Goal: Task Accomplishment & Management: Use online tool/utility

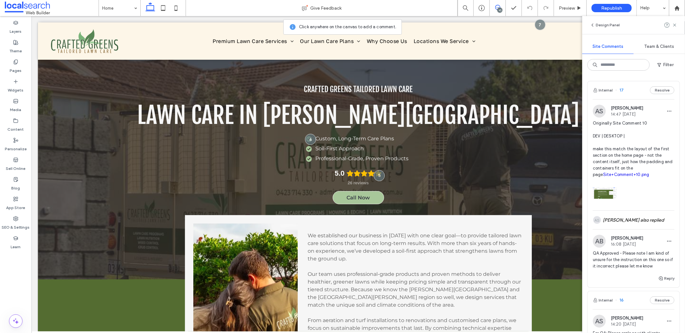
click at [608, 204] on img at bounding box center [605, 193] width 24 height 24
click at [608, 201] on div at bounding box center [342, 166] width 685 height 333
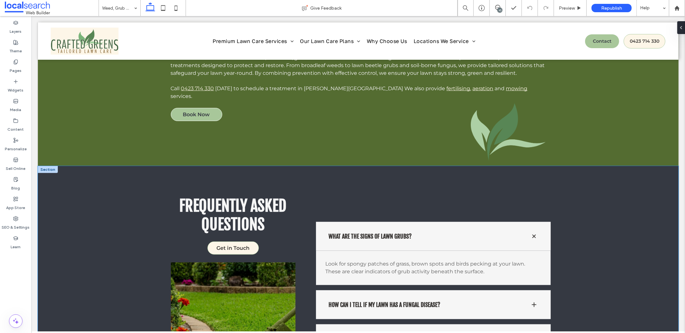
scroll to position [502, 0]
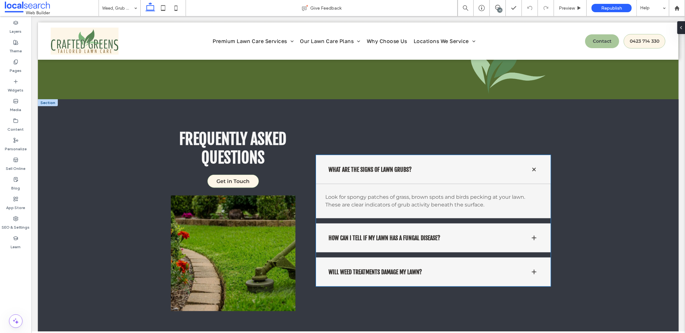
click at [479, 184] on div "Look for spongy patches of grass, brown spots and birds pecking at your lawn. T…" at bounding box center [433, 201] width 235 height 34
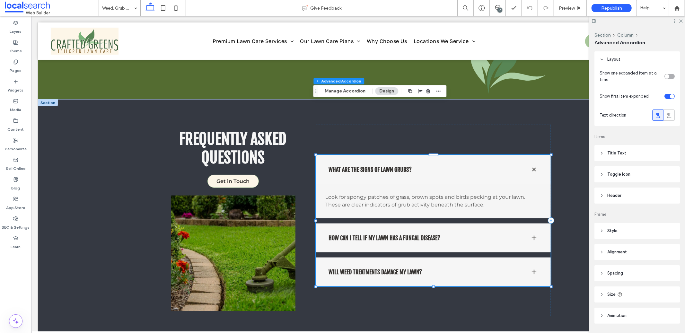
click at [533, 165] on span at bounding box center [534, 169] width 8 height 8
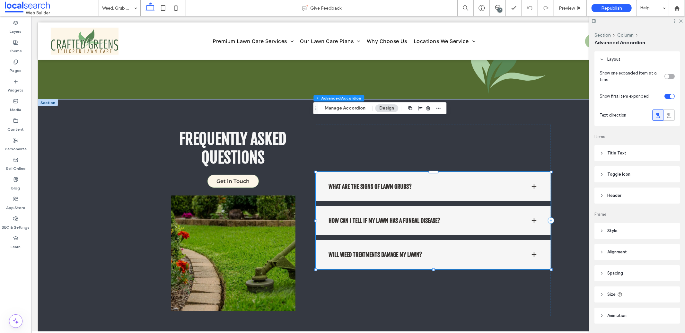
click at [533, 172] on div "What are the signs of lawn grubs?" at bounding box center [433, 186] width 235 height 29
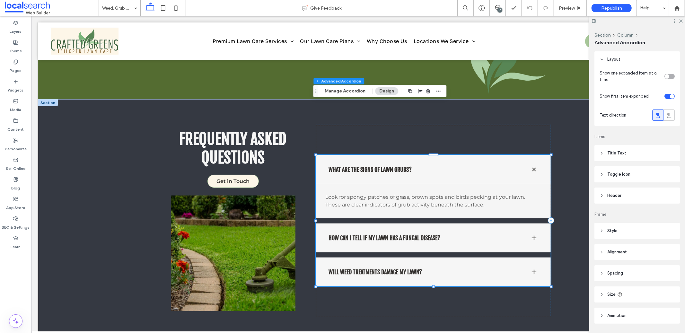
click at [525, 223] on div "How can I tell if my lawn has a fungal disease?" at bounding box center [433, 237] width 235 height 29
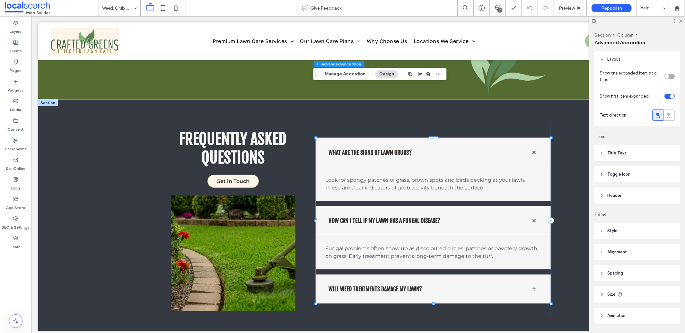
click at [537, 274] on div "Will weed treatments damage my lawn?" at bounding box center [433, 288] width 235 height 29
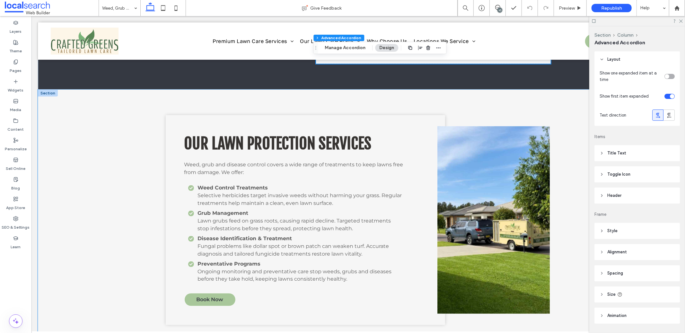
scroll to position [756, 0]
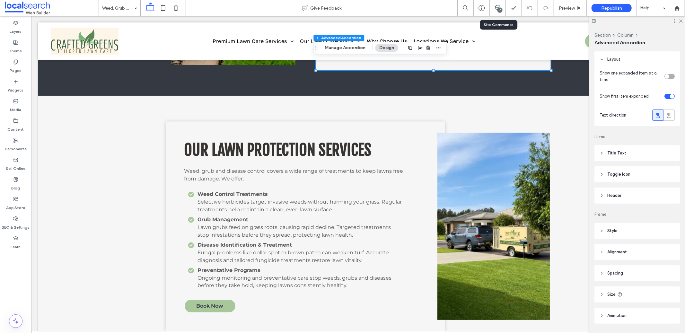
click at [500, 13] on div "10" at bounding box center [498, 8] width 16 height 16
click at [496, 10] on div "10" at bounding box center [498, 8] width 16 height 6
click at [497, 8] on icon at bounding box center [497, 7] width 5 height 5
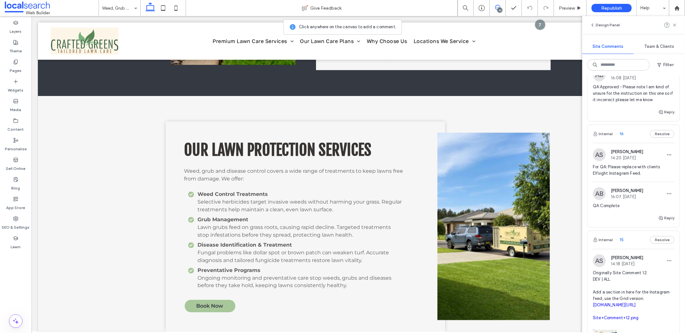
scroll to position [177, 0]
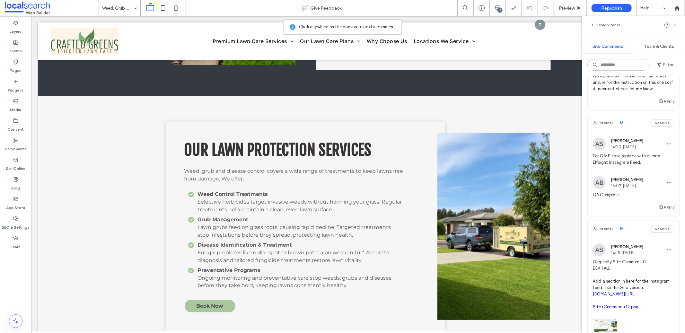
click at [633, 132] on div "Internal 16 Resolve" at bounding box center [634, 123] width 92 height 18
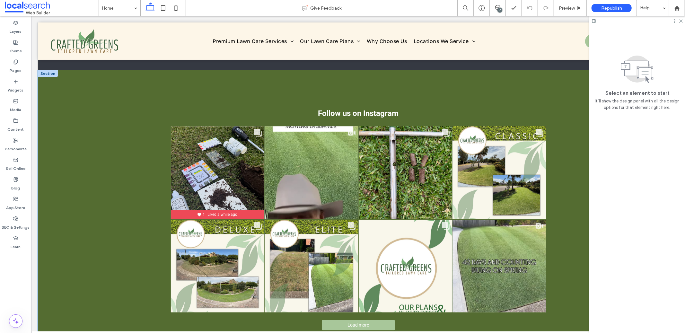
scroll to position [965, 0]
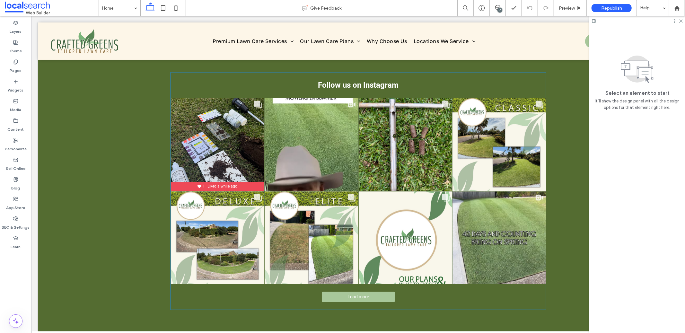
click at [432, 297] on div "Load more" at bounding box center [358, 297] width 375 height 10
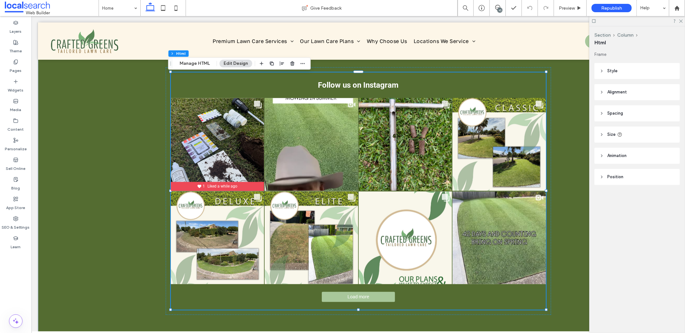
click at [595, 22] on use at bounding box center [594, 21] width 4 height 4
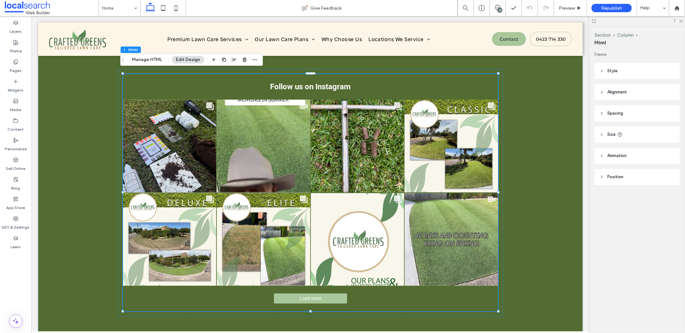
click at [608, 71] on span "Style" at bounding box center [612, 71] width 10 height 6
click at [142, 62] on button "Manage HTML" at bounding box center [147, 60] width 39 height 8
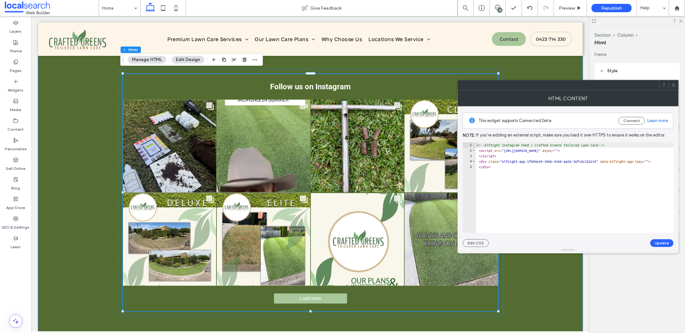
click at [536, 75] on div "Follow us on Instagram Likes Count 14 Comments Count 3 1 Liked a while ago" at bounding box center [310, 192] width 545 height 291
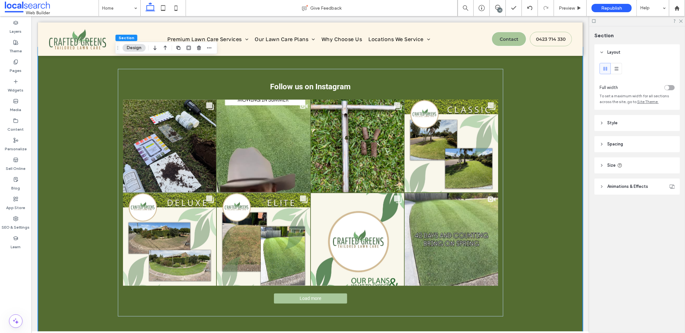
click at [619, 127] on header "Style" at bounding box center [637, 123] width 85 height 16
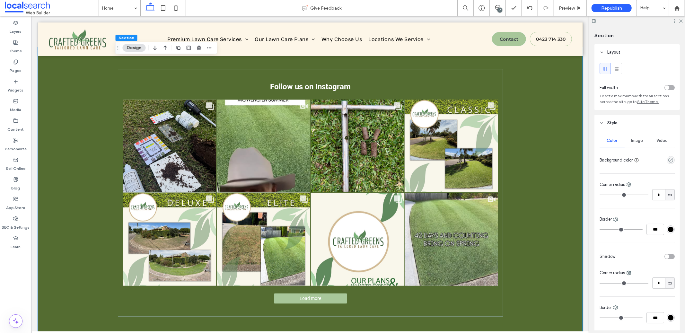
click at [619, 127] on header "Style" at bounding box center [637, 123] width 85 height 16
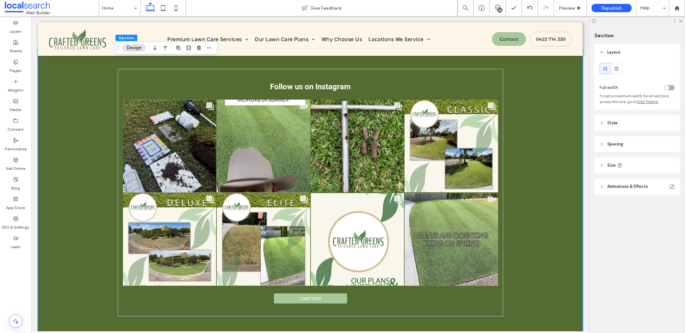
click at [618, 144] on span "Spacing" at bounding box center [615, 144] width 16 height 6
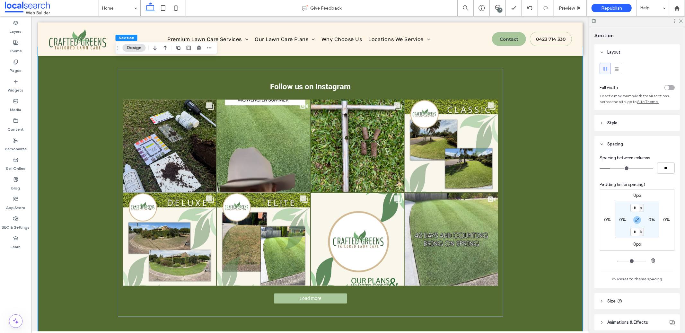
type input "*"
type input "**"
click at [619, 168] on input "range" at bounding box center [627, 168] width 54 height 1
click at [616, 169] on input "range" at bounding box center [627, 168] width 54 height 1
type input "*"
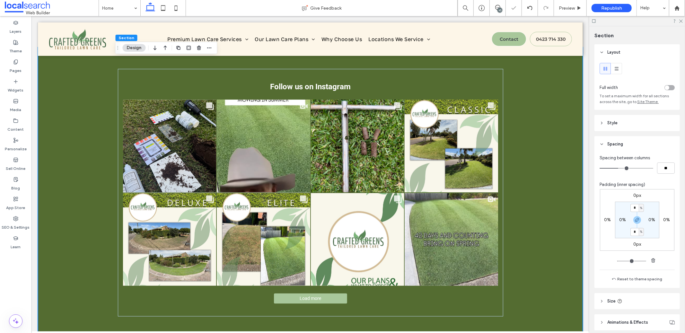
type input "**"
click at [613, 168] on input "range" at bounding box center [627, 168] width 54 height 1
type input "*"
type input "**"
type input "*"
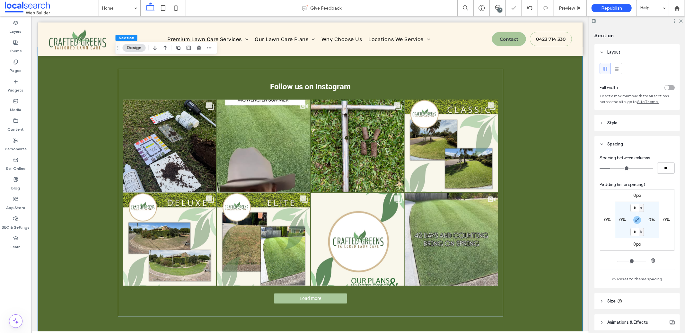
type input "**"
drag, startPoint x: 613, startPoint y: 168, endPoint x: 610, endPoint y: 168, distance: 3.5
click at [610, 168] on input "range" at bounding box center [627, 168] width 54 height 1
type input "*"
type input "**"
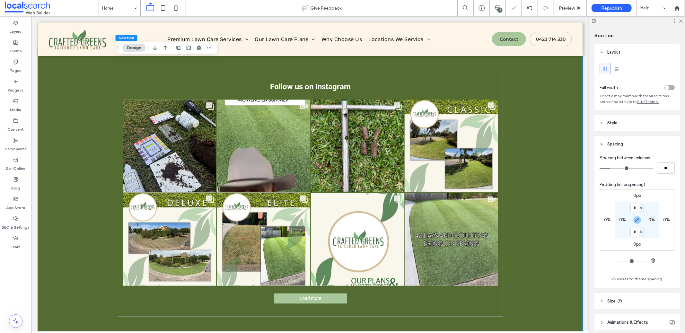
type input "*"
click at [611, 168] on input "range" at bounding box center [627, 168] width 54 height 1
click at [544, 169] on div "Follow us on Instagram Likes Count 14 Comments Count 3 1 Liked a while ago" at bounding box center [310, 192] width 545 height 291
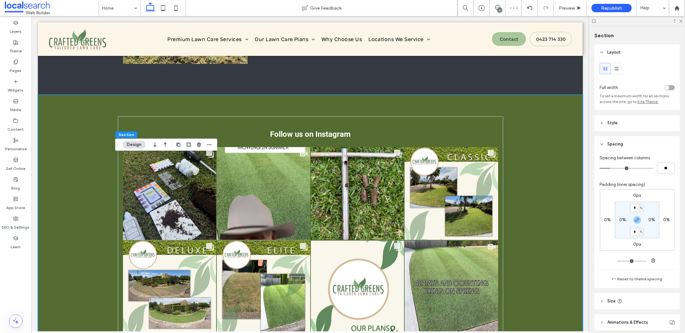
scroll to position [918, 0]
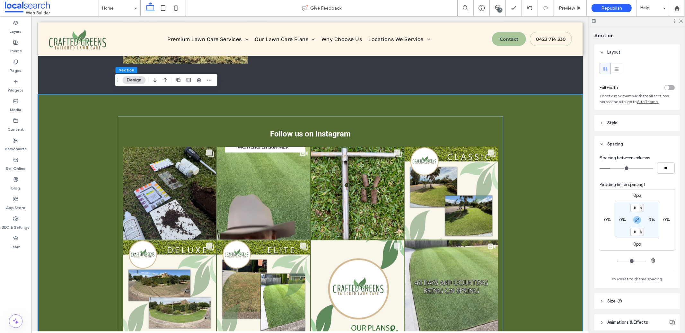
click at [667, 87] on div "toggle" at bounding box center [670, 87] width 10 height 5
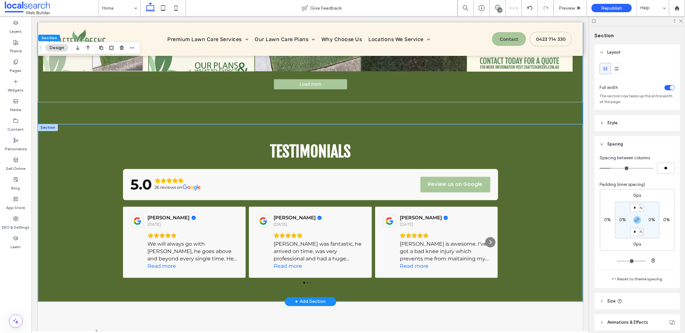
scroll to position [1205, 0]
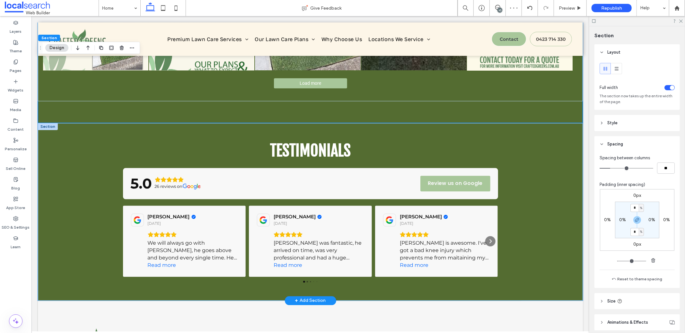
click at [566, 179] on div "Testimonials 5.0 26 reviews on Review us on Google [PERSON_NAME] [DATE] We will…" at bounding box center [310, 212] width 545 height 178
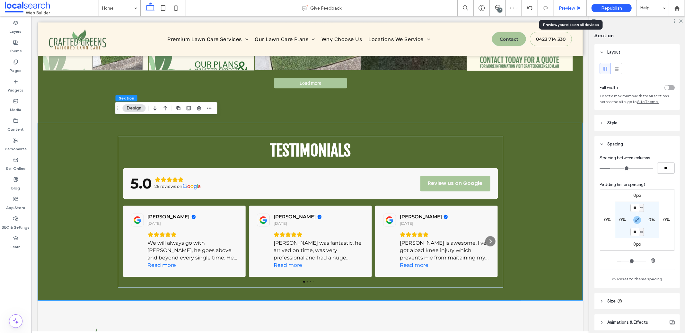
click at [569, 13] on div "Preview" at bounding box center [570, 8] width 33 height 16
click at [568, 9] on span "Preview" at bounding box center [567, 7] width 16 height 5
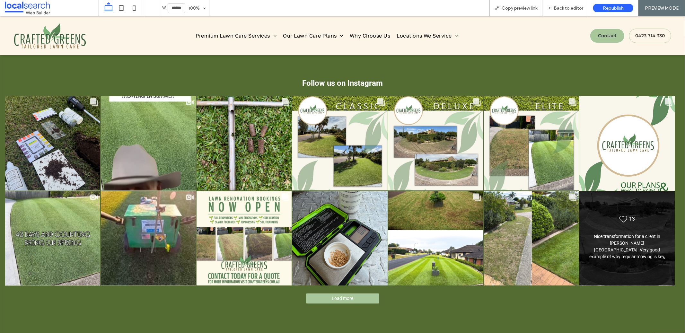
scroll to position [958, 0]
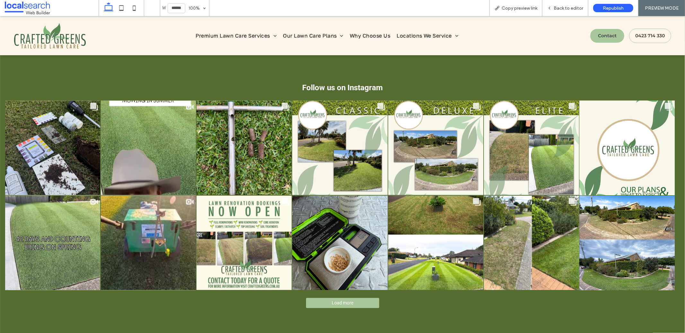
click at [366, 301] on button "Load more" at bounding box center [342, 303] width 73 height 10
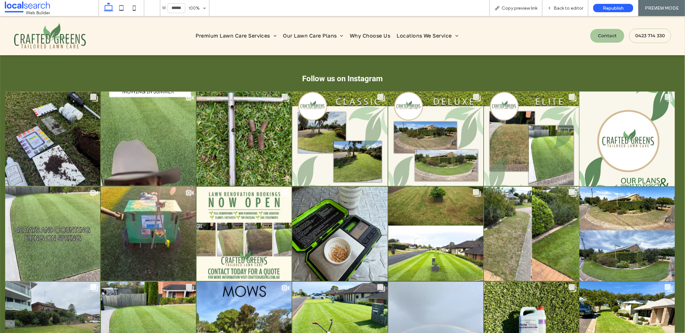
scroll to position [1032, 0]
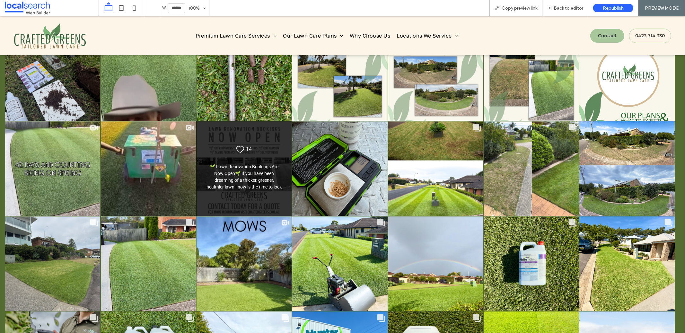
click at [264, 200] on div "Likes Count 14" at bounding box center [244, 168] width 96 height 95
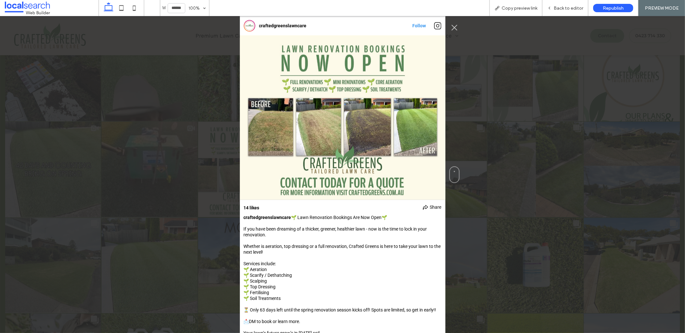
click at [501, 186] on div "craftedgreenslawncare Follow" at bounding box center [342, 174] width 685 height 317
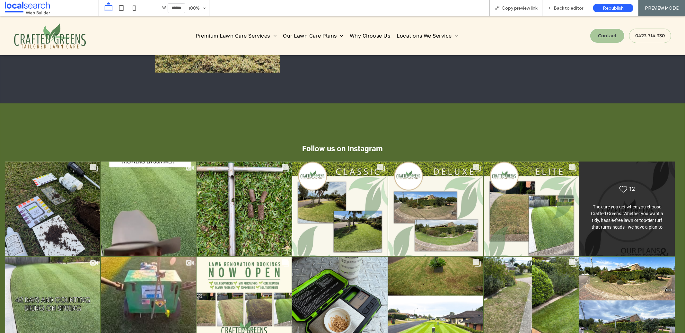
scroll to position [898, 0]
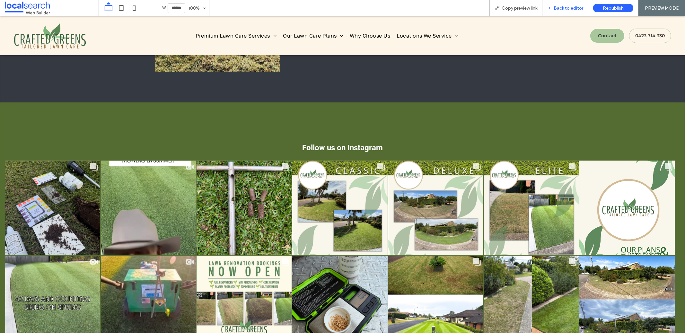
click at [559, 7] on span "Back to editor" at bounding box center [569, 7] width 30 height 5
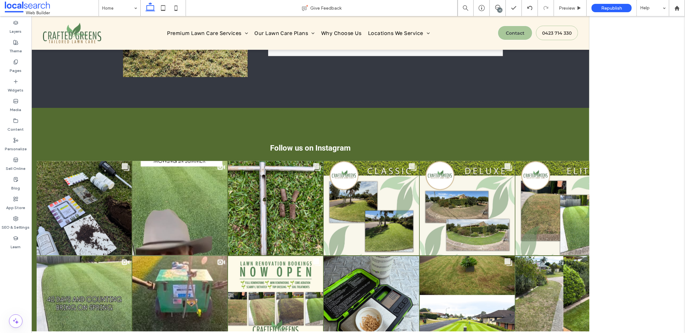
scroll to position [904, 0]
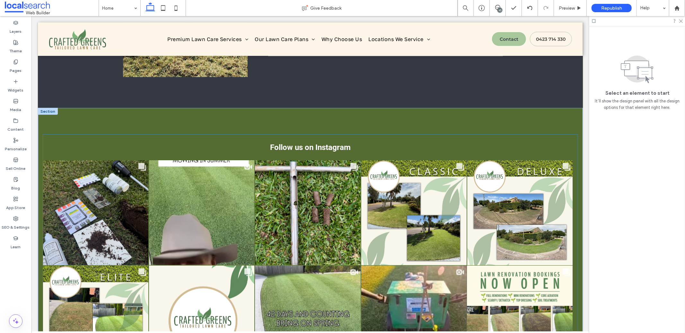
click at [533, 150] on div "Follow us on Instagram" at bounding box center [310, 148] width 535 height 26
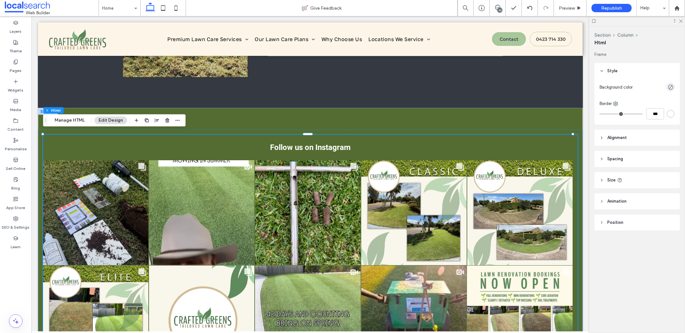
click at [553, 142] on div "Follow us on Instagram" at bounding box center [310, 148] width 535 height 26
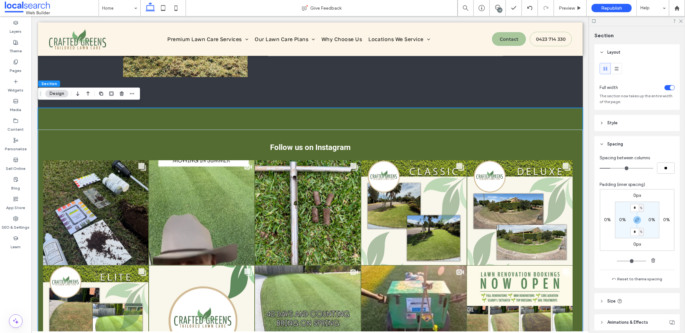
click at [665, 85] on div "toggle" at bounding box center [670, 87] width 10 height 5
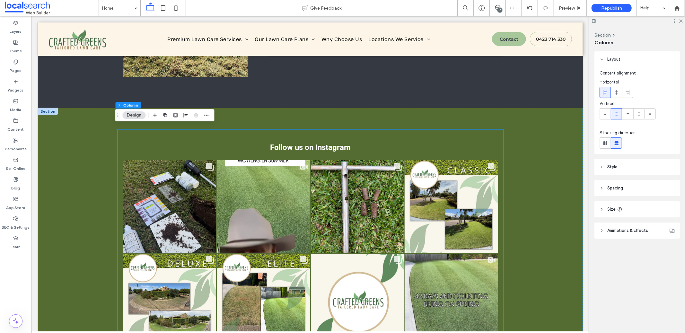
click at [614, 186] on span "Spacing" at bounding box center [615, 188] width 16 height 6
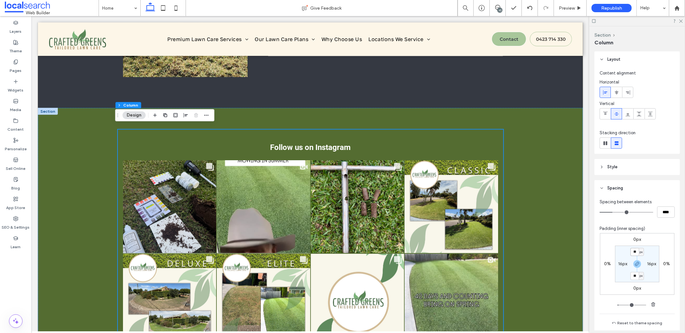
click at [634, 253] on input "**" at bounding box center [635, 252] width 8 height 8
type input "*"
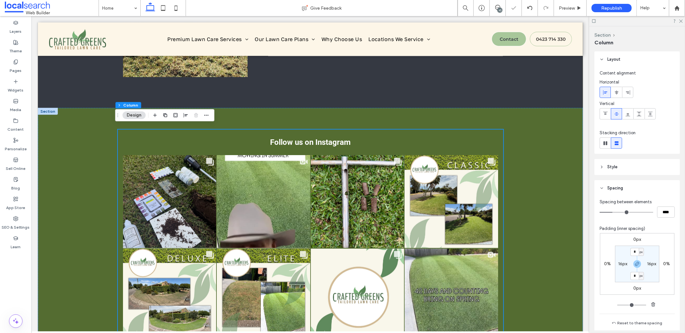
click at [618, 266] on label "16px" at bounding box center [622, 263] width 9 height 5
type input "**"
type input "*"
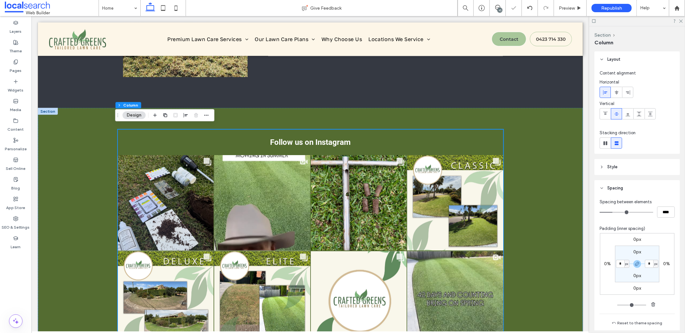
click at [317, 133] on div "Follow us on Instagram" at bounding box center [310, 142] width 385 height 26
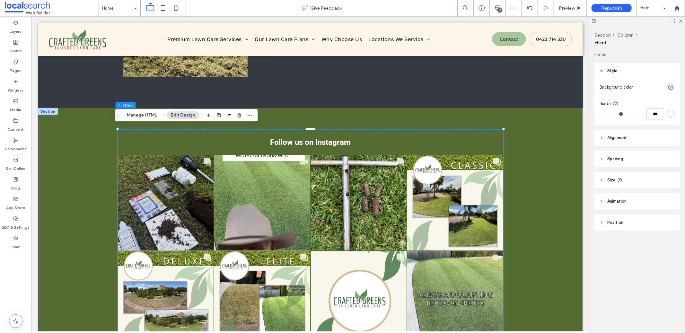
click at [318, 137] on div "Follow us on Instagram" at bounding box center [310, 142] width 385 height 26
click at [610, 71] on span "Style" at bounding box center [612, 71] width 10 height 6
click at [606, 92] on header "Alignment" at bounding box center [637, 92] width 85 height 16
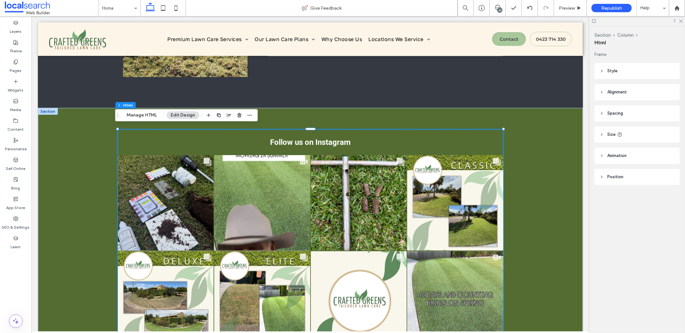
click at [606, 92] on header "Alignment" at bounding box center [637, 92] width 85 height 16
click at [614, 105] on span at bounding box center [616, 108] width 5 height 11
click at [616, 126] on header "Spacing" at bounding box center [637, 132] width 85 height 16
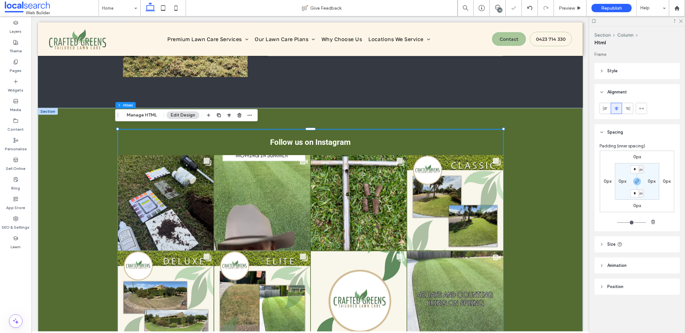
click at [616, 129] on span "Spacing" at bounding box center [615, 132] width 16 height 6
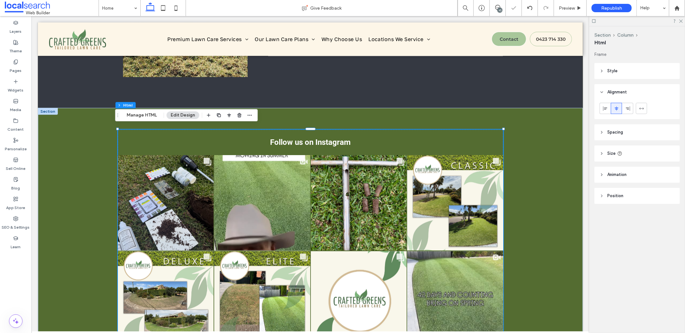
click at [605, 167] on header "Animation" at bounding box center [637, 175] width 85 height 16
click at [608, 157] on header "Size" at bounding box center [637, 154] width 85 height 16
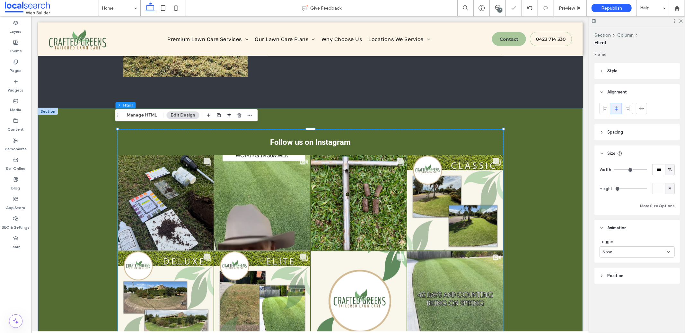
click at [608, 157] on header "Size" at bounding box center [637, 154] width 85 height 16
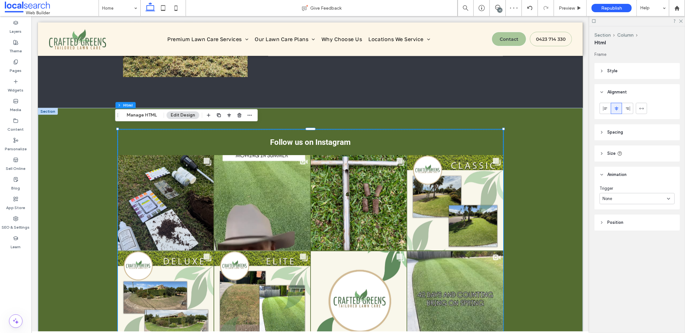
click at [610, 205] on div "Trigger None" at bounding box center [637, 196] width 85 height 27
click at [614, 216] on header "Position" at bounding box center [637, 223] width 85 height 16
click at [613, 174] on span "Animation" at bounding box center [616, 175] width 19 height 6
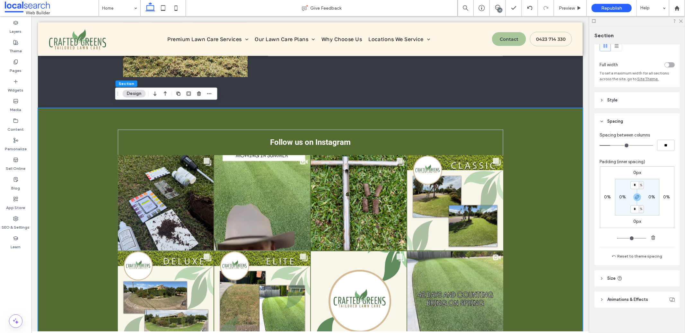
scroll to position [26, 0]
click at [629, 273] on header "Size" at bounding box center [637, 276] width 85 height 16
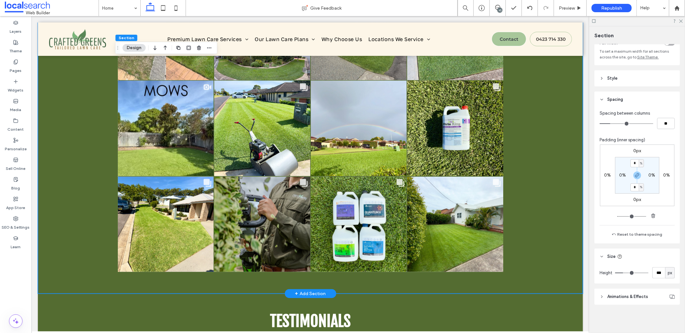
scroll to position [1476, 0]
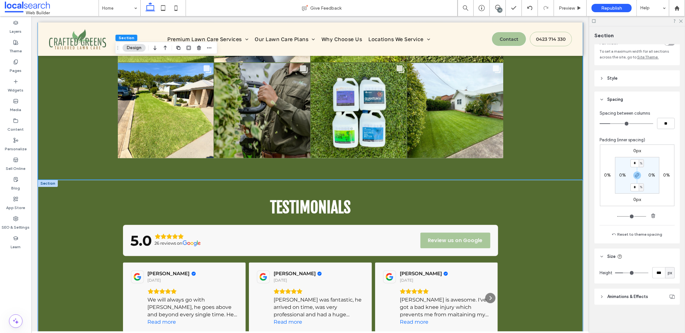
click at [555, 270] on div "Testimonials 5.0 26 reviews on Review us on Google [PERSON_NAME] [DATE] We will…" at bounding box center [310, 269] width 545 height 178
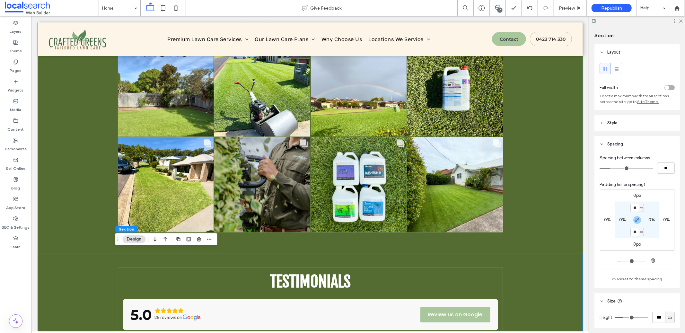
scroll to position [1539, 0]
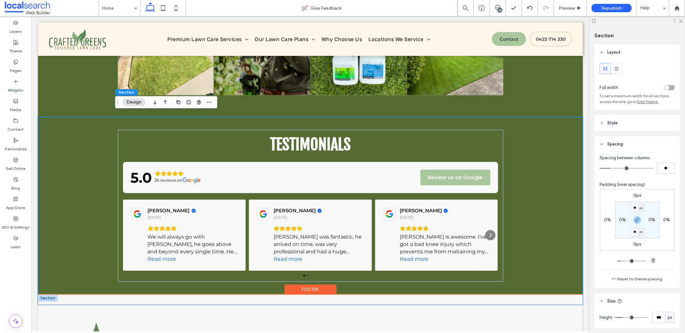
click at [550, 303] on div at bounding box center [308, 304] width 540 height 3
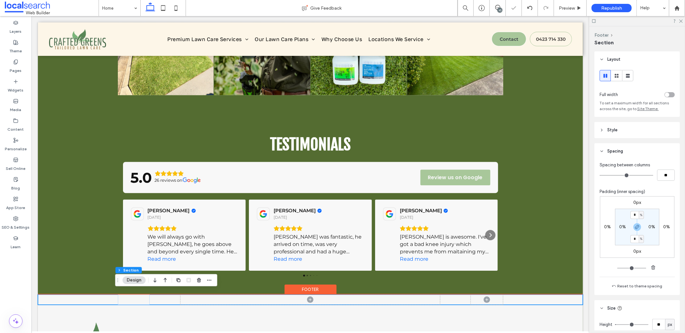
click at [552, 294] on div "Leaves Icon" at bounding box center [310, 299] width 545 height 10
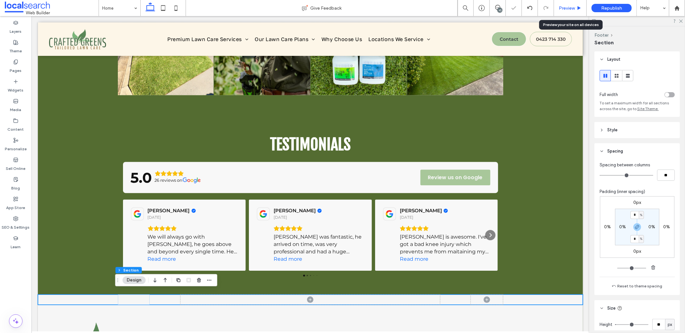
click at [567, 12] on div "Preview" at bounding box center [570, 8] width 33 height 16
click at [561, 10] on span "Preview" at bounding box center [567, 7] width 16 height 5
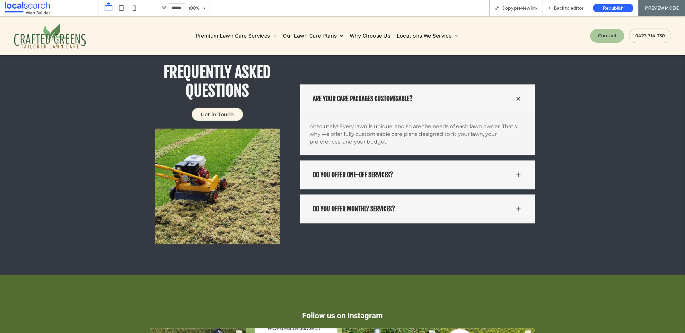
scroll to position [727, 0]
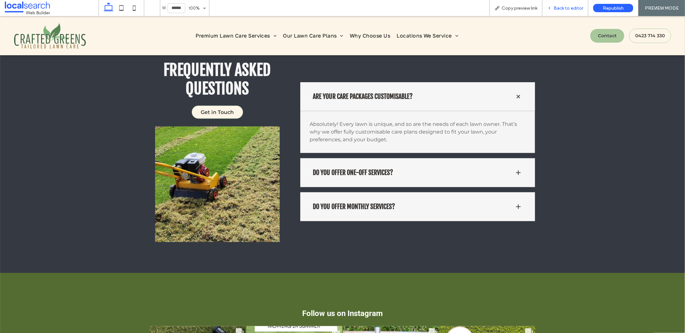
click at [552, 8] on icon at bounding box center [549, 8] width 4 height 4
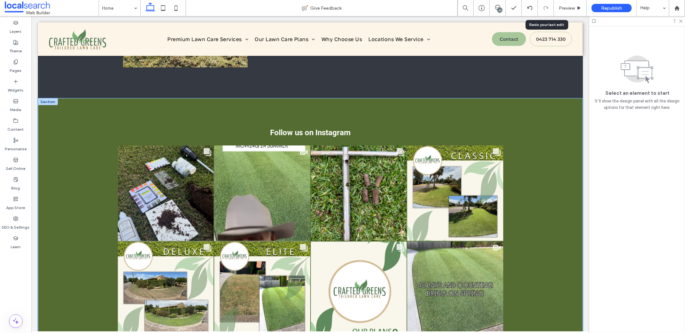
scroll to position [956, 0]
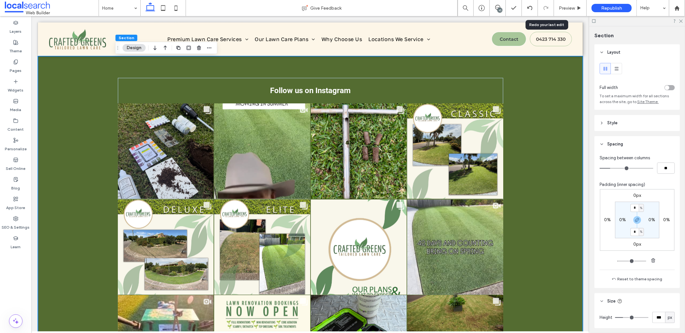
click at [611, 141] on header "Spacing" at bounding box center [637, 144] width 85 height 16
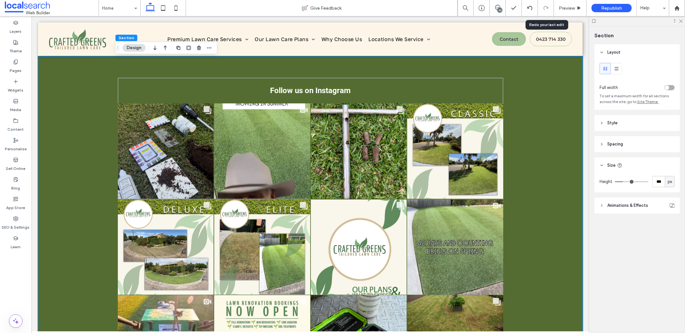
click at [617, 129] on header "Style" at bounding box center [637, 123] width 85 height 16
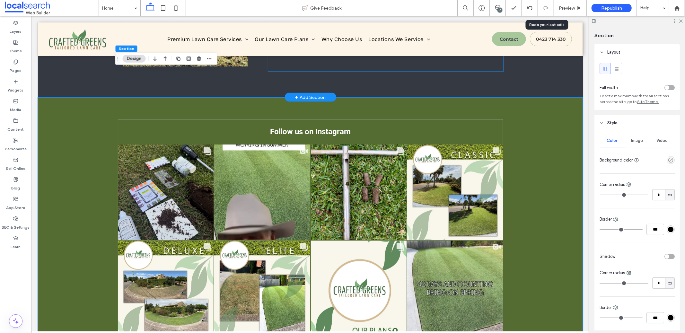
scroll to position [885, 0]
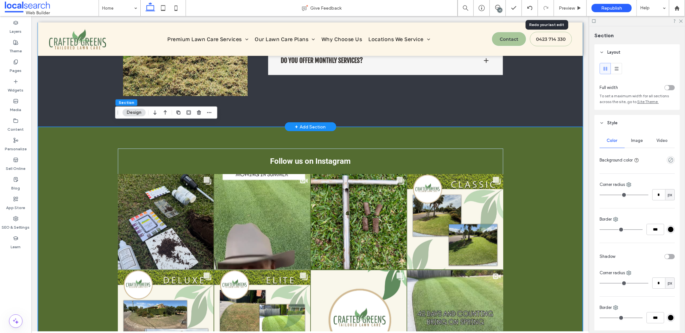
click at [436, 109] on div "Frequently Asked Questions Get in Touch Are your care packages customisable? Ab…" at bounding box center [310, 5] width 385 height 243
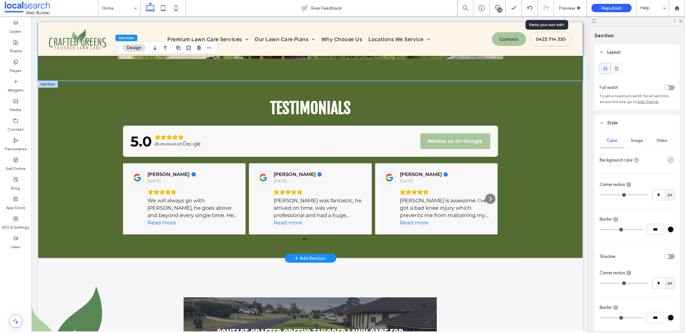
scroll to position [1576, 0]
click at [560, 146] on div "Testimonials 5.0 26 reviews on Review us on Google [PERSON_NAME] [DATE] We will…" at bounding box center [310, 169] width 545 height 178
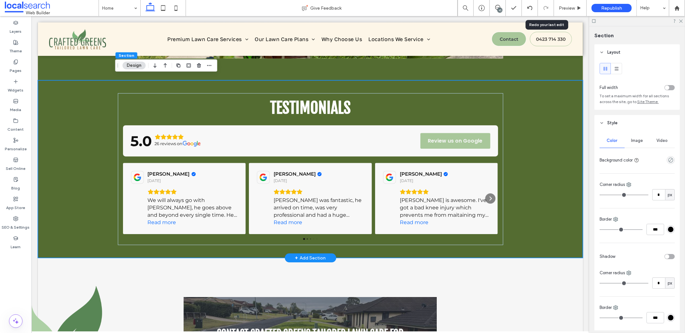
click at [572, 103] on div "Testimonials 5.0 26 reviews on Review us on Google [PERSON_NAME] [DATE] We will…" at bounding box center [310, 169] width 545 height 178
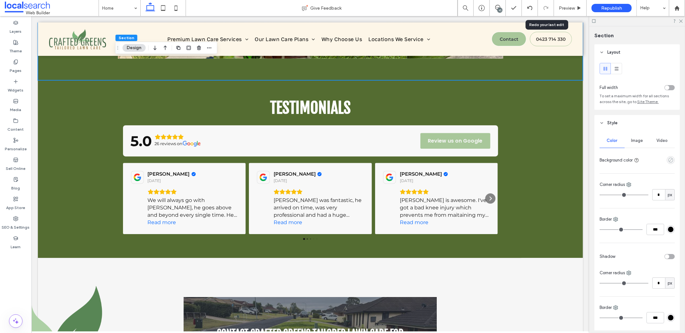
click at [668, 159] on icon "empty color" at bounding box center [670, 159] width 5 height 5
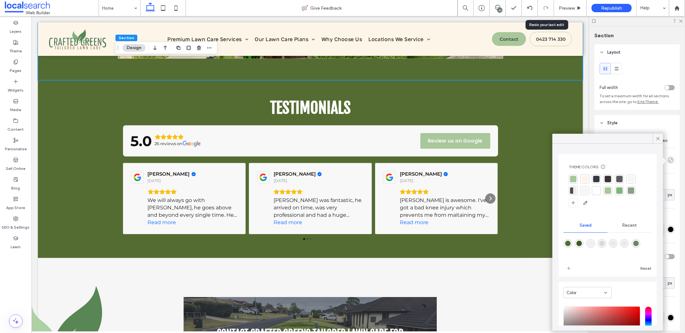
click at [571, 180] on div at bounding box center [573, 179] width 6 height 6
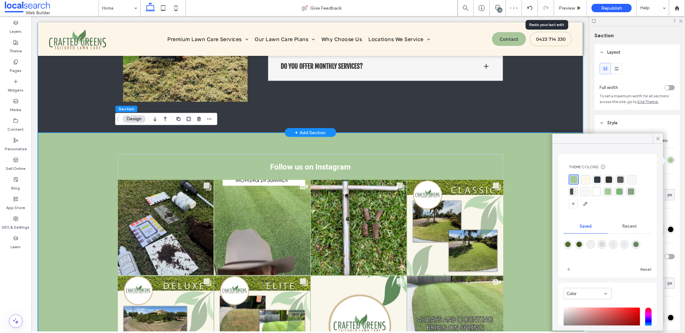
scroll to position [880, 0]
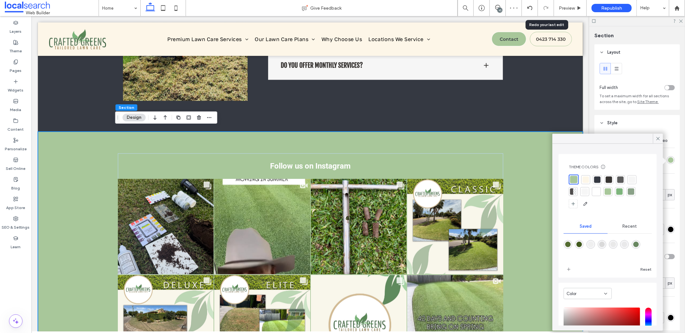
click at [586, 177] on div at bounding box center [586, 179] width 6 height 6
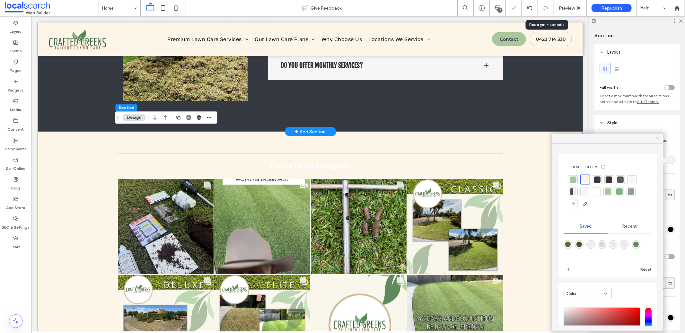
click at [535, 119] on div "Frequently Asked Questions Get in Touch Are your care packages customisable? Ab…" at bounding box center [310, 10] width 545 height 243
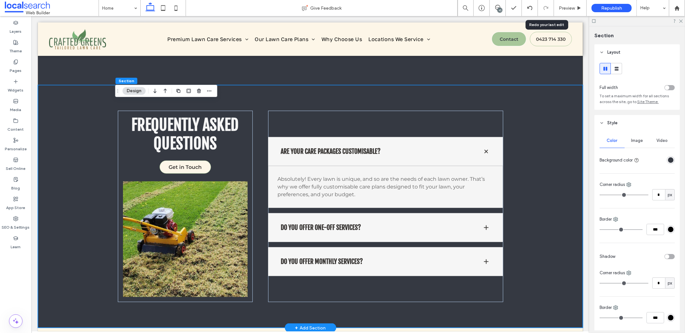
scroll to position [795, 0]
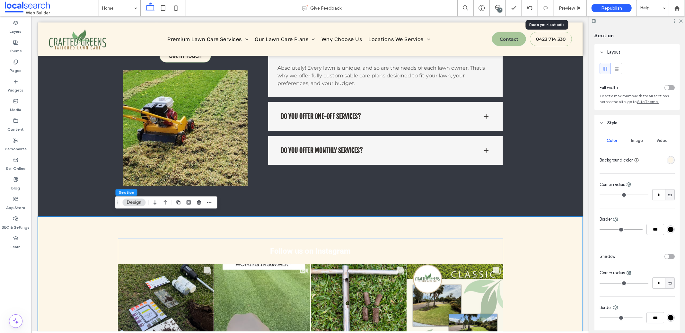
click at [668, 163] on div "rgba(253,246,232,1)" at bounding box center [671, 160] width 8 height 8
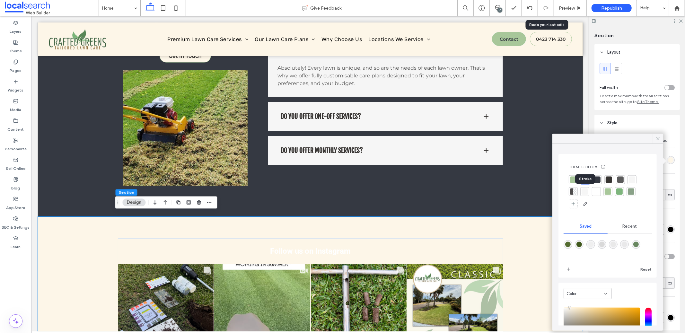
click at [587, 192] on div at bounding box center [585, 192] width 6 height 6
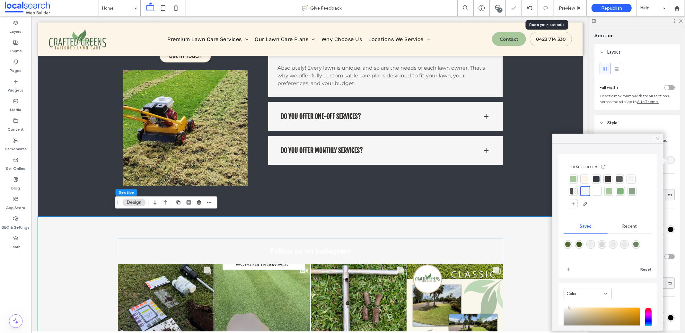
click at [567, 192] on div "Theme Colors Save time with Theme Colors Create a color palette to instantly ad…" at bounding box center [608, 186] width 88 height 55
click at [575, 190] on div at bounding box center [574, 191] width 3 height 6
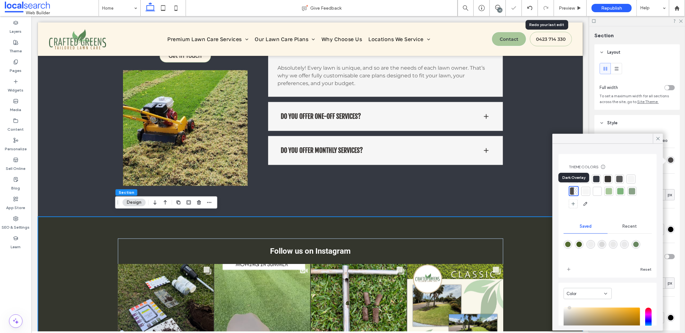
click at [574, 179] on div "Dark Overlay" at bounding box center [574, 178] width 31 height 10
click at [572, 181] on div at bounding box center [573, 179] width 6 height 6
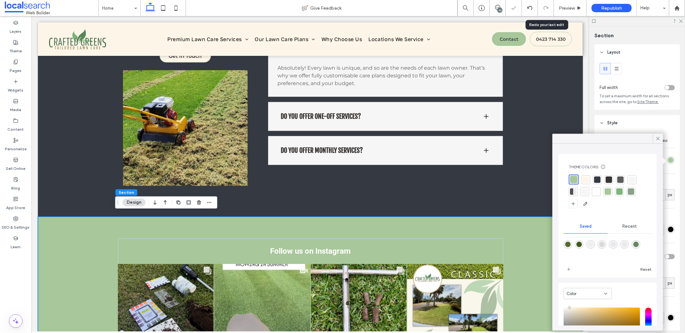
click at [611, 188] on div at bounding box center [608, 191] width 9 height 9
click at [619, 191] on div at bounding box center [620, 191] width 6 height 6
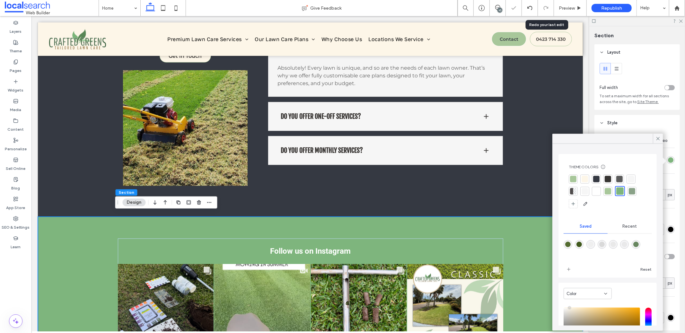
click at [632, 193] on div at bounding box center [632, 191] width 6 height 6
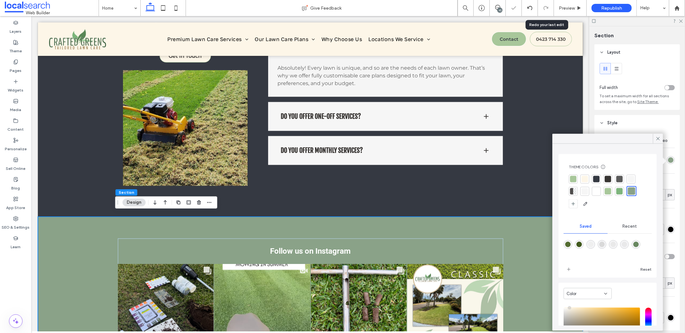
click at [620, 177] on div at bounding box center [619, 179] width 6 height 6
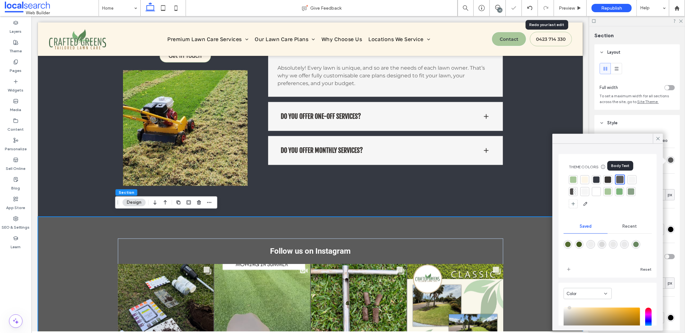
click at [606, 181] on div at bounding box center [608, 179] width 6 height 6
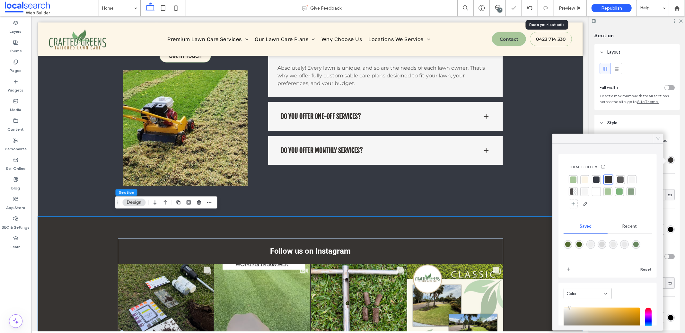
click at [597, 181] on div at bounding box center [596, 179] width 6 height 6
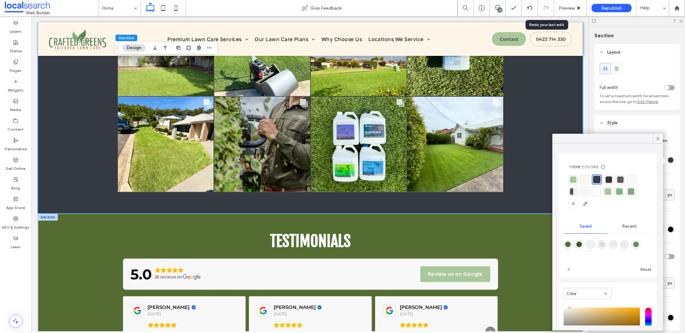
scroll to position [1462, 0]
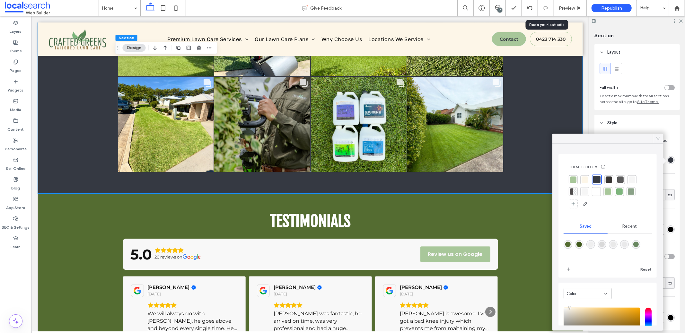
click at [570, 242] on div "rgba(84,108,49,1)" at bounding box center [568, 244] width 9 height 9
type input "*******"
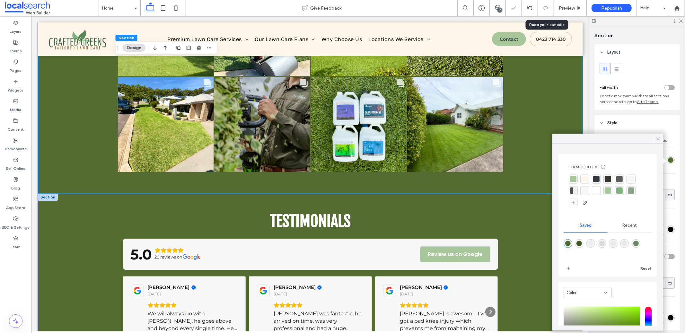
click at [501, 230] on div "Testimonials 5.0 26 reviews on Review us on Google [PERSON_NAME] [DATE] We will…" at bounding box center [310, 282] width 545 height 178
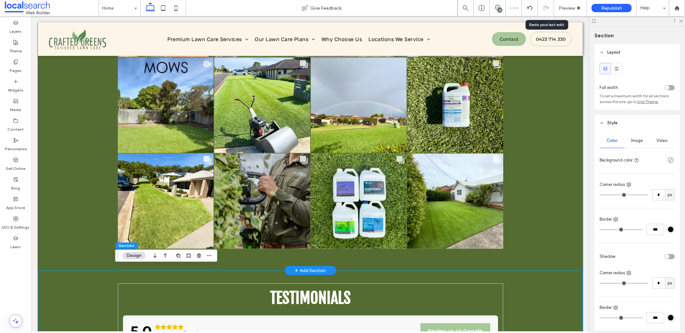
scroll to position [1537, 0]
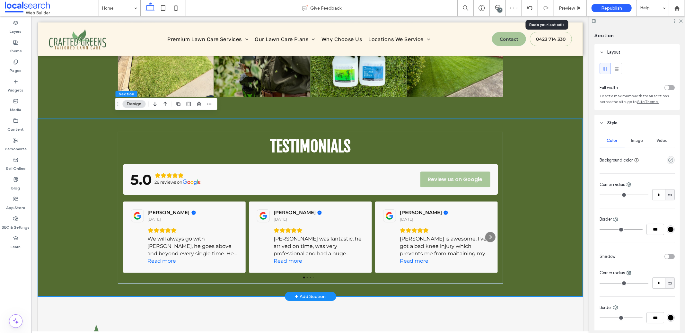
click at [560, 209] on div "Testimonials 5.0 26 reviews on Review us on Google [PERSON_NAME] [DATE] We will…" at bounding box center [310, 208] width 545 height 178
click at [667, 165] on div at bounding box center [658, 159] width 33 height 11
click at [667, 164] on div "empty color" at bounding box center [671, 160] width 8 height 8
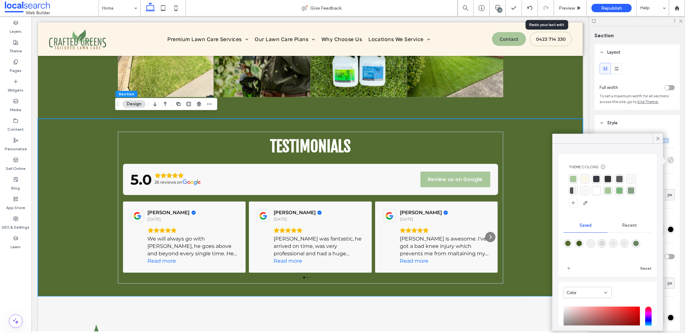
click at [599, 177] on div at bounding box center [596, 179] width 6 height 6
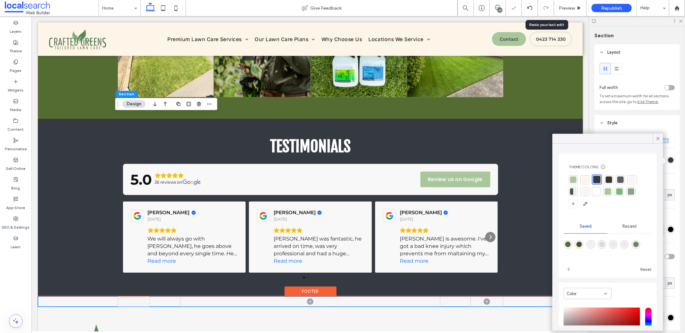
click at [529, 305] on div at bounding box center [308, 306] width 540 height 3
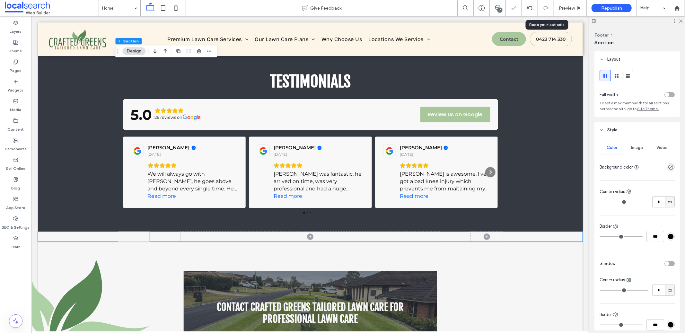
scroll to position [1532, 0]
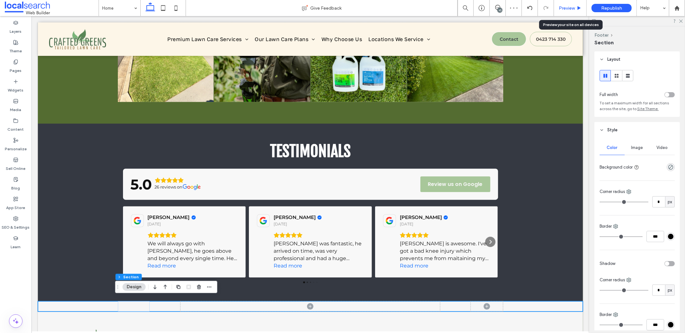
click at [565, 6] on span "Preview" at bounding box center [567, 7] width 16 height 5
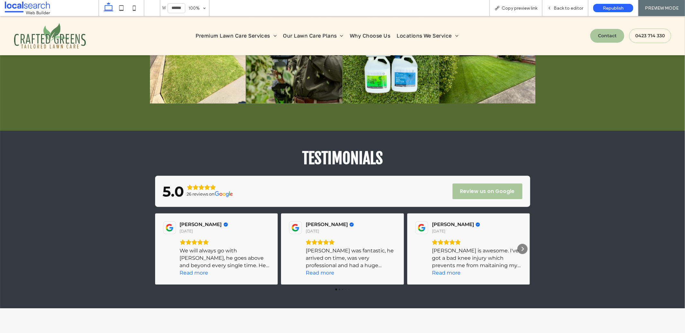
scroll to position [1523, 0]
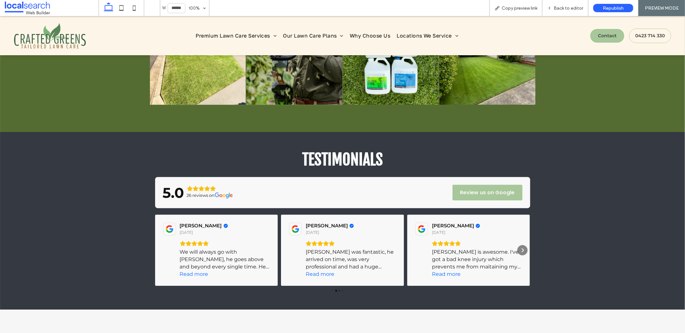
click at [650, 249] on div "Testimonials 5.0 26 reviews on Review us on Google [PERSON_NAME] [DATE] We will…" at bounding box center [342, 221] width 685 height 178
click at [560, 11] on div "Back to editor" at bounding box center [565, 8] width 46 height 16
click at [551, 10] on div "Back to editor" at bounding box center [565, 7] width 46 height 5
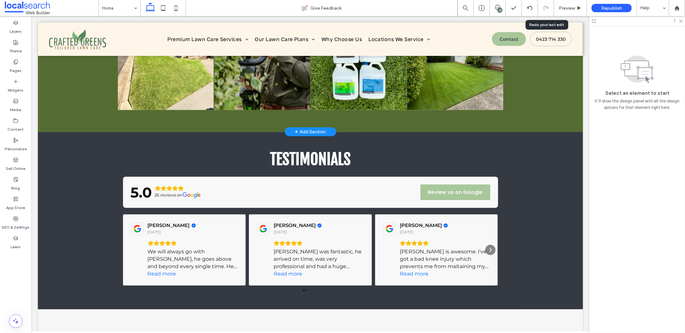
scroll to position [1524, 0]
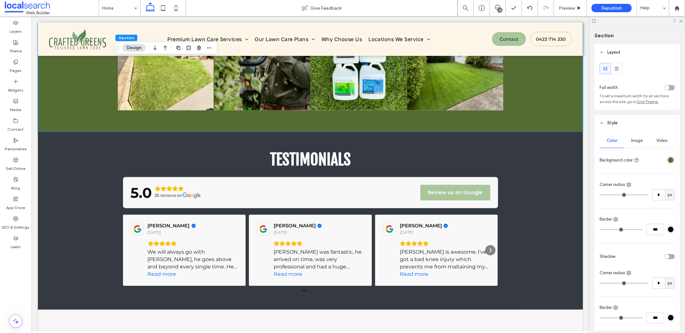
click at [670, 162] on div "rgba(84,108,49,1)" at bounding box center [671, 160] width 8 height 8
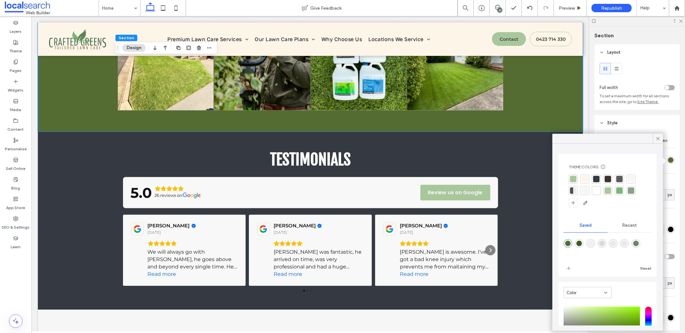
click at [583, 179] on div at bounding box center [585, 179] width 6 height 6
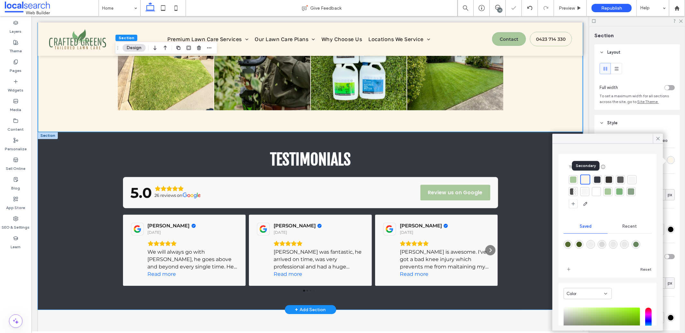
click at [549, 198] on div "Testimonials 5.0 26 reviews on Review us on Google [PERSON_NAME] [DATE] We will…" at bounding box center [310, 221] width 545 height 178
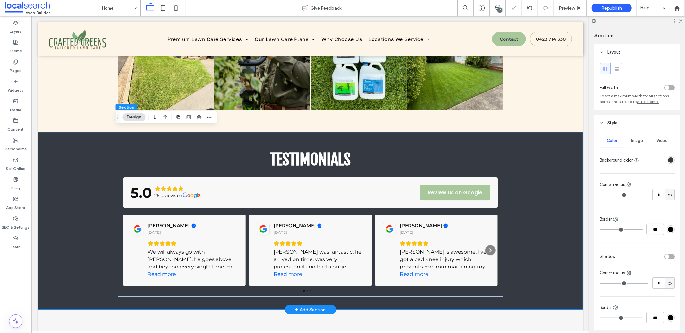
click at [542, 195] on div "Testimonials 5.0 26 reviews on Review us on Google [PERSON_NAME] [DATE] We will…" at bounding box center [310, 221] width 545 height 178
click at [668, 159] on div "rgba(53, 57, 66, 1)" at bounding box center [670, 159] width 5 height 5
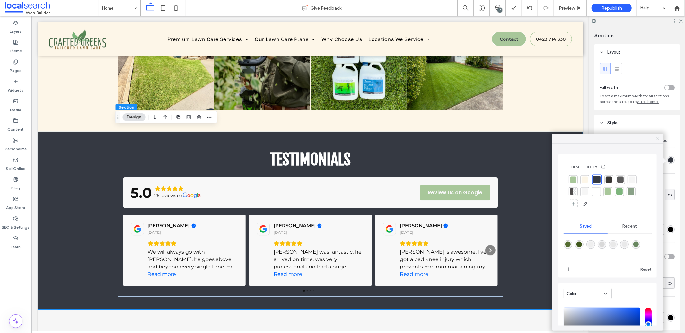
click at [569, 245] on div "rgba(84,108,49,1)" at bounding box center [567, 244] width 5 height 5
type input "*******"
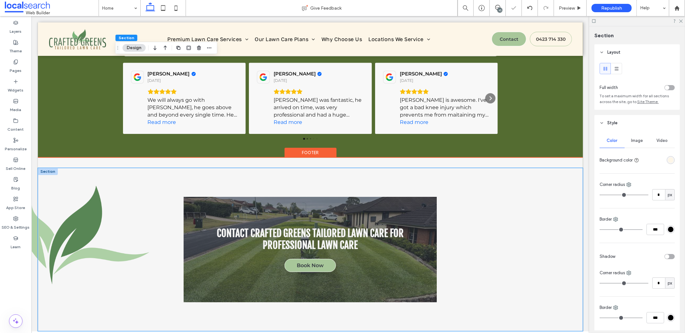
click at [541, 215] on div "Contact Crafted Greens Tailored Lawn Care for Professional Lawn Care Book Now" at bounding box center [310, 249] width 545 height 163
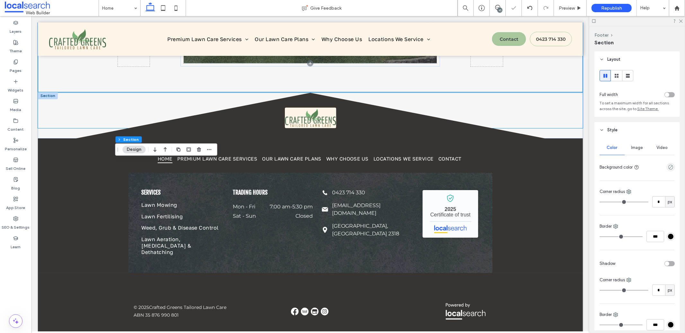
scroll to position [1918, 0]
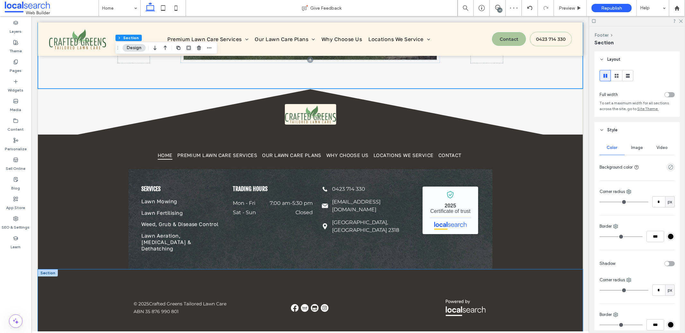
click at [564, 287] on div "© 2025 Crafted Greens Tailored Lawn Care ABN 35 876 990 801" at bounding box center [310, 307] width 545 height 77
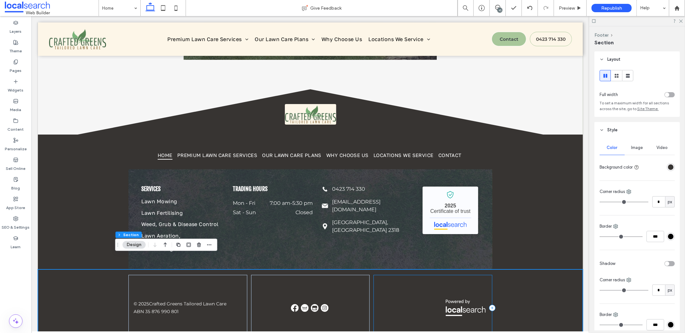
click at [409, 277] on div at bounding box center [432, 308] width 119 height 66
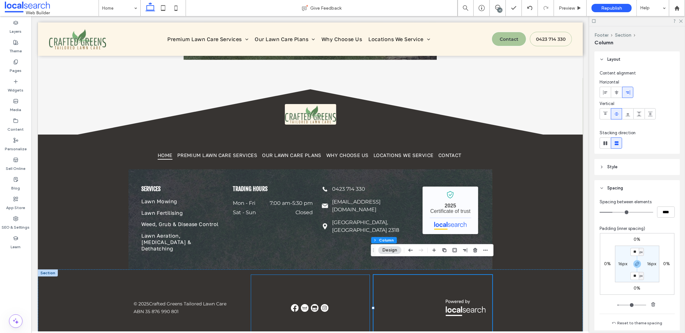
click at [341, 277] on div at bounding box center [310, 308] width 119 height 66
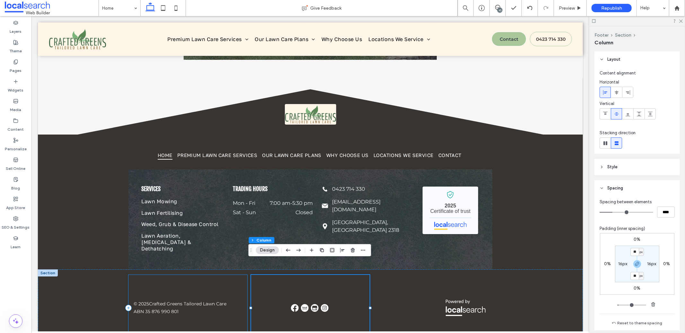
click at [226, 279] on div "© 2025 Crafted Greens Tailored Lawn Care ABN 35 876 990 801" at bounding box center [187, 308] width 119 height 66
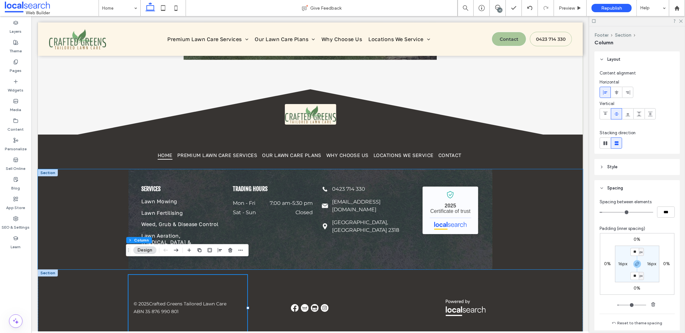
click at [110, 238] on div "Services Lawn Mowing Lawn Fertilising Weed, Grub & Disease Control Lawn Aeratio…" at bounding box center [310, 219] width 545 height 100
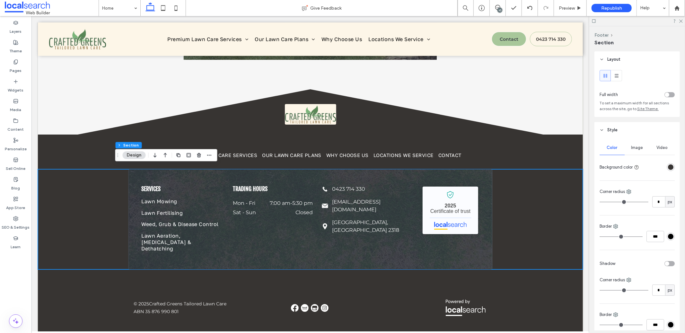
click at [551, 228] on div "Services Lawn Mowing Lawn Fertilising Weed, Grub & Disease Control Lawn Aeratio…" at bounding box center [310, 219] width 545 height 100
click at [484, 232] on div "Services Lawn Mowing Lawn Fertilising Weed, Grub & Disease Control Lawn Aeratio…" at bounding box center [310, 219] width 364 height 100
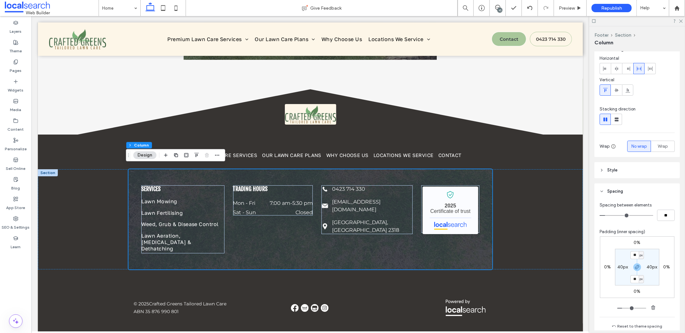
scroll to position [75, 0]
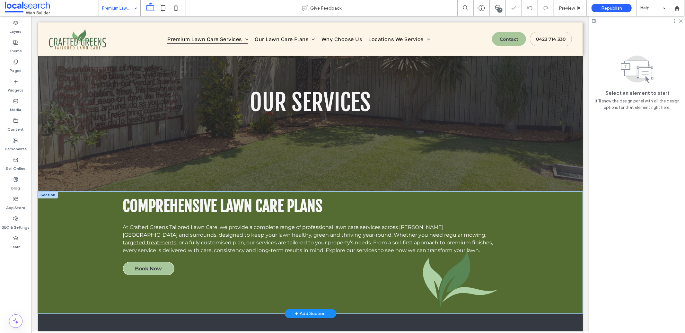
scroll to position [180, 0]
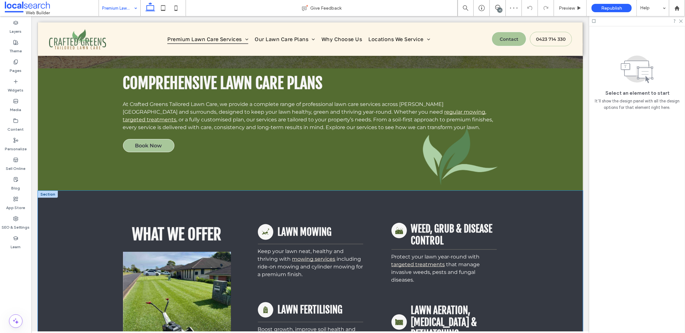
click at [562, 274] on div "What We Offer Mowing Icon Lawn Mowing Keep your lawn neat, healthy and thriving…" at bounding box center [310, 295] width 545 height 211
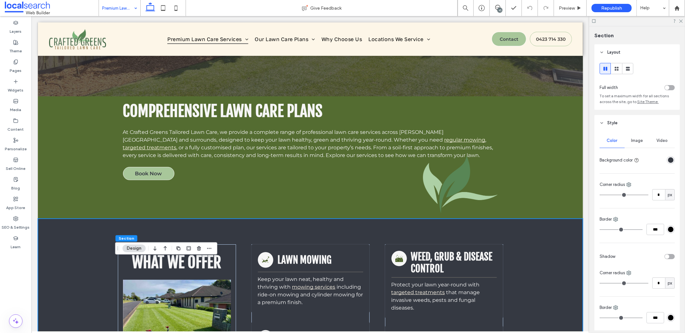
scroll to position [32, 0]
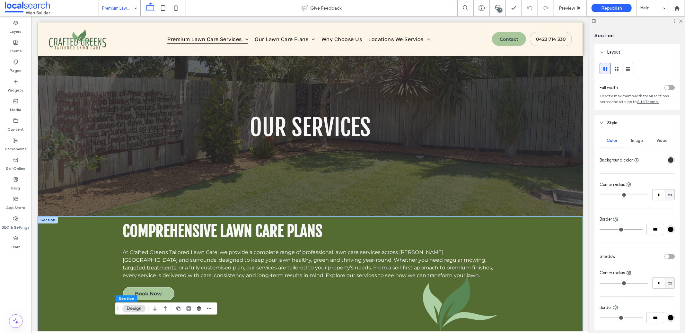
click at [552, 239] on div "Comprehensive Lawn Care Plans At Crafted Greens Tailored Lawn Care, we provide …" at bounding box center [310, 277] width 545 height 122
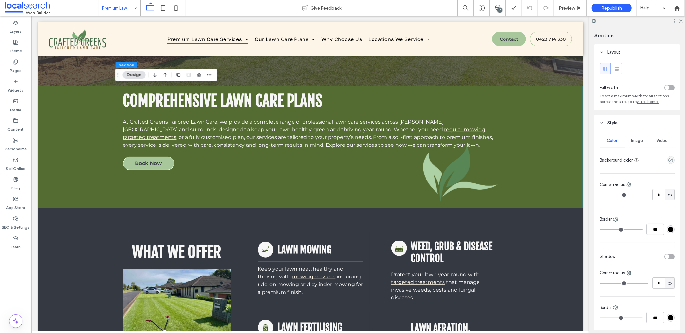
scroll to position [66, 0]
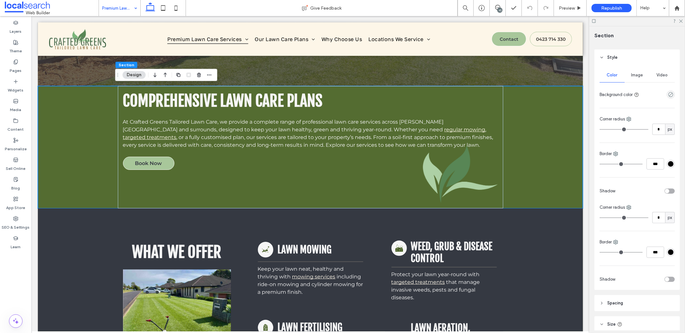
click at [628, 57] on header "Style" at bounding box center [637, 57] width 85 height 16
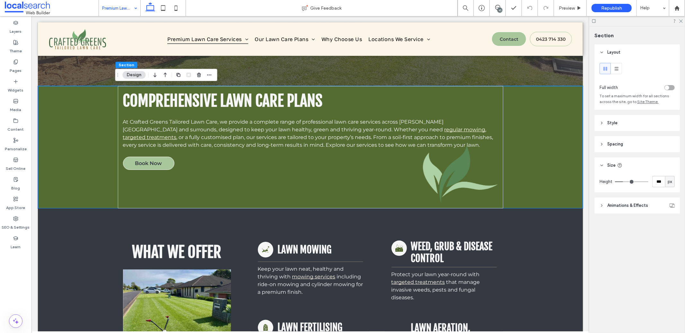
scroll to position [0, 0]
click at [623, 146] on header "Spacing" at bounding box center [637, 144] width 85 height 16
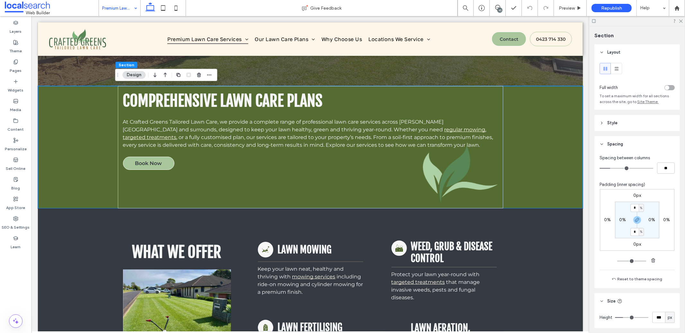
click at [633, 198] on div "0px" at bounding box center [637, 196] width 8 height 6
click at [634, 196] on label "0px" at bounding box center [637, 195] width 8 height 5
click at [634, 196] on input "*" at bounding box center [635, 196] width 8 height 8
type input "**"
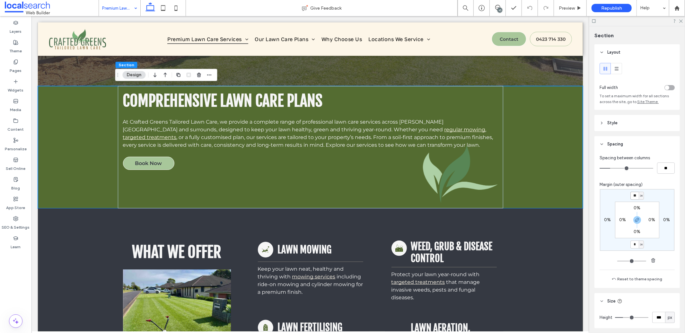
type input "**"
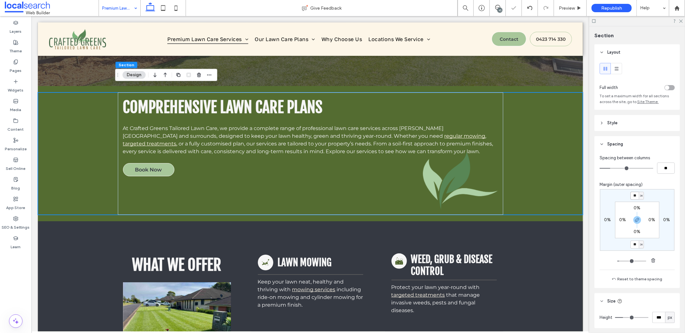
click at [631, 198] on input "**" at bounding box center [635, 196] width 8 height 8
type input "**"
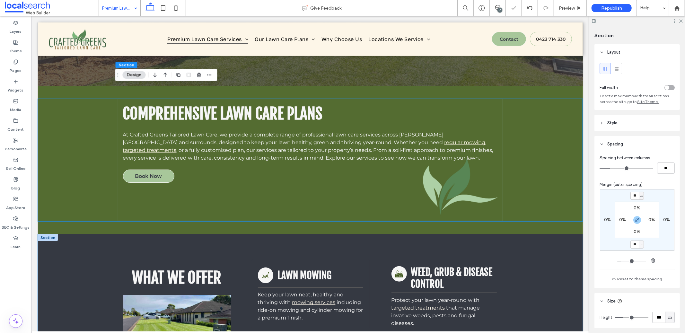
click at [521, 253] on div "What We Offer Mowing Icon Lawn Mowing Keep your lawn neat, healthy and thriving…" at bounding box center [310, 339] width 545 height 211
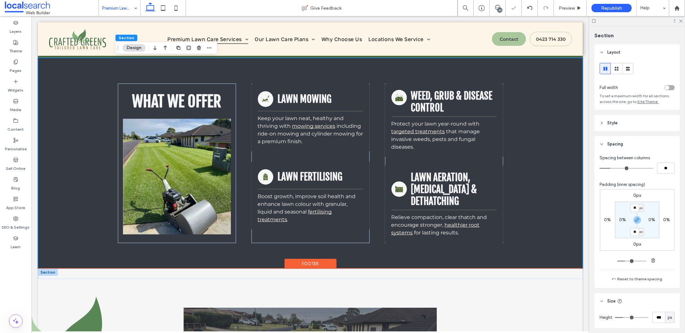
scroll to position [344, 0]
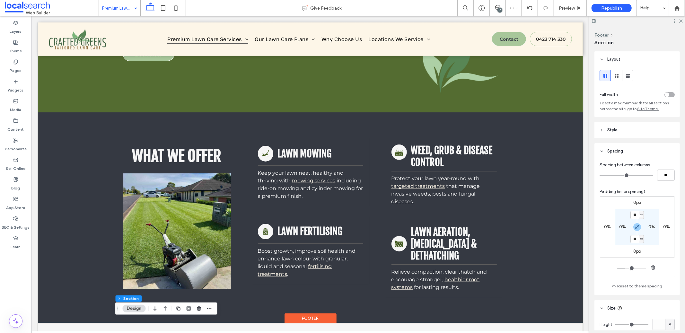
scroll to position [132, 0]
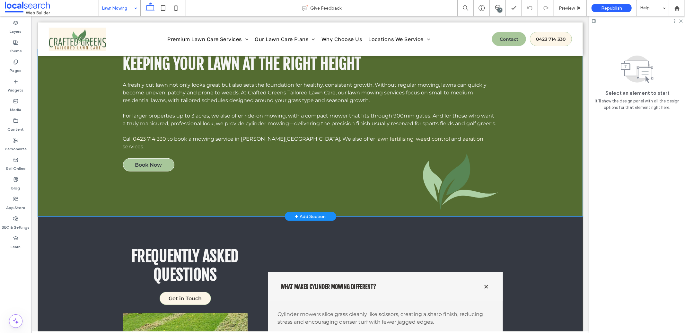
scroll to position [429, 0]
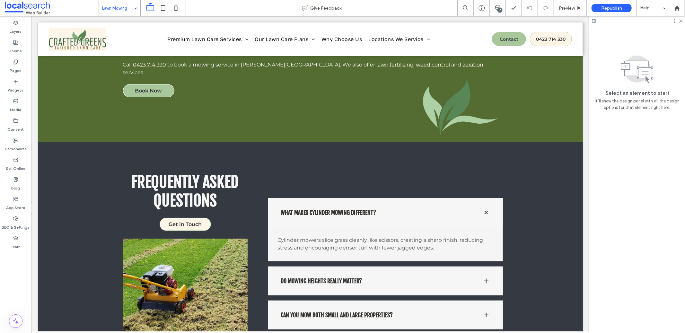
click at [121, 5] on input at bounding box center [118, 8] width 32 height 16
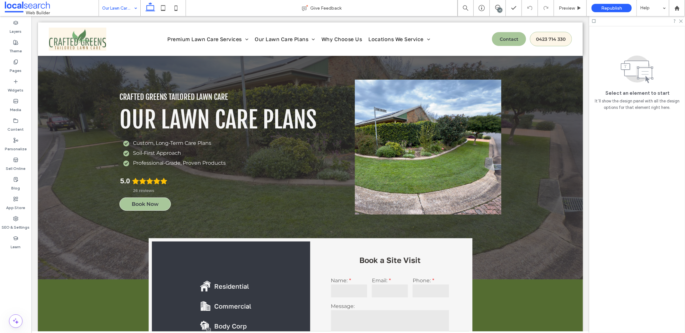
click at [106, 13] on input at bounding box center [118, 8] width 32 height 16
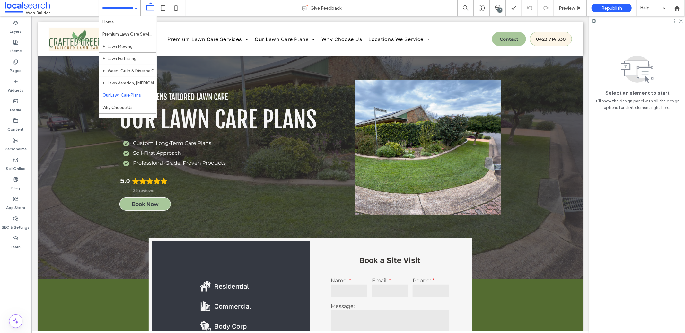
click at [126, 3] on input at bounding box center [118, 8] width 32 height 16
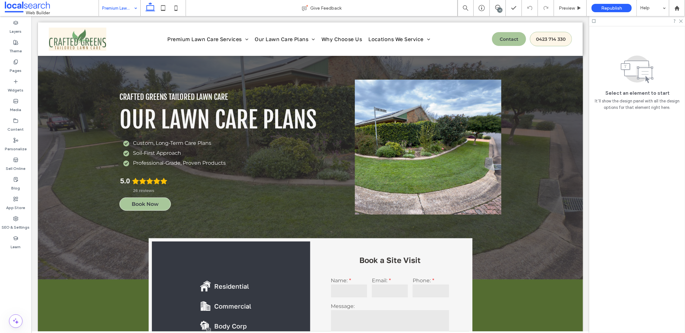
click at [120, 7] on input at bounding box center [118, 8] width 32 height 16
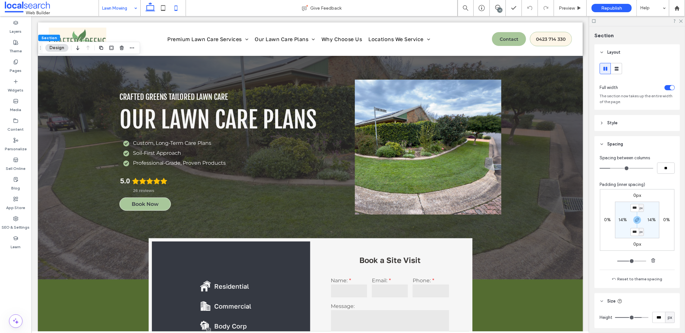
click at [175, 10] on use at bounding box center [175, 7] width 3 height 5
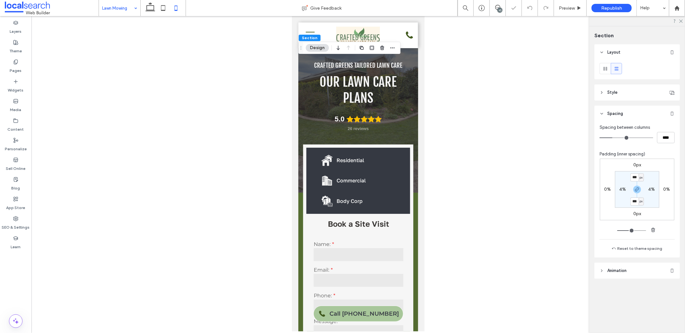
type input "***"
click at [163, 8] on icon at bounding box center [163, 8] width 13 height 13
type input "***"
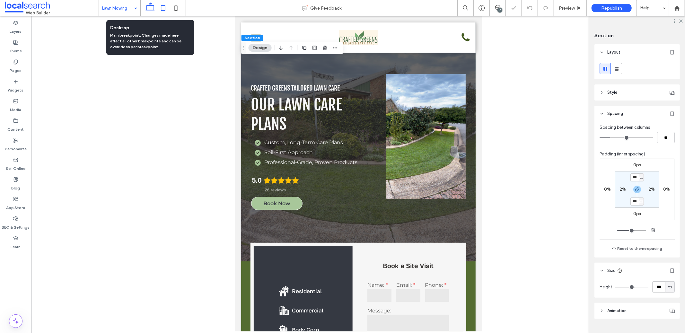
click at [151, 9] on icon at bounding box center [150, 8] width 13 height 13
type input "***"
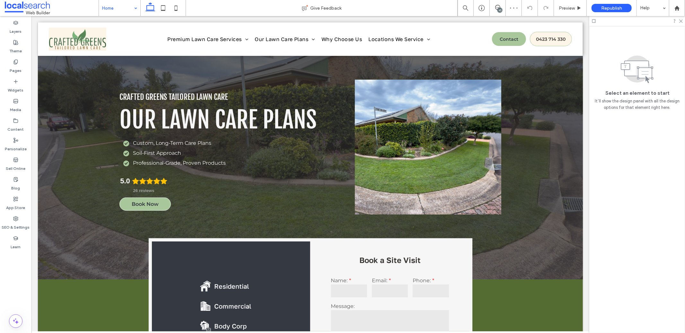
click at [162, 7] on icon at bounding box center [163, 8] width 13 height 13
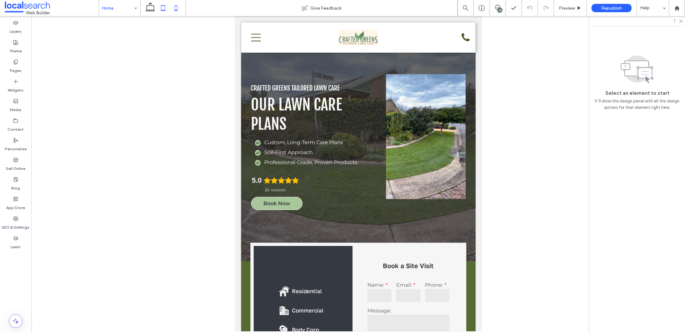
click at [176, 4] on icon at bounding box center [176, 8] width 13 height 13
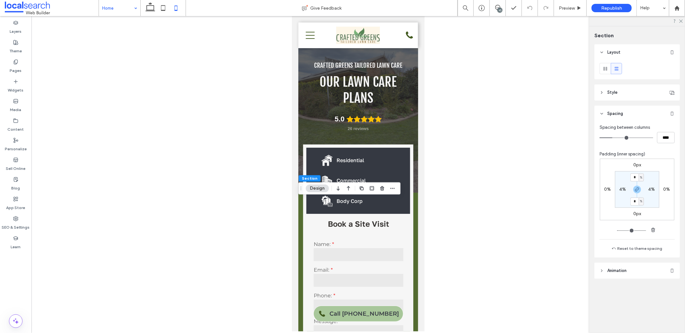
click at [621, 94] on header "Style" at bounding box center [637, 92] width 85 height 16
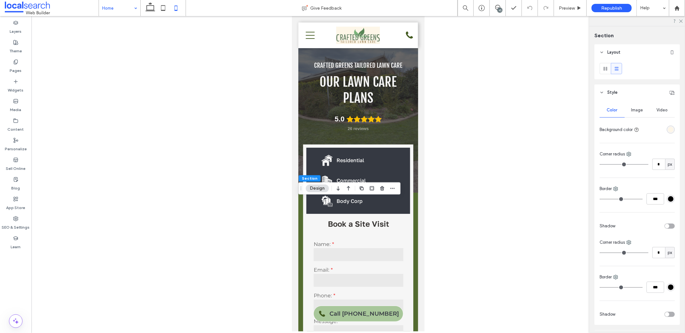
click at [668, 131] on div "rgba(253,246,232,1)" at bounding box center [670, 129] width 5 height 5
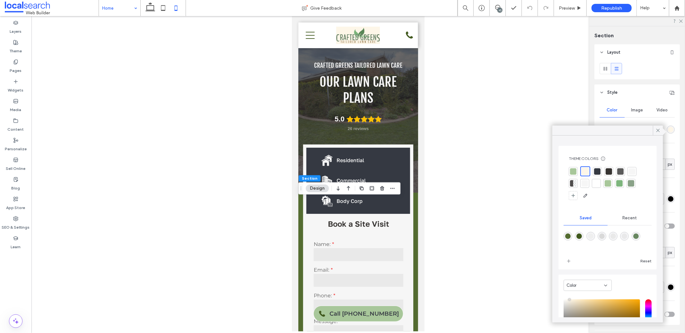
click at [569, 238] on div "rgba(84,108,49,1)" at bounding box center [567, 236] width 5 height 5
type input "*******"
click at [489, 230] on div at bounding box center [358, 173] width 654 height 315
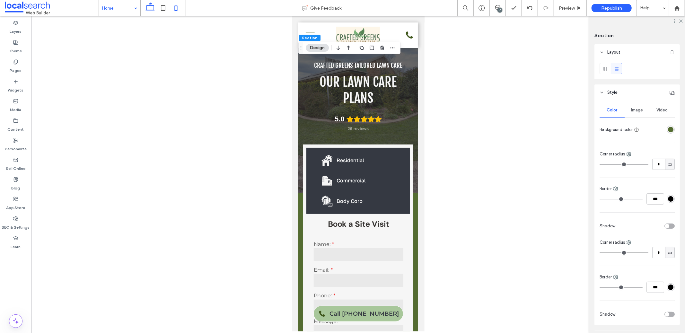
click at [154, 11] on use at bounding box center [151, 6] width 10 height 9
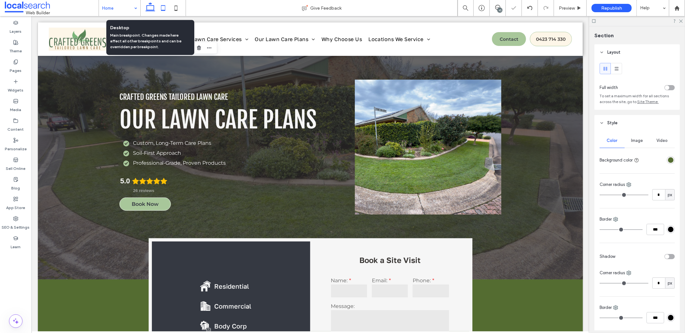
click at [162, 8] on icon at bounding box center [163, 8] width 13 height 13
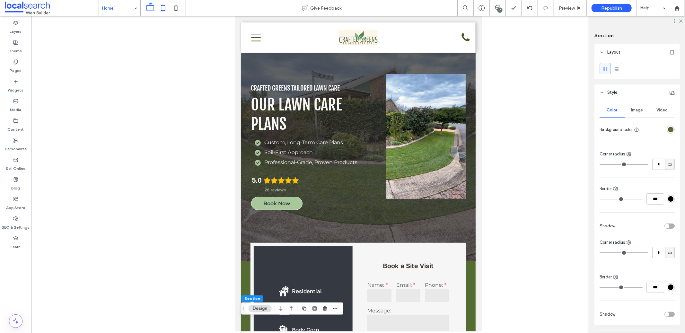
click at [146, 7] on icon at bounding box center [150, 8] width 13 height 13
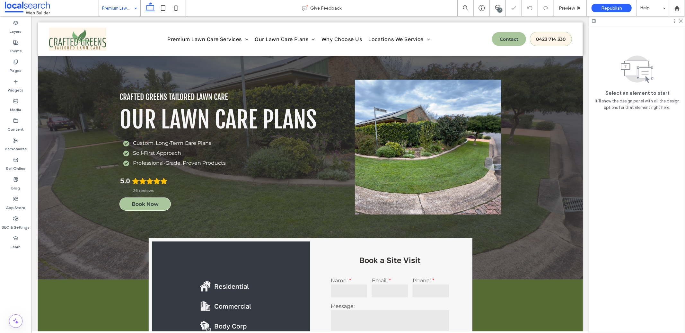
click at [121, 12] on input at bounding box center [118, 8] width 32 height 16
click at [120, 10] on input at bounding box center [118, 8] width 32 height 16
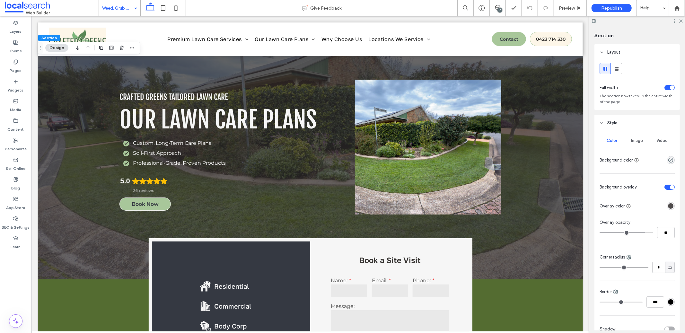
click at [634, 145] on div "Image" at bounding box center [637, 141] width 25 height 14
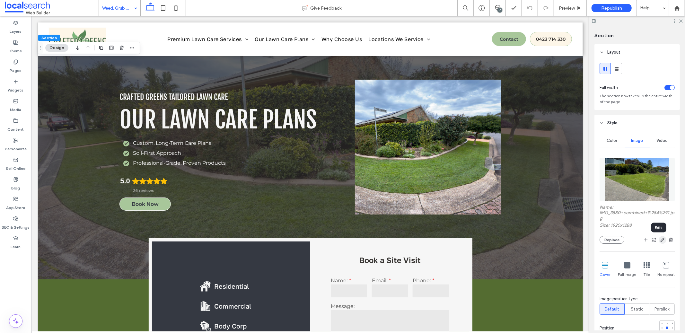
click at [661, 242] on use "button" at bounding box center [663, 240] width 4 height 4
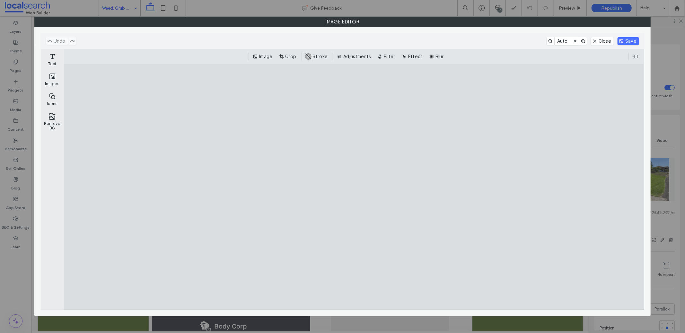
click at [302, 58] on div "Image Crop #ABABAB Stroke Adjustments Filter Effect Blur" at bounding box center [354, 57] width 570 height 8
click at [296, 58] on button "Crop" at bounding box center [288, 57] width 21 height 8
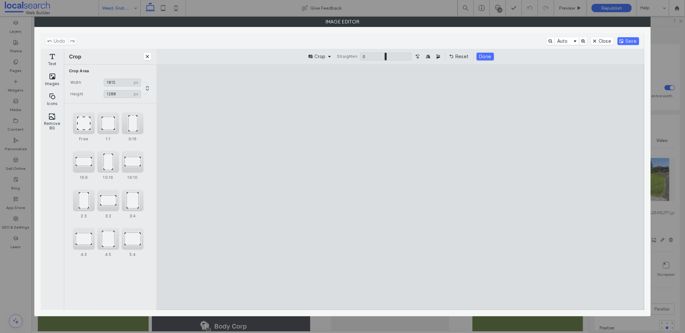
type input "****"
drag, startPoint x: 547, startPoint y: 188, endPoint x: 531, endPoint y: 192, distance: 16.3
click at [401, 187] on cesdk-canvas "Editor canvas" at bounding box center [401, 187] width 0 height 0
click at [624, 39] on button "Save" at bounding box center [629, 41] width 22 height 8
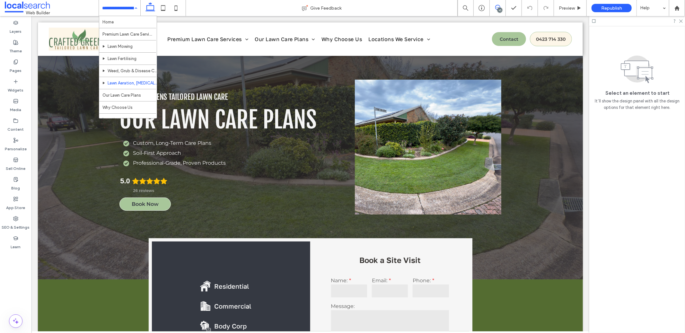
click at [495, 7] on use at bounding box center [497, 7] width 5 height 5
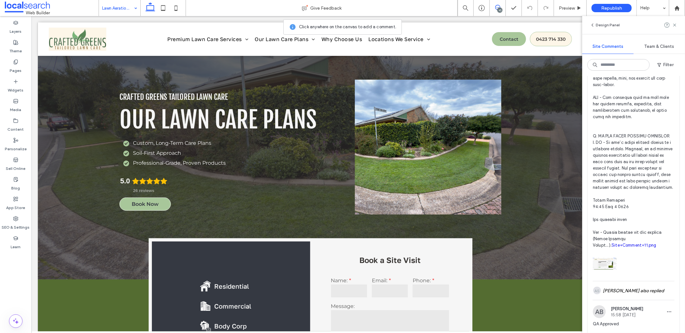
scroll to position [524, 0]
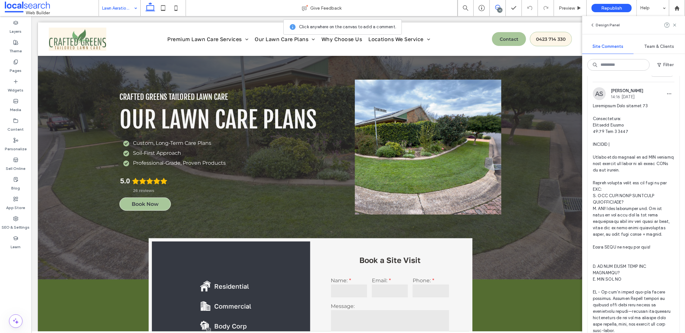
click at [631, 82] on div "Internal 14 Resolve" at bounding box center [634, 73] width 92 height 18
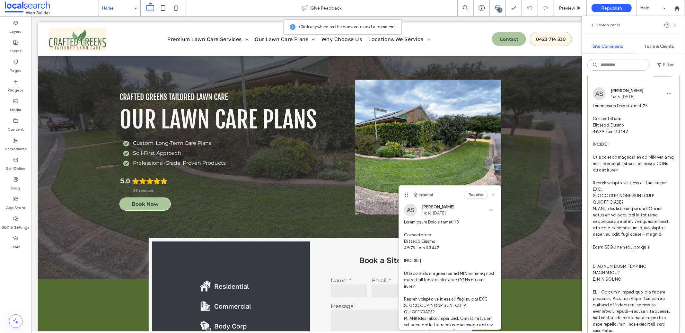
click at [491, 195] on icon at bounding box center [493, 194] width 5 height 5
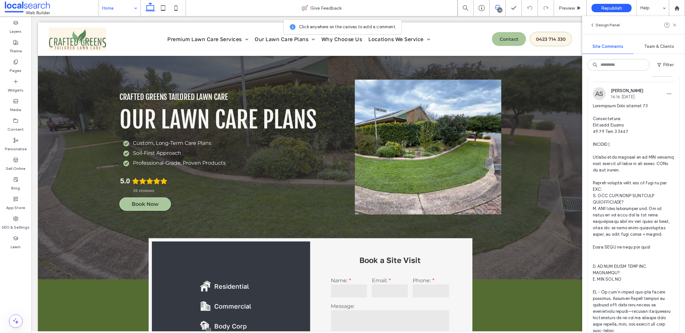
click at [497, 5] on icon at bounding box center [497, 7] width 5 height 5
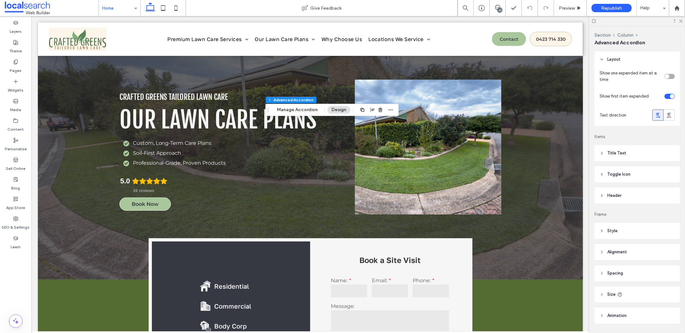
type input "**"
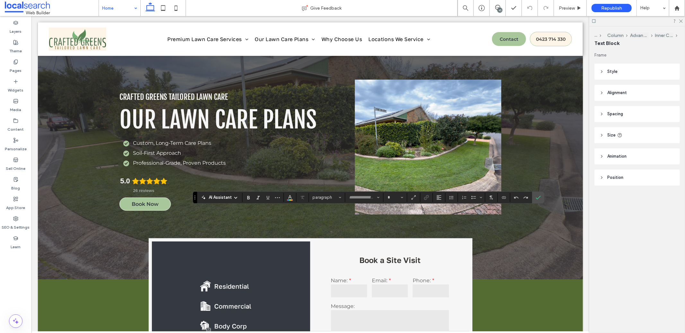
type input "**********"
type input "**"
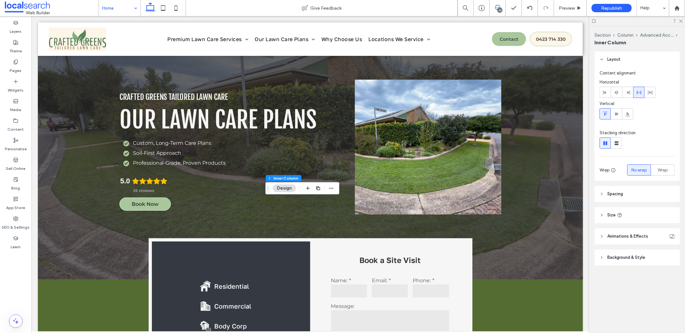
click at [497, 5] on use at bounding box center [497, 7] width 5 height 5
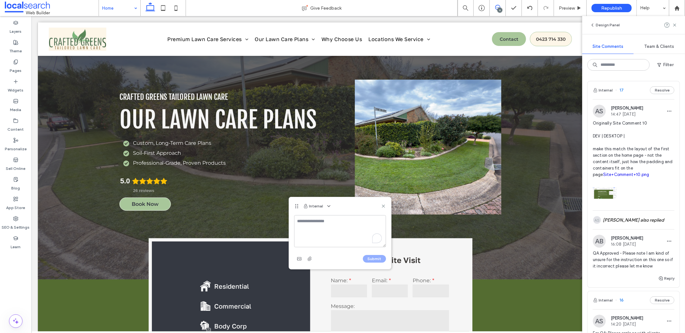
click at [339, 228] on textarea "To enrich screen reader interactions, please activate Accessibility in Grammarl…" at bounding box center [340, 231] width 92 height 32
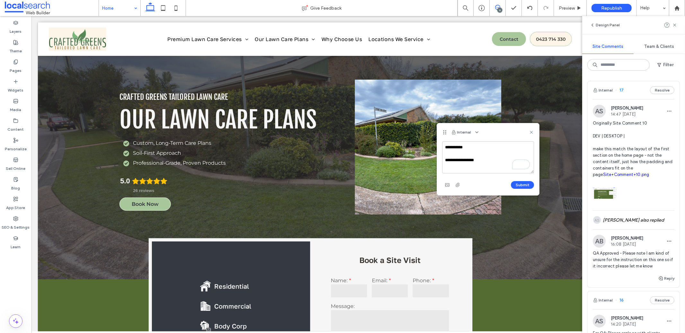
drag, startPoint x: 296, startPoint y: 206, endPoint x: 445, endPoint y: 132, distance: 165.5
click at [445, 132] on icon at bounding box center [444, 132] width 5 height 5
type textarea "**********"
click at [531, 132] on use at bounding box center [531, 132] width 3 height 3
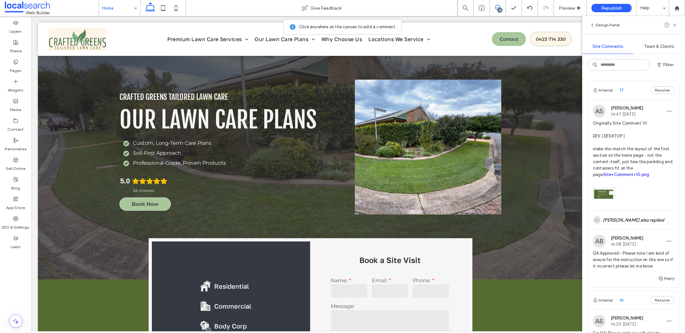
click at [496, 9] on use at bounding box center [497, 7] width 5 height 5
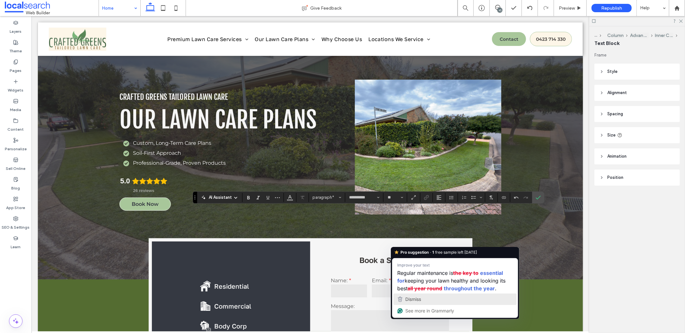
click at [424, 297] on div "Dismiss" at bounding box center [455, 300] width 118 height 10
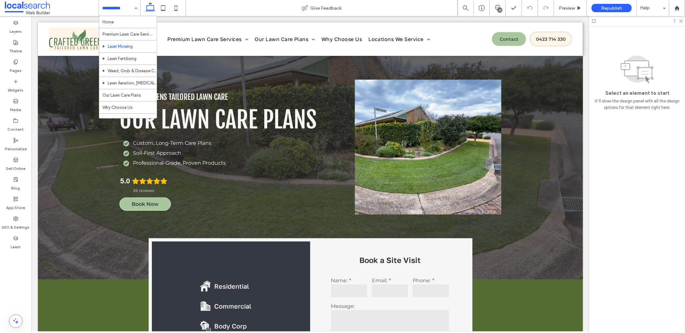
click at [137, 9] on div "Home Premium Lawn Care Services Lawn Mowing Lawn Fertilising Weed, Grub & Disea…" at bounding box center [119, 8] width 41 height 16
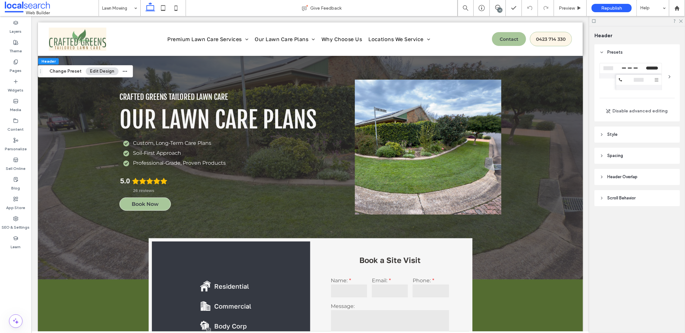
click at [622, 140] on header "Style" at bounding box center [637, 135] width 85 height 16
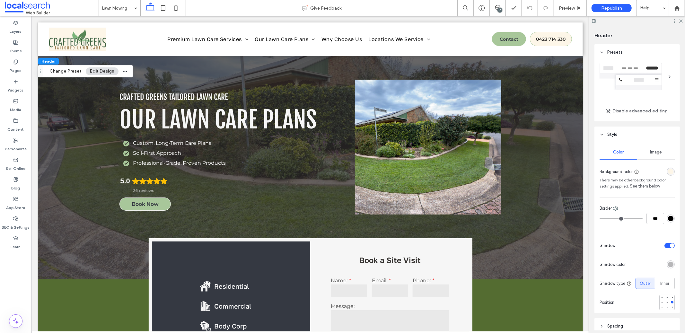
click at [668, 171] on div "rgba(253,246,232,1)" at bounding box center [670, 171] width 5 height 5
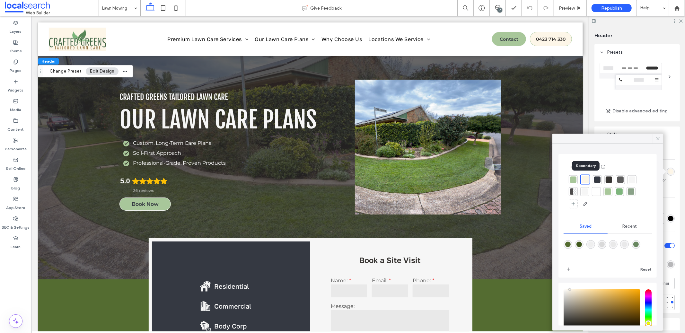
click at [588, 179] on div at bounding box center [585, 179] width 7 height 7
click at [655, 139] on div at bounding box center [658, 139] width 10 height 10
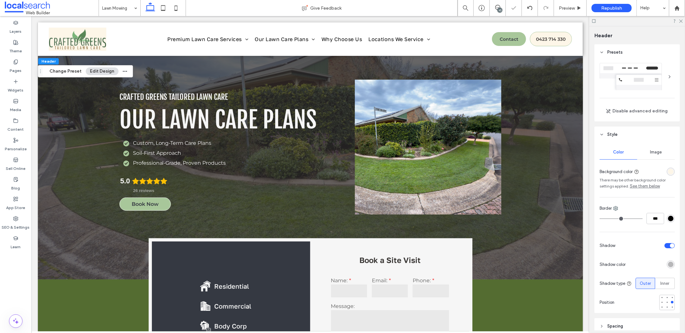
click at [646, 187] on link "See them below" at bounding box center [645, 186] width 30 height 6
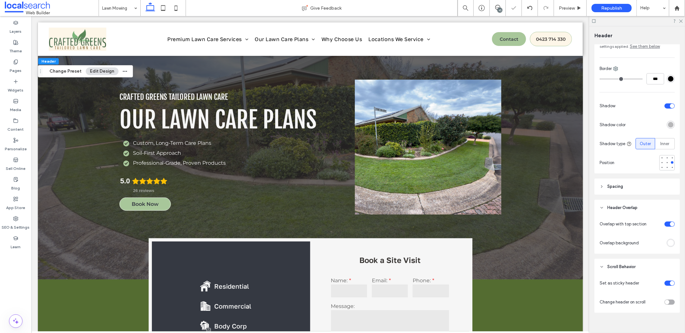
scroll to position [146, 0]
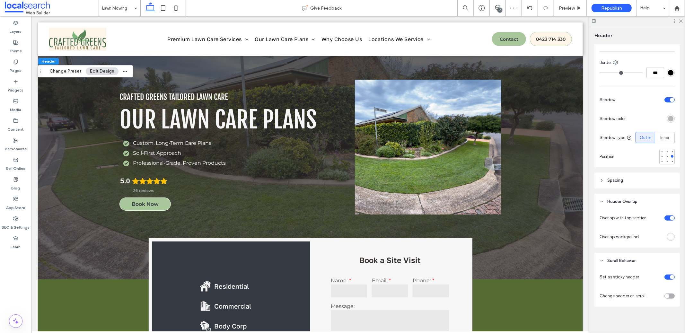
click at [668, 238] on div "rgba(255, 255, 255, 1)" at bounding box center [670, 236] width 5 height 5
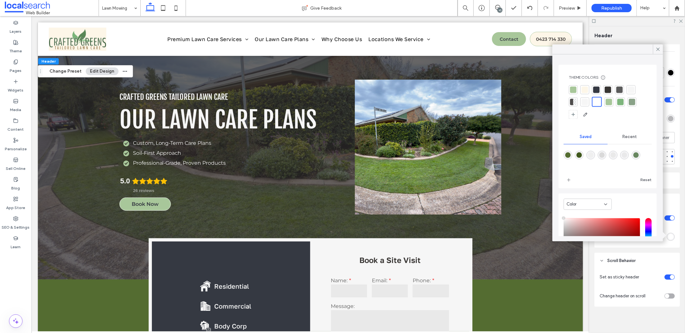
click at [584, 91] on div at bounding box center [585, 89] width 6 height 6
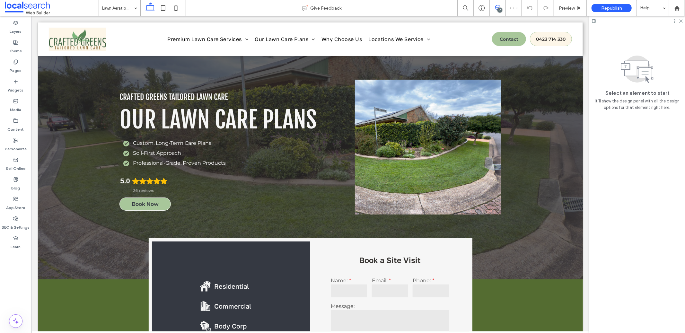
click at [498, 5] on icon at bounding box center [497, 7] width 5 height 5
drag, startPoint x: 116, startPoint y: 7, endPoint x: 118, endPoint y: 13, distance: 6.0
click at [116, 6] on input at bounding box center [118, 8] width 32 height 16
click at [118, 13] on input at bounding box center [118, 8] width 32 height 16
click at [125, 8] on input at bounding box center [118, 8] width 32 height 16
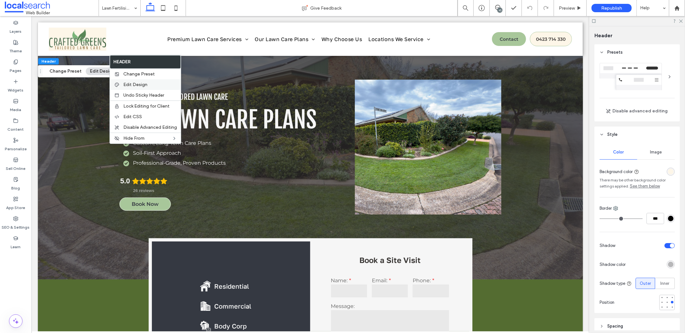
click at [132, 82] on span "Edit Design" at bounding box center [135, 84] width 24 height 5
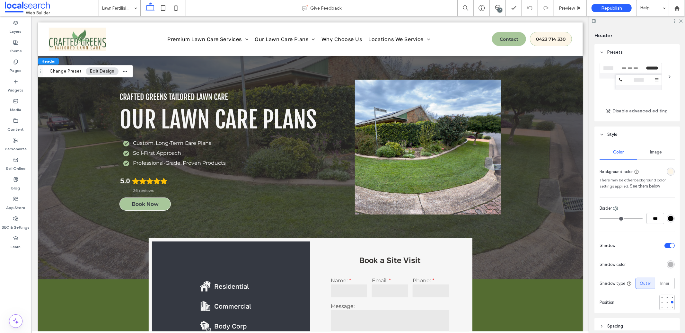
scroll to position [147, 0]
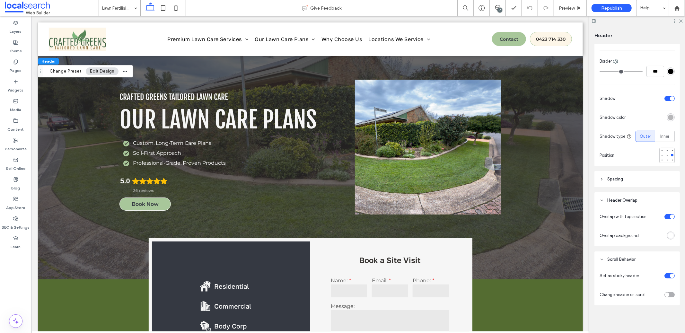
click at [670, 216] on div "toggle" at bounding box center [672, 217] width 4 height 4
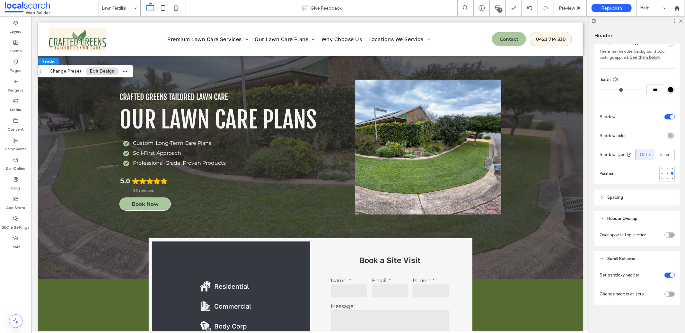
click at [665, 237] on div "toggle" at bounding box center [667, 235] width 4 height 4
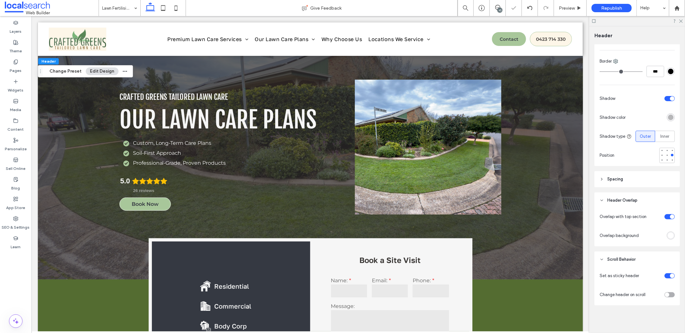
click at [665, 216] on div "toggle" at bounding box center [670, 216] width 10 height 5
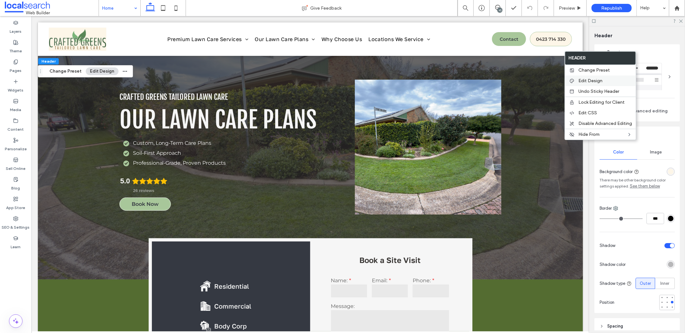
click at [578, 78] on span "Edit Design" at bounding box center [590, 80] width 24 height 5
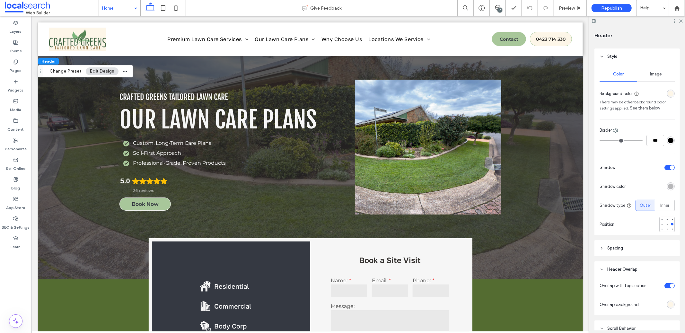
scroll to position [148, 0]
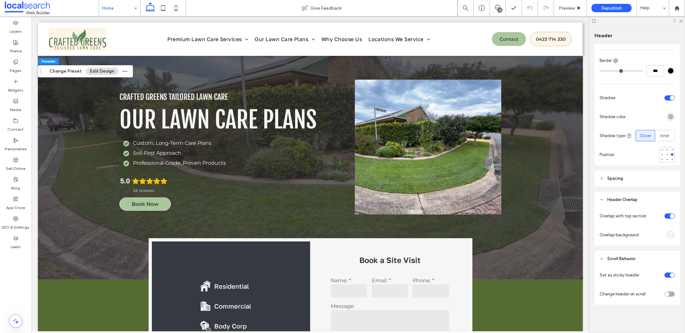
click at [670, 216] on div "toggle" at bounding box center [672, 216] width 4 height 4
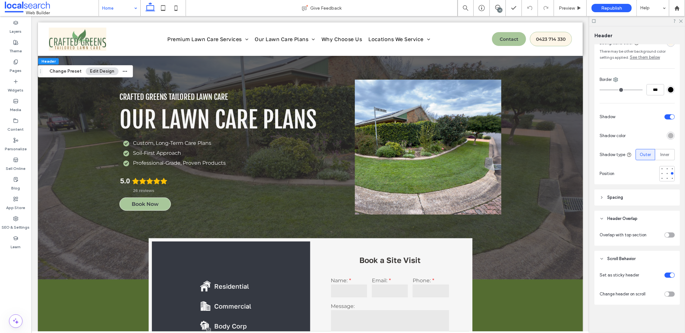
scroll to position [129, 0]
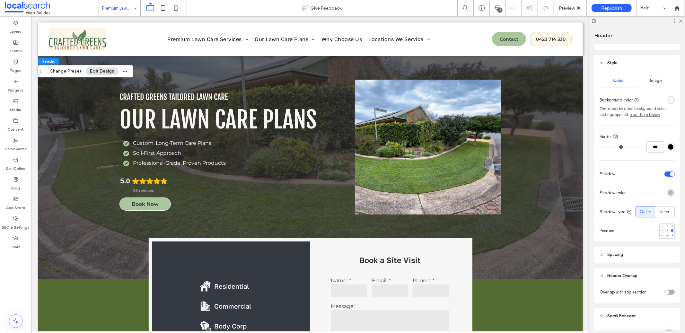
scroll to position [129, 0]
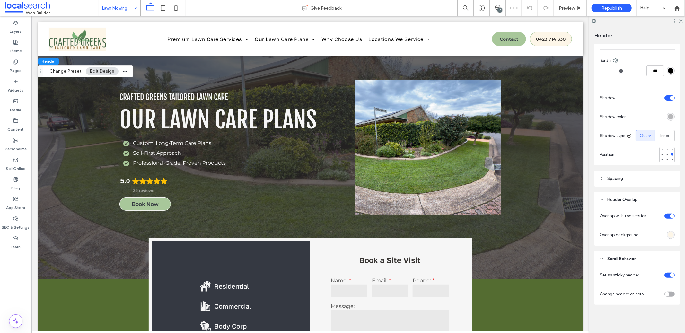
click at [665, 219] on div "toggle" at bounding box center [670, 216] width 10 height 5
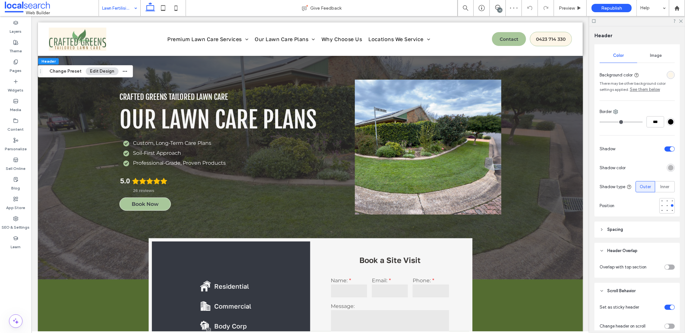
scroll to position [129, 0]
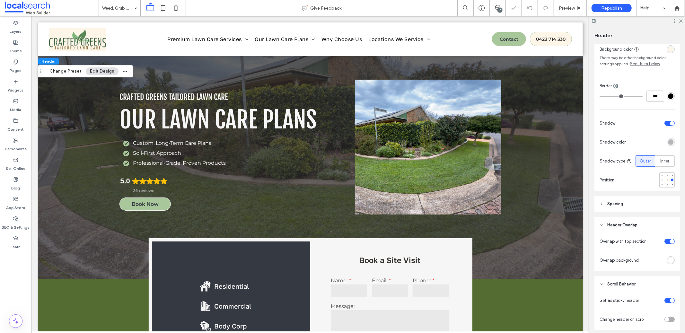
scroll to position [148, 0]
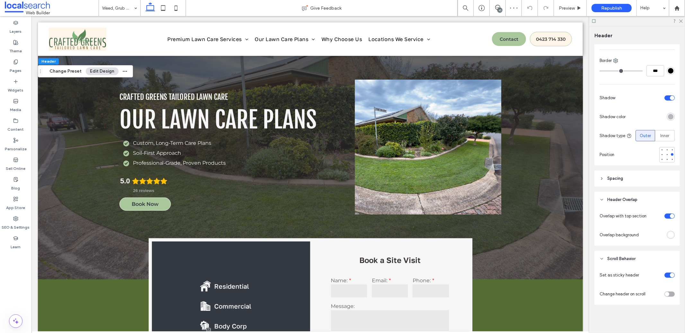
click at [670, 216] on div "toggle" at bounding box center [672, 216] width 4 height 4
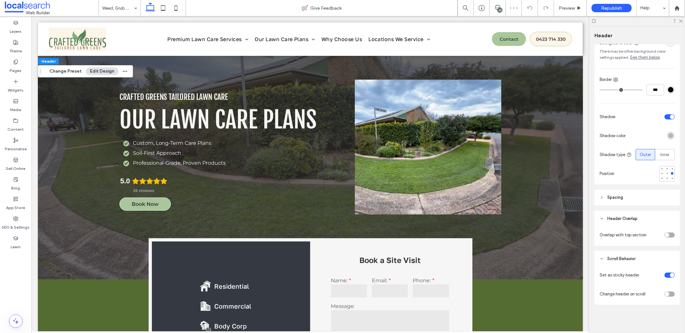
scroll to position [129, 0]
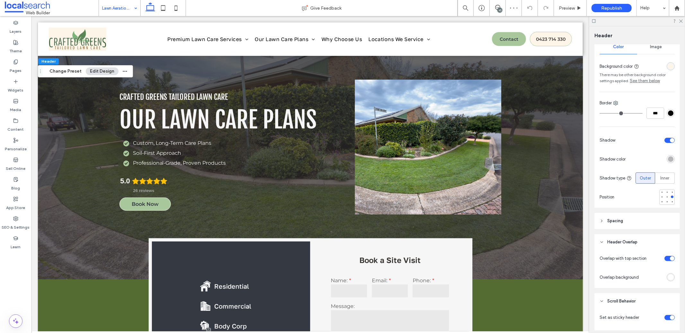
scroll to position [148, 0]
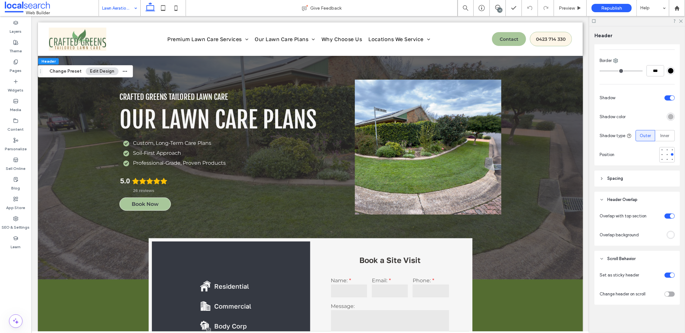
click at [665, 218] on div "toggle" at bounding box center [670, 216] width 10 height 5
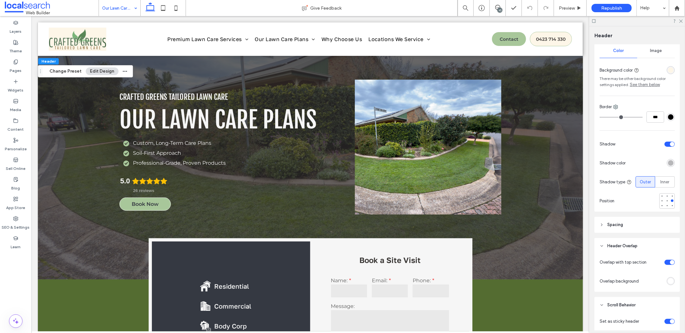
scroll to position [148, 0]
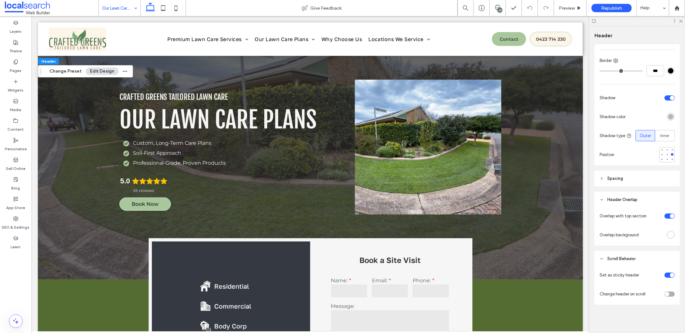
click at [665, 216] on div "toggle" at bounding box center [670, 216] width 10 height 5
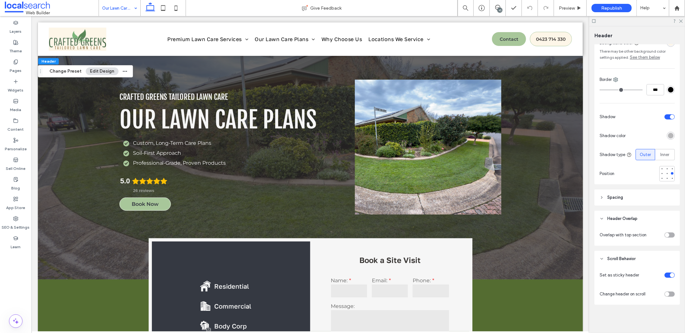
scroll to position [129, 0]
click at [665, 237] on div "toggle" at bounding box center [667, 235] width 4 height 4
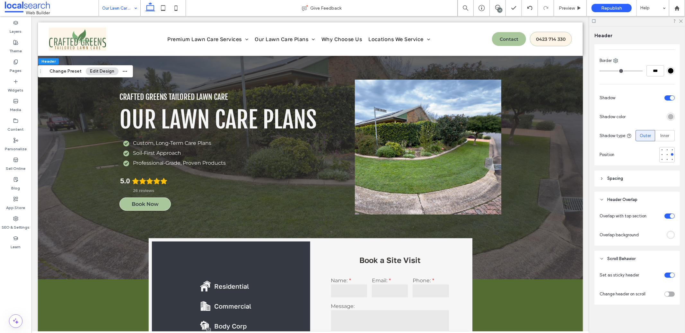
click at [667, 237] on div "rgba(255, 255, 255, 1)" at bounding box center [671, 235] width 8 height 8
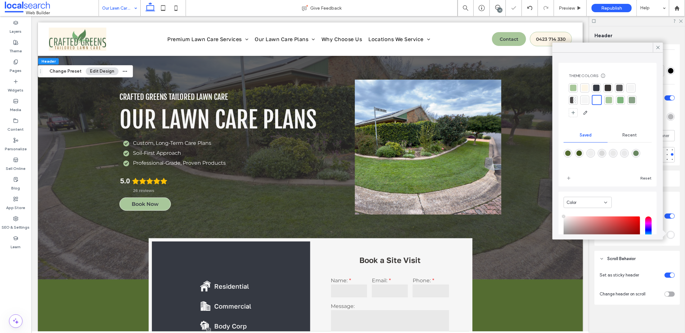
click at [673, 221] on div "Overlap with top section Overlap background" at bounding box center [637, 227] width 85 height 38
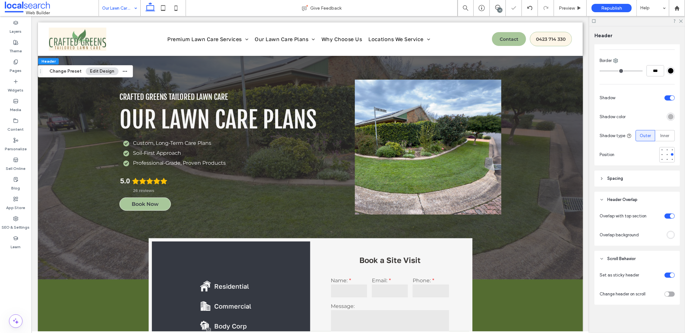
click at [670, 216] on div "toggle" at bounding box center [672, 216] width 4 height 4
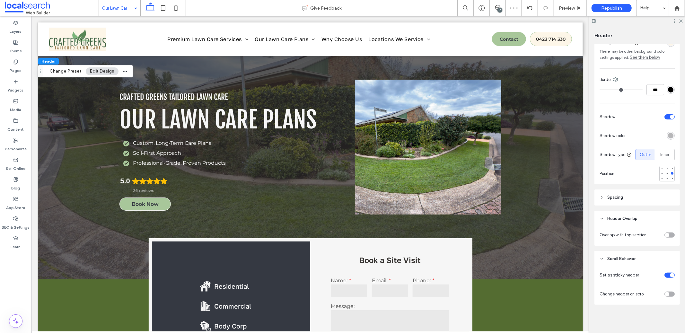
click at [665, 236] on div "toggle" at bounding box center [667, 235] width 4 height 4
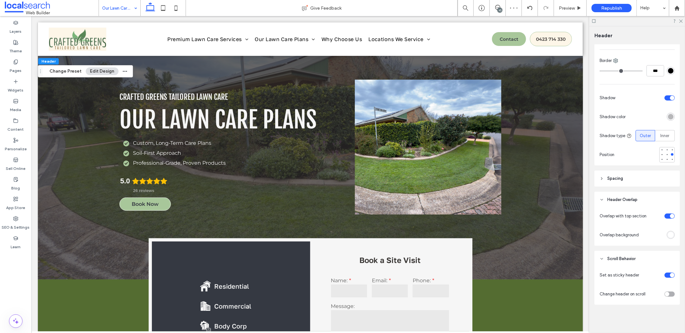
click at [665, 219] on div "toggle" at bounding box center [670, 216] width 10 height 5
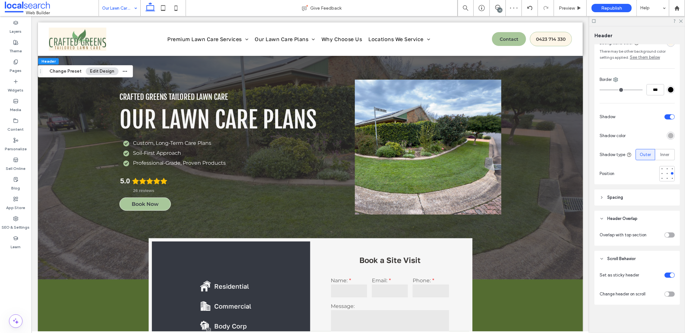
scroll to position [129, 0]
click at [665, 234] on div "toggle" at bounding box center [667, 235] width 4 height 4
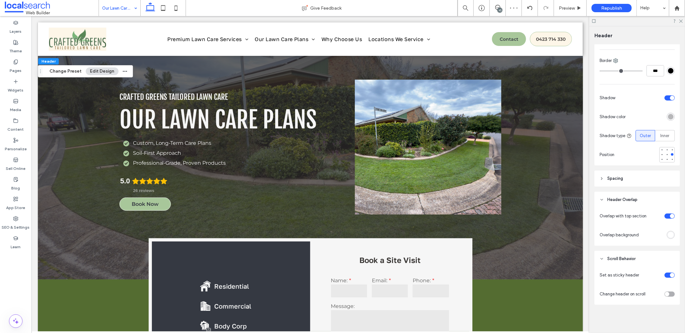
click at [670, 216] on div "toggle" at bounding box center [672, 216] width 4 height 4
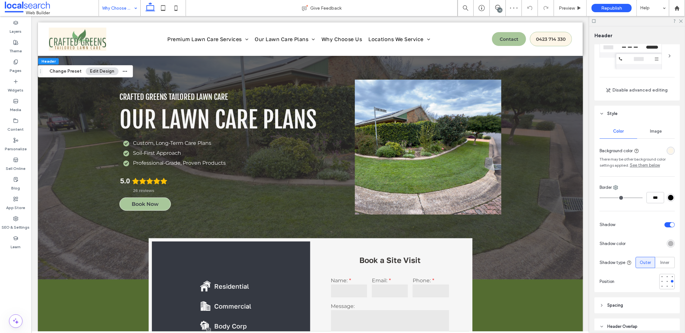
scroll to position [148, 0]
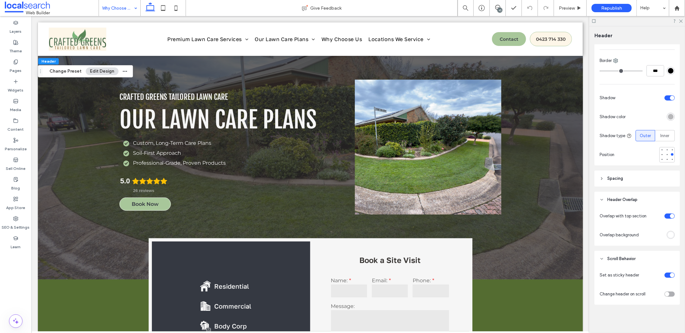
click at [670, 217] on div "toggle" at bounding box center [672, 216] width 4 height 4
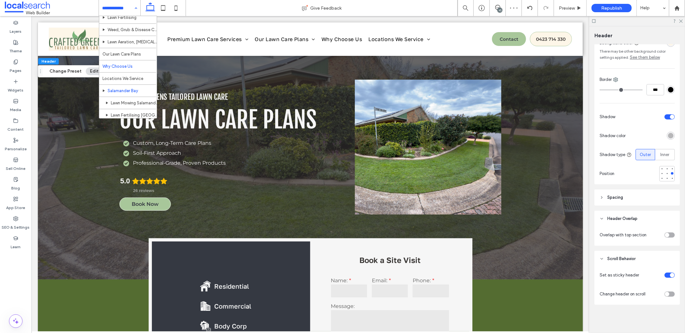
scroll to position [46, 0]
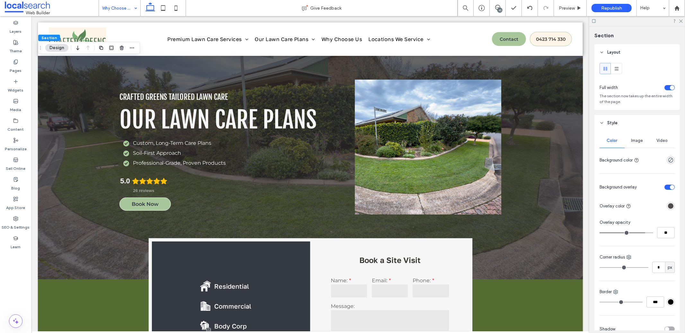
click at [626, 139] on div "Image" at bounding box center [637, 141] width 25 height 14
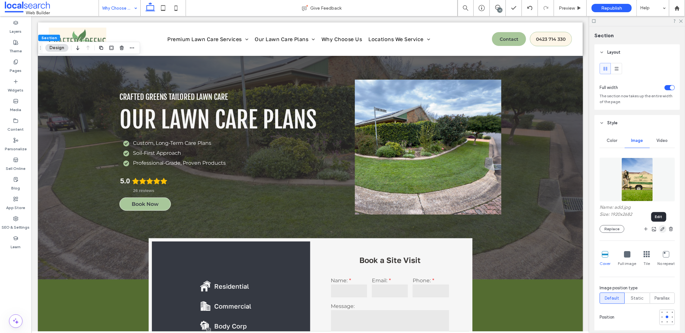
click at [661, 229] on icon "button" at bounding box center [662, 228] width 5 height 5
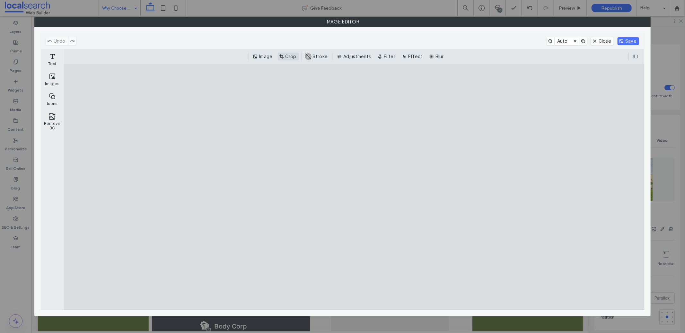
click at [289, 57] on button "Crop" at bounding box center [288, 57] width 21 height 8
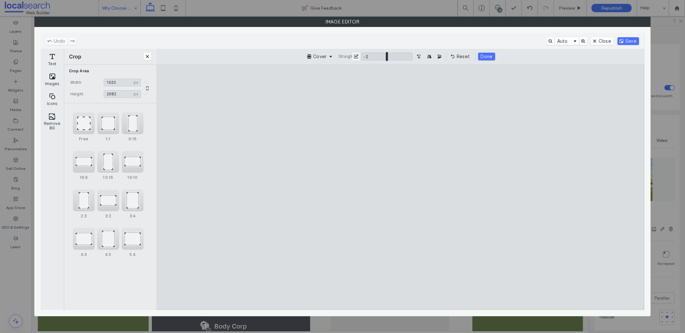
type input "**"
click at [386, 57] on input "ui.ed.cesdk.component.inspectorBar" at bounding box center [386, 57] width 51 height 8
click at [600, 36] on div "Undo Auto Close Save" at bounding box center [343, 40] width 604 height 15
click at [600, 41] on button "Close" at bounding box center [602, 41] width 23 height 8
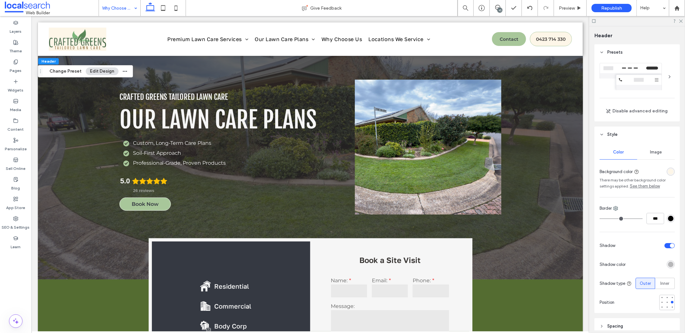
scroll to position [129, 0]
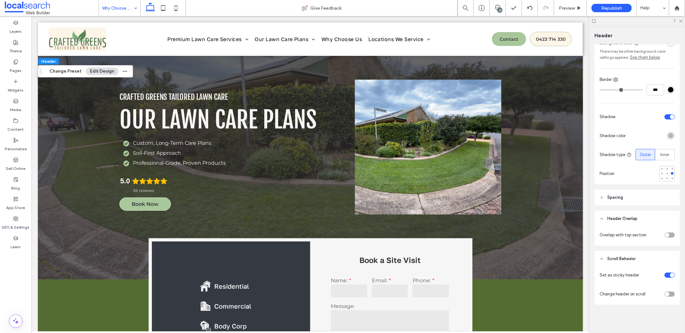
click at [669, 230] on div at bounding box center [662, 234] width 26 height 11
click at [668, 235] on div "toggle" at bounding box center [670, 235] width 10 height 5
click at [668, 255] on div "rgba(255, 255, 255, 1)" at bounding box center [670, 253] width 5 height 5
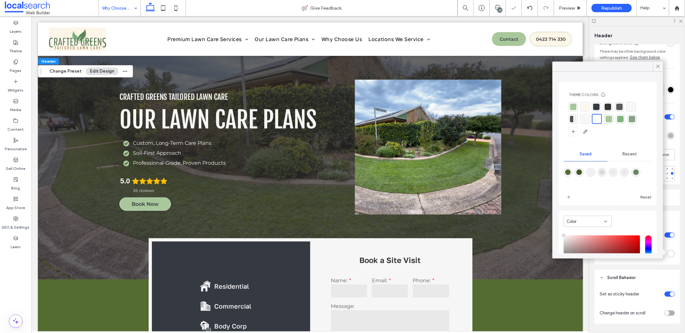
click at [585, 109] on div at bounding box center [585, 107] width 6 height 6
click at [577, 119] on div at bounding box center [573, 119] width 9 height 9
click at [587, 105] on div at bounding box center [585, 107] width 6 height 6
click at [655, 69] on div at bounding box center [658, 67] width 10 height 10
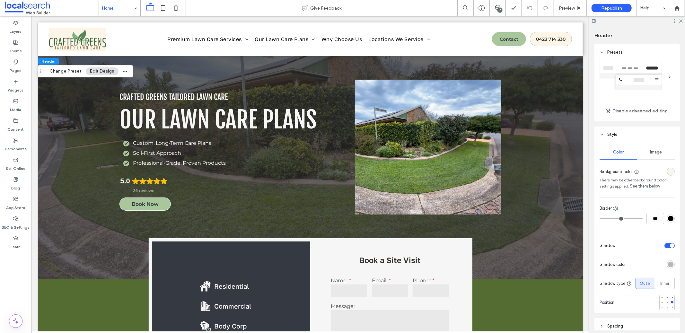
scroll to position [129, 0]
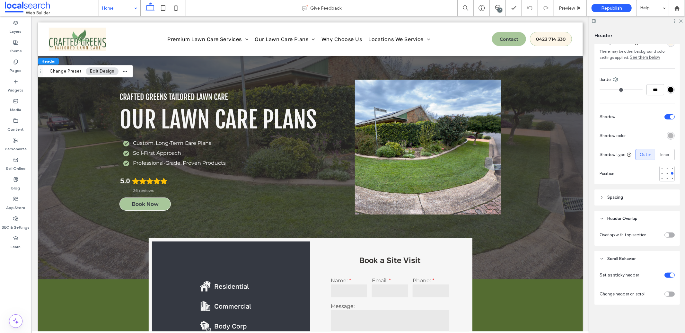
click at [666, 233] on div "toggle" at bounding box center [670, 235] width 10 height 5
click at [668, 253] on div "rgba(253,246,232,1)" at bounding box center [670, 253] width 5 height 5
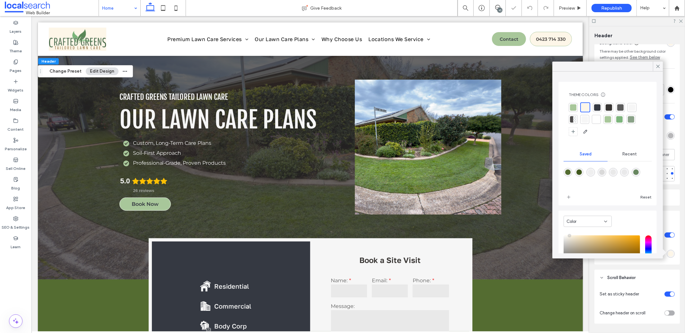
click at [668, 253] on div "rgba(253,246,232,1)" at bounding box center [670, 253] width 5 height 5
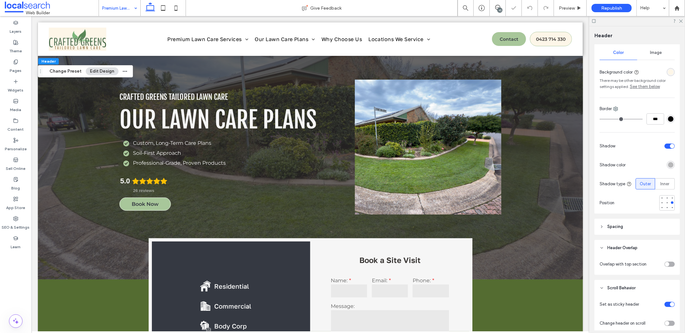
scroll to position [129, 0]
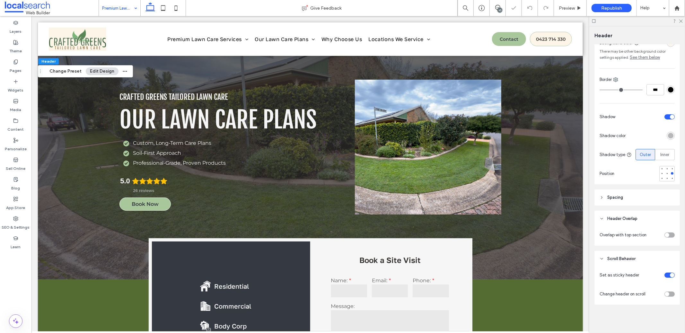
click at [659, 238] on div at bounding box center [662, 234] width 26 height 11
click at [660, 237] on div at bounding box center [662, 234] width 26 height 11
click at [665, 236] on div "toggle" at bounding box center [667, 235] width 4 height 4
click at [669, 254] on div "rgba(255, 255, 255, 1)" at bounding box center [670, 253] width 5 height 5
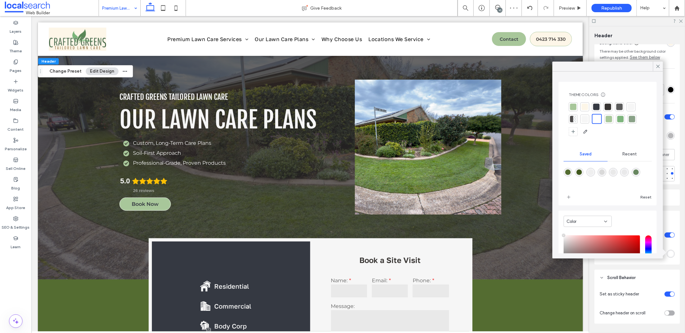
click at [584, 106] on div at bounding box center [585, 107] width 6 height 6
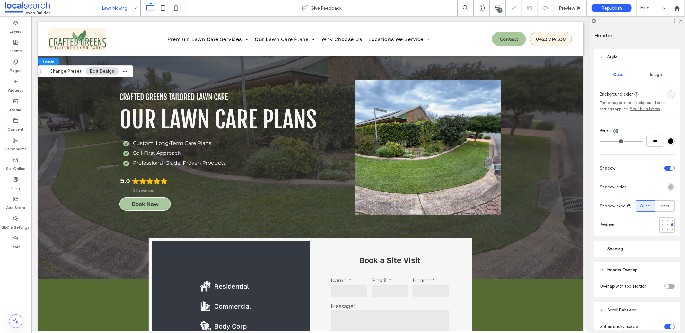
scroll to position [129, 0]
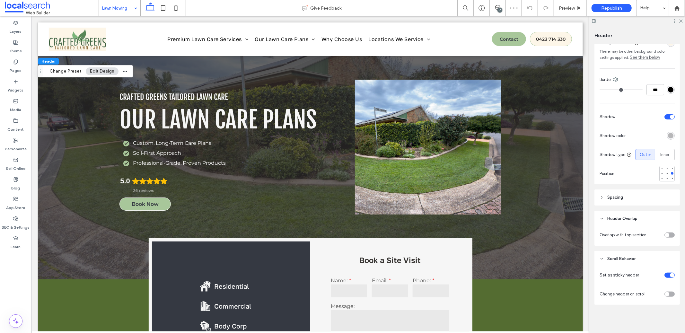
click at [668, 232] on div at bounding box center [662, 234] width 26 height 11
click at [667, 234] on div "toggle" at bounding box center [670, 235] width 10 height 5
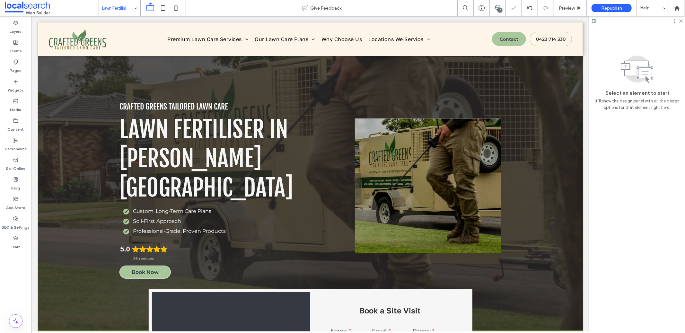
click at [575, 54] on div "Home Premium Lawn Care Services Lawn Mowing Lawn Fertilising Weed, Grub & Disea…" at bounding box center [310, 38] width 545 height 33
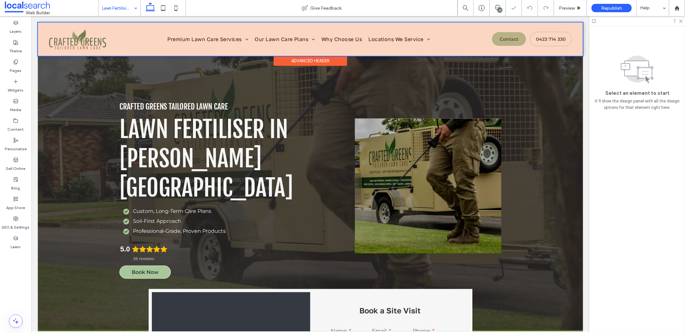
click at [577, 55] on div at bounding box center [310, 38] width 545 height 33
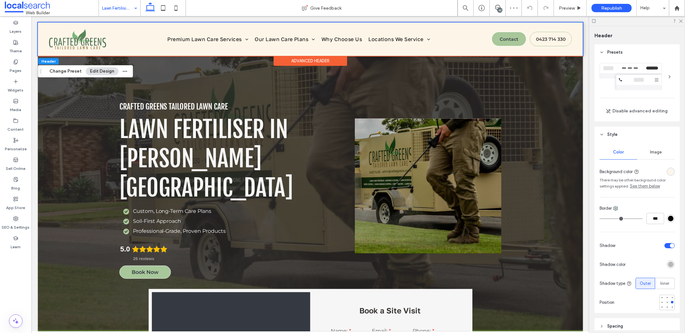
scroll to position [129, 0]
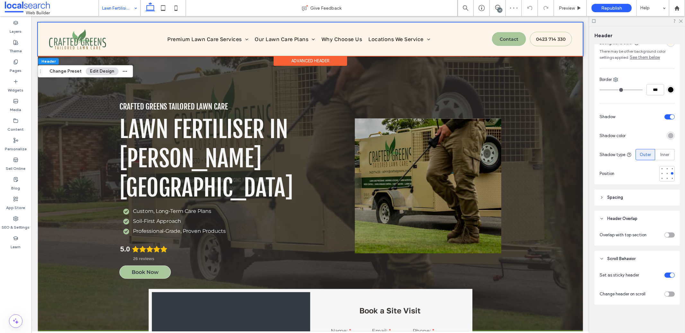
click at [668, 235] on div "toggle" at bounding box center [670, 235] width 10 height 5
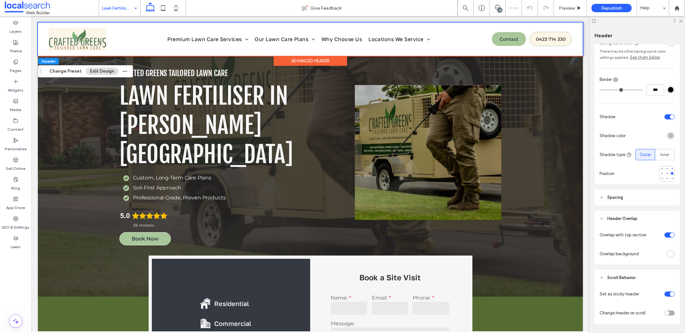
click at [671, 252] on div at bounding box center [671, 254] width 8 height 8
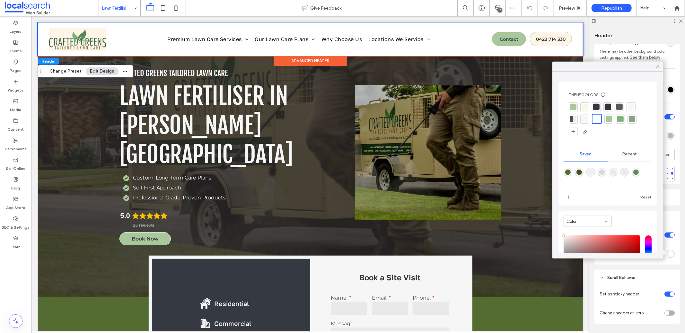
click at [670, 253] on div "rgba(255, 255, 255, 1)" at bounding box center [671, 254] width 8 height 8
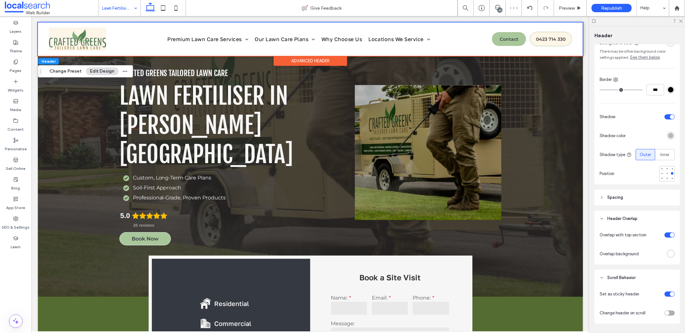
click at [670, 254] on div "rgba(255, 255, 255, 1)" at bounding box center [671, 254] width 8 height 8
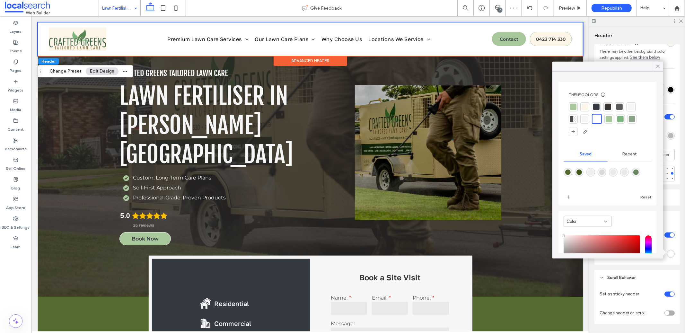
click at [587, 105] on div at bounding box center [585, 107] width 6 height 6
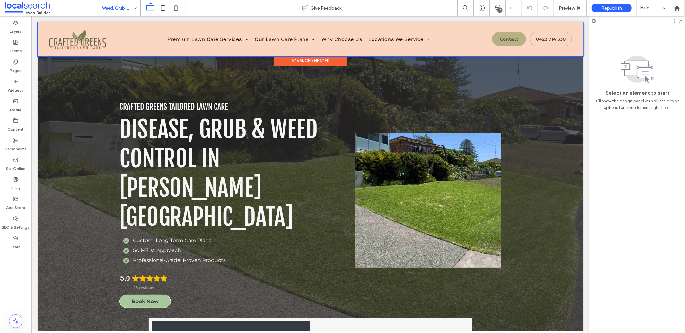
click at [577, 53] on div at bounding box center [310, 38] width 545 height 33
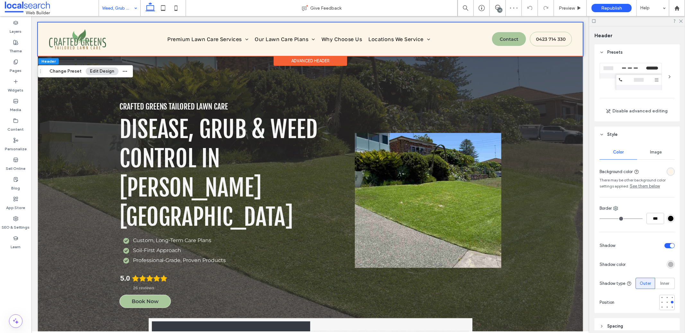
scroll to position [129, 0]
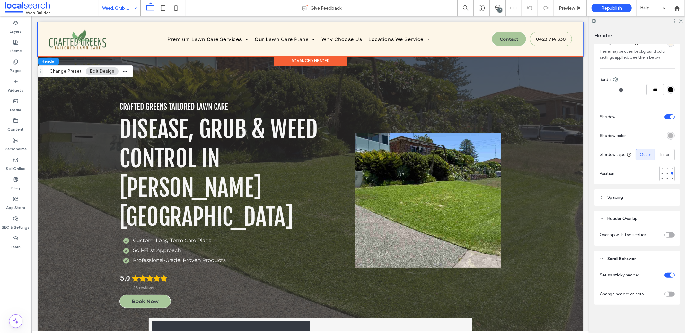
click at [665, 237] on div "toggle" at bounding box center [667, 235] width 4 height 4
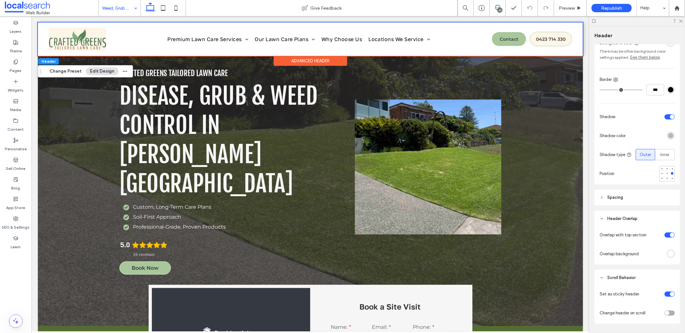
click at [668, 256] on div "rgba(255, 255, 255, 1)" at bounding box center [670, 253] width 5 height 5
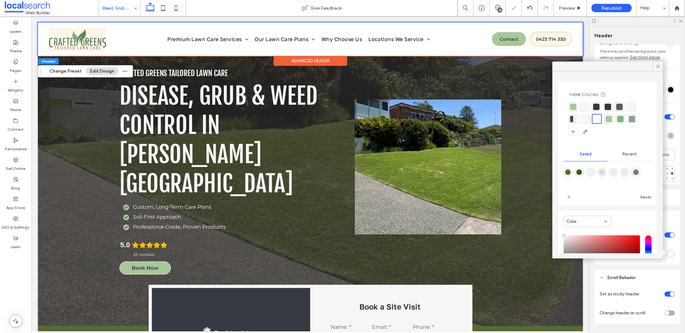
click at [586, 107] on div at bounding box center [585, 107] width 6 height 6
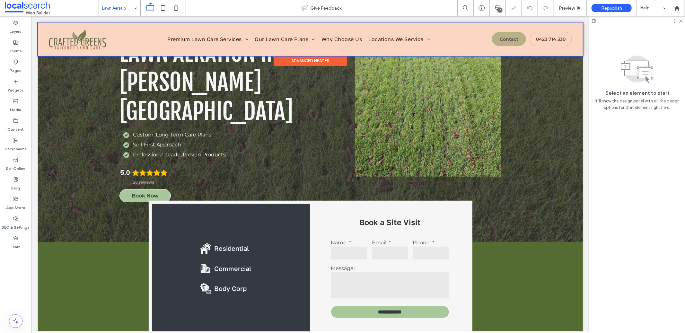
scroll to position [141, 0]
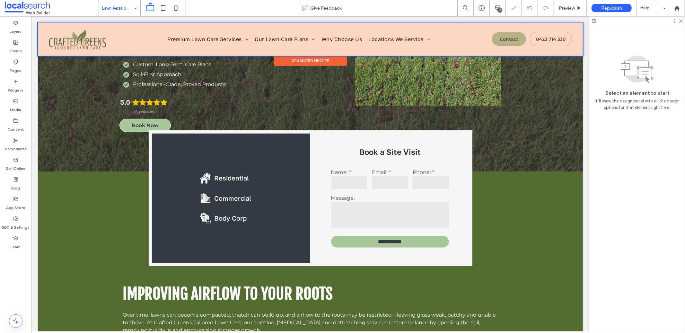
click at [576, 52] on div at bounding box center [310, 38] width 545 height 33
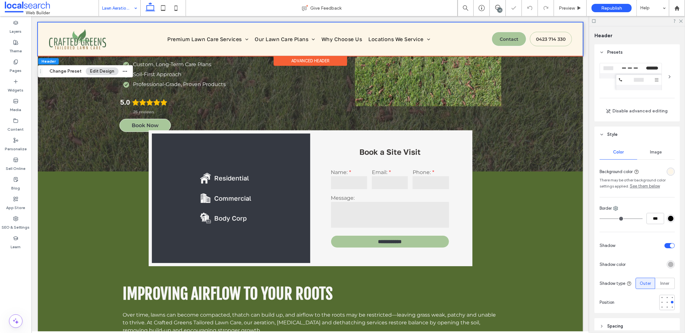
scroll to position [129, 0]
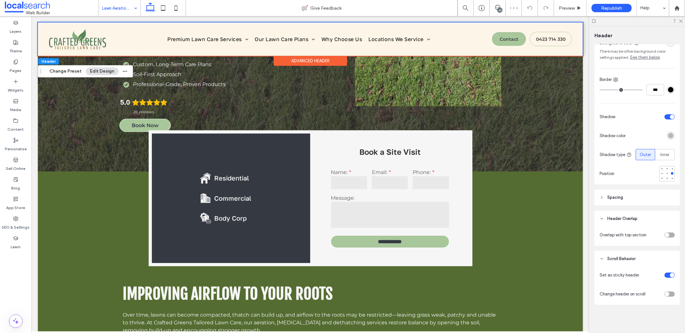
click at [666, 236] on div "toggle" at bounding box center [670, 235] width 10 height 5
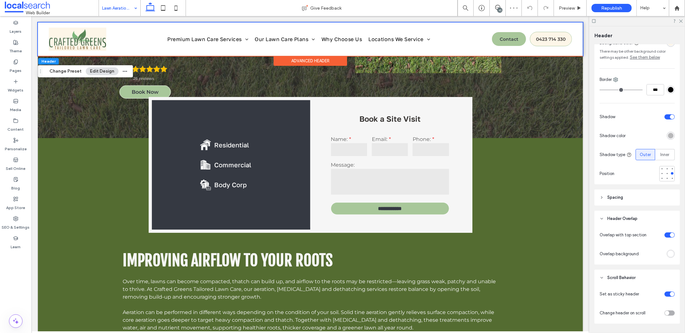
click at [668, 255] on div "rgba(255, 255, 255, 1)" at bounding box center [670, 253] width 5 height 5
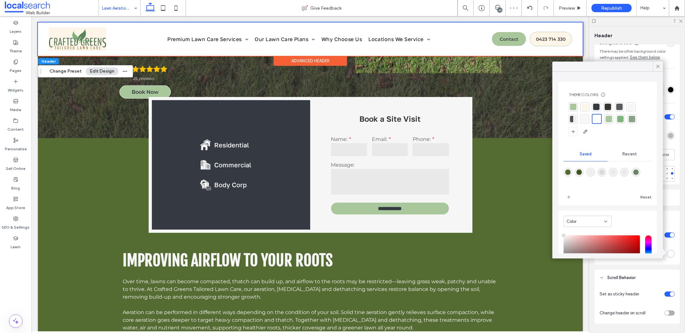
click at [586, 107] on div at bounding box center [585, 107] width 6 height 6
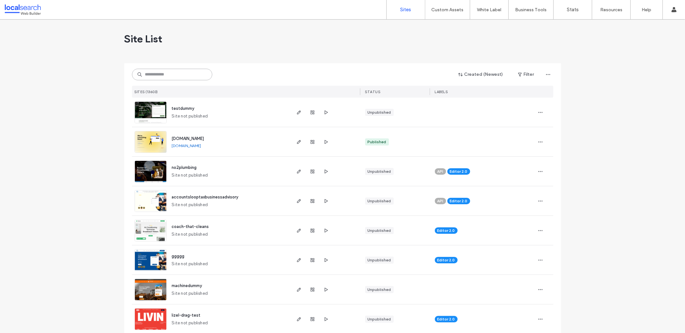
click at [149, 69] on input at bounding box center [172, 75] width 80 height 12
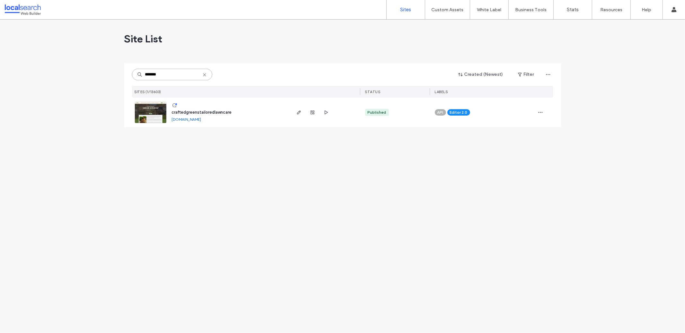
type input "*******"
click at [150, 110] on link at bounding box center [151, 112] width 32 height 22
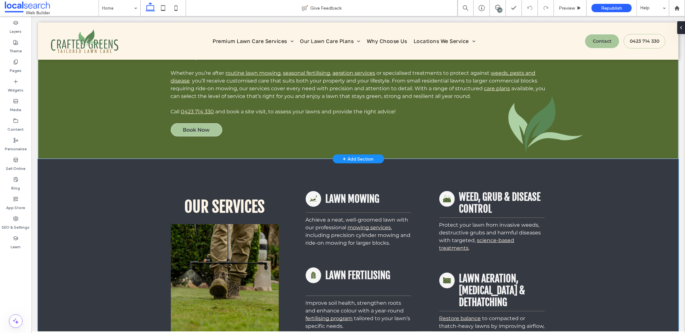
scroll to position [617, 0]
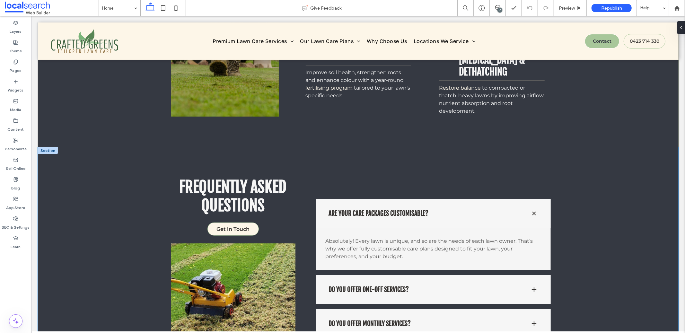
click at [308, 215] on div "Frequently Asked Questions Get in Touch Are your care packages customisable? Ab…" at bounding box center [357, 268] width 385 height 243
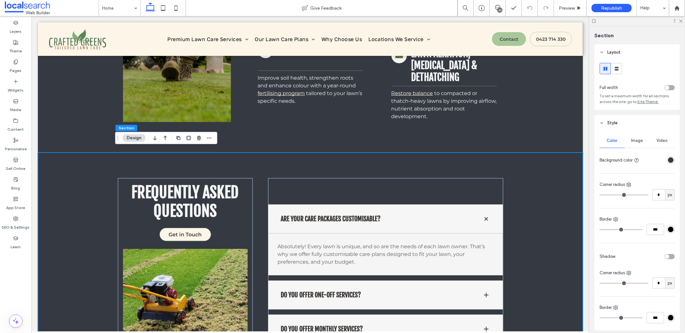
click at [668, 161] on div "rgba(53, 57, 66, 1)" at bounding box center [670, 159] width 5 height 5
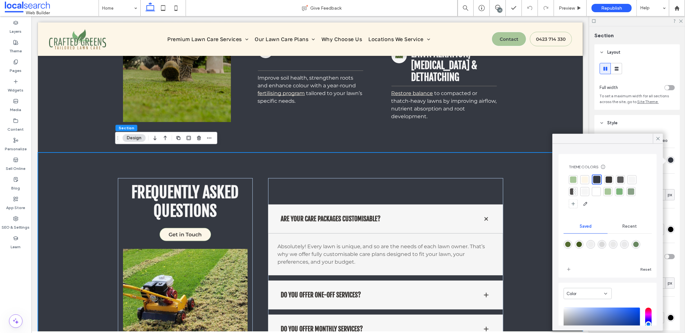
click at [573, 247] on div at bounding box center [608, 249] width 88 height 24
click at [570, 246] on div "rgba(84,108,49,1)" at bounding box center [567, 244] width 5 height 5
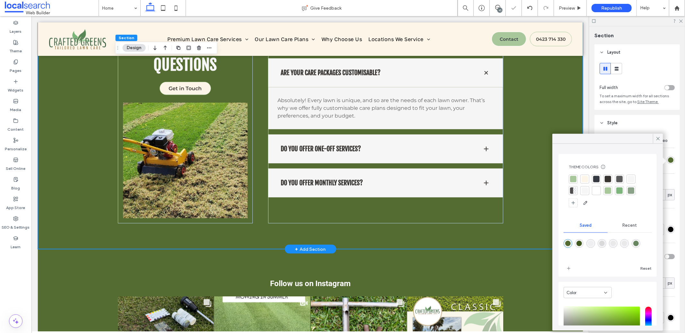
scroll to position [763, 0]
click at [639, 243] on div "rgba(104,135,96,1)" at bounding box center [635, 243] width 5 height 5
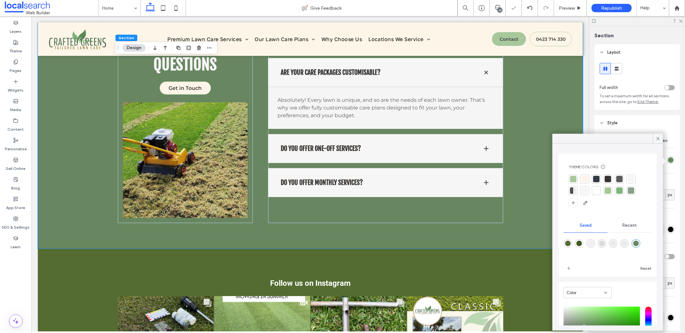
click at [569, 244] on div "rgba(84,108,49,1)" at bounding box center [567, 243] width 5 height 5
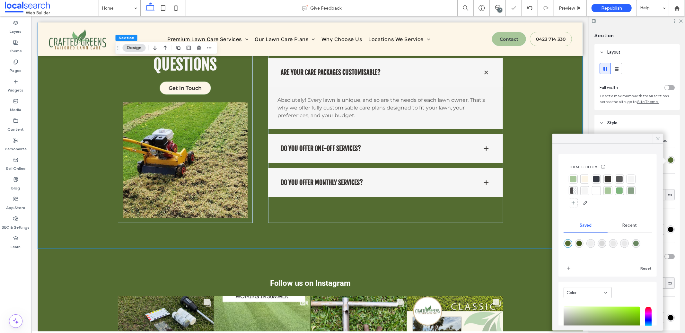
click at [638, 242] on div "rgba(104,135,96,1)" at bounding box center [636, 243] width 9 height 9
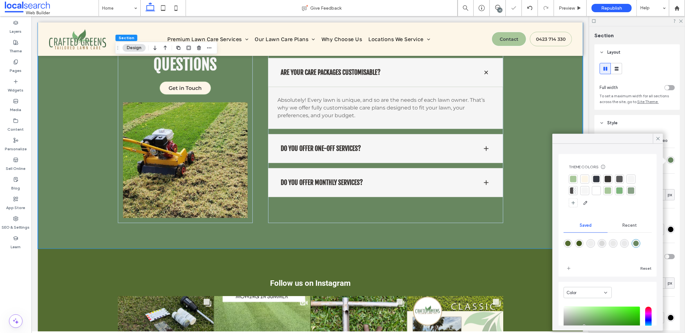
click at [640, 242] on div "rgba(104,135,96,1)" at bounding box center [636, 243] width 9 height 9
click at [564, 244] on div "rgba(84,108,49,1)" at bounding box center [568, 243] width 9 height 9
type input "*******"
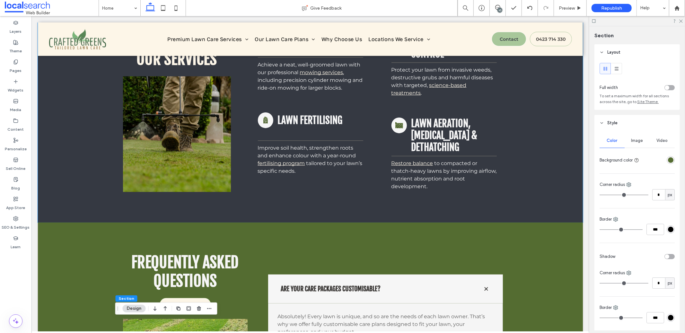
scroll to position [563, 0]
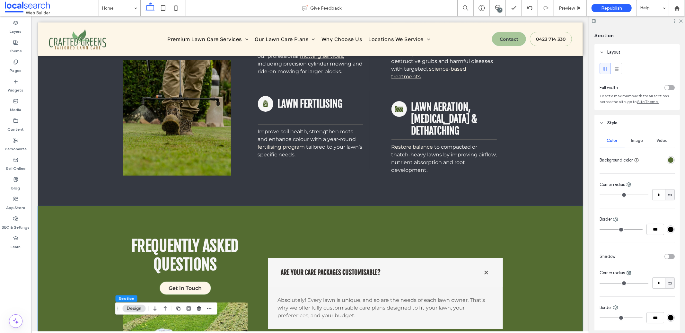
click at [540, 250] on div "Frequently Asked Questions Get in Touch Are your care packages customisable? Ab…" at bounding box center [310, 327] width 545 height 243
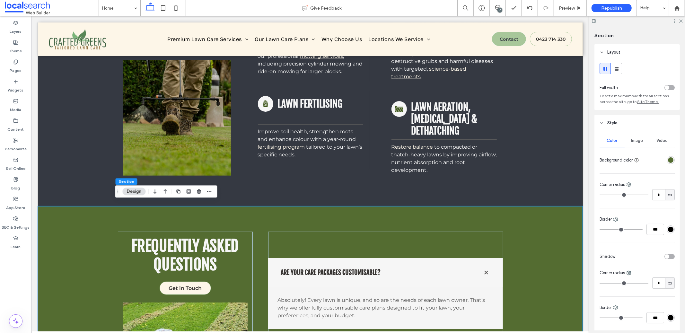
click at [668, 161] on div "rgba(84,108,49,1)" at bounding box center [670, 159] width 5 height 5
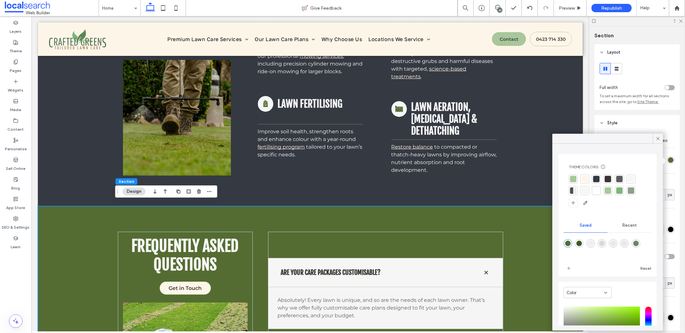
click at [586, 182] on div at bounding box center [585, 179] width 6 height 6
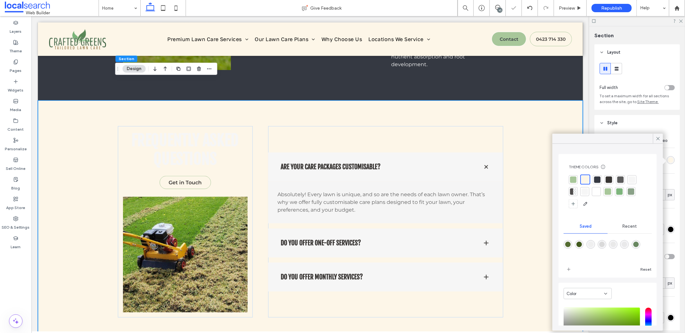
scroll to position [686, 0]
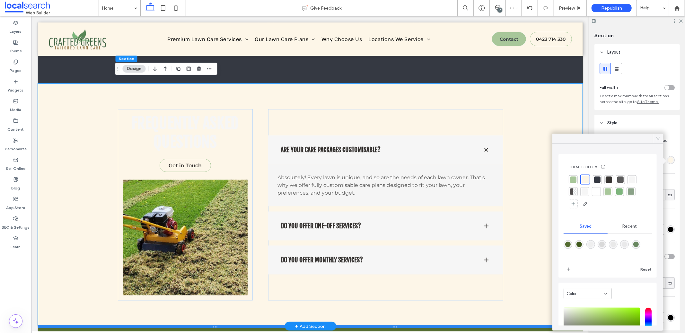
click at [528, 325] on div at bounding box center [308, 326] width 540 height 3
type input "***"
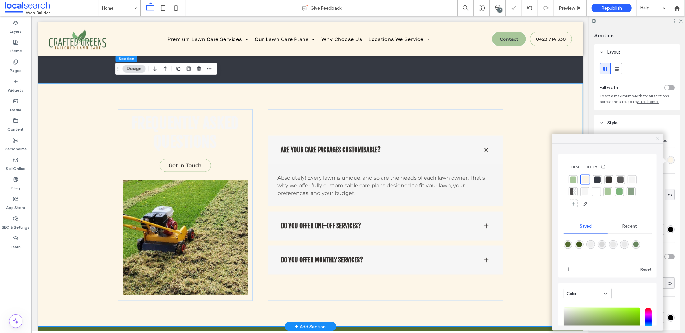
scroll to position [550, 0]
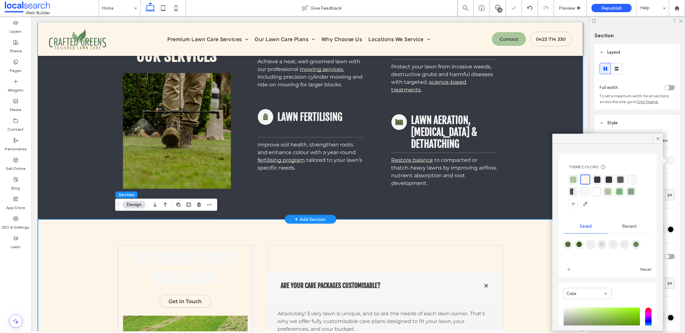
click at [75, 183] on div "Our Services Lawn Mowing Icon Lawn Mowing Achieve a neat, well-groomed lawn wit…" at bounding box center [310, 109] width 545 height 219
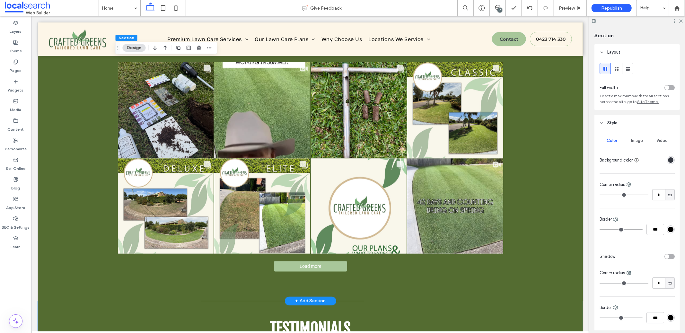
scroll to position [789, 0]
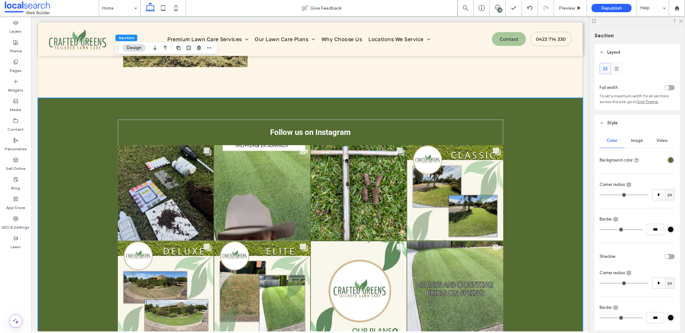
scroll to position [901, 0]
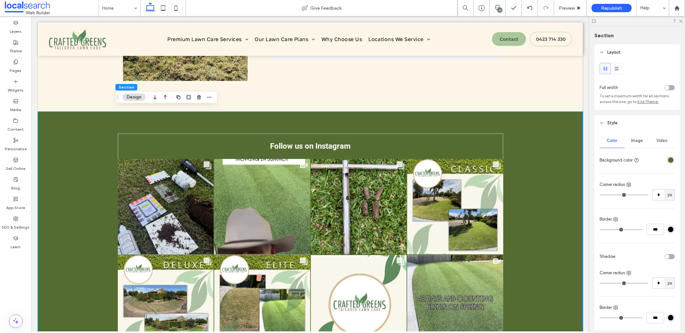
click at [555, 146] on div "Follow us on Instagram Likes Count 14 Comments Count 3" at bounding box center [310, 254] width 545 height 286
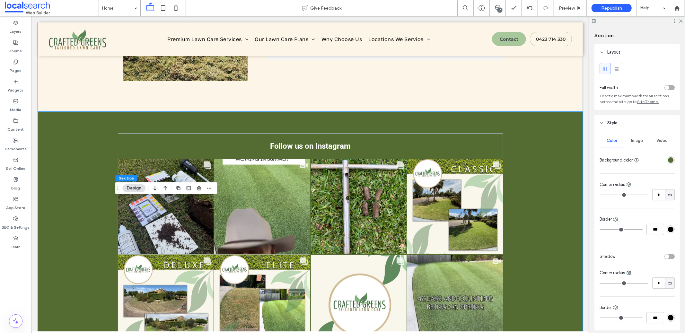
scroll to position [754, 0]
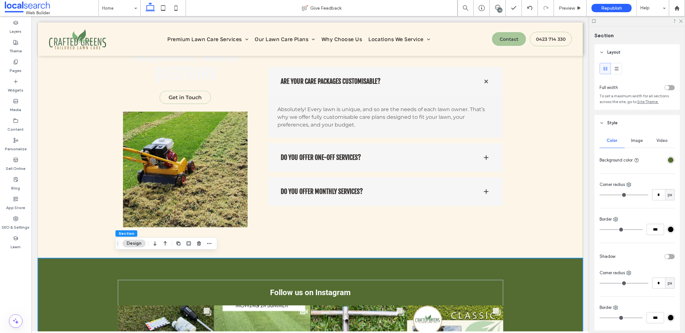
click at [669, 162] on div "rgba(84,108,49,1)" at bounding box center [670, 159] width 5 height 5
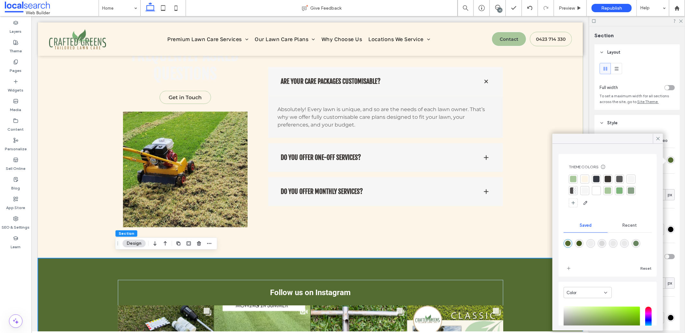
click at [636, 157] on div "Theme Colors Save time with Theme Colors Create a color palette to instantly ad…" at bounding box center [608, 215] width 98 height 123
click at [595, 181] on div at bounding box center [596, 179] width 6 height 6
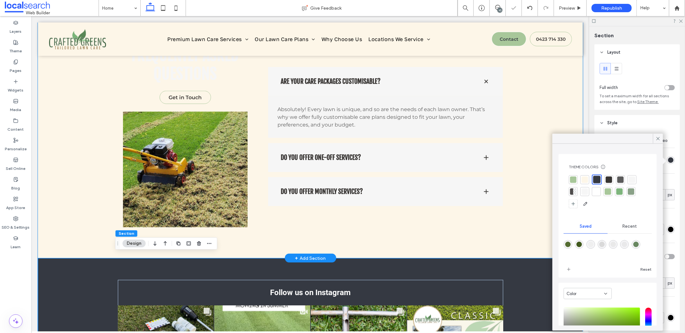
click at [531, 229] on div "Frequently Asked Questions Get in Touch Are your care packages customisable? Ab…" at bounding box center [310, 136] width 545 height 243
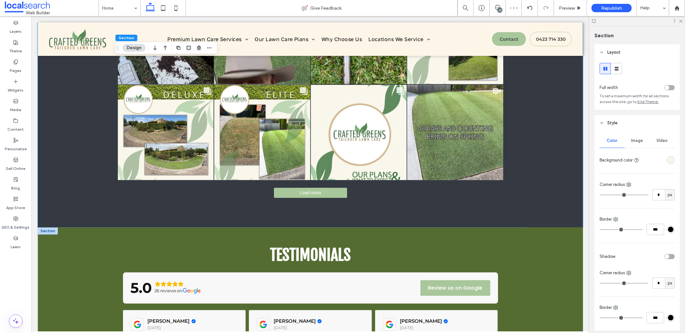
scroll to position [1241, 0]
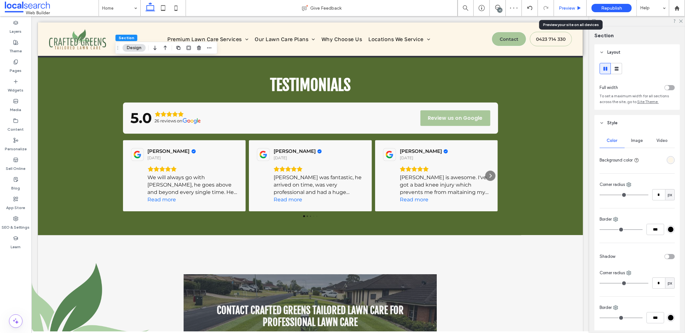
click at [560, 8] on span "Preview" at bounding box center [567, 7] width 16 height 5
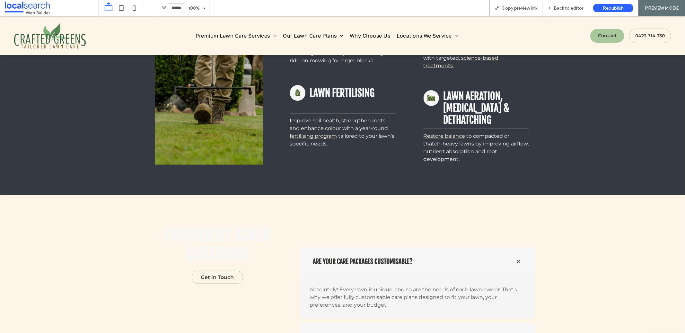
scroll to position [566, 0]
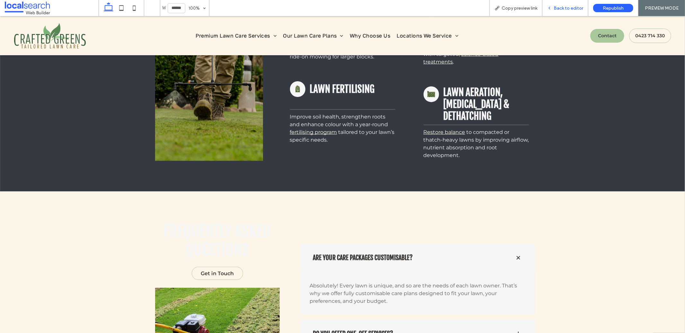
click at [554, 5] on div "Back to editor" at bounding box center [565, 7] width 46 height 5
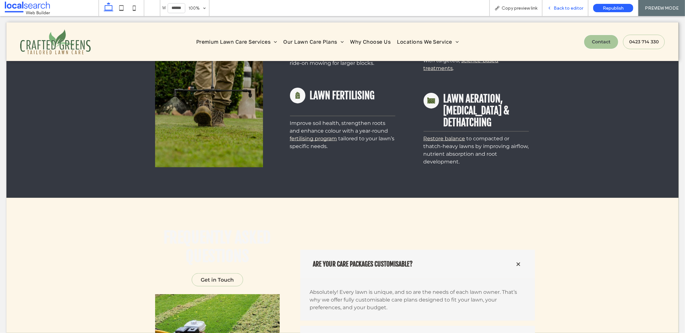
scroll to position [572, 0]
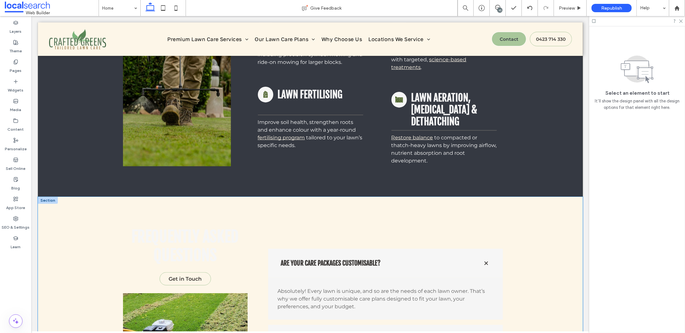
click at [558, 224] on div "Frequently Asked Questions Get in Touch Are your care packages customisable? Ab…" at bounding box center [310, 318] width 545 height 243
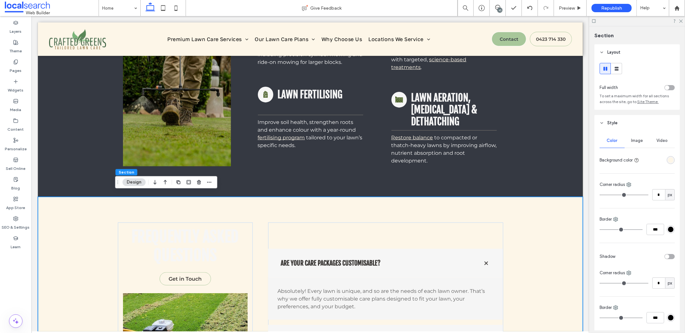
click at [667, 158] on div "rgba(253,246,232,1)" at bounding box center [671, 160] width 8 height 8
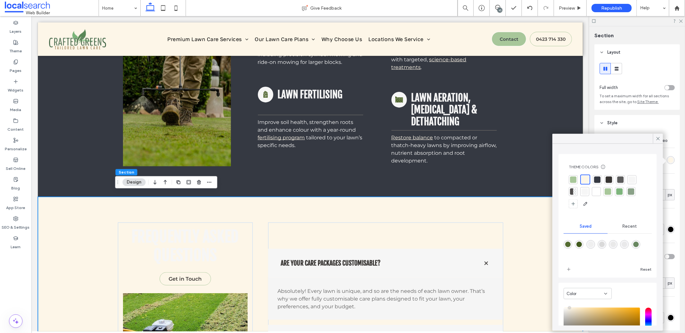
click at [631, 191] on div at bounding box center [631, 192] width 6 height 6
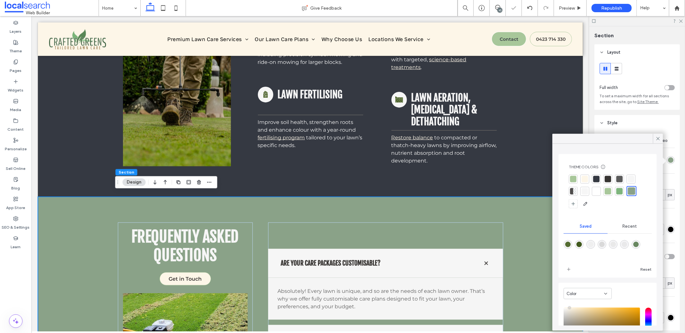
click at [640, 244] on div "rgba(104,135,96,1)" at bounding box center [636, 244] width 9 height 9
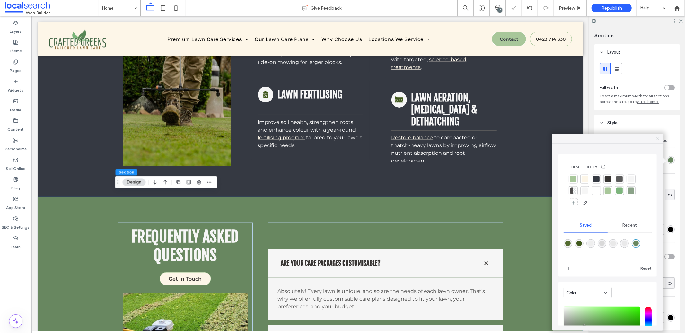
click at [569, 241] on div "rgba(84,108,49,1)" at bounding box center [567, 243] width 5 height 5
type input "*******"
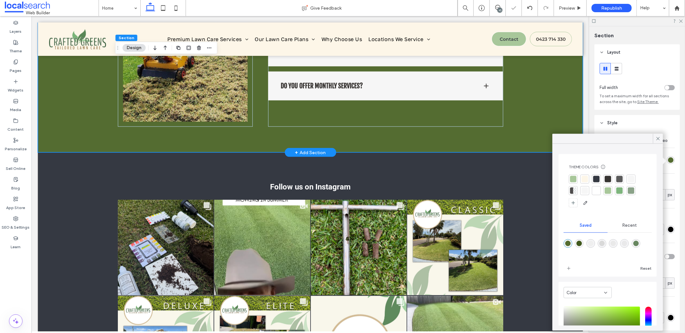
scroll to position [861, 0]
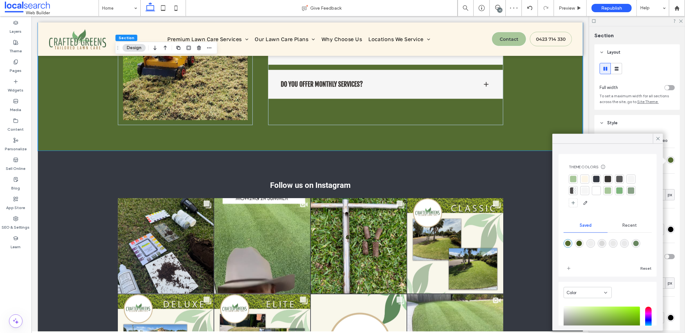
click at [597, 179] on div at bounding box center [596, 179] width 6 height 6
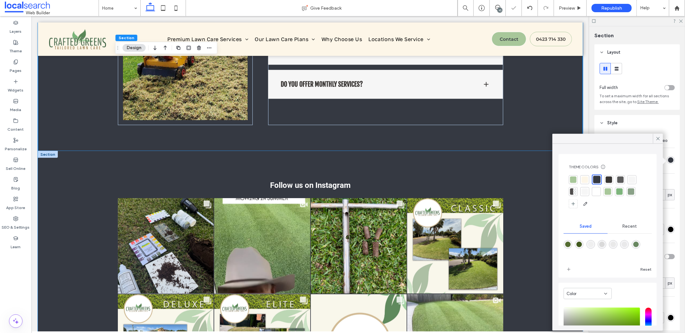
click at [531, 191] on div "Follow us on Instagram Likes Count 14 Comments Count 3" at bounding box center [310, 294] width 545 height 286
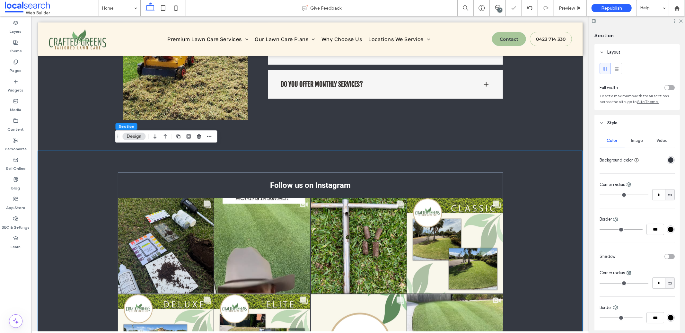
click at [668, 160] on div "rgba(53, 57, 66, 1)" at bounding box center [670, 159] width 5 height 5
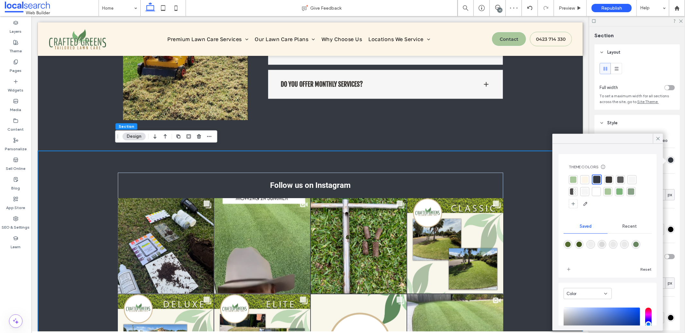
click at [567, 244] on div "rgba(84,108,49,1)" at bounding box center [567, 244] width 5 height 5
type input "*******"
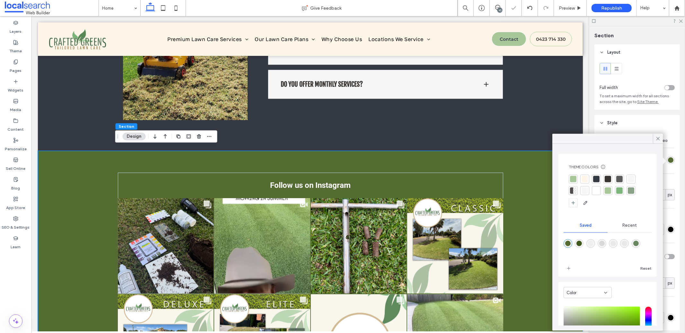
click at [529, 218] on div "Follow us on Instagram Likes Count 14 Comments Count 3" at bounding box center [310, 294] width 545 height 286
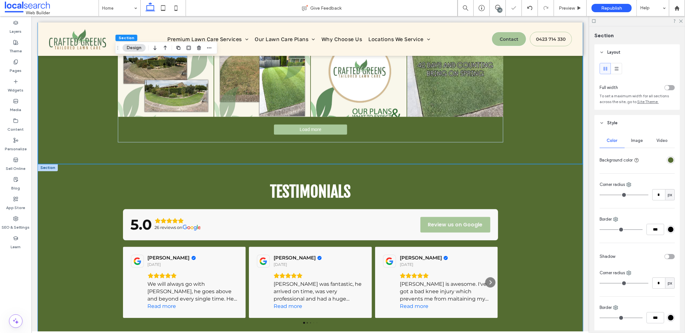
click at [545, 225] on div "Testimonials 5.0 26 reviews on Review us on Google [PERSON_NAME] [DATE] We will…" at bounding box center [310, 253] width 545 height 178
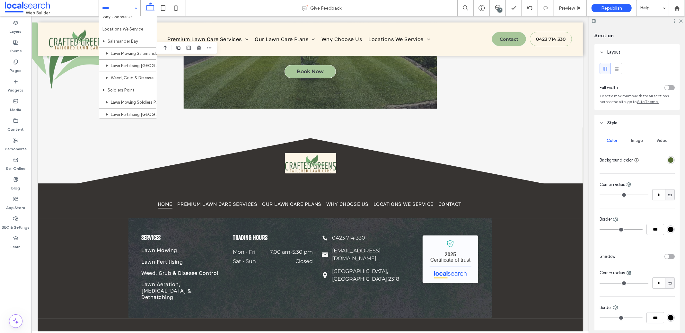
scroll to position [170, 0]
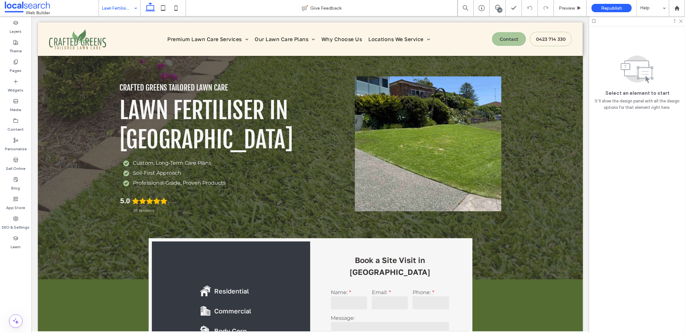
click at [132, 7] on div "Lawn Fertilising [PERSON_NAME]" at bounding box center [119, 8] width 41 height 16
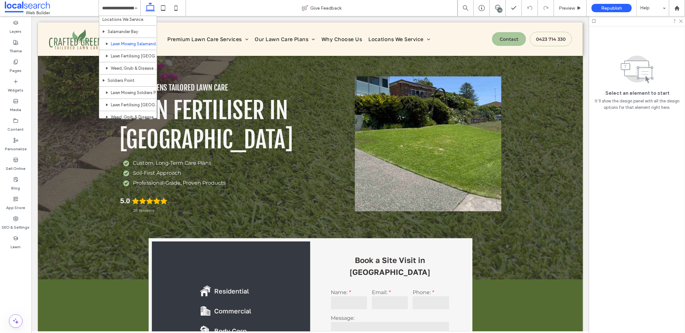
scroll to position [99, 0]
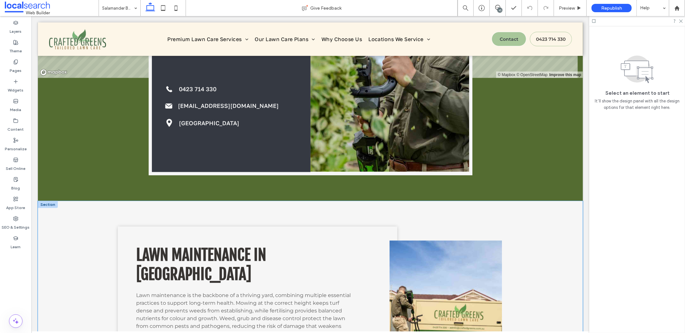
scroll to position [687, 0]
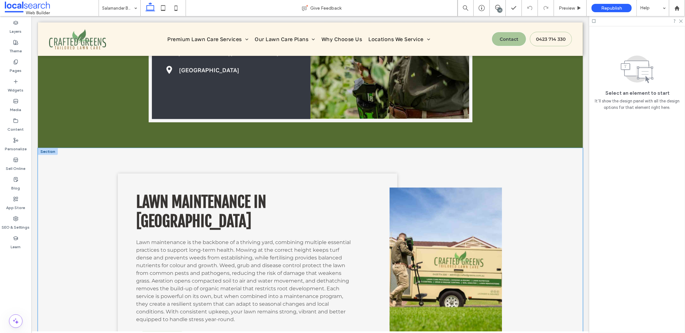
click at [551, 203] on div "Lawn Maintenance in Salamander Bay Lawn maintenance is the backbone of a thrivi…" at bounding box center [310, 268] width 545 height 241
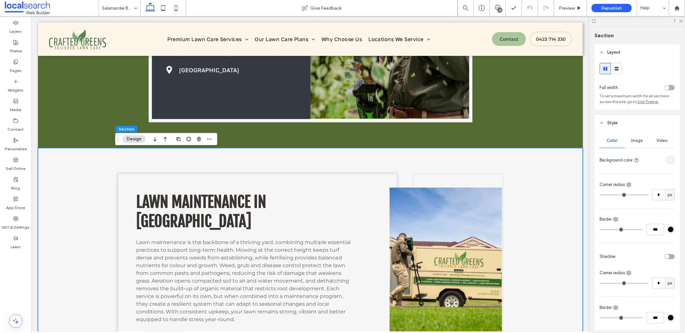
click at [668, 163] on div "rgba(246, 246, 246, 1)" at bounding box center [670, 159] width 5 height 5
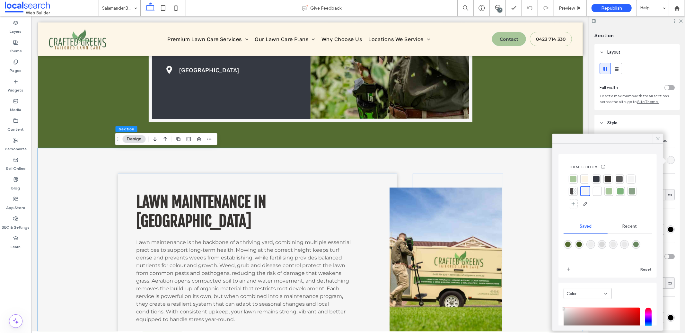
click at [585, 179] on div at bounding box center [585, 179] width 6 height 6
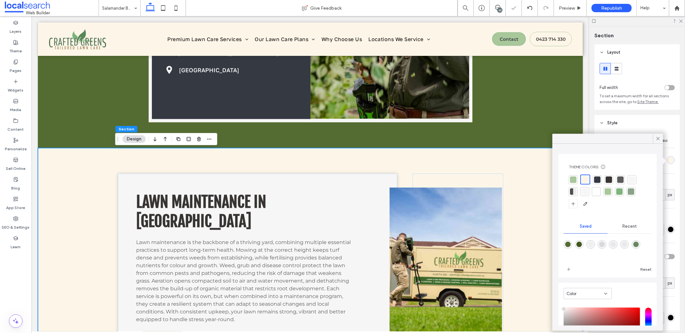
click at [573, 181] on div at bounding box center [573, 179] width 6 height 6
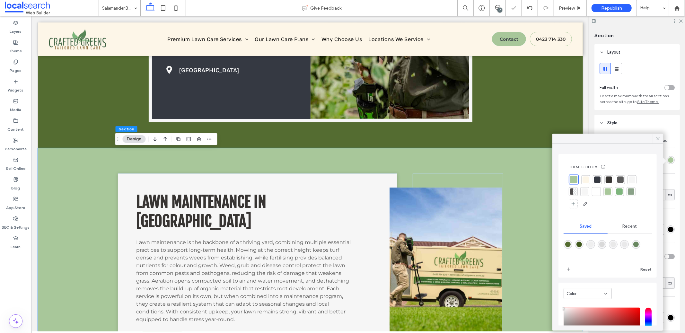
click at [567, 243] on div "rgba(84,108,49,1)" at bounding box center [567, 244] width 5 height 5
type input "*******"
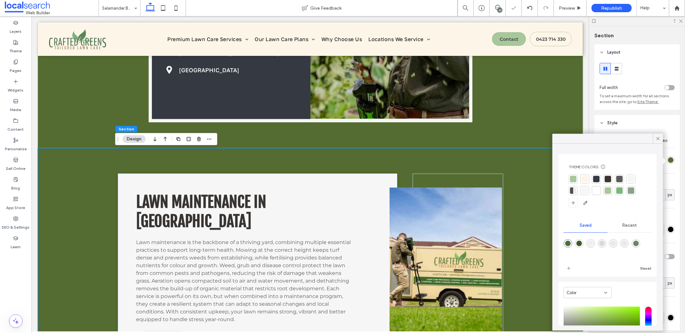
click at [596, 177] on div at bounding box center [596, 179] width 6 height 6
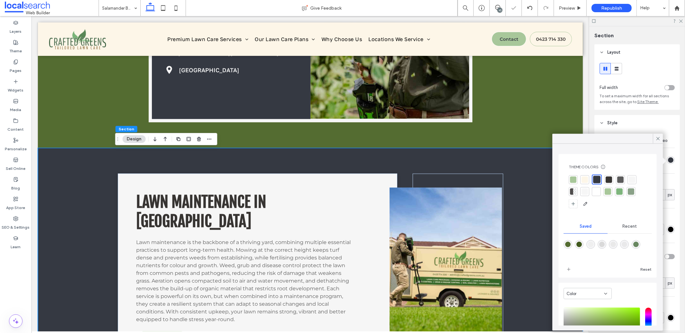
click at [530, 193] on div "Lawn Maintenance in Salamander Bay Lawn maintenance is the backbone of a thrivi…" at bounding box center [310, 268] width 545 height 241
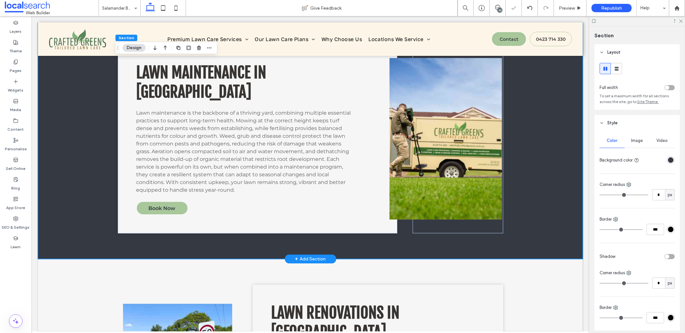
scroll to position [816, 0]
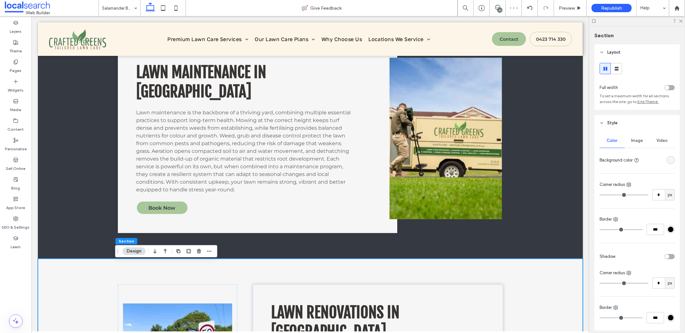
scroll to position [956, 0]
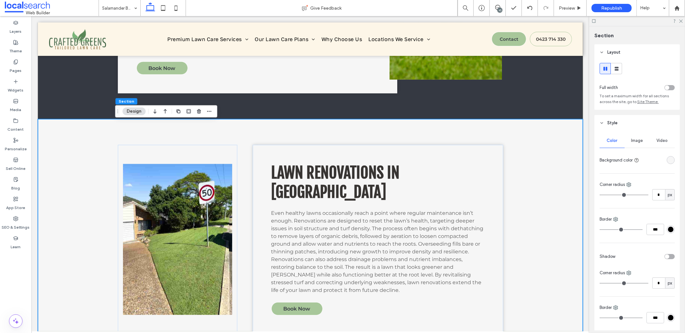
click at [669, 162] on div "rgba(246, 246, 246, 1)" at bounding box center [670, 159] width 5 height 5
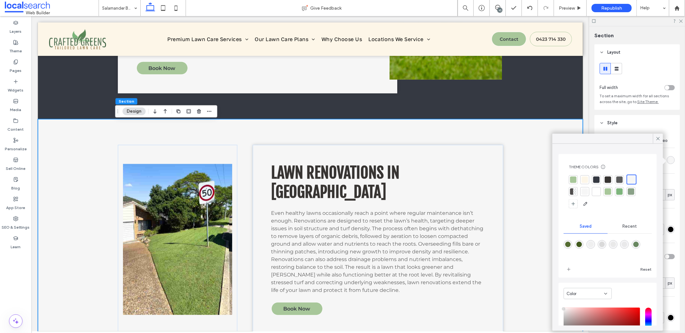
click at [601, 180] on div at bounding box center [608, 192] width 78 height 34
click at [600, 180] on div at bounding box center [596, 179] width 9 height 9
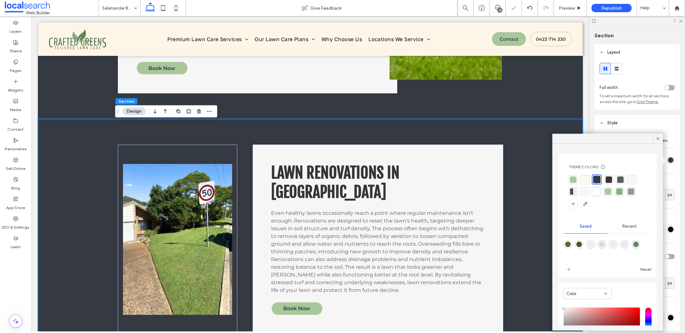
click at [540, 214] on div "Lawn Renovations in Salamander Bay Even healthy lawns occasionally reach a poin…" at bounding box center [310, 239] width 545 height 241
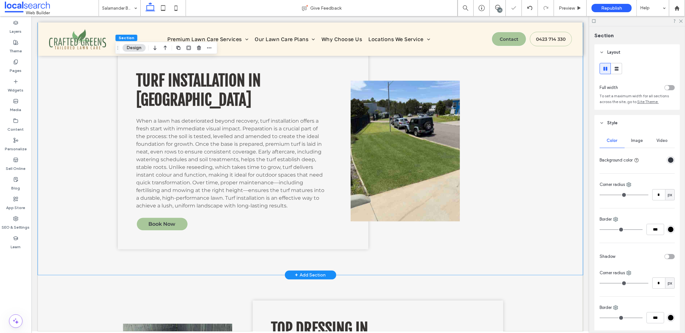
scroll to position [1290, 0]
click at [553, 233] on div "Turf Installation in Salamander Bay When a lawn has deteriorated beyond recover…" at bounding box center [310, 150] width 545 height 248
click at [668, 160] on div "rgba(246, 246, 246, 1)" at bounding box center [670, 159] width 5 height 5
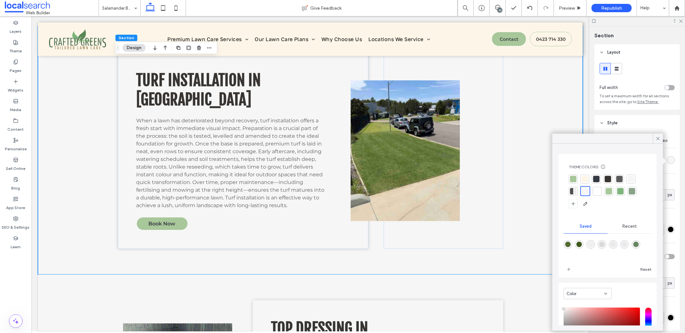
click at [565, 245] on div "rgba(84,108,49,1)" at bounding box center [567, 244] width 5 height 5
type input "*******"
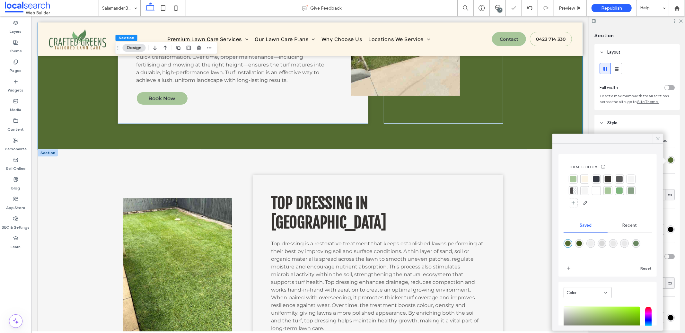
scroll to position [1420, 0]
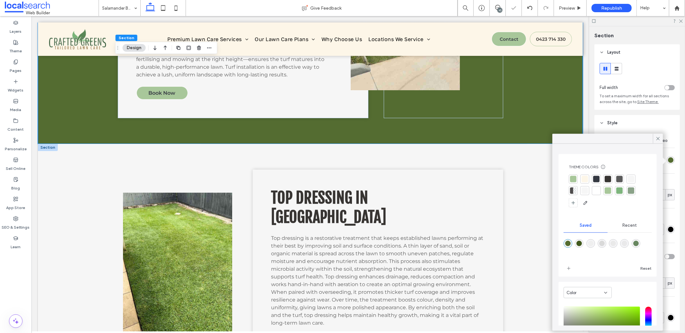
click at [536, 252] on div "Top Dressing in Salamander Bay Top dressing is a restorative treatment that kee…" at bounding box center [310, 268] width 545 height 248
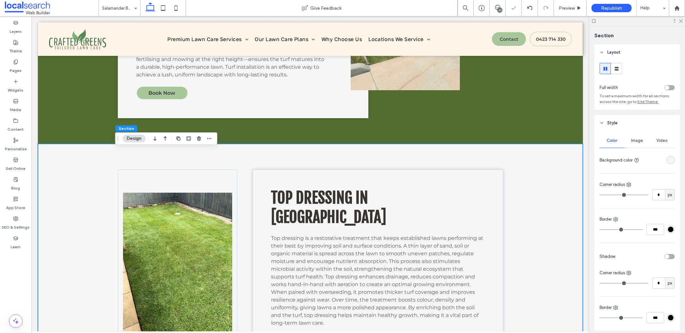
click at [668, 161] on div "rgba(246, 246, 246, 1)" at bounding box center [670, 159] width 5 height 5
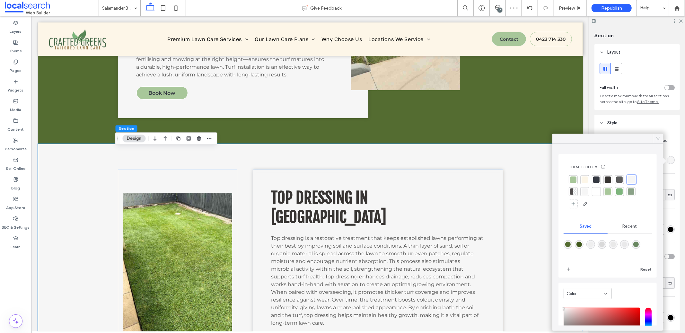
drag, startPoint x: 566, startPoint y: 244, endPoint x: 518, endPoint y: 219, distance: 54.2
click at [566, 244] on div "rgba(84,108,49,1)" at bounding box center [567, 244] width 5 height 5
type input "*******"
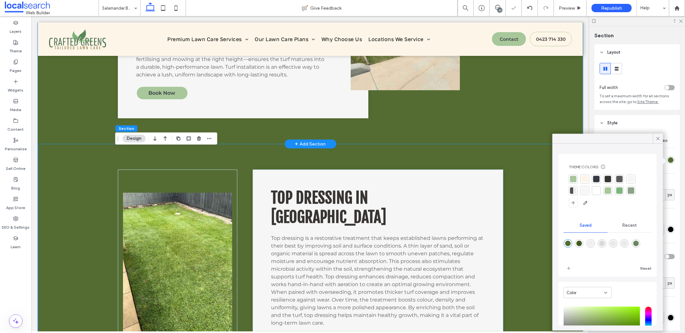
click at [542, 135] on div "Turf Installation in Salamander Bay When a lawn has deteriorated beyond recover…" at bounding box center [310, 19] width 545 height 248
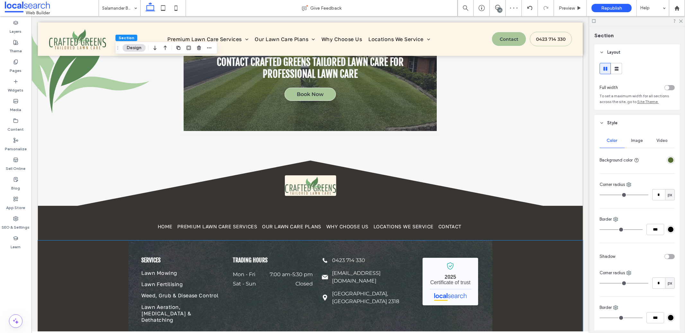
scroll to position [1751, 0]
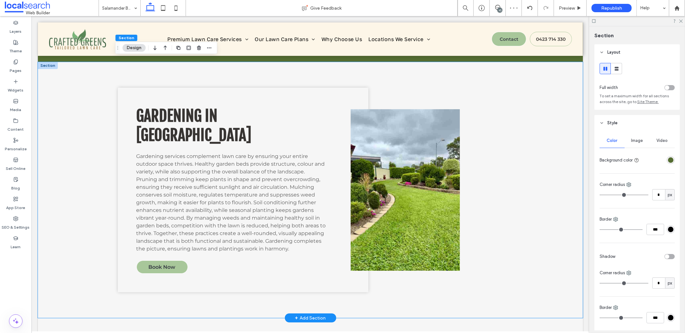
click at [545, 223] on div "Gardening in Salamander Bay Gardening services complement lawn care by ensuring…" at bounding box center [310, 190] width 545 height 256
click at [669, 159] on div "rgba(246, 246, 246, 1)" at bounding box center [670, 159] width 5 height 5
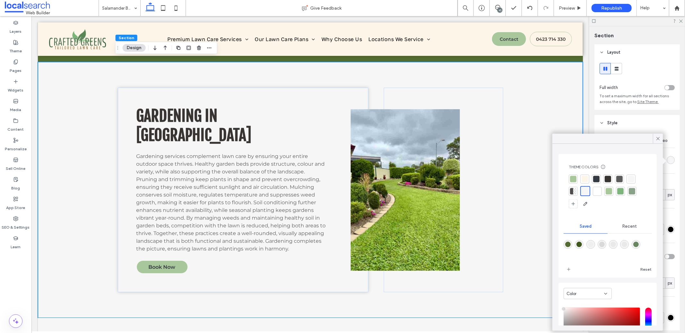
click at [598, 178] on div at bounding box center [596, 179] width 6 height 6
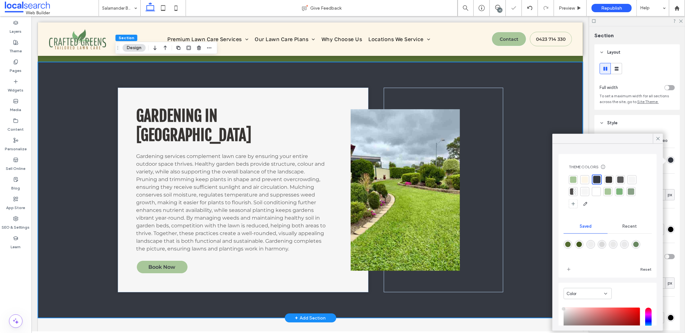
click at [548, 180] on div "Gardening in Salamander Bay Gardening services complement lawn care by ensuring…" at bounding box center [310, 190] width 545 height 256
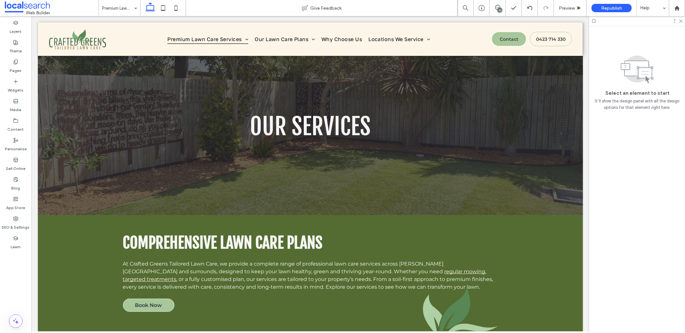
scroll to position [0, 0]
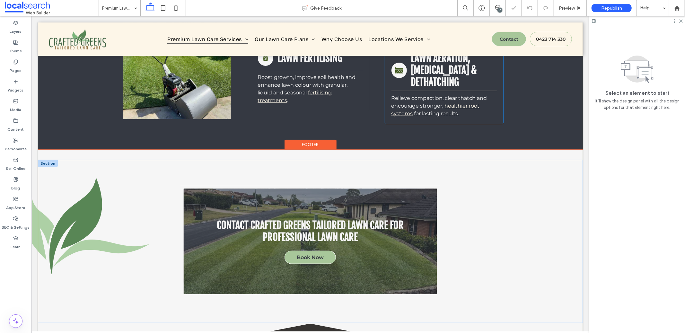
scroll to position [587, 0]
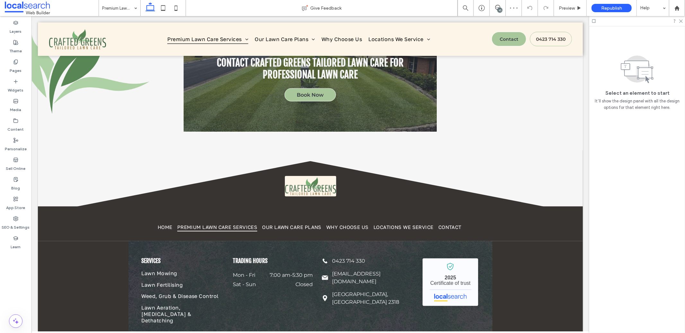
click at [115, 10] on input at bounding box center [118, 8] width 32 height 16
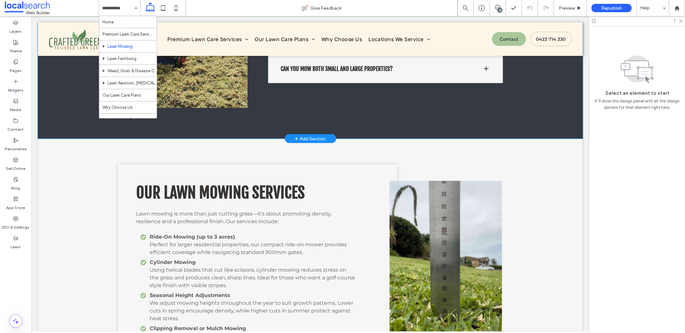
scroll to position [678, 0]
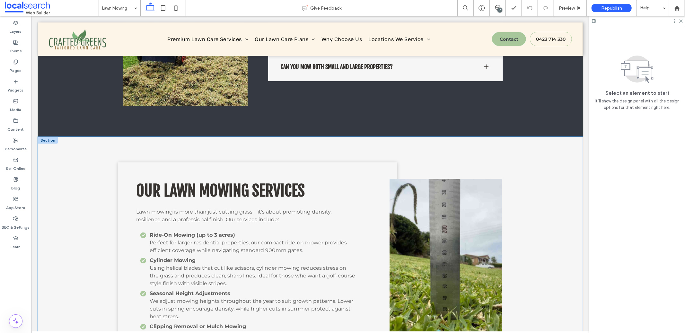
click at [547, 160] on div "Our Lawn Mowing Services Lawn mowing is more than just cutting grass—it’s about…" at bounding box center [310, 275] width 545 height 277
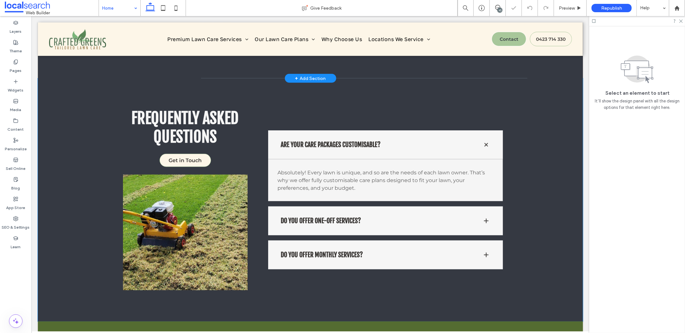
scroll to position [703, 0]
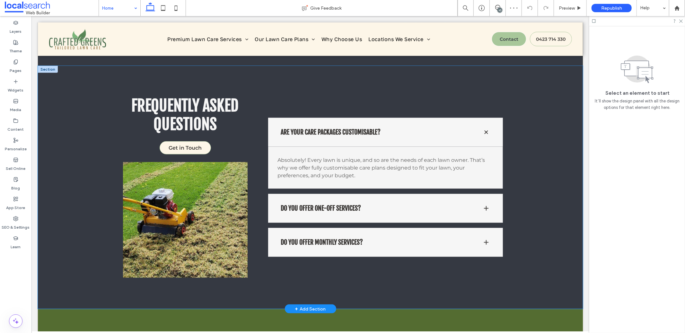
click at [561, 174] on div "Frequently Asked Questions Get in Touch Are your care packages customisable? Ab…" at bounding box center [310, 187] width 545 height 243
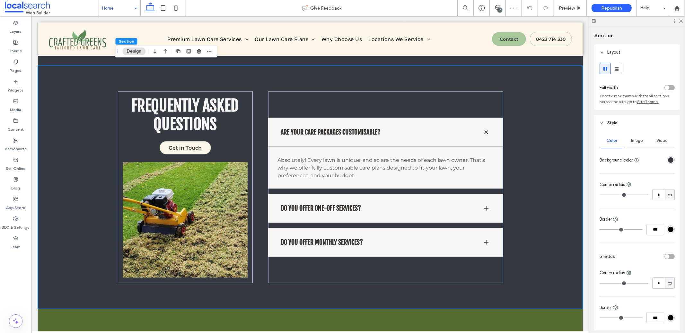
click at [667, 163] on div "rgba(53, 57, 66, 1)" at bounding box center [671, 160] width 8 height 8
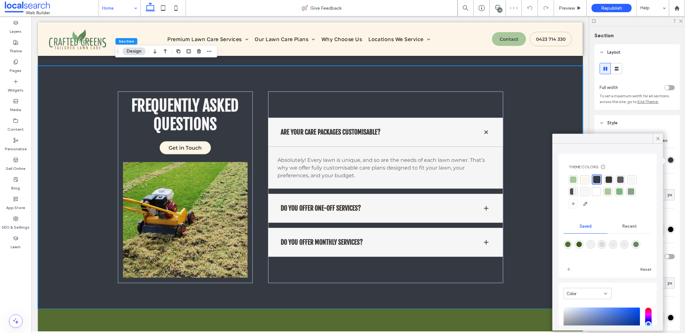
click at [575, 181] on div at bounding box center [573, 179] width 6 height 6
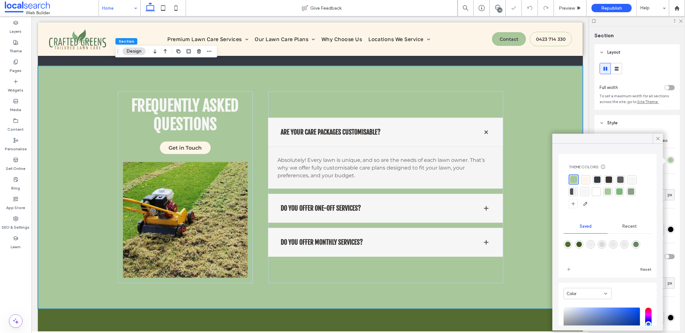
click at [610, 193] on div at bounding box center [608, 192] width 6 height 6
click at [571, 179] on div at bounding box center [573, 179] width 6 height 6
click at [619, 191] on div at bounding box center [619, 192] width 6 height 6
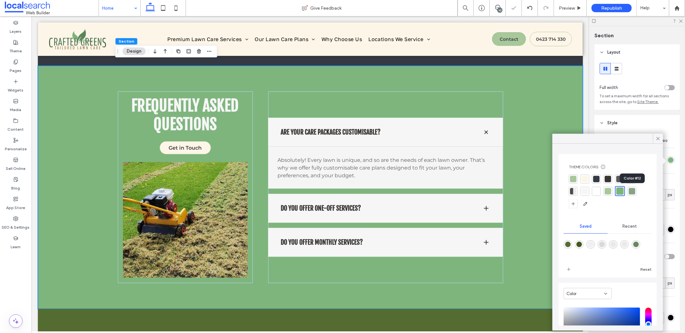
click at [631, 191] on div at bounding box center [632, 191] width 6 height 6
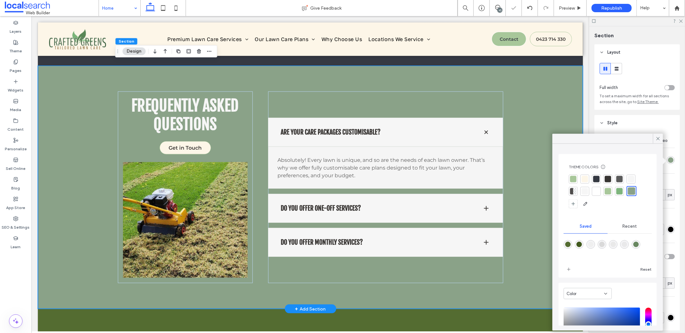
click at [551, 190] on div "Frequently Asked Questions Get in Touch Are your care packages customisable? Ab…" at bounding box center [310, 187] width 545 height 243
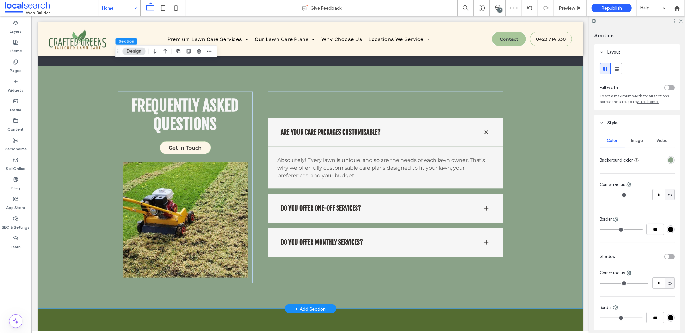
click at [570, 110] on div "Frequently Asked Questions Get in Touch Are your care packages customisable? Ab…" at bounding box center [310, 187] width 545 height 243
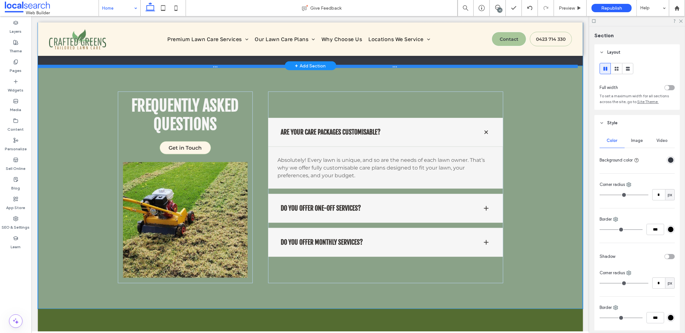
click at [564, 65] on div at bounding box center [308, 66] width 540 height 3
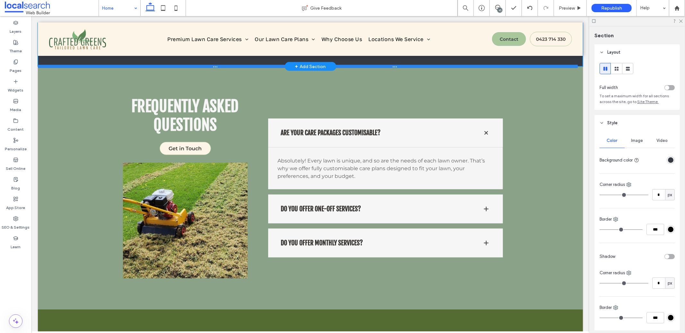
type input "***"
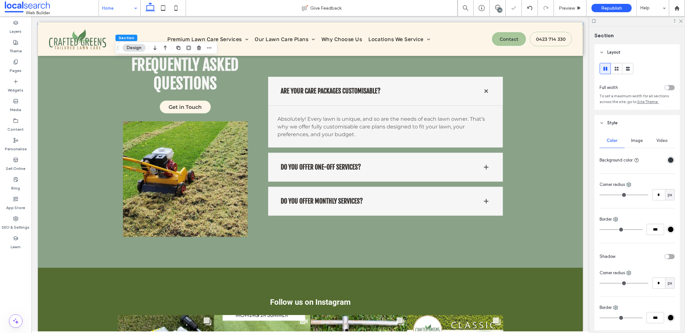
scroll to position [754, 0]
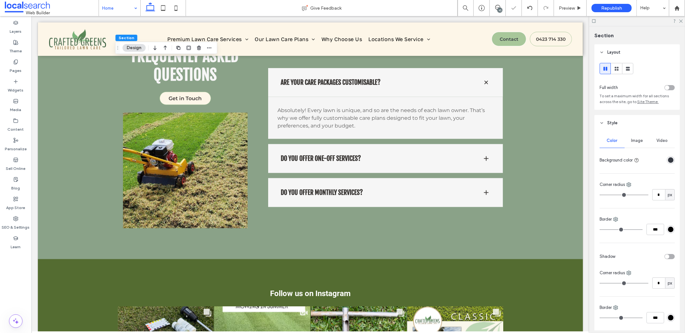
click at [583, 188] on body "Home Premium Lawn Care Services Lawn Mowing Lawn Fertilising Weed, Grub & Disea…" at bounding box center [310, 209] width 558 height 1894
click at [568, 188] on div "Frequently Asked Questions Get in Touch Are your care packages customisable? Ab…" at bounding box center [310, 137] width 545 height 243
click at [668, 162] on div "rgba(138,162,136,1)" at bounding box center [670, 159] width 5 height 5
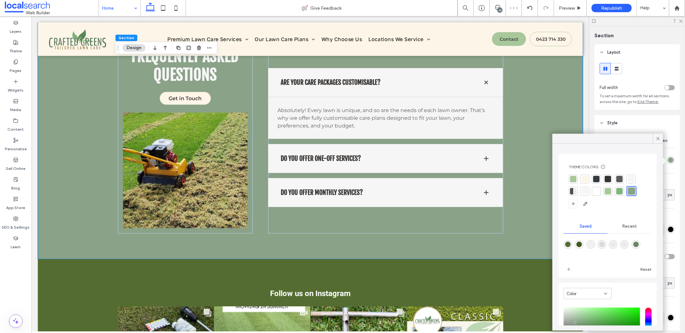
click at [568, 245] on div "rgba(84,108,49,1)" at bounding box center [567, 244] width 5 height 5
type input "*******"
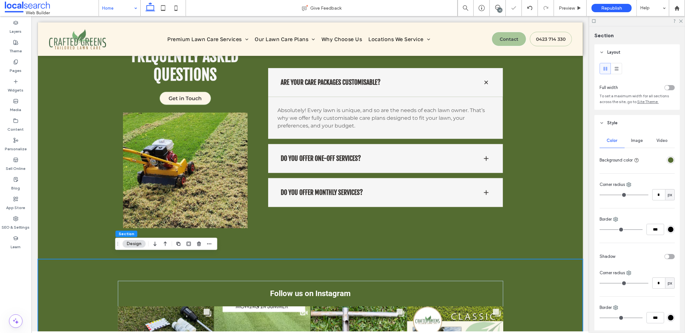
click at [668, 160] on div "rgba(84,108,49,1)" at bounding box center [670, 159] width 5 height 5
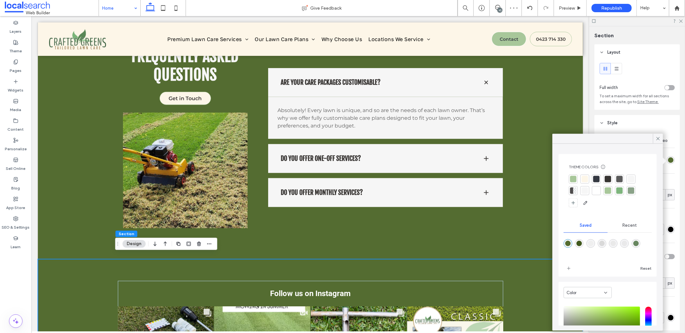
click at [629, 190] on div at bounding box center [631, 191] width 6 height 6
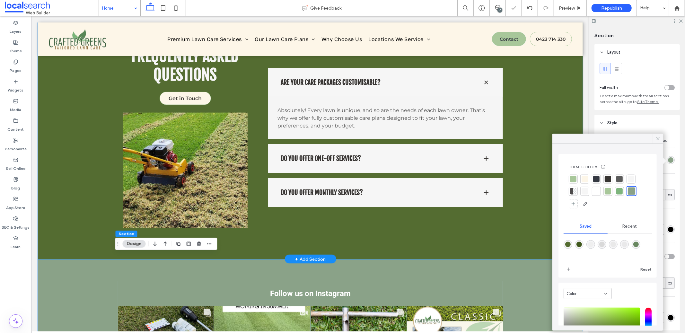
click at [526, 209] on div "Frequently Asked Questions Get in Touch Are your care packages customisable? Ab…" at bounding box center [310, 137] width 545 height 243
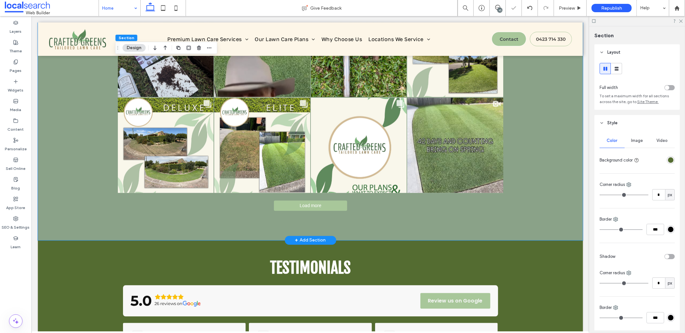
scroll to position [1132, 0]
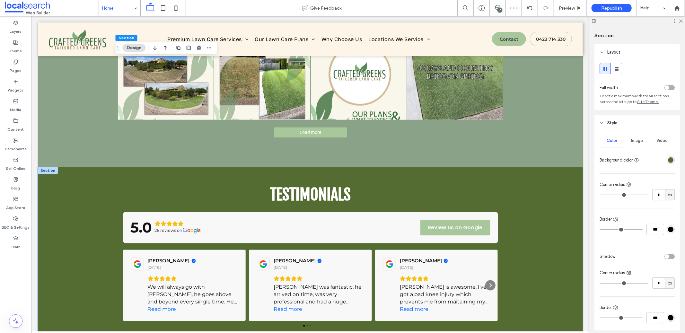
click at [569, 214] on div "Testimonials 5.0 26 reviews on Review us on Google [PERSON_NAME] [DATE] We will…" at bounding box center [310, 256] width 545 height 178
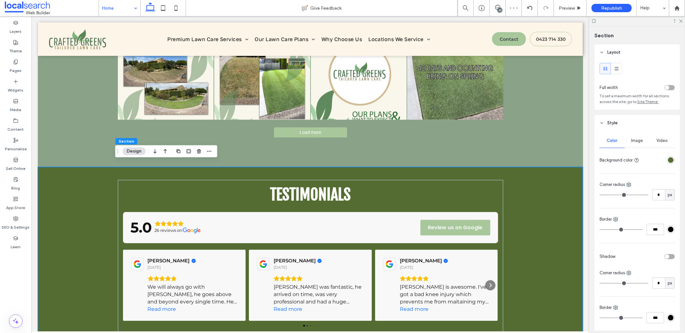
click at [668, 162] on div "rgba(84,108,49,1)" at bounding box center [670, 159] width 5 height 5
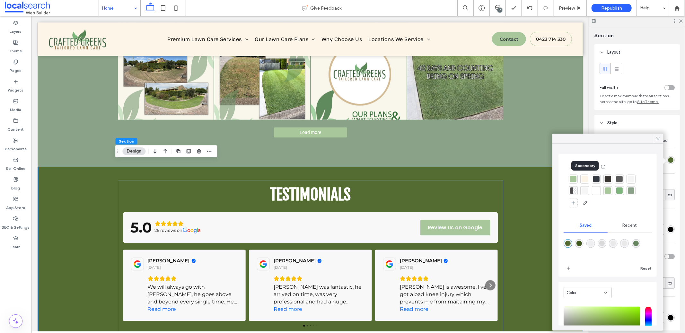
click at [578, 180] on div at bounding box center [608, 191] width 78 height 33
click at [634, 191] on div at bounding box center [631, 190] width 9 height 9
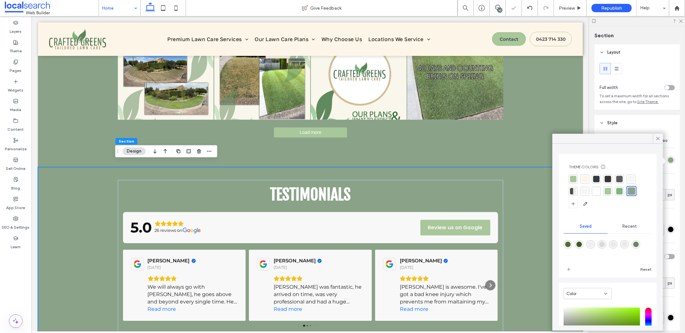
click at [544, 189] on div "Testimonials 5.0 26 reviews on Review us on Google [PERSON_NAME] [DATE] We will…" at bounding box center [310, 256] width 545 height 178
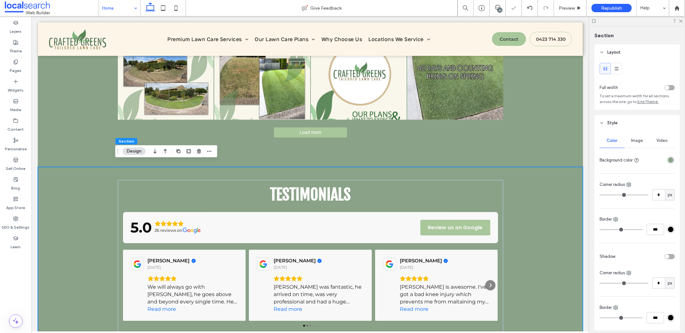
click at [562, 191] on div "Testimonials 5.0 26 reviews on Review us on Google [PERSON_NAME] [DATE] We will…" at bounding box center [310, 256] width 545 height 178
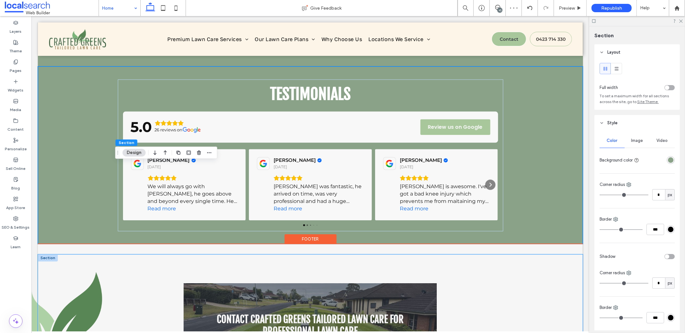
scroll to position [1093, 0]
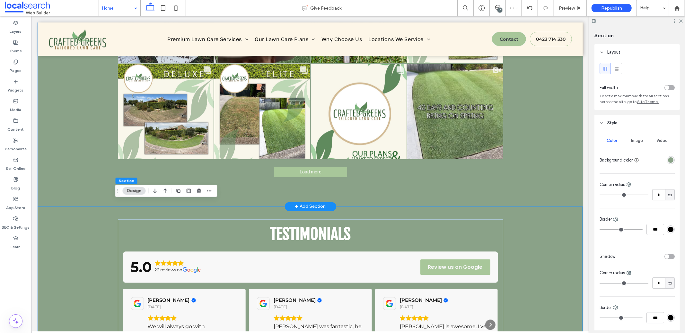
click at [564, 192] on div "Follow us on Instagram Likes Count 14 Comments Count 3" at bounding box center [310, 63] width 545 height 286
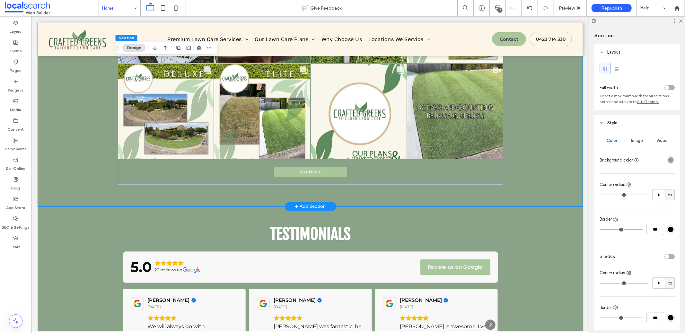
click at [551, 132] on div "Follow us on Instagram Likes Count 14 Comments Count 3" at bounding box center [310, 63] width 545 height 286
click at [668, 161] on div "rgba(138,162,136,1)" at bounding box center [670, 159] width 5 height 5
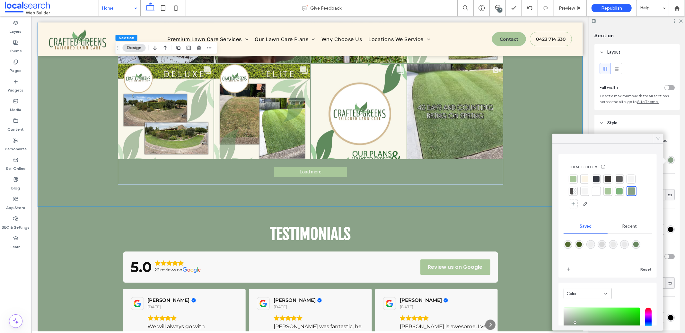
click at [587, 176] on div at bounding box center [585, 179] width 6 height 6
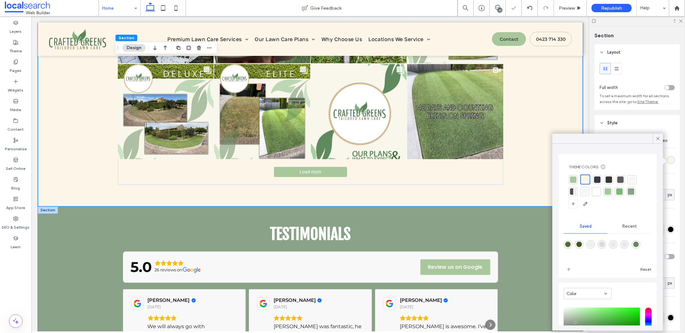
click at [540, 215] on div "Testimonials 5.0 26 reviews on Review us on Google [PERSON_NAME] [DATE] We will…" at bounding box center [310, 295] width 545 height 178
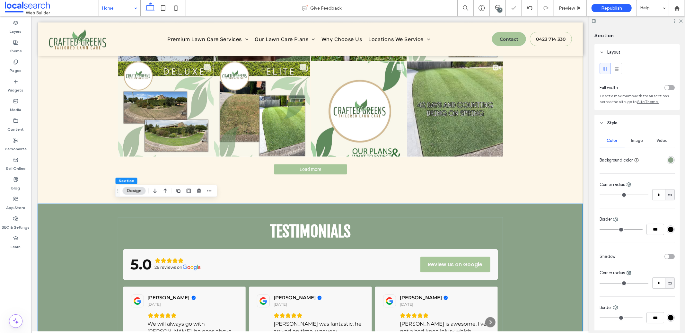
scroll to position [1163, 0]
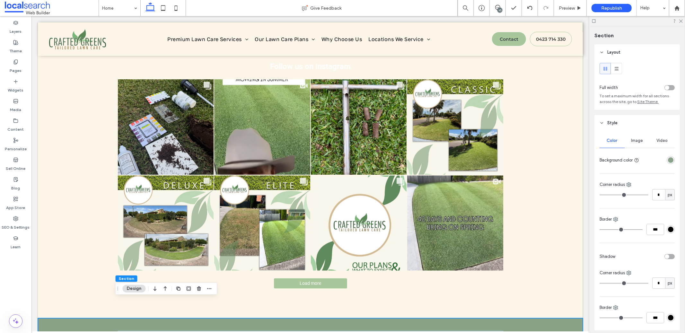
scroll to position [894, 0]
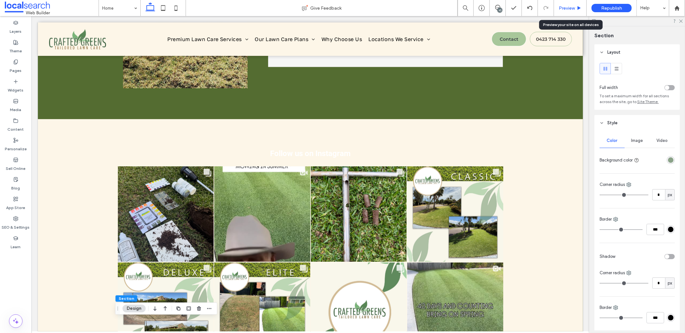
click at [561, 12] on div "Preview" at bounding box center [570, 8] width 33 height 16
click at [561, 8] on span "Preview" at bounding box center [567, 7] width 16 height 5
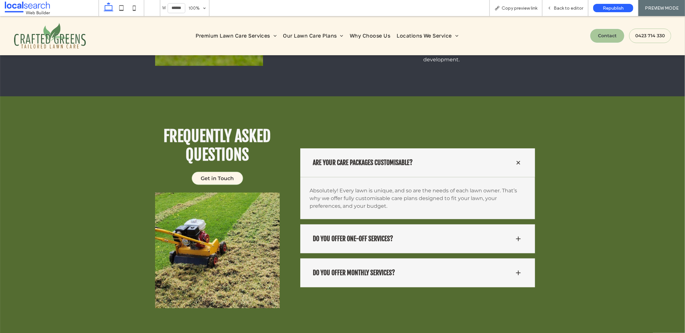
scroll to position [815, 0]
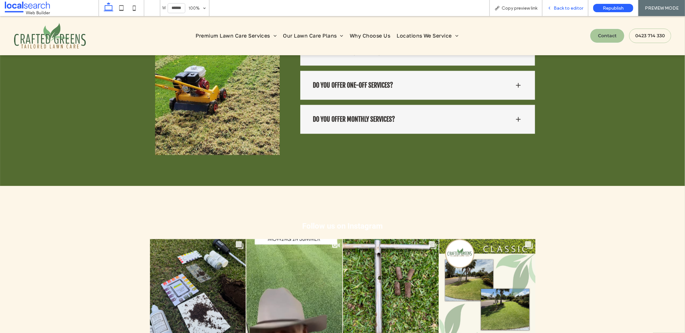
click at [563, 9] on span "Back to editor" at bounding box center [569, 7] width 30 height 5
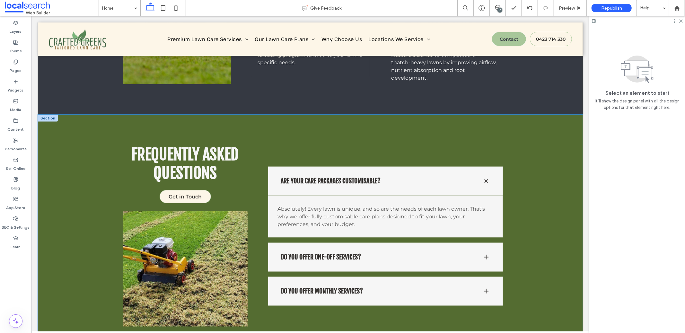
scroll to position [585, 0]
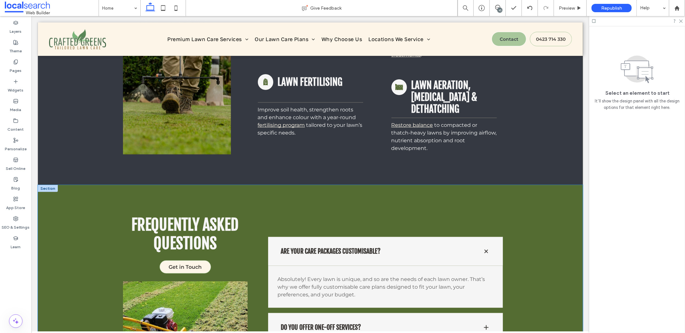
click at [574, 216] on div "Frequently Asked Questions Get in Touch Are your care packages customisable? Ab…" at bounding box center [310, 306] width 545 height 243
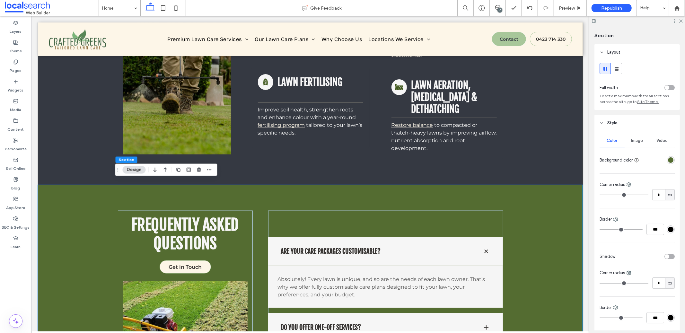
click at [668, 161] on div "rgba(84,108,49,1)" at bounding box center [670, 159] width 5 height 5
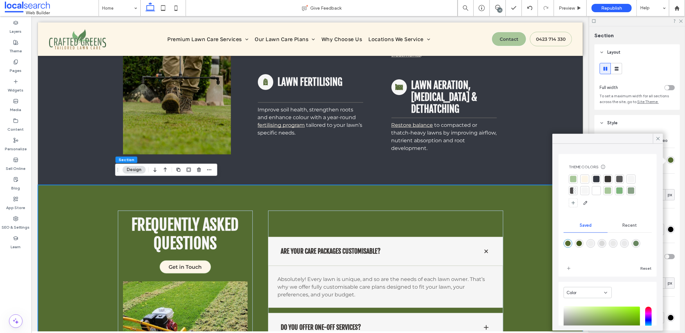
click at [583, 181] on div at bounding box center [585, 179] width 6 height 6
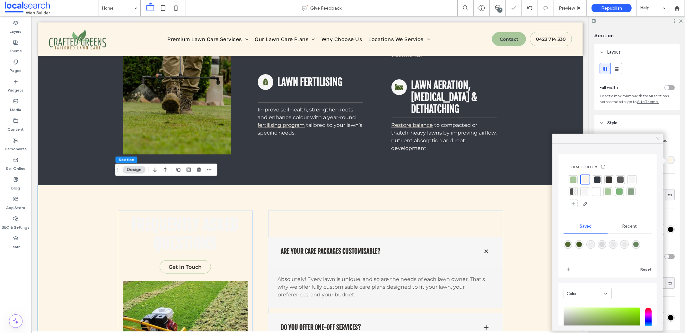
click at [520, 188] on div "Frequently Asked Questions Get in Touch Are your care packages customisable? Ab…" at bounding box center [310, 306] width 545 height 243
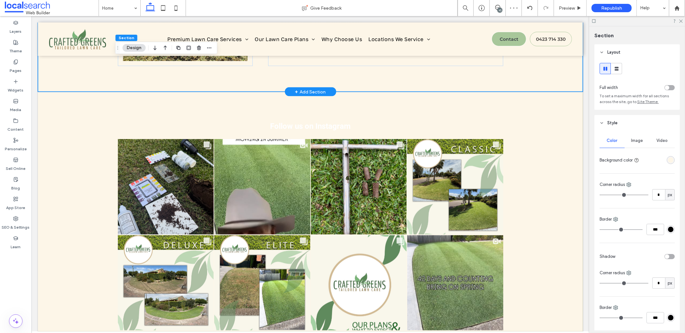
scroll to position [935, 0]
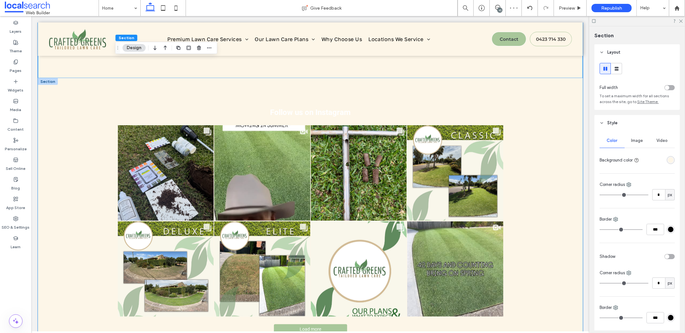
click at [537, 167] on div "Follow us on Instagram Likes Count 14 Comments Count 3" at bounding box center [310, 221] width 545 height 286
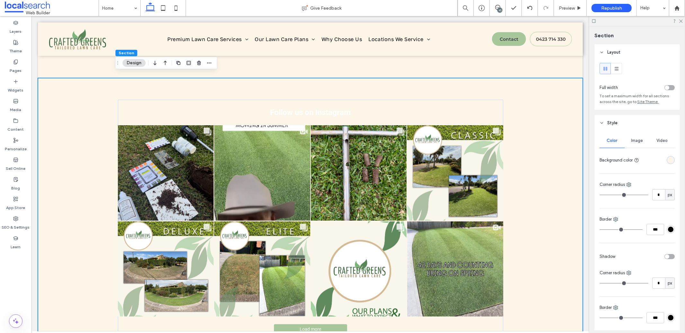
click at [668, 158] on div "rgba(253,246,232,1)" at bounding box center [670, 159] width 5 height 5
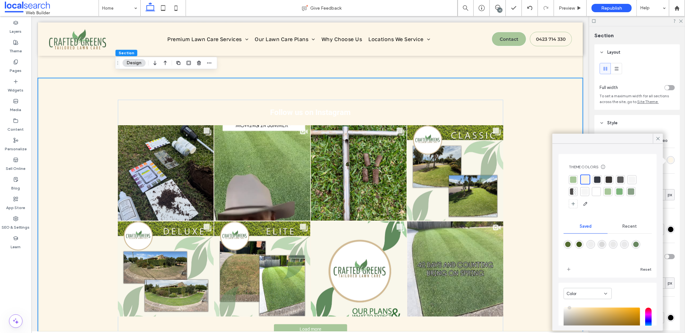
click at [631, 190] on div at bounding box center [631, 192] width 6 height 6
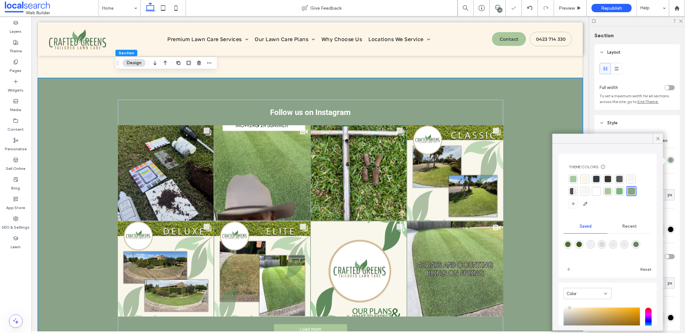
click at [583, 72] on body "Home Premium Lawn Care Services Lawn Mowing Lawn Fertilising Weed, Grub & Disea…" at bounding box center [310, 28] width 558 height 1894
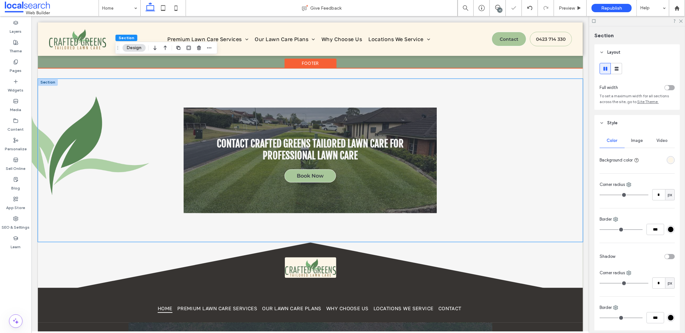
click at [555, 170] on div "Contact Crafted Greens Tailored Lawn Care for Professional Lawn Care Book Now" at bounding box center [310, 159] width 545 height 163
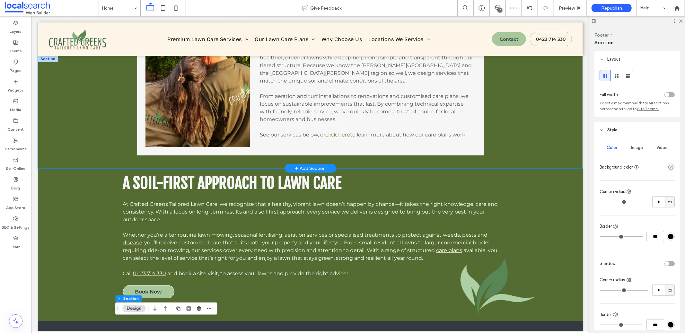
scroll to position [0, 0]
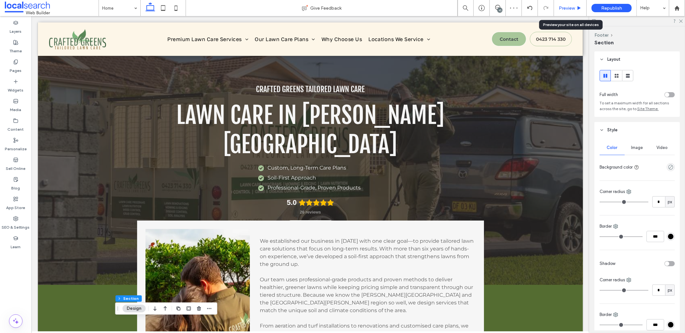
click at [562, 7] on span "Preview" at bounding box center [567, 7] width 16 height 5
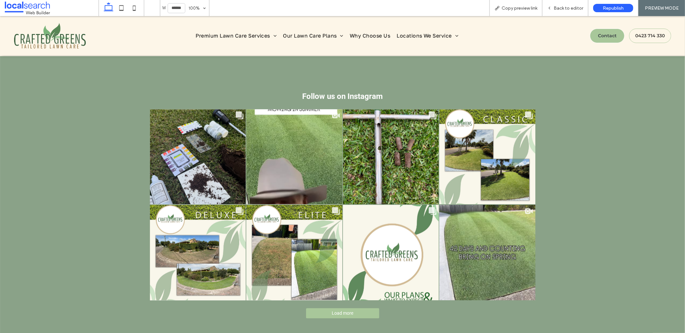
scroll to position [798, 0]
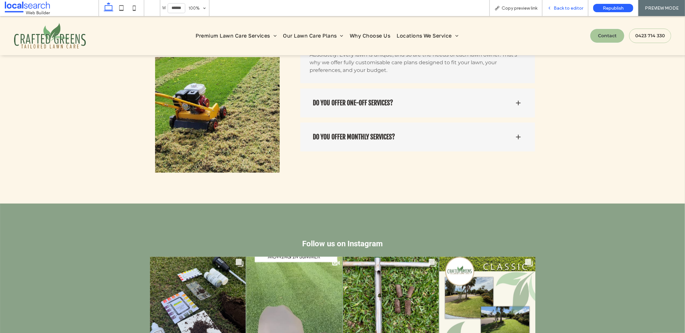
click at [566, 8] on span "Back to editor" at bounding box center [569, 7] width 30 height 5
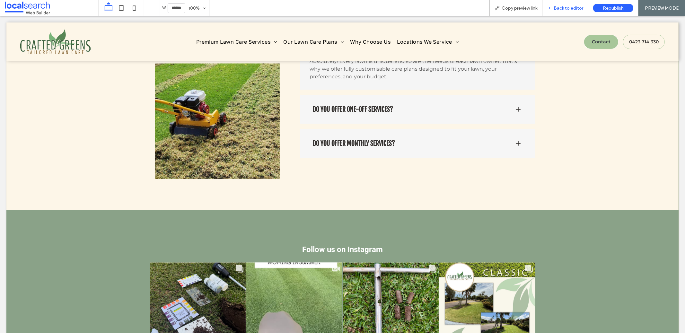
scroll to position [804, 0]
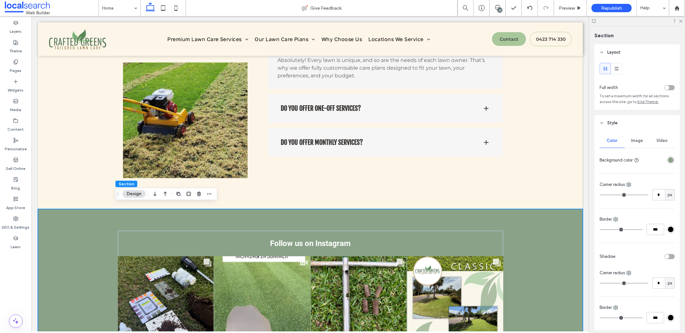
click at [668, 160] on div "rgba(138,162,136,1)" at bounding box center [670, 159] width 5 height 5
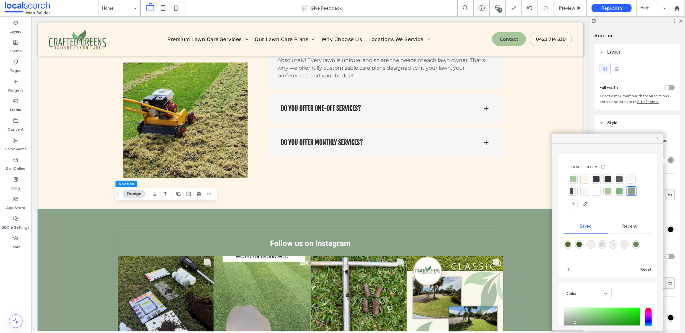
click at [568, 249] on div "rgba(84,108,49,1)" at bounding box center [568, 244] width 9 height 9
type input "*******"
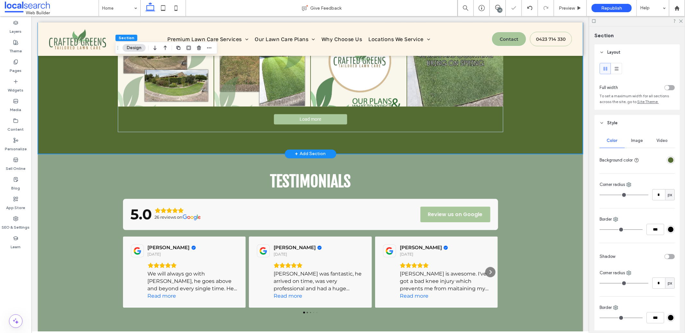
scroll to position [1264, 0]
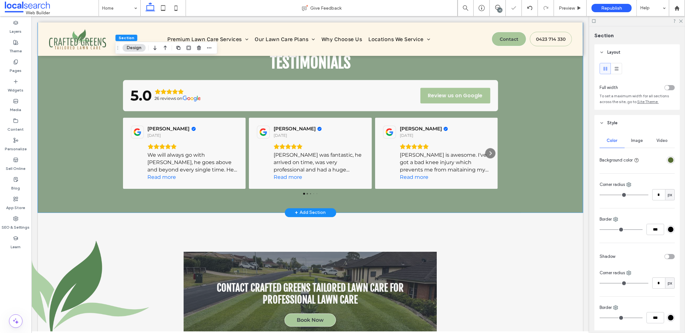
click at [551, 165] on div "Testimonials 5.0 26 reviews on Review us on Google Alex Kool 28 days ago We wil…" at bounding box center [310, 124] width 545 height 178
click at [668, 163] on div "rgba(138,162,136,1)" at bounding box center [670, 159] width 5 height 5
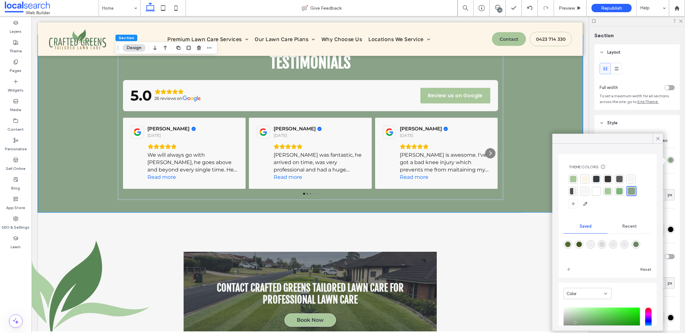
click at [598, 179] on div at bounding box center [596, 179] width 6 height 6
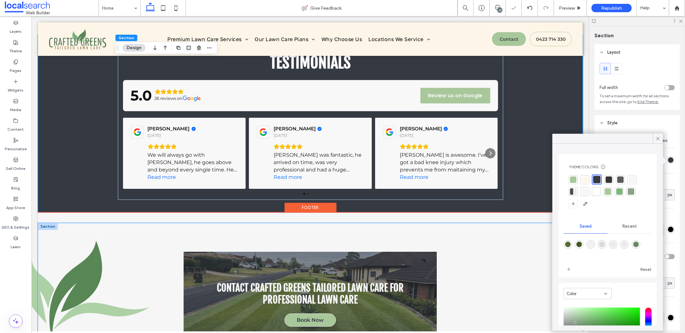
click at [531, 224] on div "Contact Crafted Greens Tailored Lawn Care for Professional Lawn Care Book Now" at bounding box center [310, 304] width 545 height 163
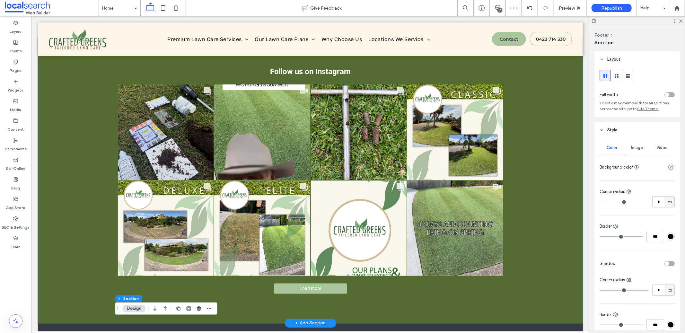
scroll to position [973, 0]
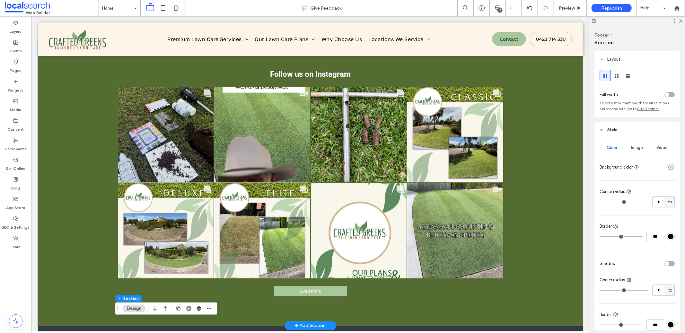
click at [571, 249] on div "Follow us on Instagram Likes Count 14 Comments Count 3" at bounding box center [310, 183] width 545 height 286
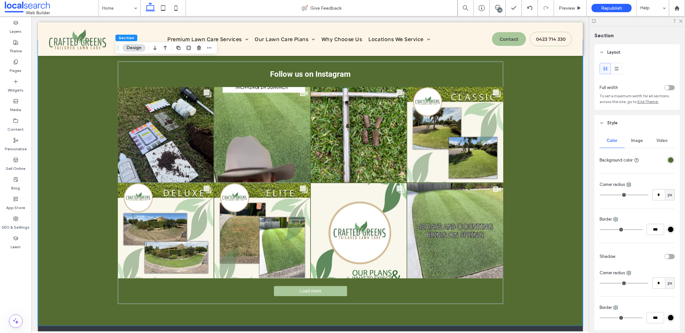
click at [667, 160] on div "rgba(84,108,49,1)" at bounding box center [671, 160] width 8 height 8
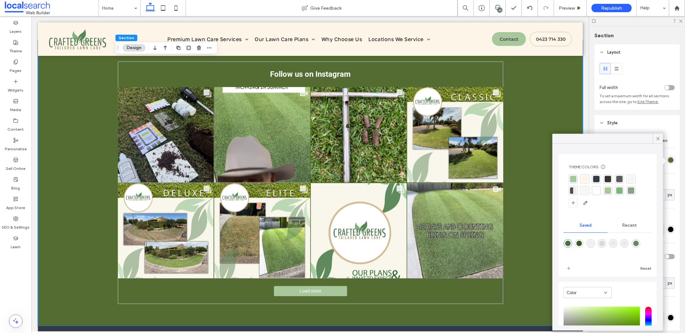
click at [594, 180] on div at bounding box center [596, 179] width 6 height 6
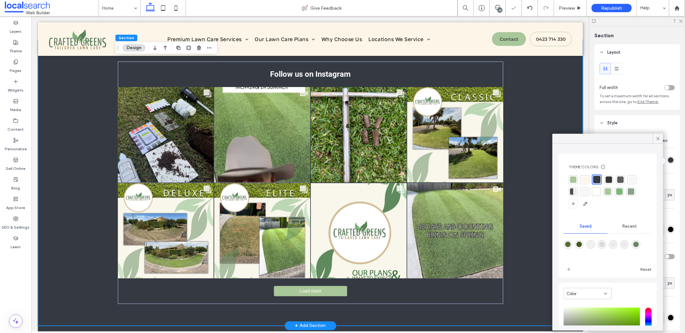
click at [549, 170] on div "Follow us on Instagram Likes Count 14 Comments Count 3" at bounding box center [310, 183] width 545 height 286
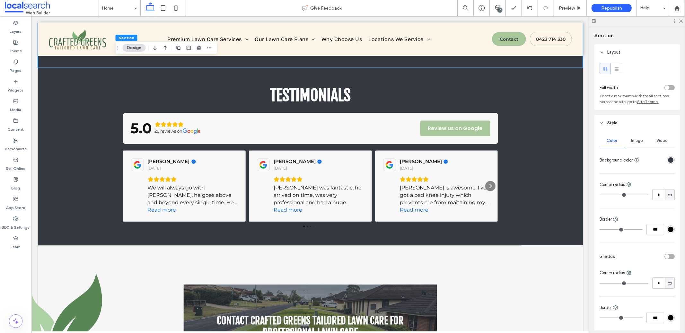
scroll to position [1235, 0]
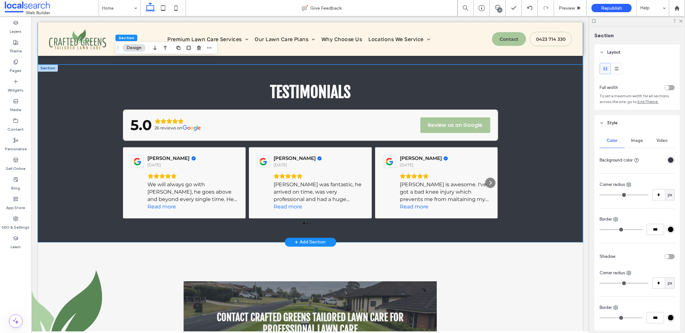
click at [546, 190] on div "Testimonials 5.0 26 reviews on Review us on Google Alex Kool 28 days ago We wil…" at bounding box center [310, 153] width 545 height 178
click at [667, 159] on div "rgba(53, 57, 66, 1)" at bounding box center [671, 160] width 8 height 8
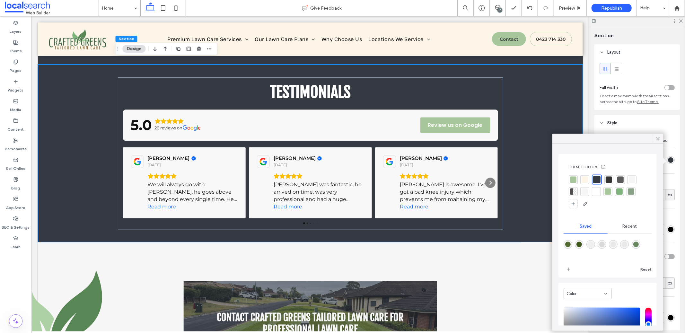
click at [566, 247] on div "rgba(84,108,49,1)" at bounding box center [567, 244] width 5 height 5
type input "*******"
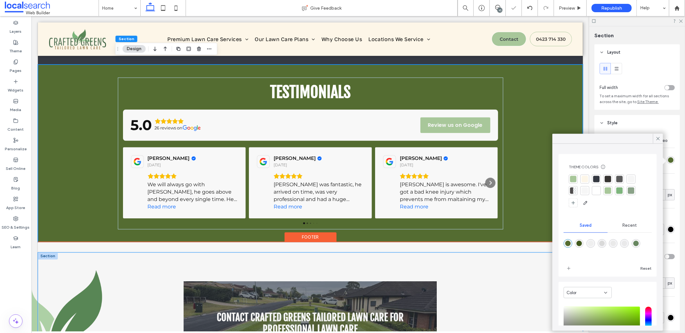
click at [537, 252] on div "Contact Crafted Greens Tailored Lawn Care for Professional Lawn Care Book Now" at bounding box center [310, 333] width 545 height 163
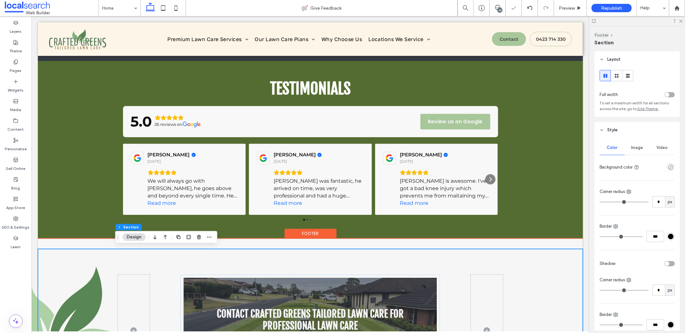
scroll to position [1377, 0]
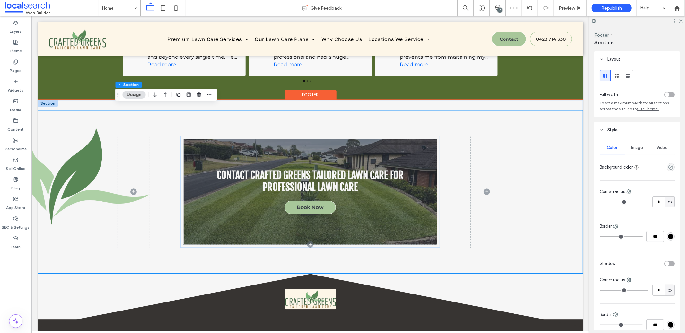
click at [572, 101] on div "Leaves Icon" at bounding box center [310, 105] width 545 height 10
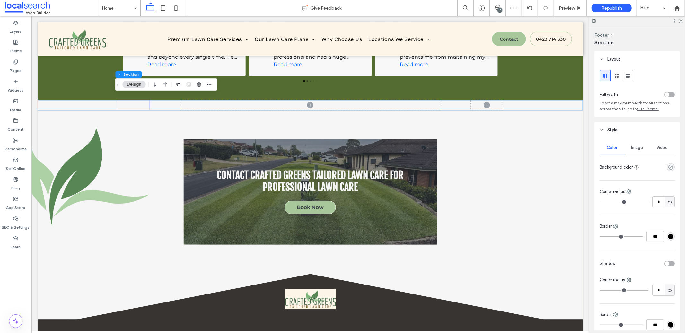
click at [668, 166] on icon "rgba(0, 0, 0, 0)" at bounding box center [670, 166] width 5 height 5
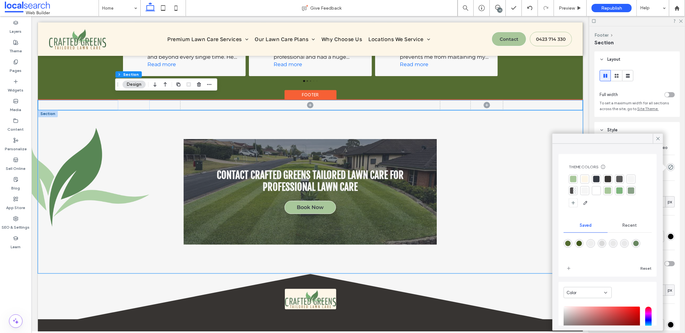
click at [541, 166] on div "Contact Crafted Greens Tailored Lawn Care for Professional Lawn Care Book Now" at bounding box center [310, 191] width 545 height 163
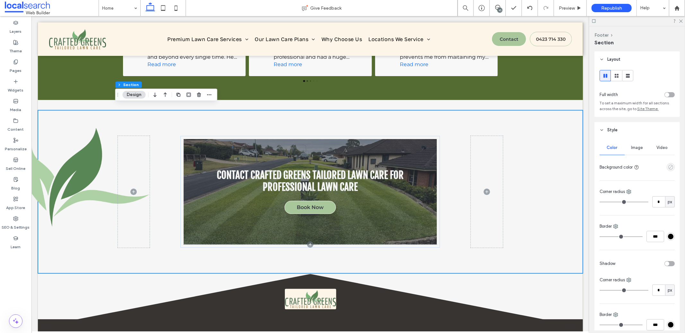
click at [668, 166] on icon "empty color" at bounding box center [670, 166] width 5 height 5
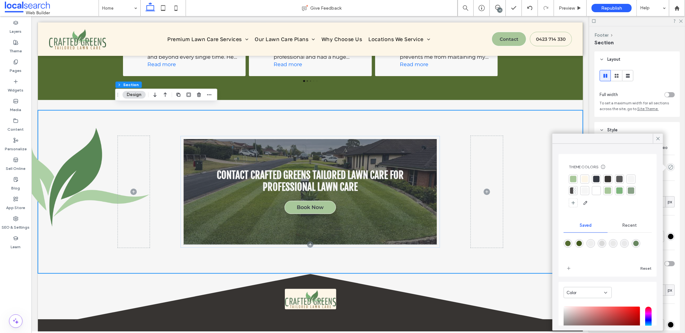
click at [570, 178] on div at bounding box center [573, 179] width 6 height 6
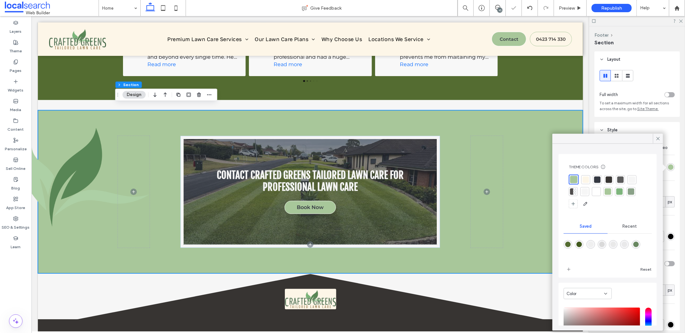
click at [570, 249] on div at bounding box center [568, 244] width 9 height 9
click at [570, 245] on div "rgba(84,108,49,1)" at bounding box center [567, 244] width 5 height 5
type input "*******"
type input "***"
type input "****"
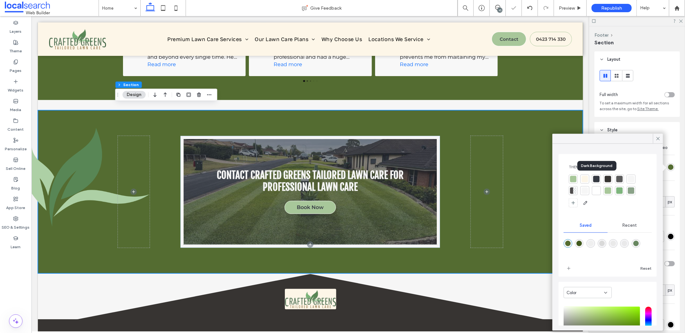
click at [597, 180] on div at bounding box center [596, 179] width 6 height 6
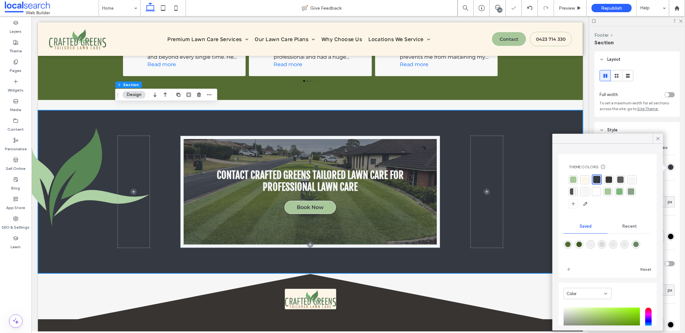
click at [610, 197] on div at bounding box center [608, 192] width 78 height 34
click at [629, 191] on div at bounding box center [631, 192] width 6 height 6
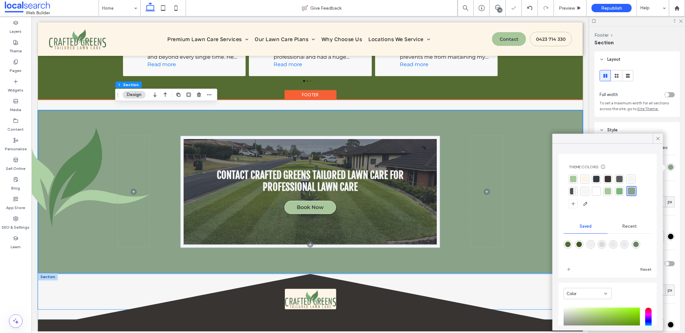
click at [516, 287] on icon "Footer Icon" at bounding box center [310, 300] width 545 height 53
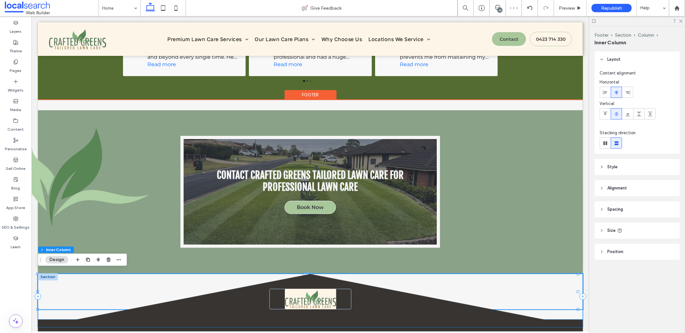
click at [569, 310] on icon "Footer Icon" at bounding box center [310, 300] width 545 height 53
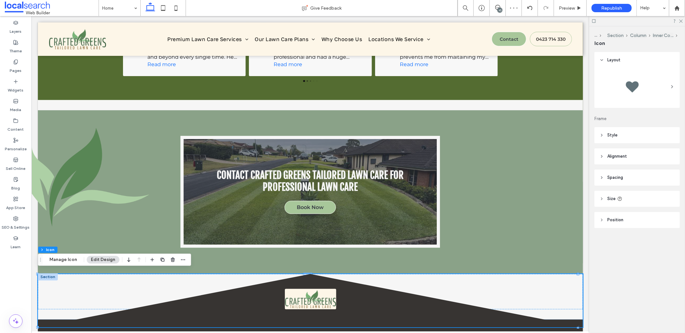
click at [604, 139] on header "Style" at bounding box center [637, 135] width 85 height 16
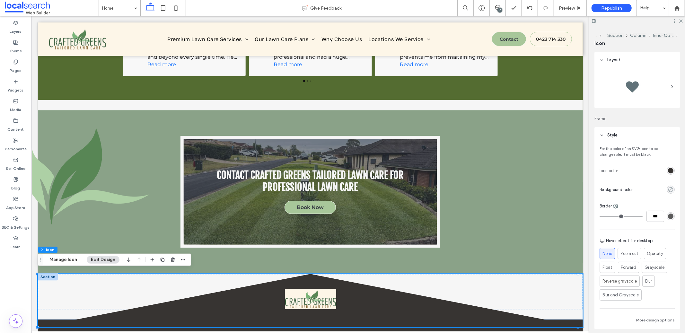
click at [669, 192] on icon "rgba(0, 0, 0, 0)" at bounding box center [670, 189] width 5 height 5
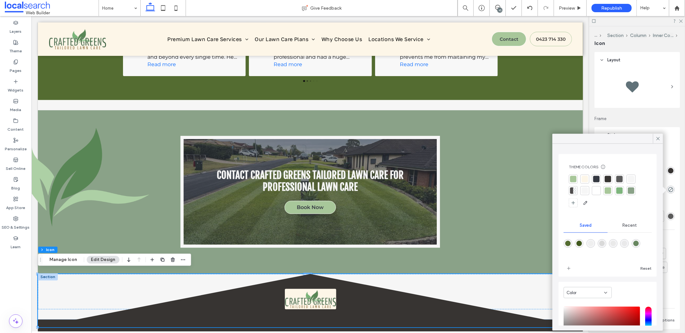
click at [630, 191] on div at bounding box center [631, 191] width 6 height 6
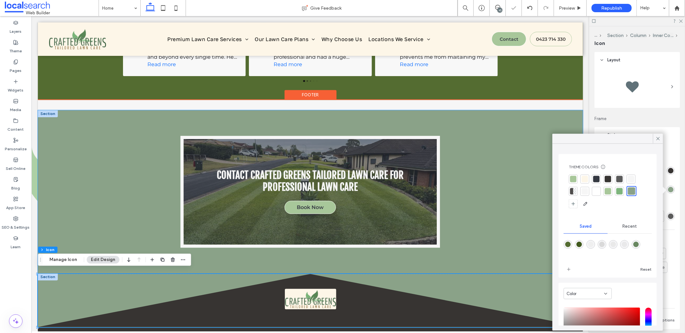
click at [507, 240] on div "Contact Crafted Greens Tailored Lawn Care for Professional Lawn Care Book Now" at bounding box center [310, 191] width 545 height 163
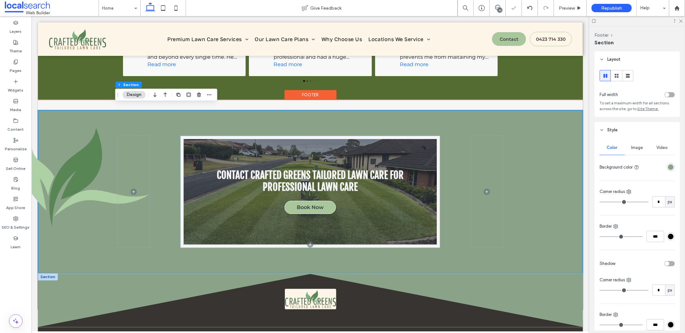
click at [534, 320] on icon at bounding box center [310, 300] width 545 height 53
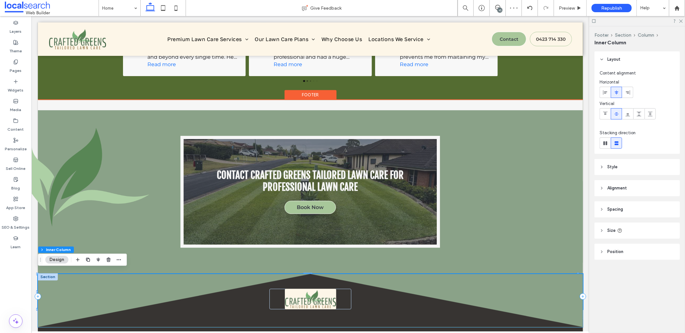
click at [569, 274] on icon "Footer Icon" at bounding box center [310, 300] width 545 height 53
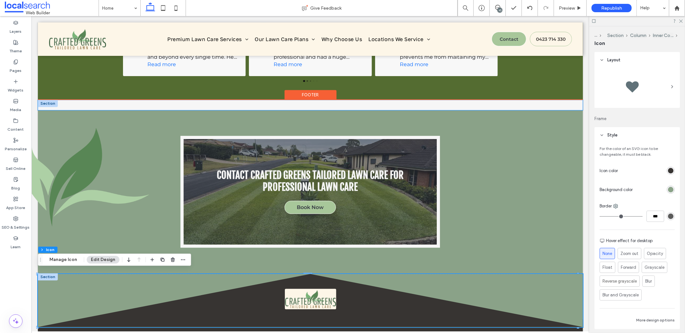
click at [552, 101] on div "Leaves Icon" at bounding box center [310, 105] width 545 height 10
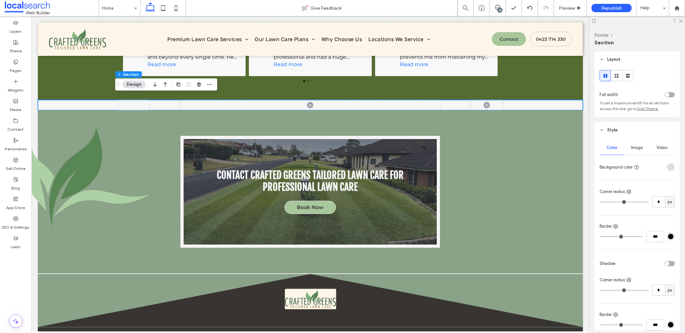
click at [668, 168] on use "rgba(0, 0, 0, 0)" at bounding box center [670, 167] width 5 height 5
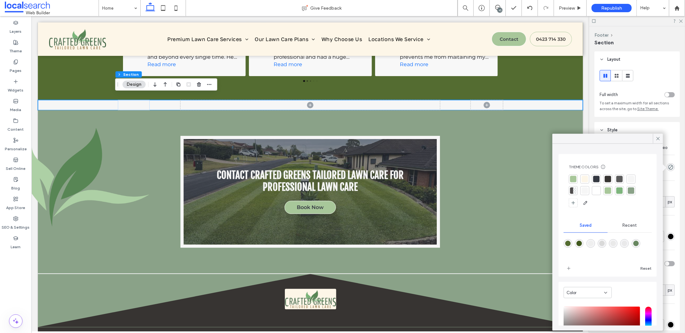
click at [631, 192] on div at bounding box center [631, 191] width 6 height 6
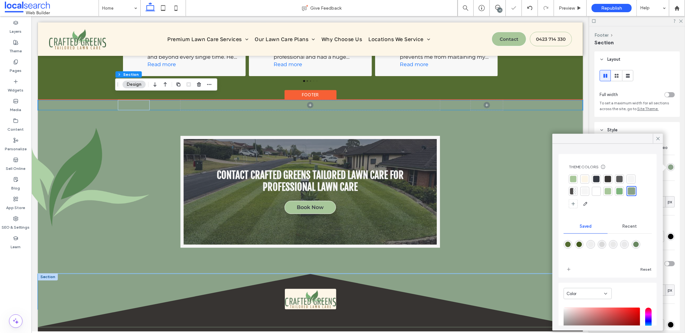
click at [523, 284] on icon "Footer Icon" at bounding box center [310, 300] width 545 height 53
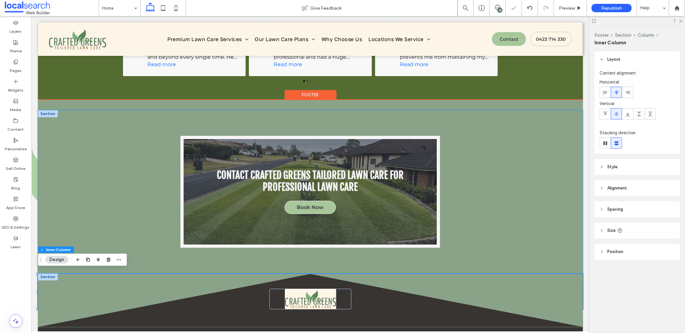
click at [567, 238] on div "Contact Crafted Greens Tailored Lawn Care for Professional Lawn Care Book Now" at bounding box center [310, 191] width 545 height 163
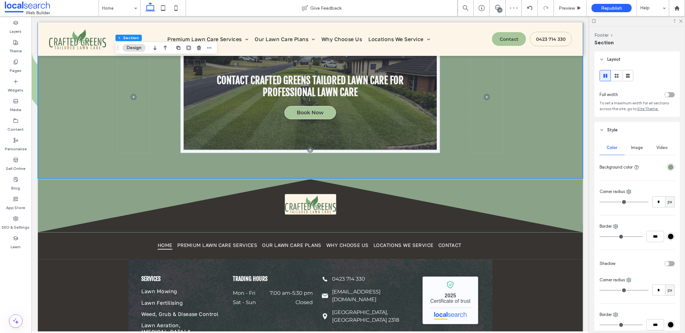
scroll to position [1497, 0]
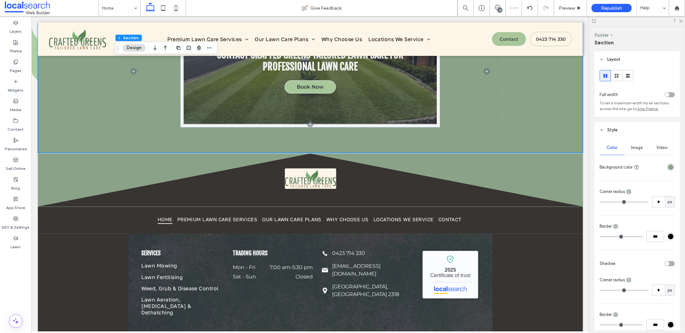
drag, startPoint x: 525, startPoint y: 119, endPoint x: 526, endPoint y: 146, distance: 27.3
click at [526, 146] on div "Contact Crafted Greens Tailored Lawn Care for Professional Lawn Care Book Now" at bounding box center [310, 70] width 545 height 163
click at [529, 153] on div "Footer Icon" at bounding box center [310, 176] width 545 height 46
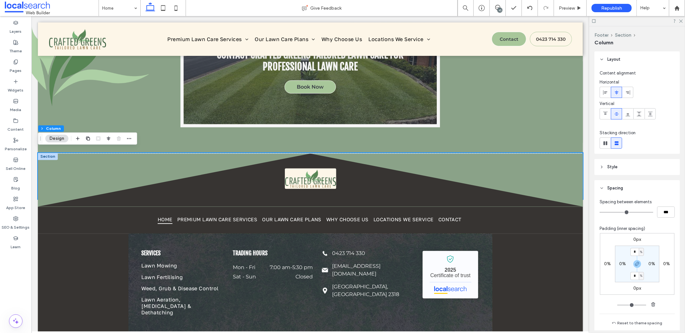
click at [630, 170] on header "Style" at bounding box center [637, 167] width 85 height 16
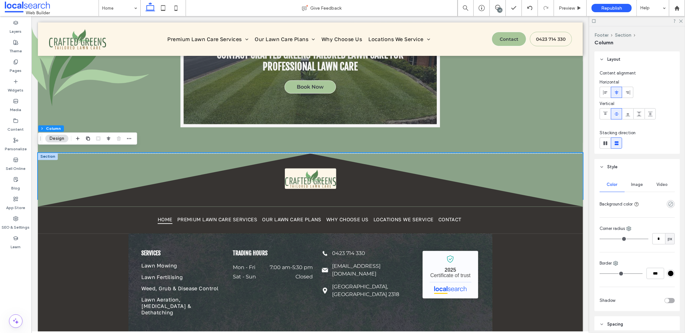
click at [668, 206] on icon "rgba(0, 0, 0, 0)" at bounding box center [670, 203] width 5 height 5
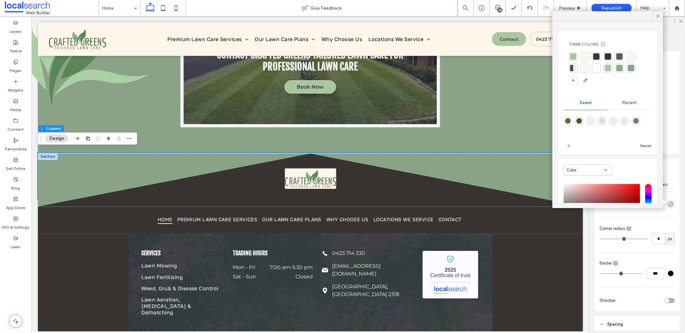
click at [632, 67] on div at bounding box center [631, 68] width 6 height 6
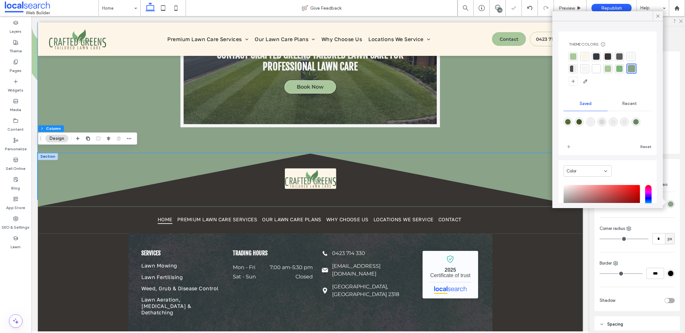
click at [527, 135] on div "Contact Crafted Greens Tailored Lawn Care for Professional Lawn Care Book Now" at bounding box center [310, 70] width 545 height 163
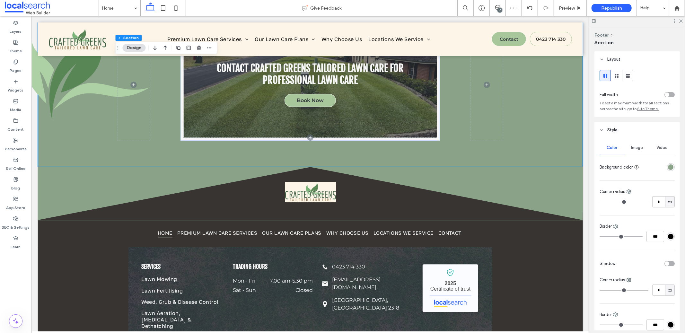
click at [570, 294] on div "Services Lawn Mowing Lawn Fertilising Weed, Grub & Disease Control Lawn Aeratio…" at bounding box center [310, 297] width 545 height 100
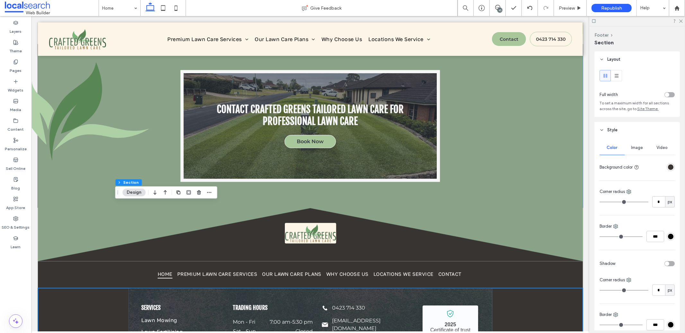
scroll to position [1523, 0]
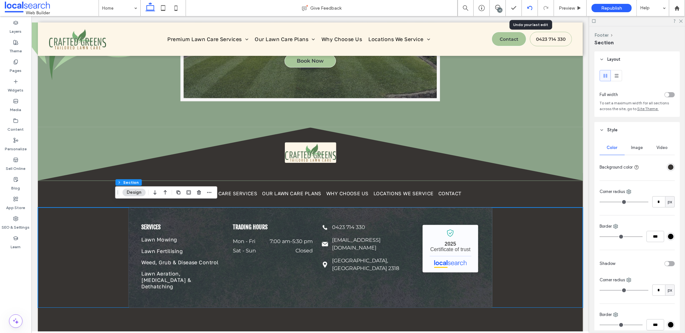
click at [530, 5] on icon at bounding box center [529, 7] width 5 height 5
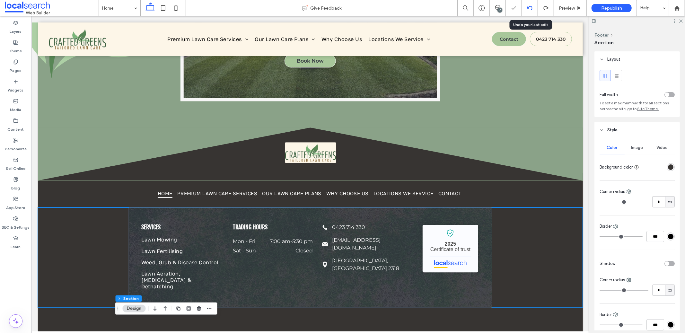
click at [530, 5] on icon at bounding box center [529, 7] width 5 height 5
click at [528, 7] on icon at bounding box center [529, 7] width 5 height 5
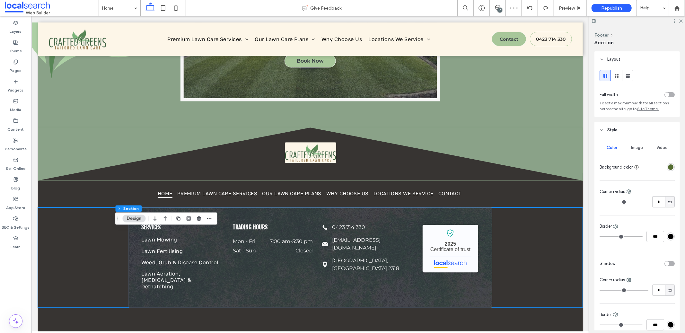
click at [669, 168] on div "rgba(84,108,49,1)" at bounding box center [670, 166] width 5 height 5
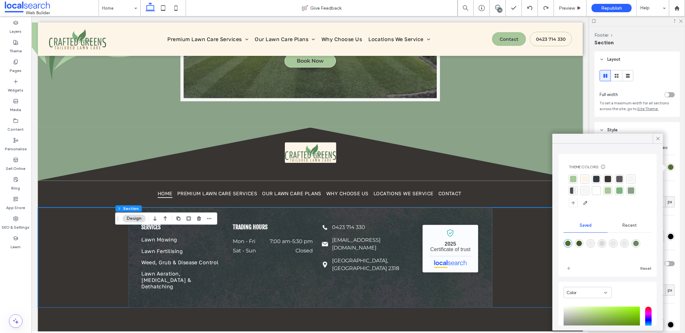
click at [587, 190] on div at bounding box center [585, 191] width 6 height 6
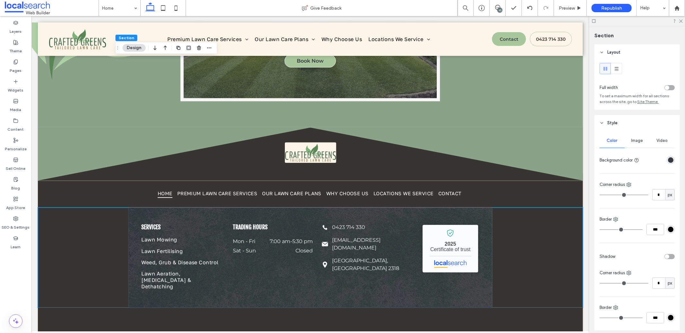
click at [668, 161] on div "rgba(53, 57, 66, 1)" at bounding box center [670, 159] width 5 height 5
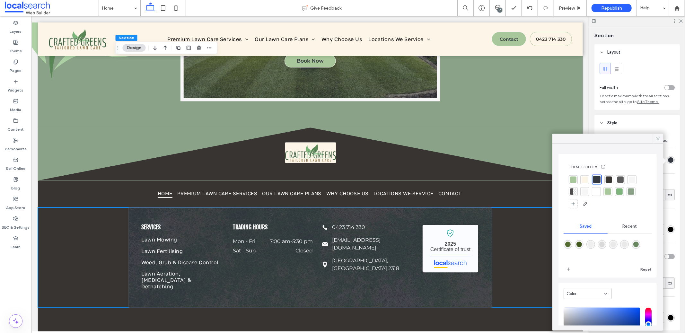
click at [566, 243] on div "rgba(84,108,49,1)" at bounding box center [567, 244] width 5 height 5
type input "*******"
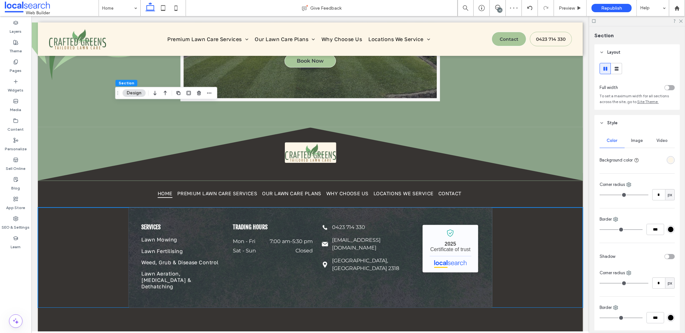
click at [667, 156] on div "rgba(253,246,232,1)" at bounding box center [671, 160] width 8 height 8
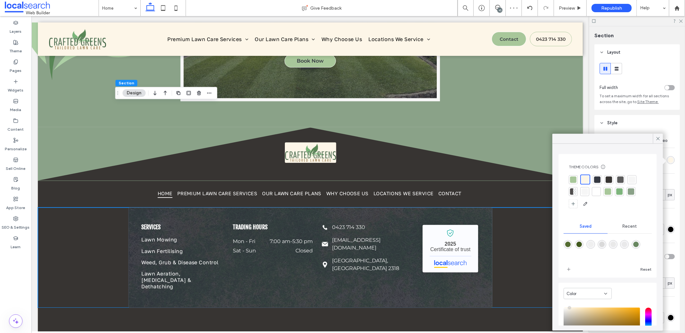
click at [595, 179] on div at bounding box center [597, 179] width 6 height 6
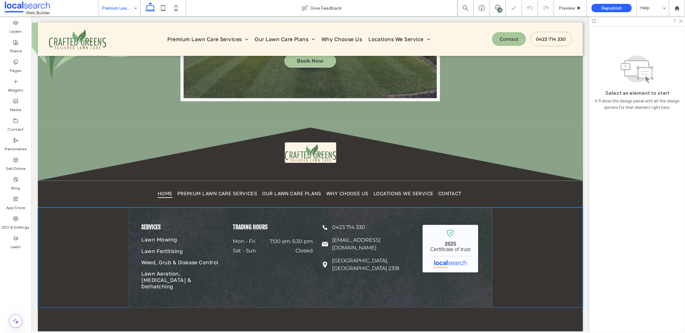
click at [132, 5] on div "Premium Lawn Care Services" at bounding box center [119, 8] width 41 height 16
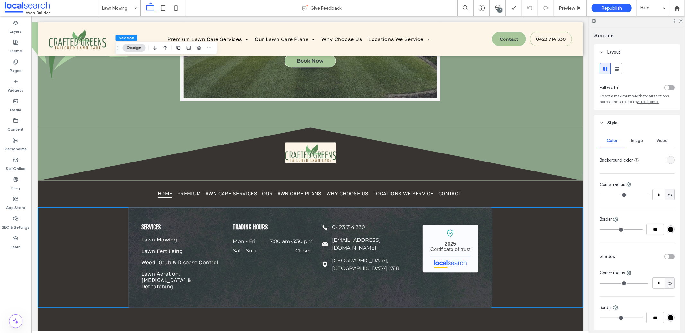
click at [668, 160] on div "rgba(246, 246, 246, 1)" at bounding box center [670, 159] width 5 height 5
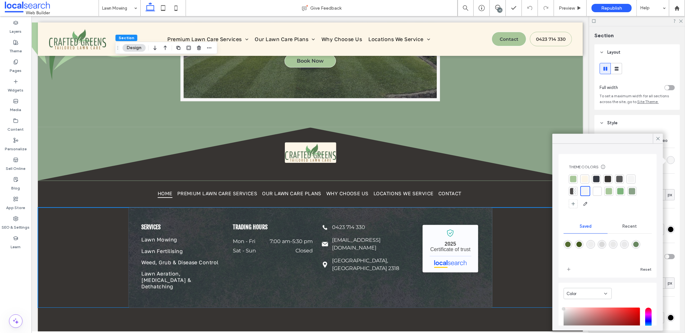
click at [587, 179] on div at bounding box center [585, 179] width 6 height 6
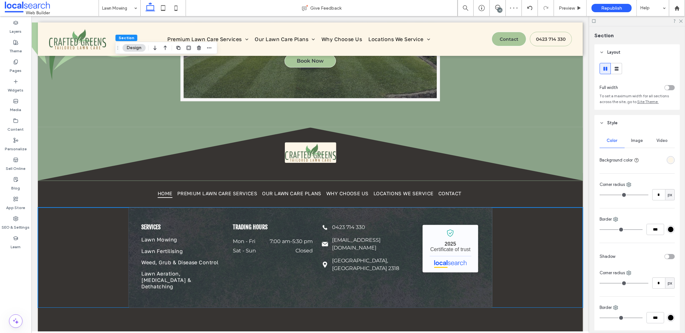
click at [670, 155] on div at bounding box center [658, 159] width 33 height 11
click at [668, 163] on div "rgba(253,246,232,1)" at bounding box center [670, 159] width 5 height 5
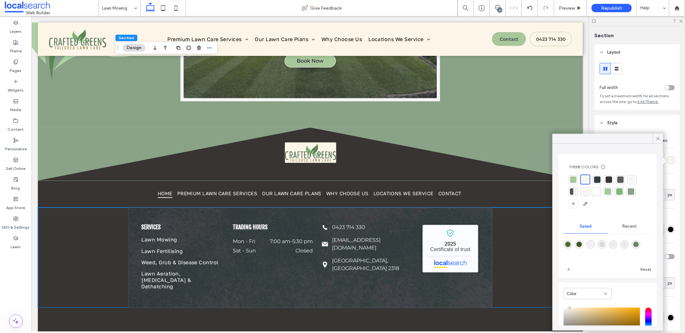
click at [595, 180] on div at bounding box center [597, 179] width 6 height 6
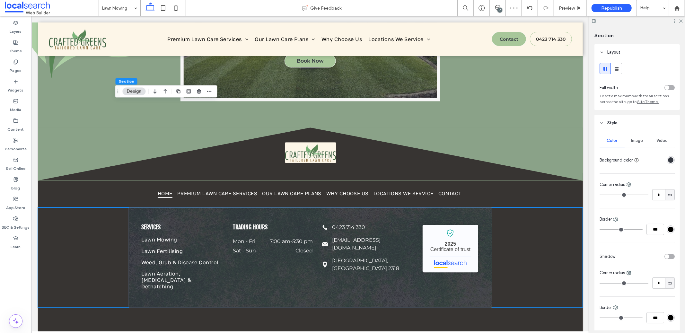
click at [675, 160] on div "Color Image Video Background color Corner radius * px Border *** Shadow Corner …" at bounding box center [637, 243] width 85 height 225
click at [672, 161] on div "Color Image Video Background color Corner radius * px Border *** Shadow Corner …" at bounding box center [637, 243] width 85 height 225
click at [671, 161] on div "Color Image Video Background color Corner radius * px Border *** Shadow Corner …" at bounding box center [637, 243] width 85 height 225
click at [667, 166] on div at bounding box center [658, 159] width 33 height 11
click at [668, 161] on div "rgba(53, 57, 66, 1)" at bounding box center [670, 159] width 5 height 5
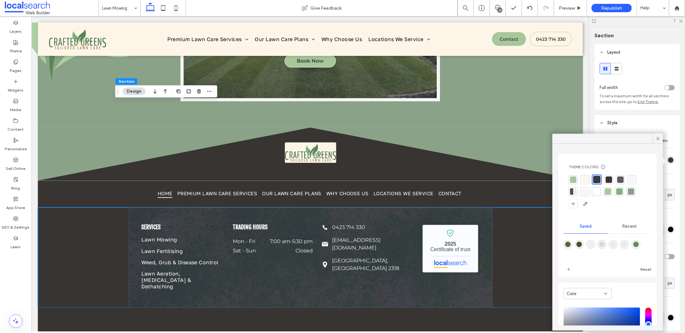
click at [627, 190] on div at bounding box center [631, 191] width 9 height 9
click at [631, 192] on div at bounding box center [631, 191] width 7 height 7
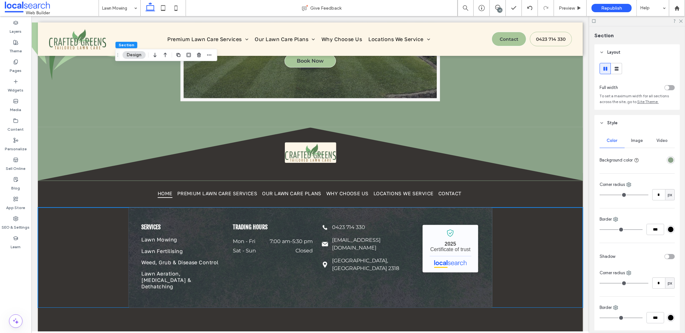
click at [661, 163] on div at bounding box center [658, 159] width 33 height 11
click at [668, 160] on div "rgba(138,162,136,1)" at bounding box center [670, 159] width 5 height 5
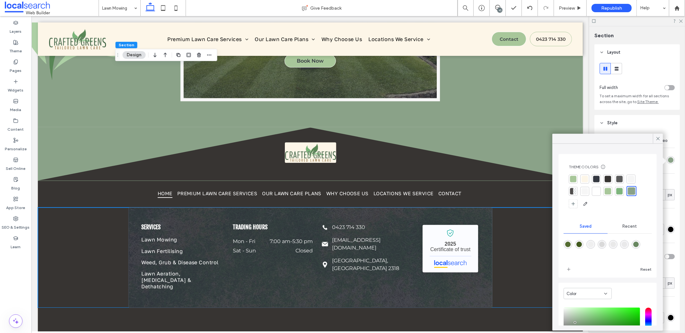
click at [605, 191] on div at bounding box center [608, 191] width 6 height 6
click at [571, 178] on div at bounding box center [573, 179] width 6 height 6
click at [608, 191] on div at bounding box center [608, 192] width 6 height 6
click at [574, 179] on div at bounding box center [573, 179] width 6 height 6
click at [12, 41] on div "Theme" at bounding box center [15, 47] width 31 height 20
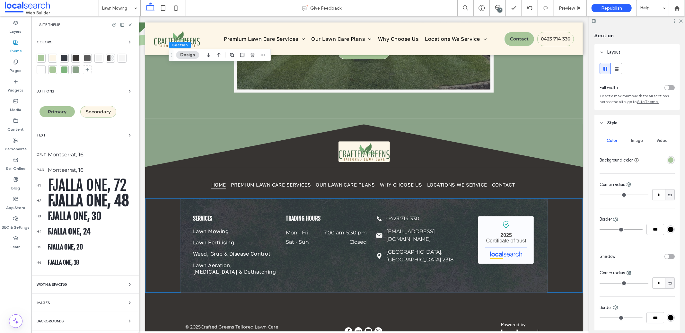
click at [40, 57] on div at bounding box center [41, 58] width 6 height 6
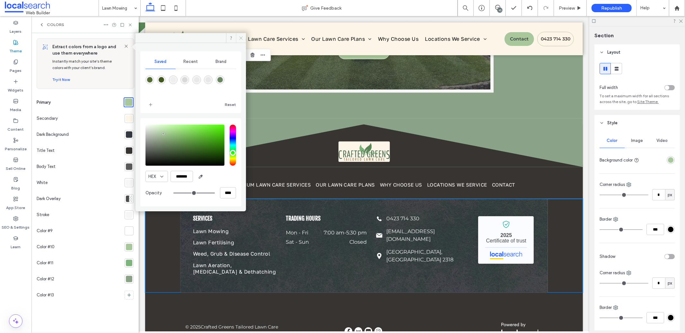
click at [243, 39] on icon at bounding box center [241, 38] width 5 height 5
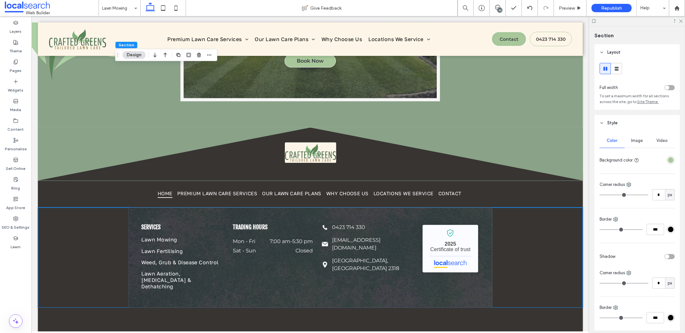
click at [668, 160] on div "rgba(168,199,154,1)" at bounding box center [670, 159] width 5 height 5
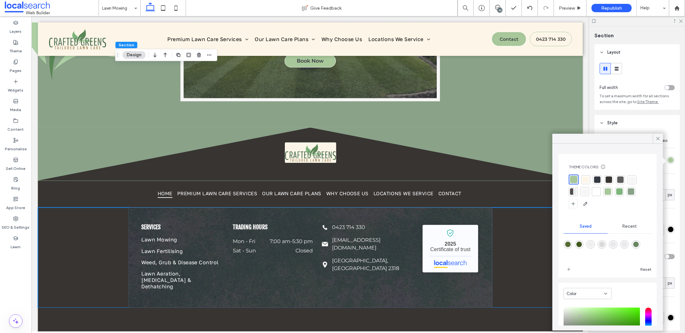
click at [574, 182] on div at bounding box center [573, 179] width 7 height 7
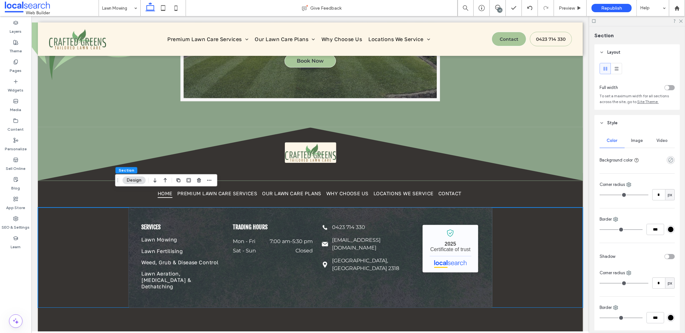
click at [668, 159] on use "rgba(0, 0, 0, 0)" at bounding box center [670, 160] width 5 height 5
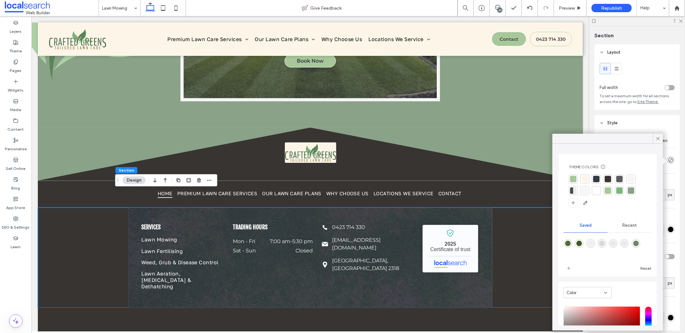
click at [574, 180] on div at bounding box center [573, 179] width 6 height 6
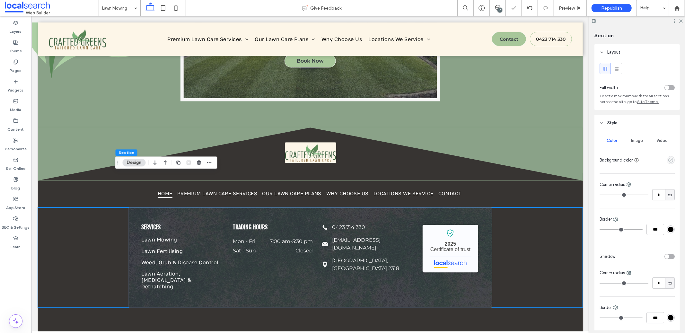
click at [668, 162] on use "empty color" at bounding box center [670, 160] width 5 height 5
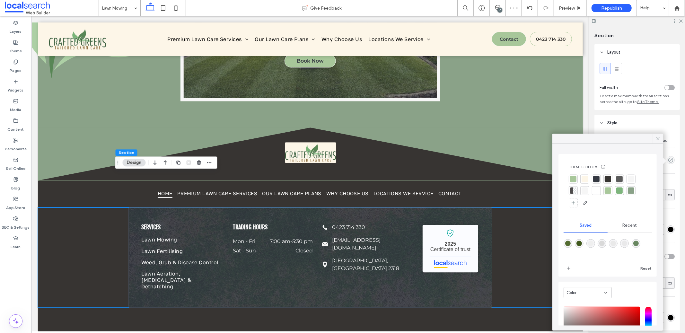
click at [575, 179] on div at bounding box center [573, 179] width 6 height 6
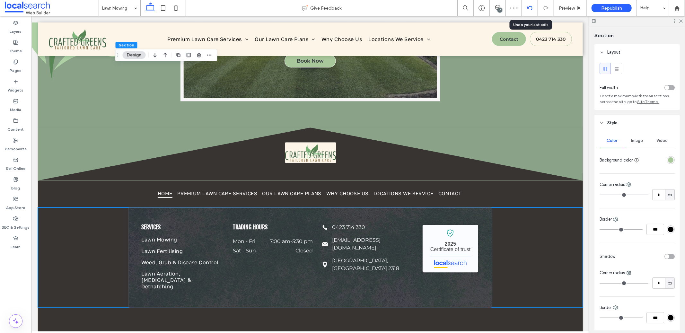
click at [535, 6] on div at bounding box center [530, 7] width 16 height 5
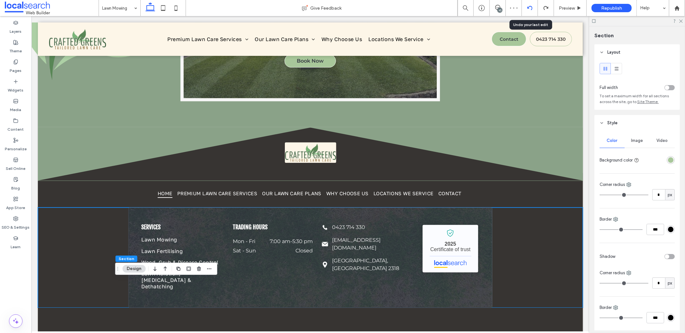
click at [532, 6] on icon at bounding box center [529, 7] width 5 height 5
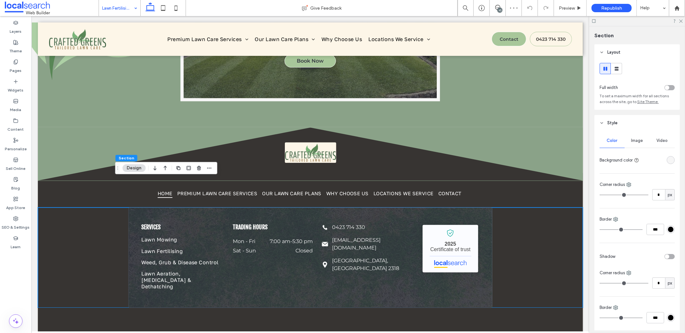
click at [671, 160] on div "Color Image Video Background color Corner radius * px Border *** Shadow Corner …" at bounding box center [637, 243] width 85 height 225
click at [669, 161] on div "rgba(246, 246, 246, 1)" at bounding box center [670, 159] width 5 height 5
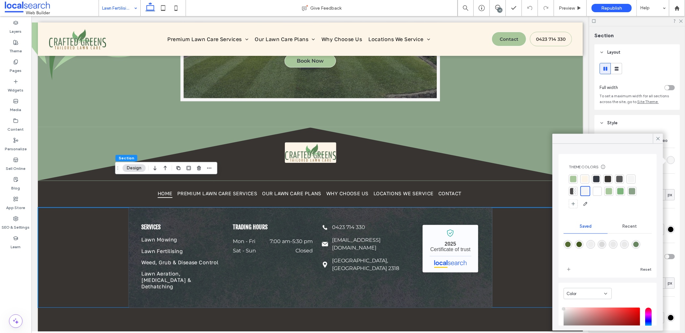
click at [634, 193] on div at bounding box center [632, 191] width 6 height 6
click at [572, 181] on div at bounding box center [573, 179] width 6 height 6
click at [634, 192] on div at bounding box center [631, 191] width 9 height 9
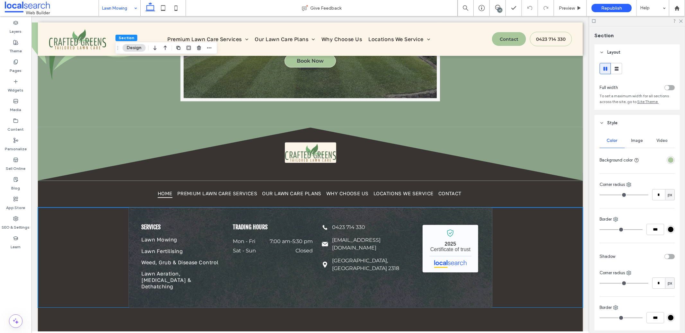
click at [668, 160] on div "rgba(168,199,154,1)" at bounding box center [670, 159] width 5 height 5
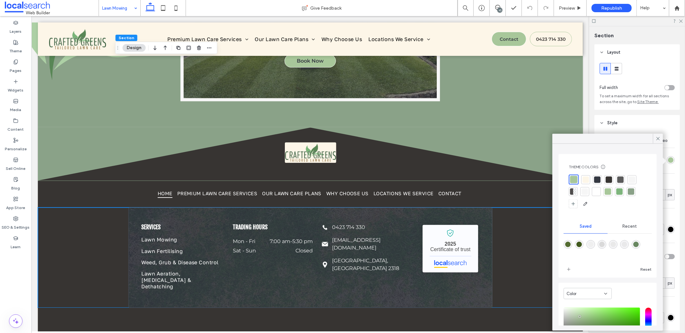
click at [631, 194] on div at bounding box center [631, 192] width 6 height 6
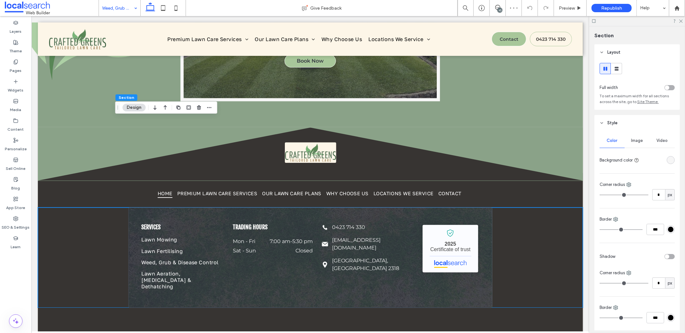
click at [661, 160] on div at bounding box center [658, 159] width 33 height 11
click at [669, 161] on div "rgba(246, 246, 246, 1)" at bounding box center [670, 159] width 5 height 5
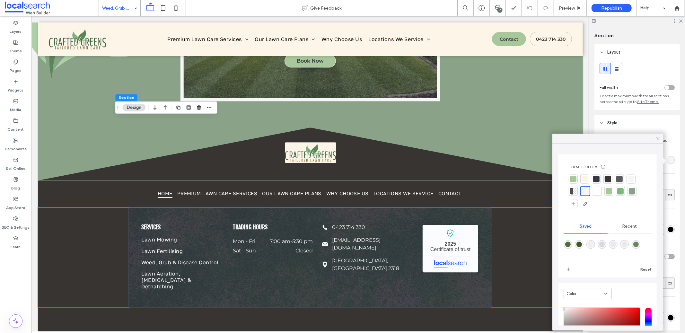
click at [635, 189] on div at bounding box center [632, 191] width 9 height 9
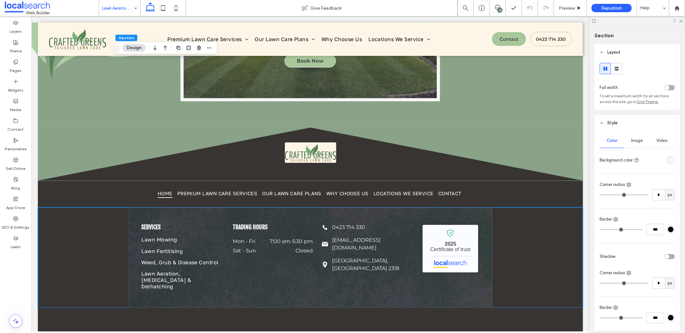
click at [668, 163] on div "rgba(246, 246, 246, 1)" at bounding box center [670, 159] width 5 height 5
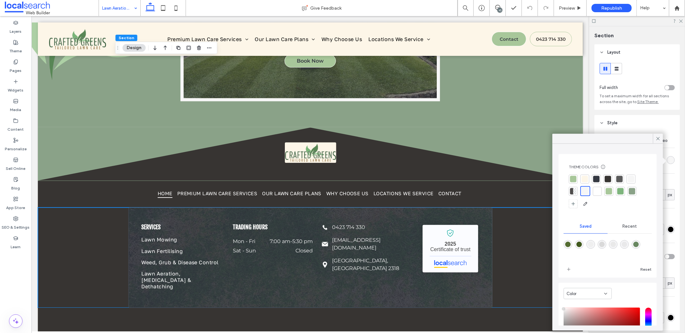
click at [634, 188] on div at bounding box center [632, 191] width 6 height 6
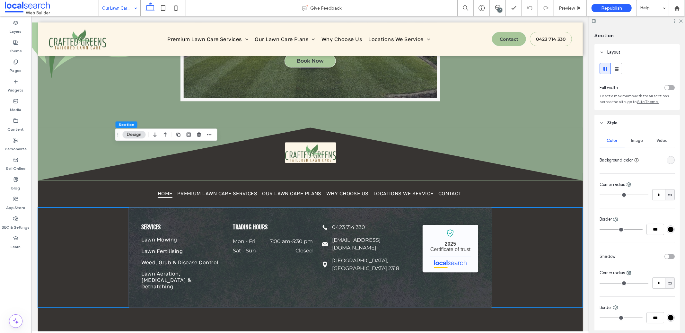
click at [671, 163] on div at bounding box center [671, 160] width 8 height 8
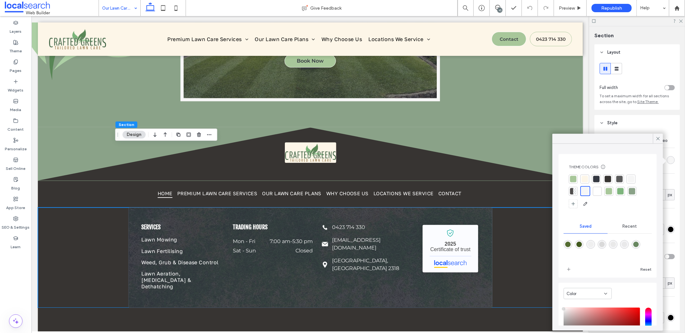
click at [632, 193] on div at bounding box center [632, 191] width 6 height 6
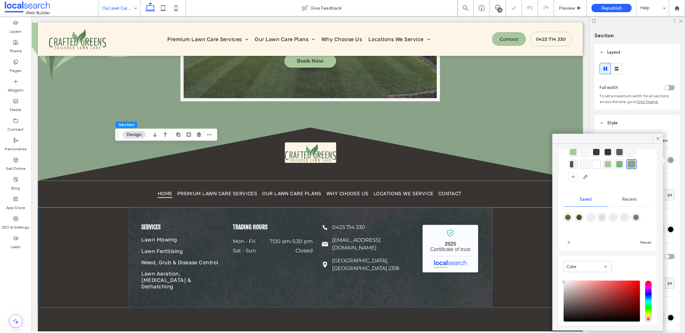
scroll to position [65, 0]
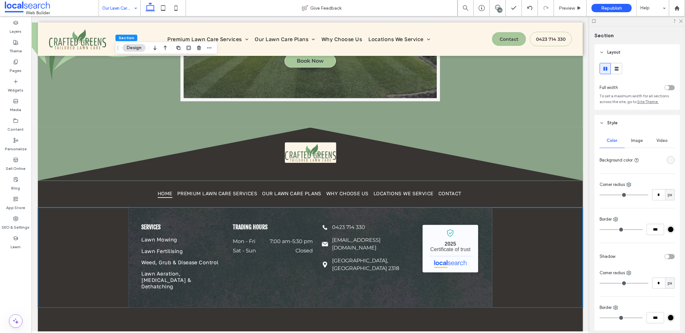
click at [667, 164] on div "rgba(246, 246, 246, 1)" at bounding box center [671, 160] width 8 height 8
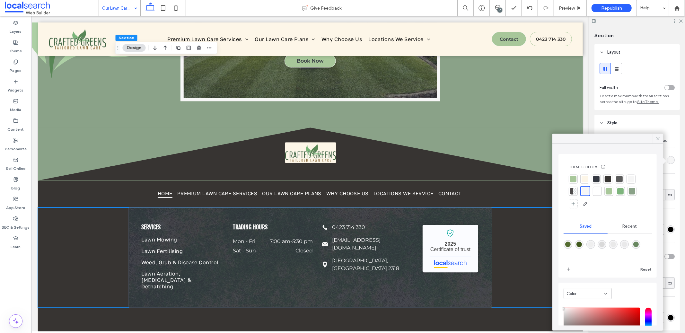
click at [597, 176] on div at bounding box center [596, 179] width 6 height 6
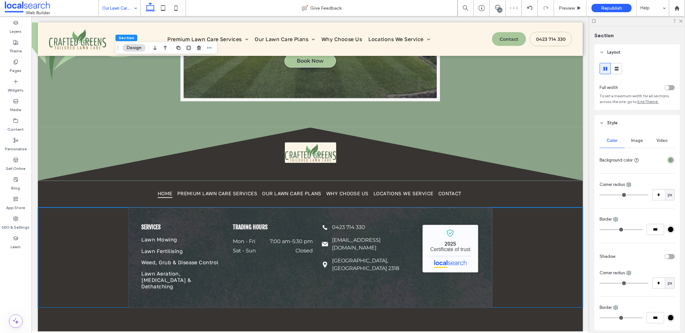
click at [667, 161] on div "rgba(138,162,136,1)" at bounding box center [671, 160] width 8 height 8
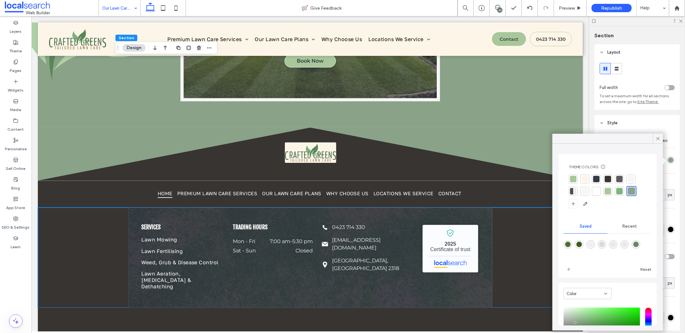
click at [598, 177] on div at bounding box center [596, 179] width 6 height 6
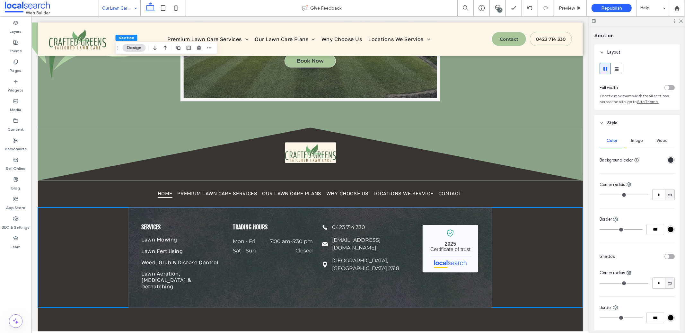
click at [668, 162] on div "rgba(53, 57, 66, 1)" at bounding box center [670, 159] width 5 height 5
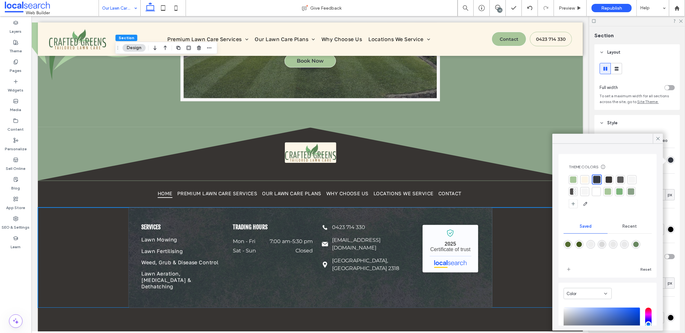
click at [606, 179] on div at bounding box center [609, 179] width 6 height 6
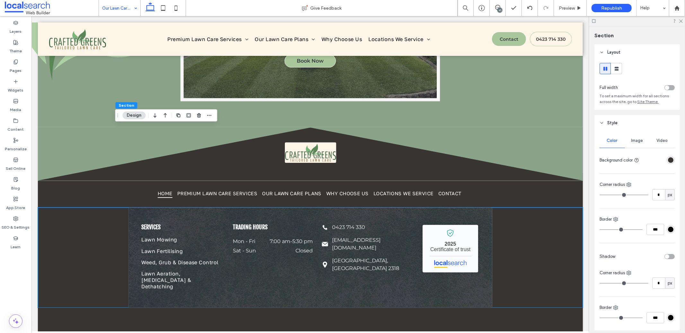
click at [668, 163] on div "rgba(55, 52, 50, 1)" at bounding box center [670, 159] width 5 height 5
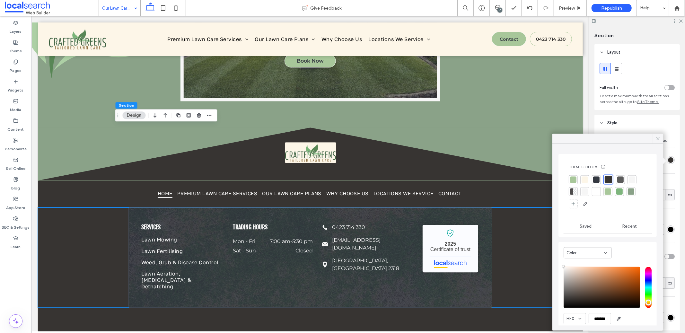
type input "****"
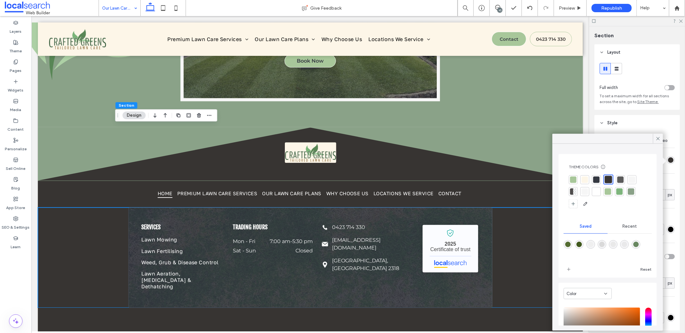
click at [590, 177] on div at bounding box center [608, 192] width 78 height 34
click at [584, 179] on div at bounding box center [585, 179] width 6 height 6
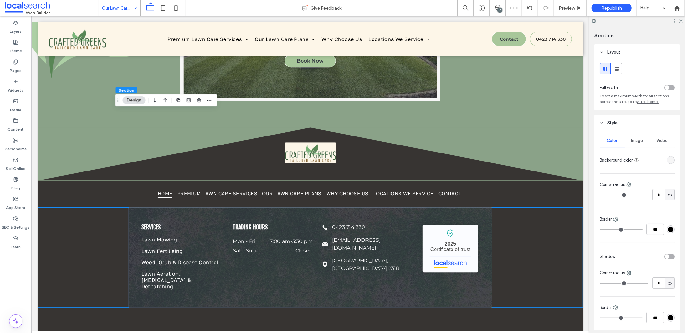
click at [667, 163] on div "rgba(246, 246, 246, 1)" at bounding box center [671, 160] width 8 height 8
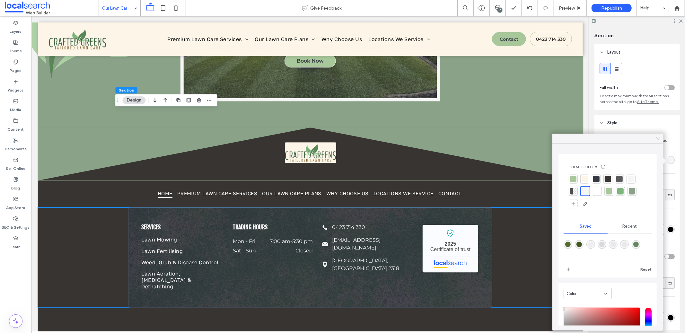
click at [574, 181] on div at bounding box center [573, 179] width 6 height 6
click at [631, 194] on div at bounding box center [631, 192] width 6 height 6
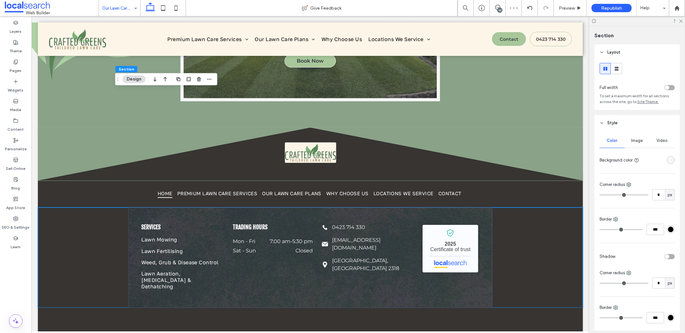
click at [671, 161] on div "Color Image Video Background color Corner radius * px Border *** Shadow Corner …" at bounding box center [637, 243] width 85 height 225
click at [669, 163] on div "rgba(246, 246, 246, 1)" at bounding box center [671, 160] width 8 height 8
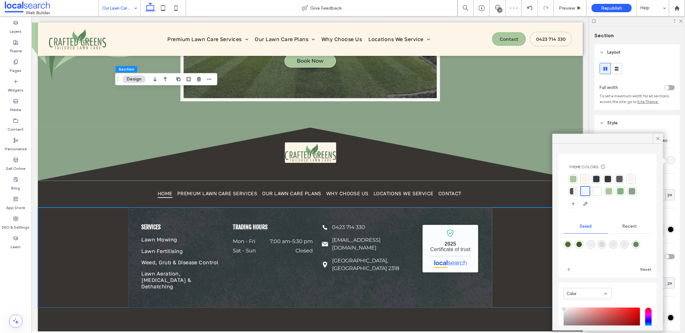
click at [599, 177] on div at bounding box center [596, 179] width 6 height 6
click at [587, 179] on div at bounding box center [585, 179] width 6 height 6
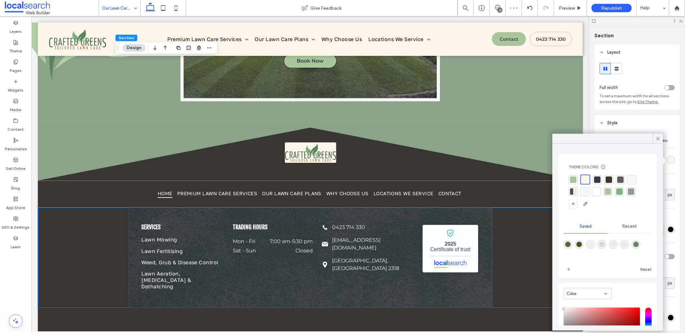
click at [599, 181] on div at bounding box center [597, 179] width 6 height 6
click at [607, 180] on div at bounding box center [609, 179] width 6 height 6
click at [619, 180] on div at bounding box center [620, 179] width 6 height 6
click at [595, 178] on div at bounding box center [596, 179] width 6 height 6
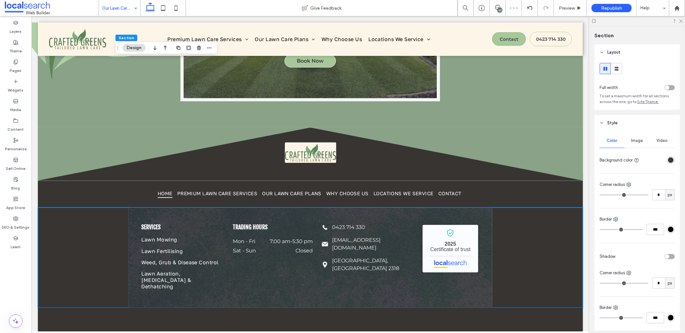
click at [668, 159] on div "rgba(53, 57, 66, 1)" at bounding box center [670, 159] width 5 height 5
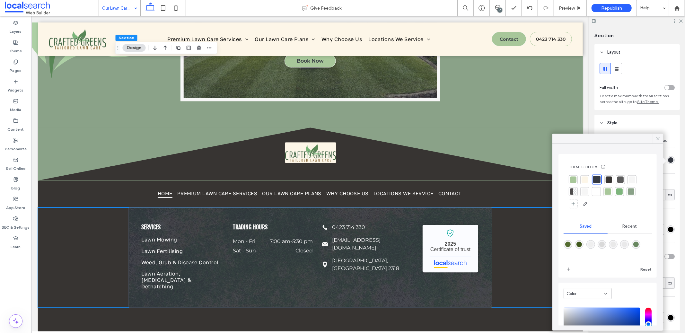
click at [566, 243] on div "rgba(84,108,49,1)" at bounding box center [567, 244] width 5 height 5
type input "*******"
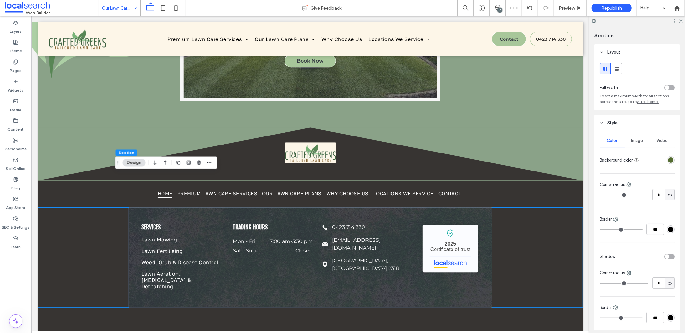
click at [668, 162] on div "rgba(84,108,49,1)" at bounding box center [670, 159] width 5 height 5
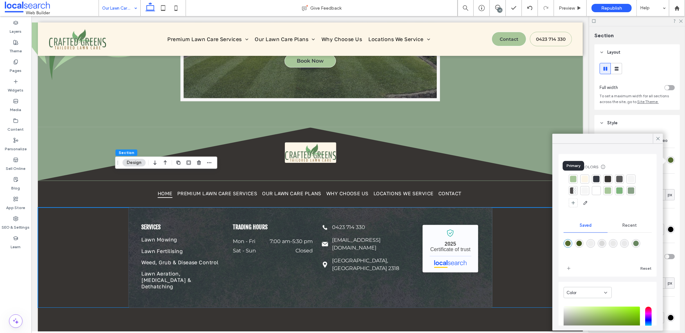
click at [574, 179] on div at bounding box center [573, 179] width 6 height 6
click at [598, 180] on div at bounding box center [597, 179] width 6 height 6
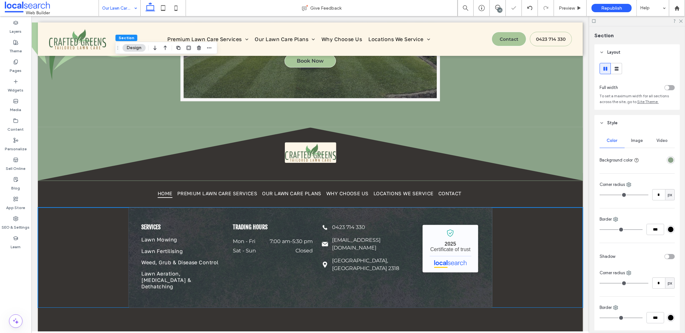
click at [668, 159] on div "rgba(138,162,136,1)" at bounding box center [670, 159] width 5 height 5
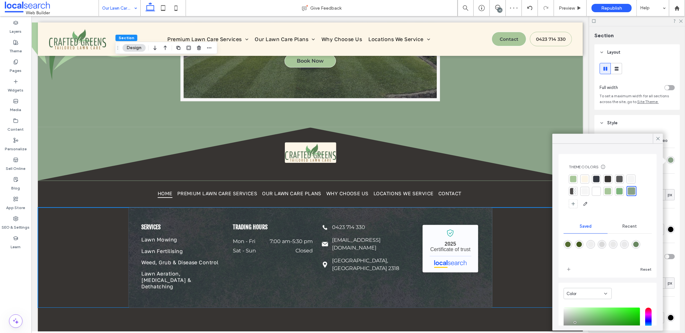
click at [569, 243] on div "rgba(84,108,49,1)" at bounding box center [567, 244] width 5 height 5
type input "*******"
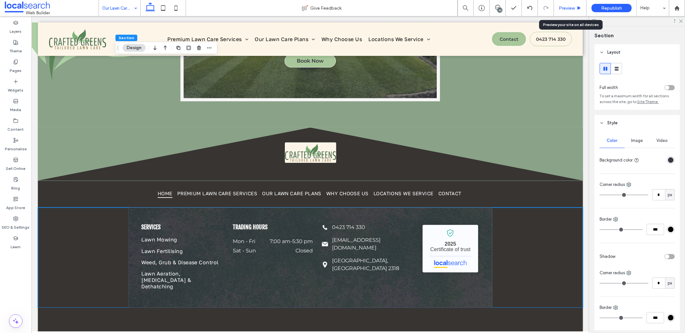
click at [561, 5] on span "Preview" at bounding box center [567, 7] width 16 height 5
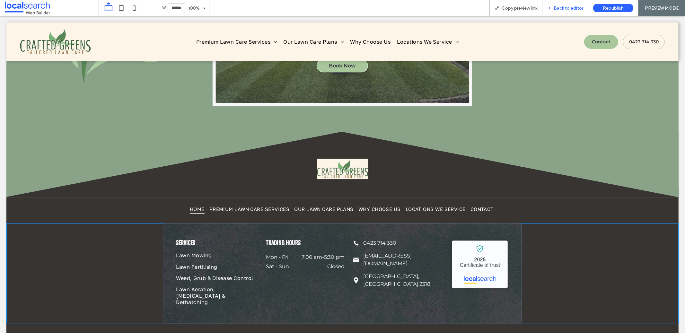
click at [557, 7] on span "Back to editor" at bounding box center [569, 7] width 30 height 5
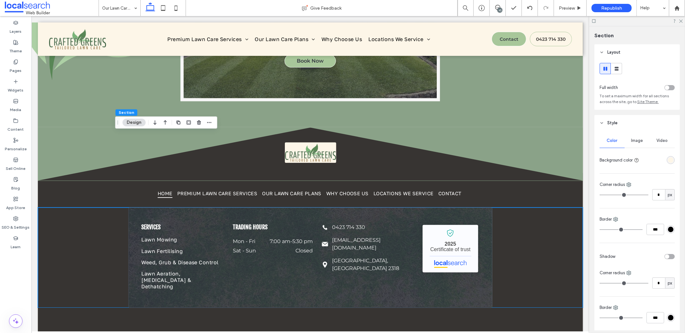
click at [668, 163] on div "rgba(253,246,232,1)" at bounding box center [670, 159] width 5 height 5
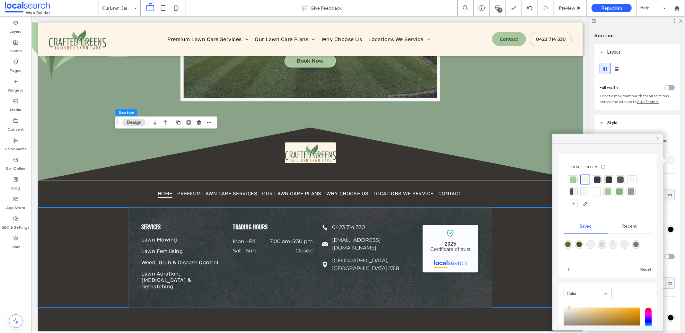
click at [598, 182] on div at bounding box center [597, 179] width 6 height 6
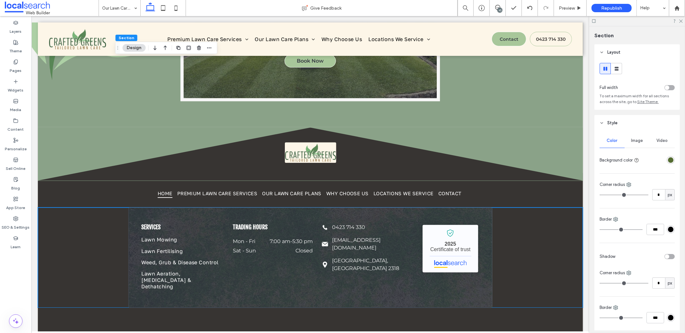
click at [668, 162] on div "rgba(84,108,49,1)" at bounding box center [670, 159] width 5 height 5
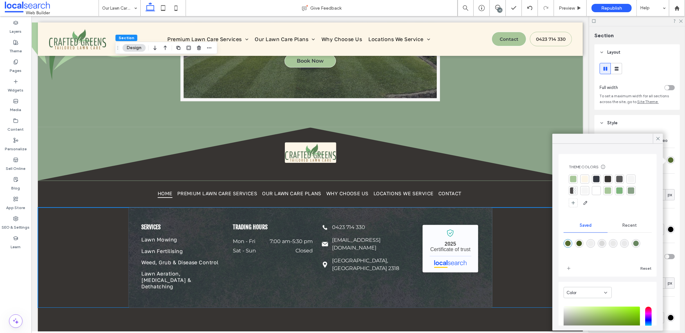
click at [594, 177] on div at bounding box center [596, 179] width 6 height 6
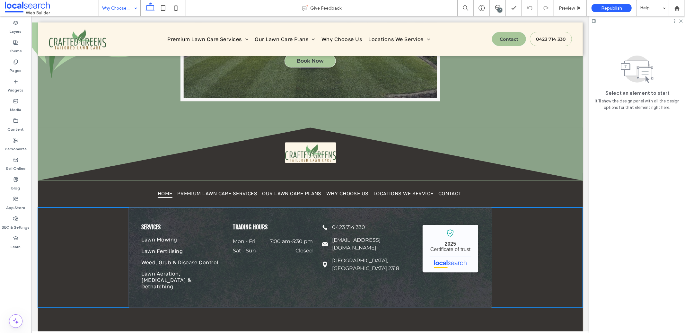
click at [97, 7] on span at bounding box center [52, 8] width 94 height 13
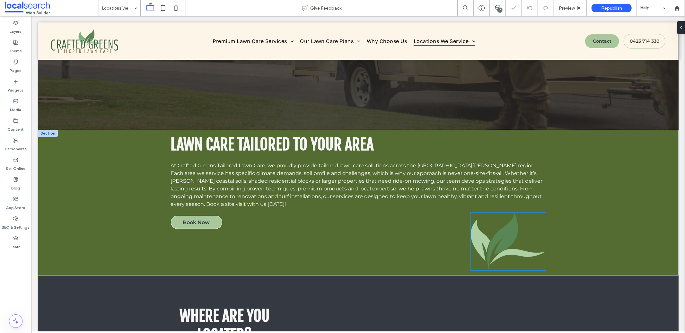
scroll to position [141, 0]
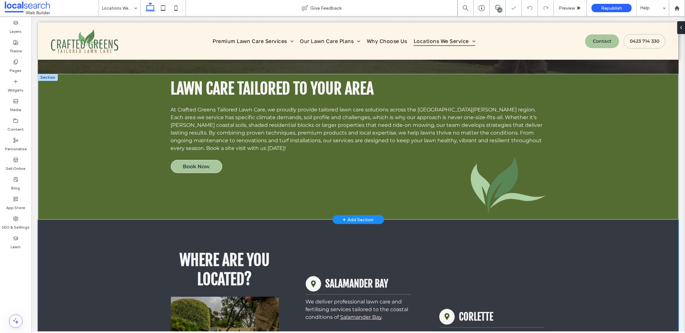
click at [640, 179] on div "Lawn Care Tailored to Your Area At Crafted Greens Tailored Lawn Care, we proudl…" at bounding box center [358, 147] width 641 height 146
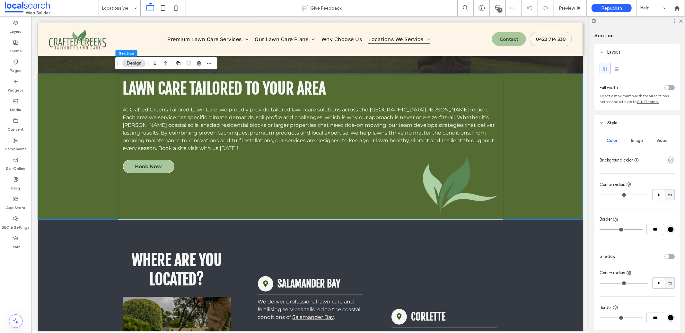
click at [624, 121] on header "Style" at bounding box center [637, 123] width 85 height 16
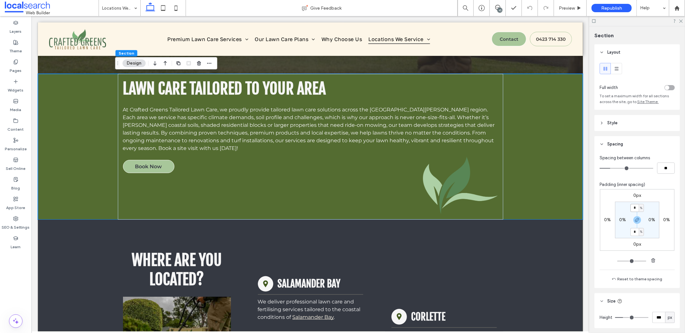
click at [635, 206] on input "*" at bounding box center [635, 208] width 8 height 8
click at [636, 195] on label "0px" at bounding box center [637, 195] width 8 height 5
type input "**"
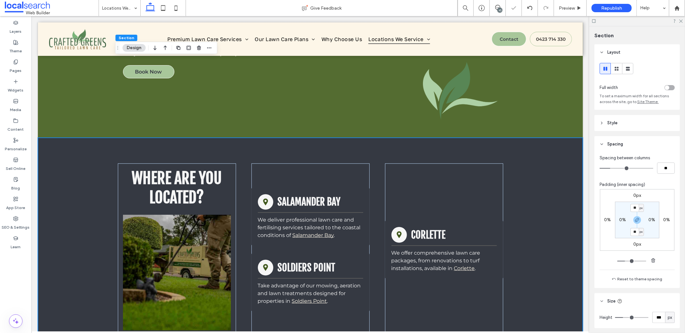
scroll to position [357, 0]
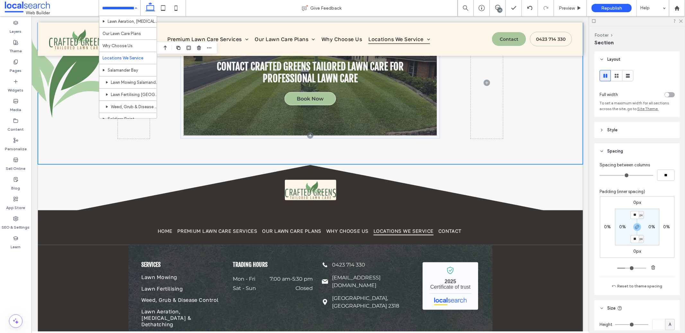
scroll to position [53, 0]
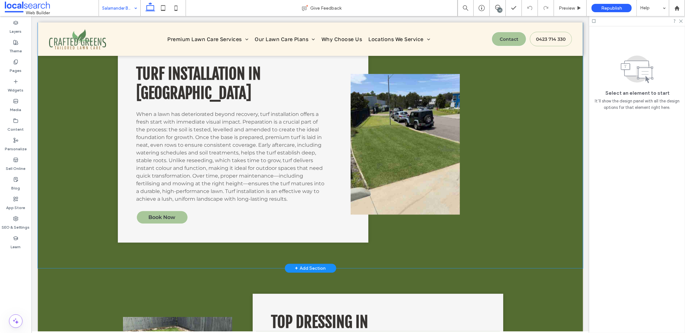
scroll to position [1377, 0]
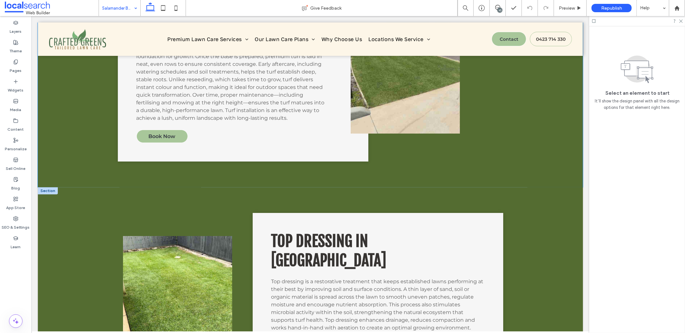
click at [566, 245] on div "Top Dressing in [GEOGRAPHIC_DATA] Top dressing is a restorative treatment that …" at bounding box center [310, 311] width 545 height 248
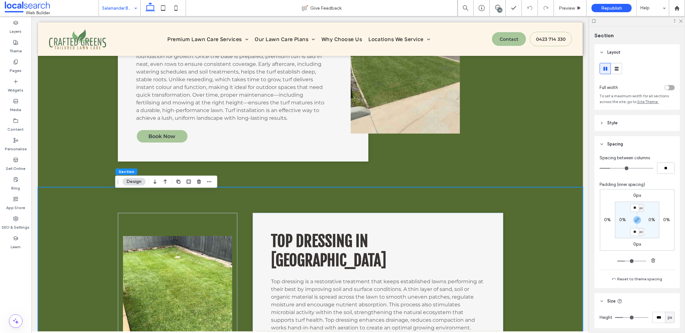
click at [611, 117] on header "Style" at bounding box center [637, 123] width 85 height 16
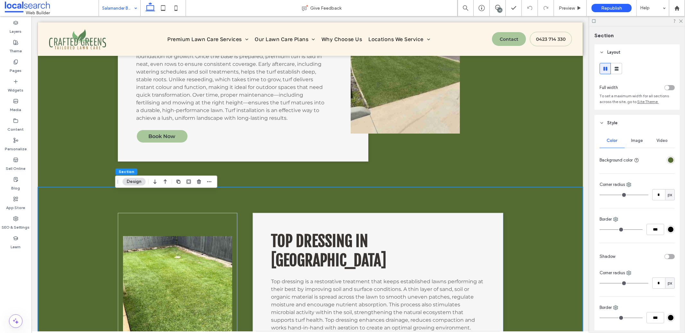
click at [668, 159] on div "rgba(84,108,49,1)" at bounding box center [670, 159] width 5 height 5
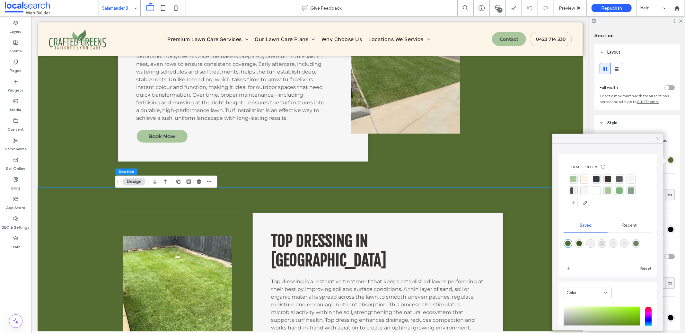
click at [587, 175] on div at bounding box center [584, 179] width 9 height 9
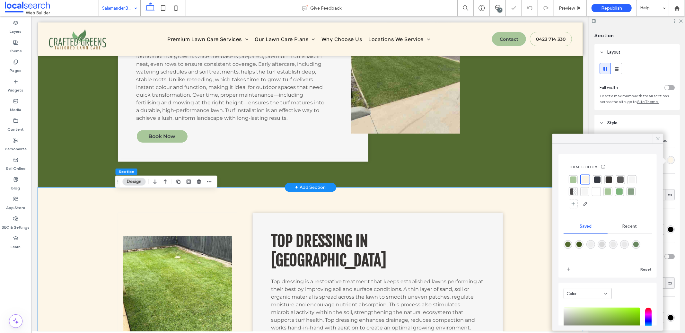
click at [531, 171] on div "Turf Installation in [GEOGRAPHIC_DATA] When a lawn has deteriorated beyond reco…" at bounding box center [310, 63] width 545 height 248
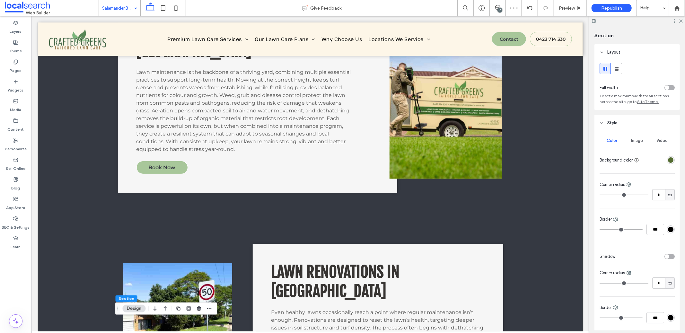
scroll to position [929, 0]
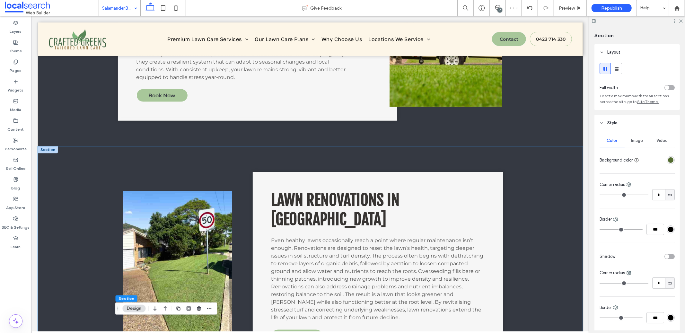
click at [557, 179] on div "Lawn Renovations in [GEOGRAPHIC_DATA] Even healthy lawns occasionally reach a p…" at bounding box center [310, 266] width 545 height 241
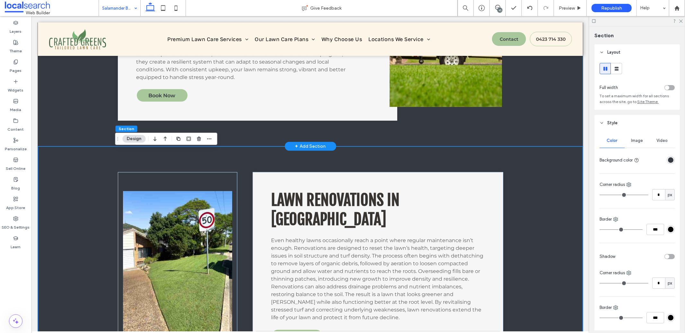
click at [557, 127] on div "Lawn Maintenance in [GEOGRAPHIC_DATA] Lawn maintenance is the backbone of a thr…" at bounding box center [310, 26] width 545 height 241
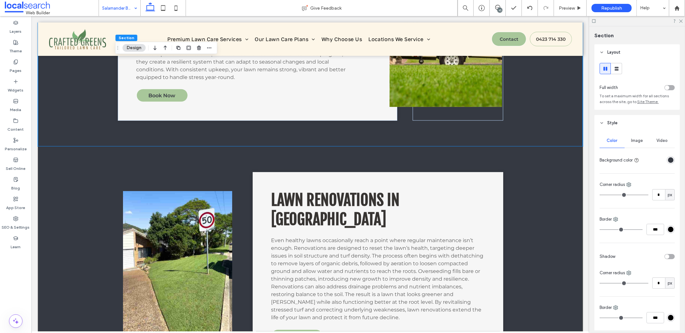
click at [670, 162] on div "rgba(53, 57, 66, 1)" at bounding box center [671, 160] width 8 height 8
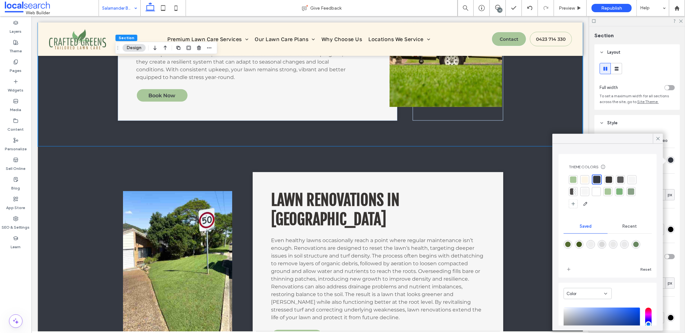
click at [582, 182] on div at bounding box center [585, 179] width 6 height 6
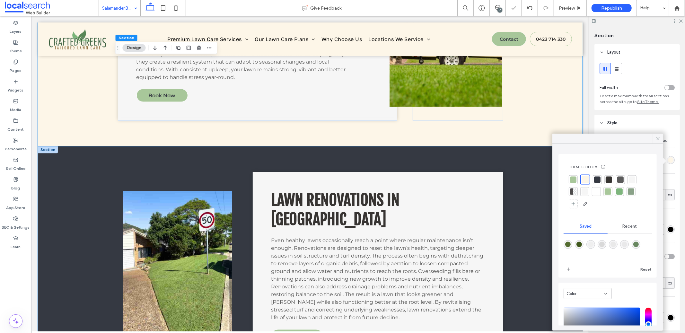
click at [528, 199] on div "Lawn Renovations in Salamander Bay Even healthy lawns occasionally reach a poin…" at bounding box center [310, 266] width 545 height 241
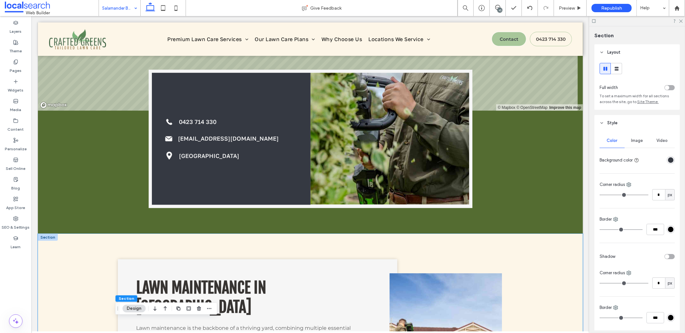
scroll to position [601, 0]
click at [566, 207] on div "Phone Icon 0423 714 330 Email Icon admin@craftedgreens.com.au Pin Icon Salamand…" at bounding box center [310, 171] width 545 height 123
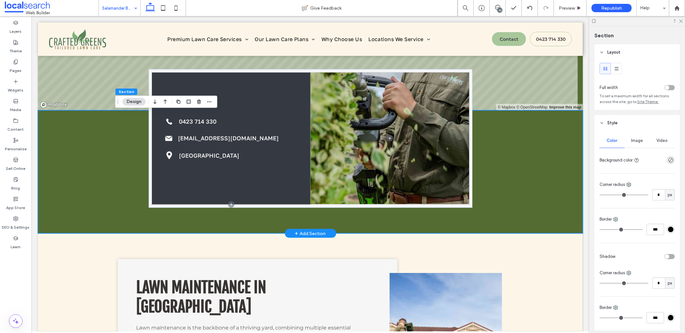
click at [525, 187] on div "Phone Icon 0423 714 330 Email Icon admin@craftedgreens.com.au Pin Icon Salamand…" at bounding box center [310, 171] width 545 height 123
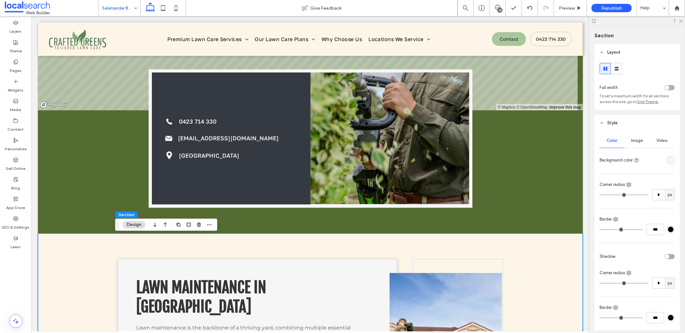
click at [667, 156] on div "rgba(253,246,232,1)" at bounding box center [671, 160] width 8 height 8
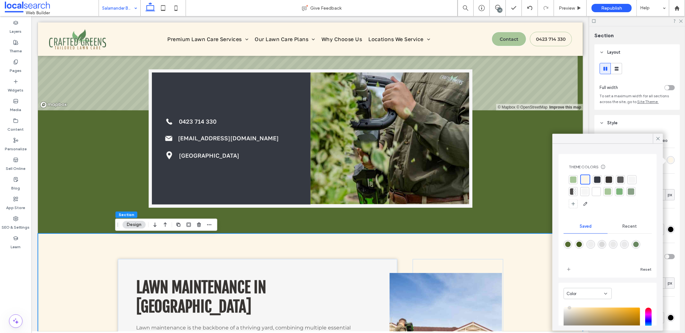
click at [566, 247] on div "rgba(84,108,49,1)" at bounding box center [567, 244] width 5 height 5
type input "*******"
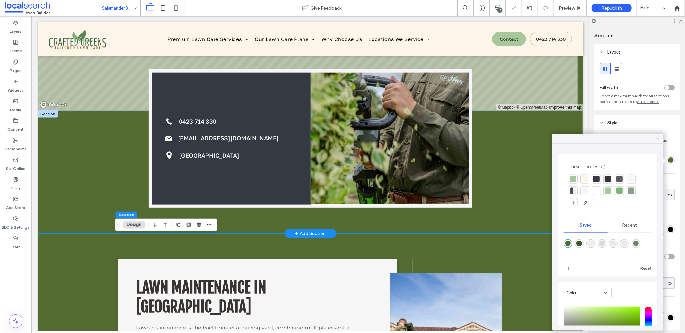
click at [523, 214] on div "Phone Icon 0423 714 330 Email Icon admin@craftedgreens.com.au Pin Icon Salamand…" at bounding box center [310, 171] width 545 height 123
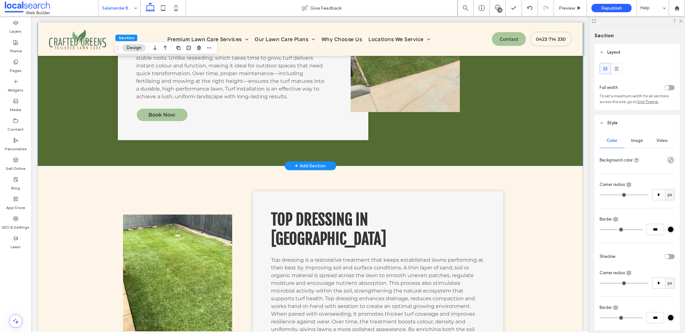
click at [557, 141] on div "Turf Installation in Salamander Bay When a lawn has deteriorated beyond recover…" at bounding box center [310, 41] width 545 height 248
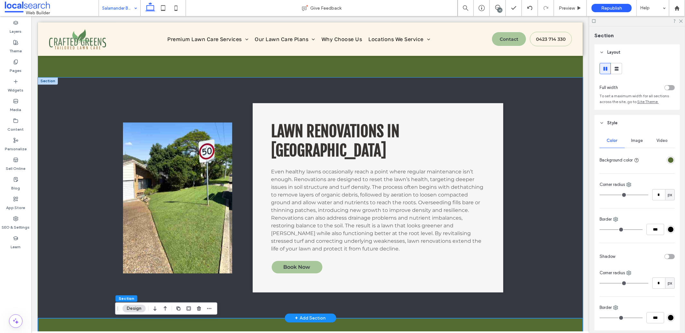
scroll to position [1078, 0]
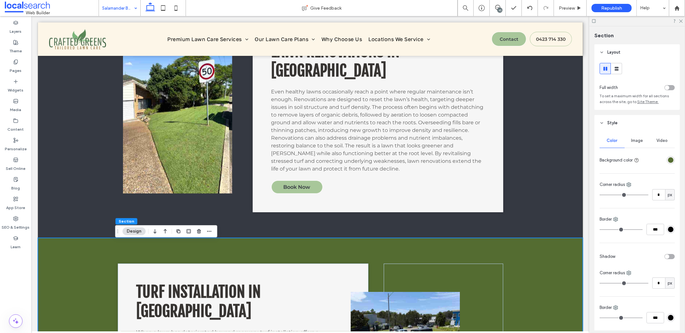
click at [668, 159] on div "rgba(84,108,49,1)" at bounding box center [670, 159] width 5 height 5
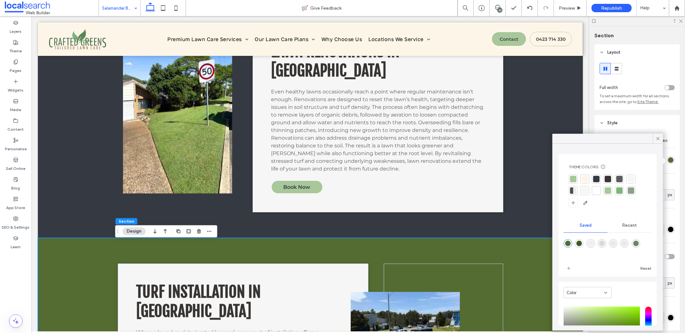
click at [596, 181] on div at bounding box center [596, 179] width 6 height 6
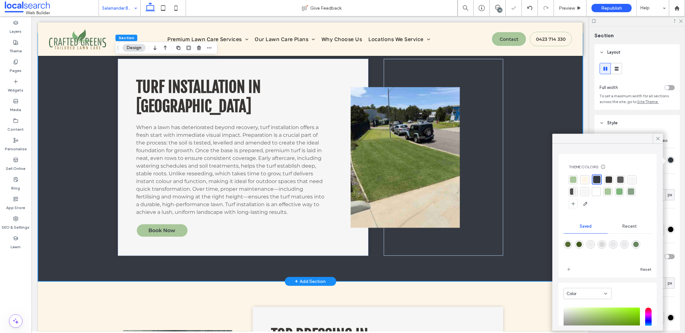
click at [537, 228] on div "Turf Installation in Salamander Bay When a lawn has deteriorated beyond recover…" at bounding box center [310, 157] width 545 height 248
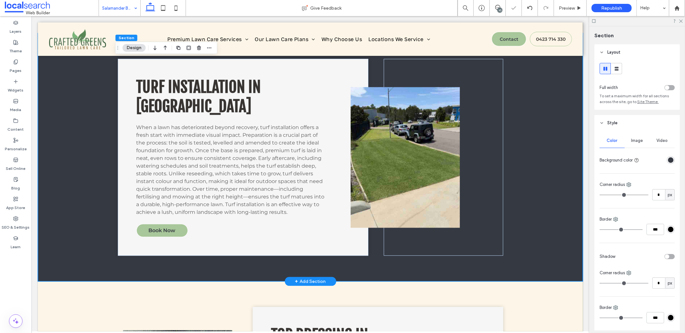
scroll to position [1433, 0]
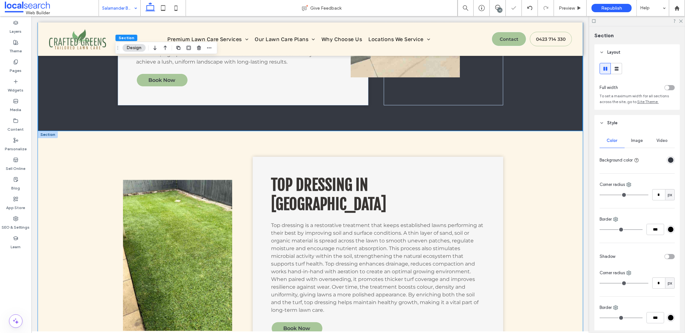
click at [550, 222] on div "Top Dressing in Salamander Bay Top dressing is a restorative treatment that kee…" at bounding box center [310, 255] width 545 height 248
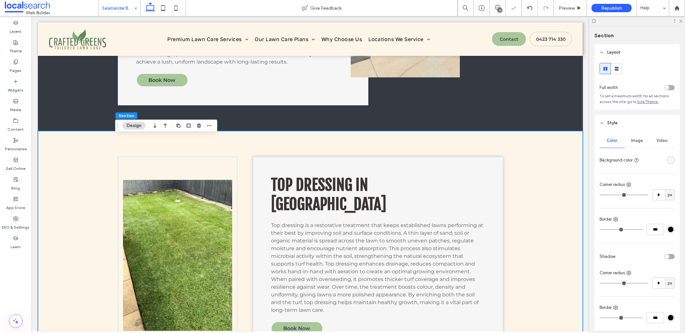
click at [672, 157] on div "Color Image Video Background color Corner radius * px Border *** Shadow Corner …" at bounding box center [637, 243] width 85 height 225
click at [668, 160] on div "rgba(253,246,232,1)" at bounding box center [670, 159] width 5 height 5
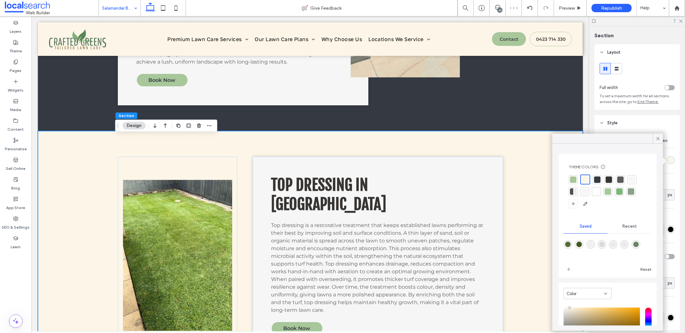
click at [564, 244] on div "rgba(84,108,49,1)" at bounding box center [568, 244] width 9 height 9
type input "*******"
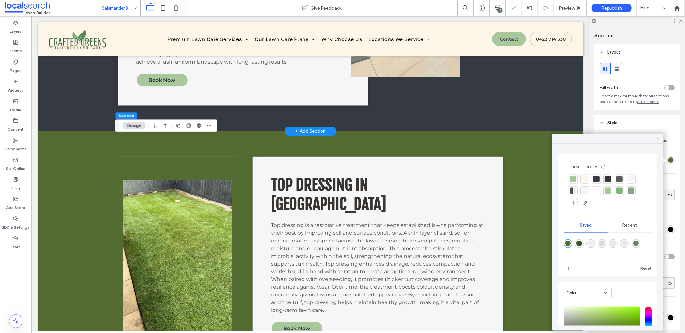
click at [534, 125] on div "Turf Installation in Salamander Bay When a lawn has deteriorated beyond recover…" at bounding box center [310, 6] width 545 height 248
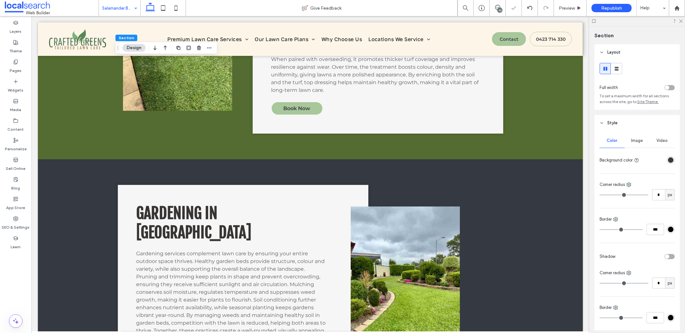
scroll to position [1795, 0]
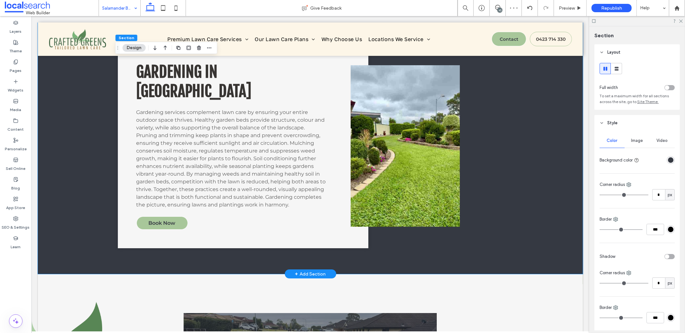
click at [568, 144] on div "Gardening in Salamander Bay Gardening services complement lawn care by ensuring…" at bounding box center [310, 146] width 545 height 256
click at [668, 161] on div "rgba(53, 57, 66, 1)" at bounding box center [670, 159] width 5 height 5
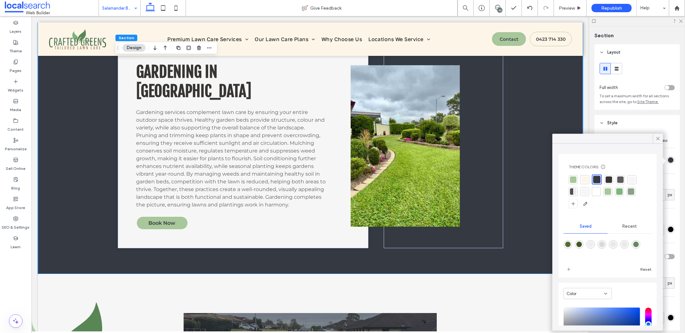
click at [565, 244] on div "rgba(84,108,49,1)" at bounding box center [568, 244] width 9 height 9
type input "*******"
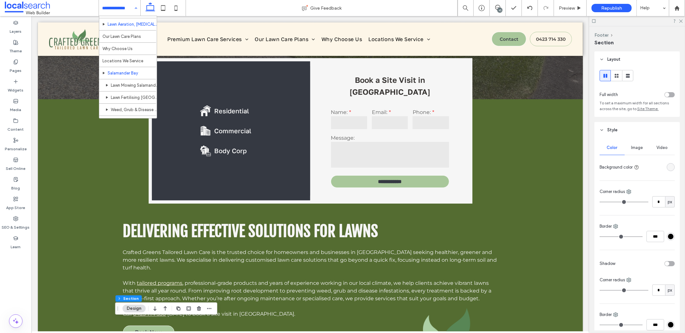
scroll to position [91, 0]
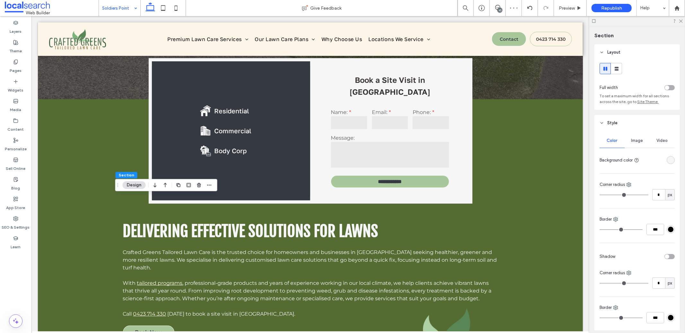
click at [668, 163] on div "rgba(246, 246, 246, 1)" at bounding box center [670, 159] width 5 height 5
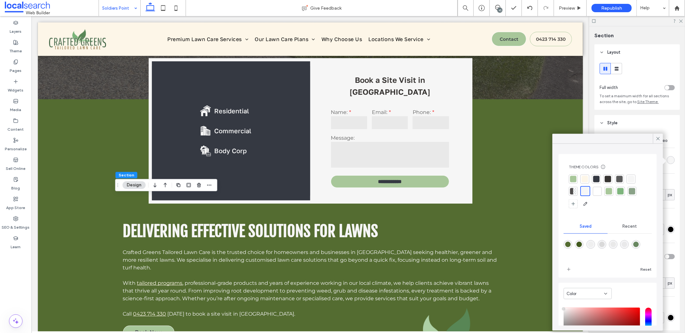
click at [568, 247] on div "rgba(84,108,49,1)" at bounding box center [567, 244] width 5 height 5
type input "*******"
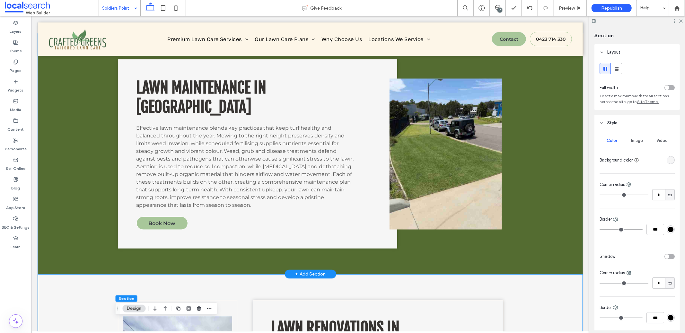
scroll to position [887, 0]
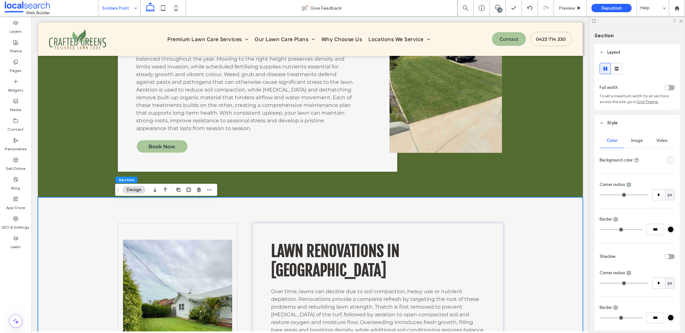
click at [577, 238] on div "Lawn Renovations in Soldiers Point Over time, lawns can decline due to soil com…" at bounding box center [310, 317] width 545 height 241
click at [671, 159] on div "Color Image Video Background color Corner radius * px Border *** Shadow Corner …" at bounding box center [637, 243] width 85 height 225
click at [668, 163] on div "rgba(246, 246, 246, 1)" at bounding box center [670, 159] width 5 height 5
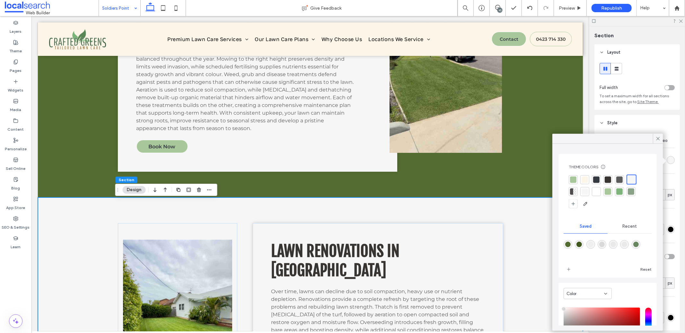
click at [595, 182] on div at bounding box center [596, 179] width 6 height 6
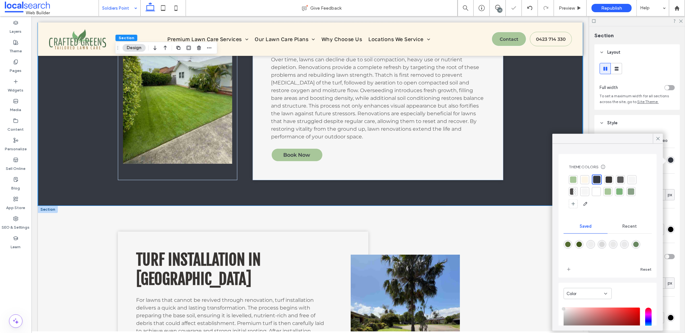
scroll to position [1194, 0]
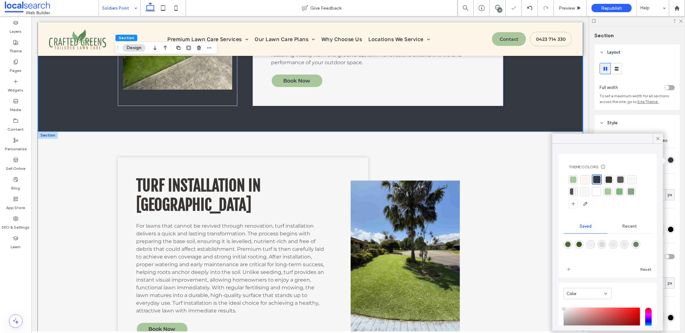
click at [525, 241] on div "Turf Installation in Soldiers Point For lawns that cannot be revived through re…" at bounding box center [310, 255] width 545 height 248
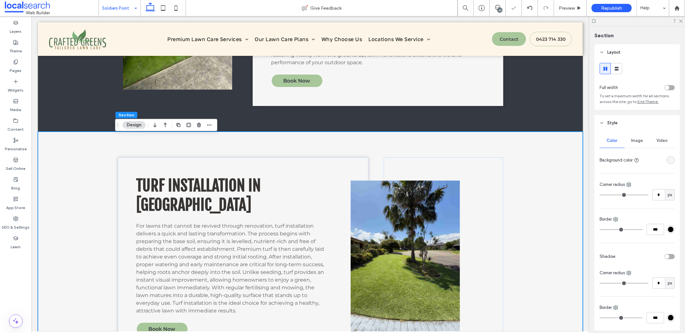
click at [668, 161] on div "rgba(246, 246, 246, 1)" at bounding box center [670, 159] width 5 height 5
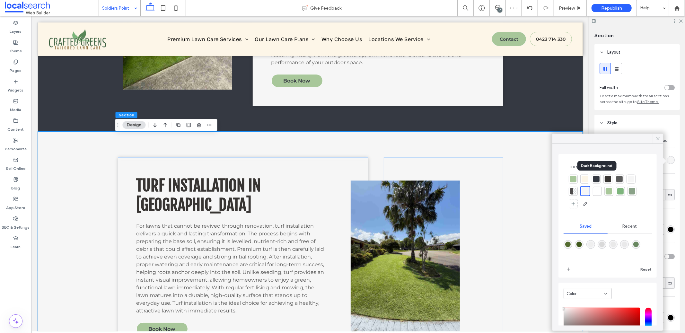
click at [594, 181] on div at bounding box center [596, 179] width 6 height 6
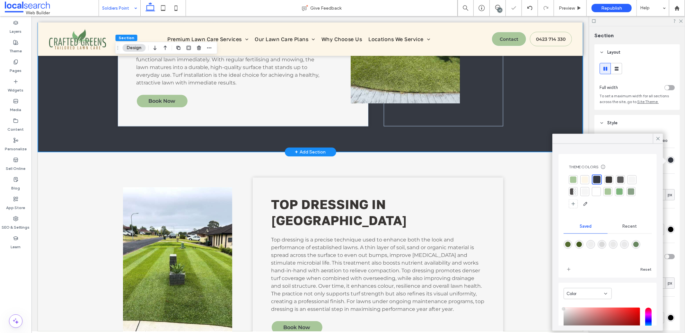
scroll to position [1422, 0]
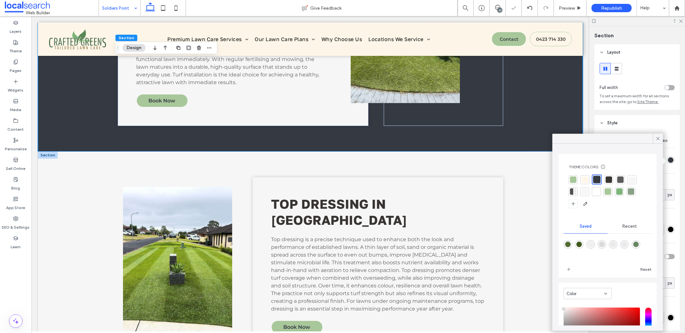
click at [524, 224] on div "Top Dressing in Soldiers Point Top dressing is a precise technique used to enha…" at bounding box center [310, 264] width 545 height 226
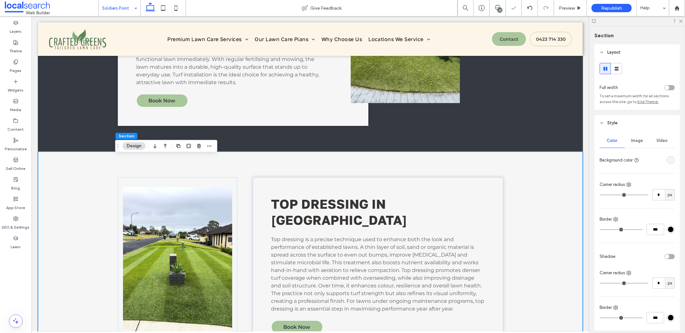
click at [669, 158] on div "rgba(246, 246, 246, 1)" at bounding box center [670, 159] width 5 height 5
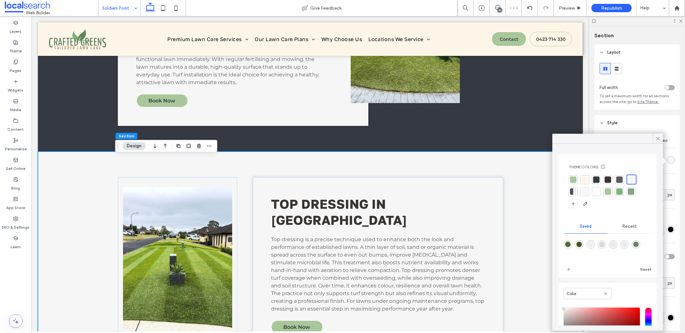
click at [569, 244] on div "rgba(84,108,49,1)" at bounding box center [567, 244] width 5 height 5
type input "*******"
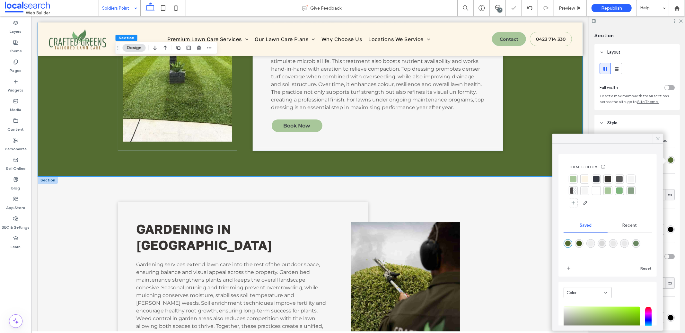
scroll to position [1639, 0]
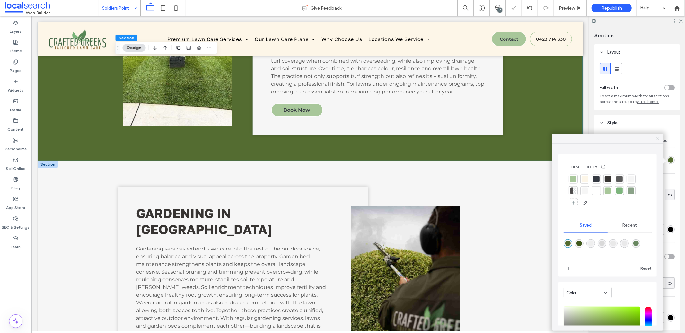
click at [521, 243] on div "Gardening in Soldiers Point Gardening services extend lawn care into the rest o…" at bounding box center [310, 282] width 545 height 242
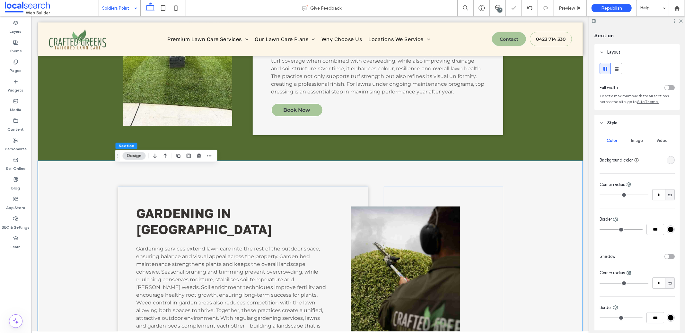
click at [667, 163] on div "rgba(246, 246, 246, 1)" at bounding box center [671, 160] width 8 height 8
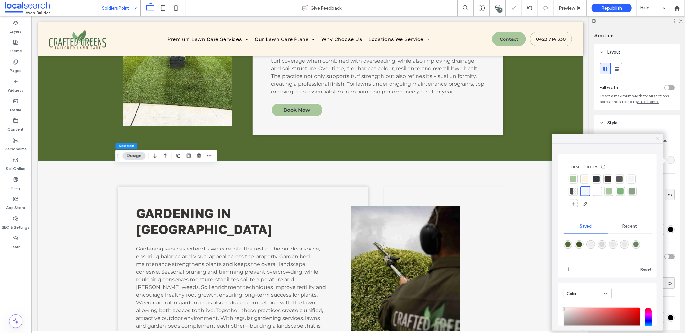
click at [663, 163] on div at bounding box center [662, 161] width 6 height 6
click at [570, 246] on div "rgba(84,108,49,1)" at bounding box center [567, 244] width 5 height 5
type input "*******"
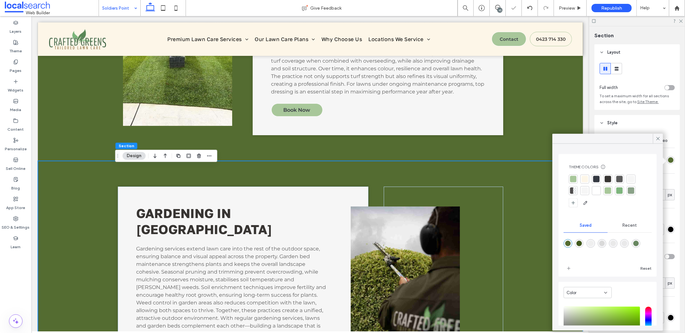
click at [525, 228] on div "Gardening in Soldiers Point Gardening services extend lawn care into the rest o…" at bounding box center [310, 282] width 545 height 242
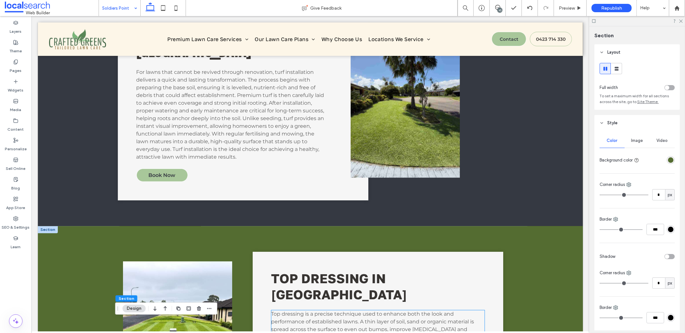
scroll to position [1499, 0]
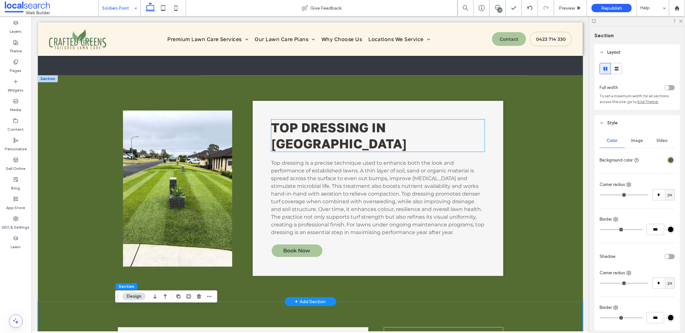
click at [380, 145] on h3 "Top Dressing in Soldiers Point" at bounding box center [377, 135] width 213 height 32
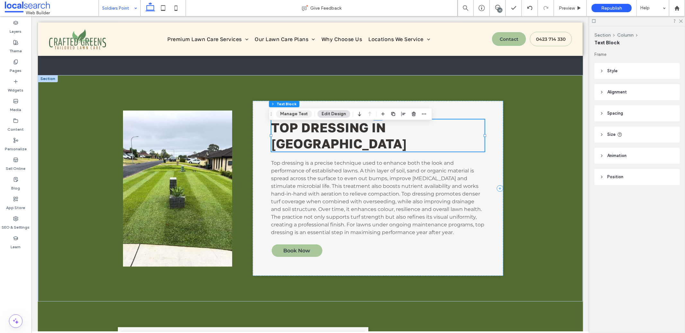
click at [282, 115] on button "Manage Text" at bounding box center [294, 114] width 36 height 8
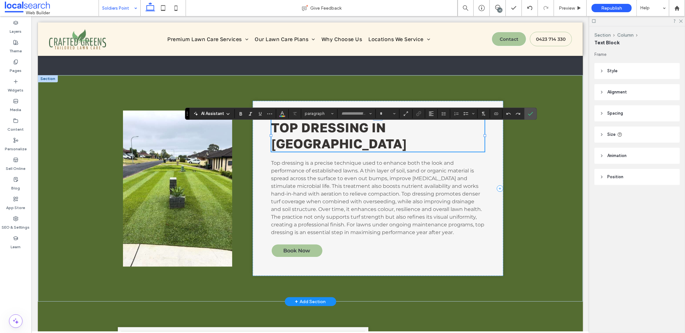
type input "**********"
type input "**"
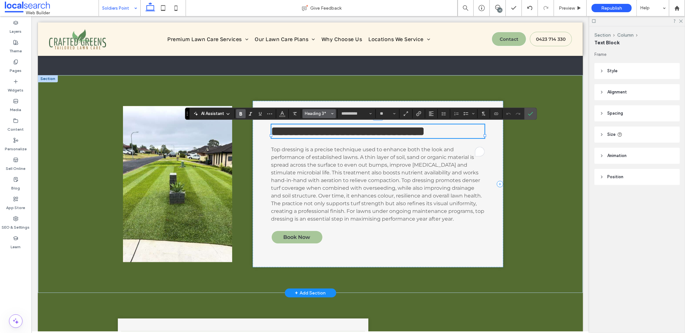
click at [326, 111] on span "Heading 3*" at bounding box center [317, 113] width 25 height 5
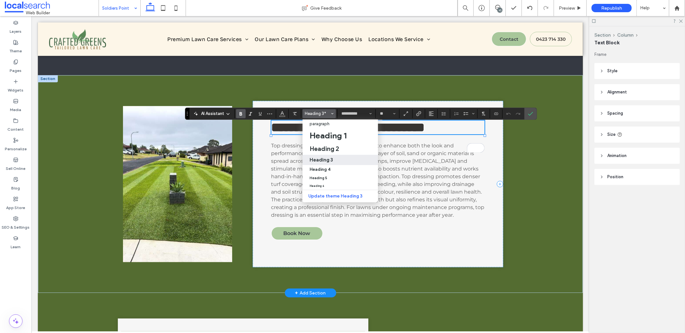
click at [330, 156] on label "Heading 3" at bounding box center [340, 160] width 75 height 10
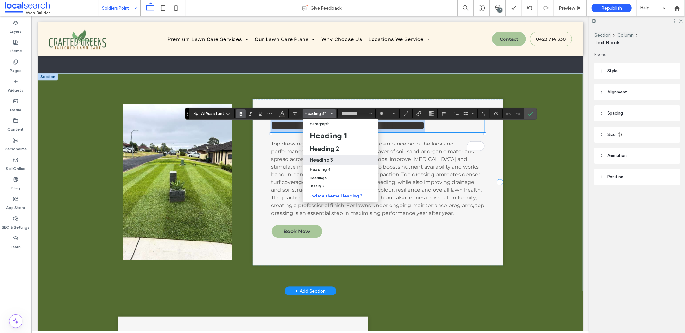
type input "**********"
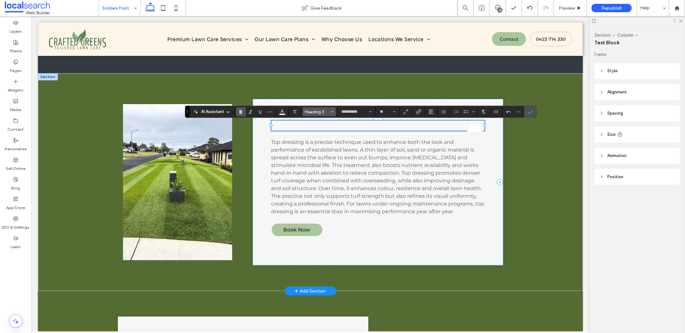
click at [313, 110] on span "Heading 3" at bounding box center [317, 112] width 25 height 5
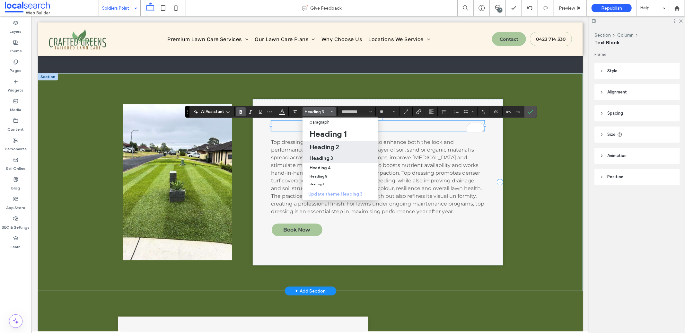
click at [326, 143] on h2 "Heading 2" at bounding box center [325, 147] width 30 height 8
type input "**"
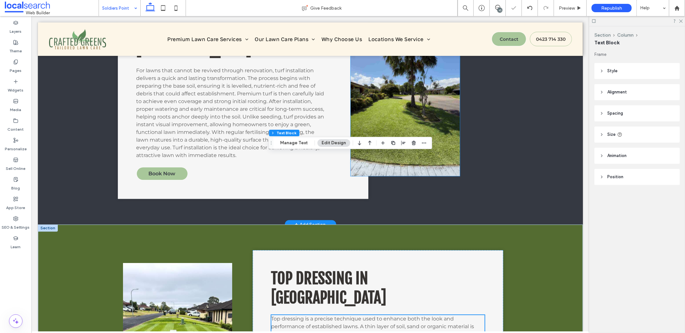
scroll to position [1256, 0]
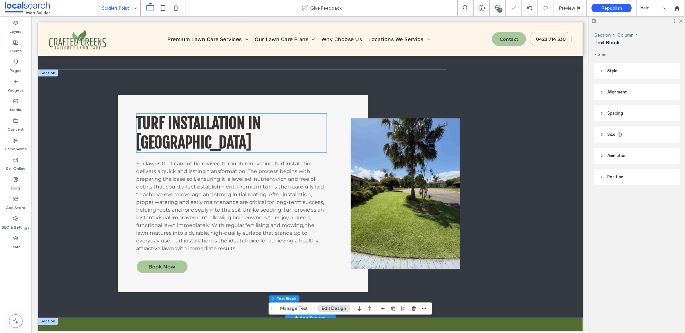
click at [258, 129] on span "Turf Installation in Soldiers Point" at bounding box center [198, 132] width 125 height 39
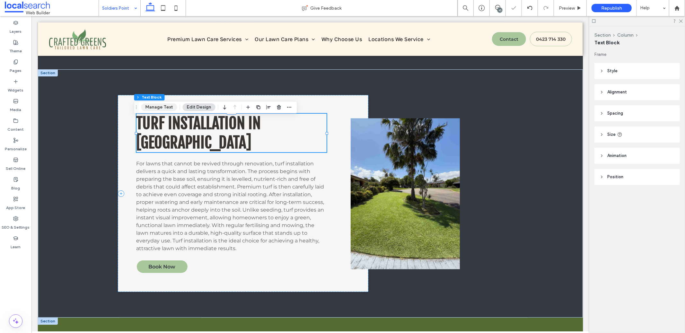
drag, startPoint x: 162, startPoint y: 105, endPoint x: 131, endPoint y: 89, distance: 34.8
click at [162, 105] on button "Manage Text" at bounding box center [159, 107] width 36 height 8
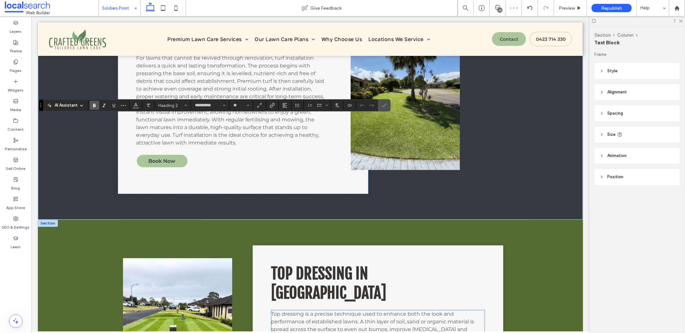
scroll to position [1491, 0]
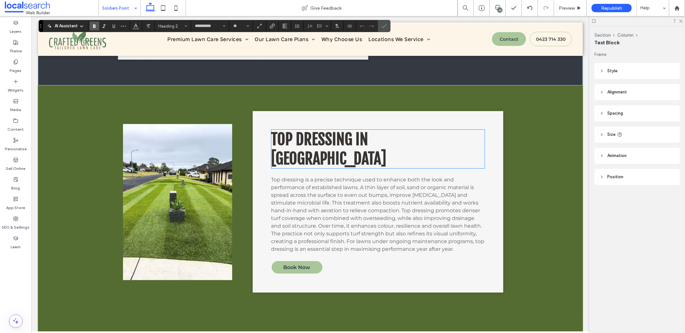
click at [385, 151] on span "Top Dressing in Soldiers Point" at bounding box center [328, 148] width 115 height 39
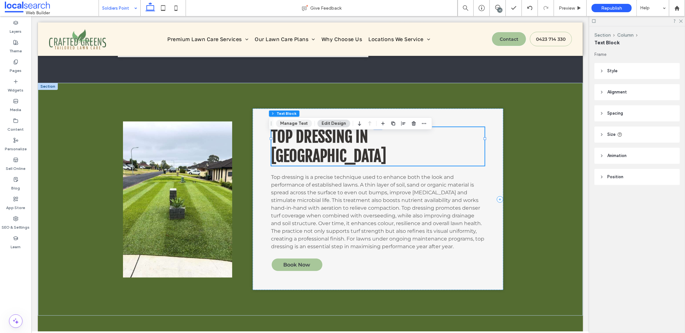
click at [294, 124] on button "Manage Text" at bounding box center [294, 124] width 36 height 8
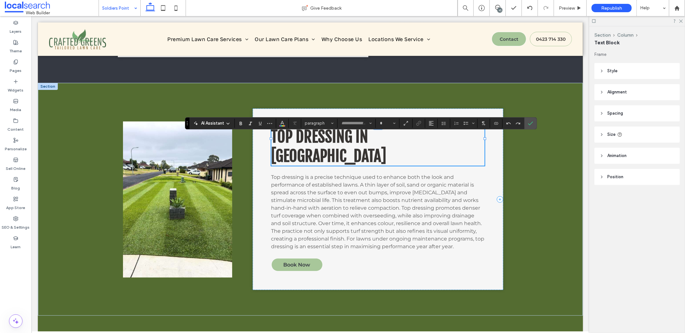
type input "**********"
type input "**"
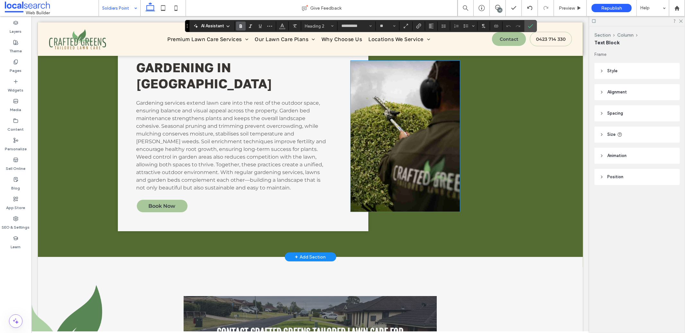
scroll to position [1786, 0]
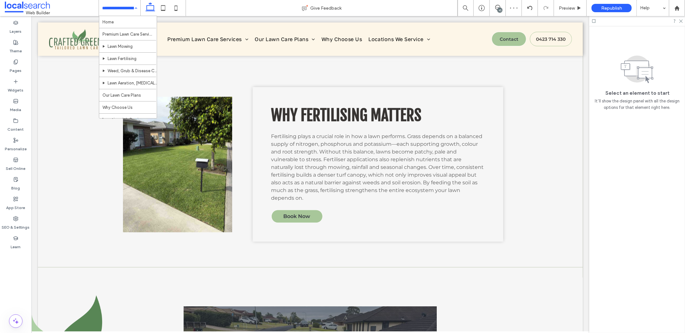
click at [112, 7] on input at bounding box center [118, 8] width 32 height 16
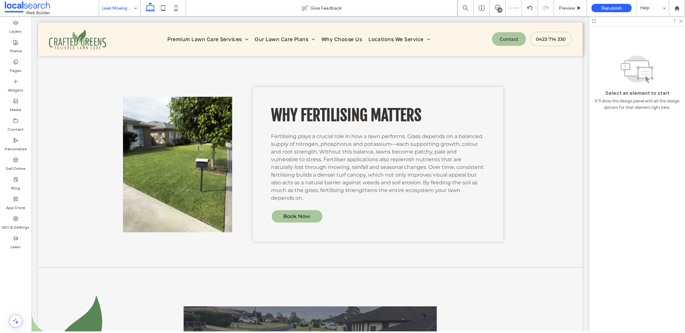
click at [110, 5] on input at bounding box center [118, 8] width 32 height 16
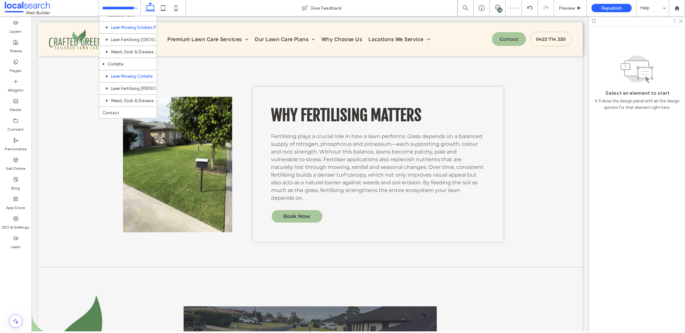
scroll to position [170, 0]
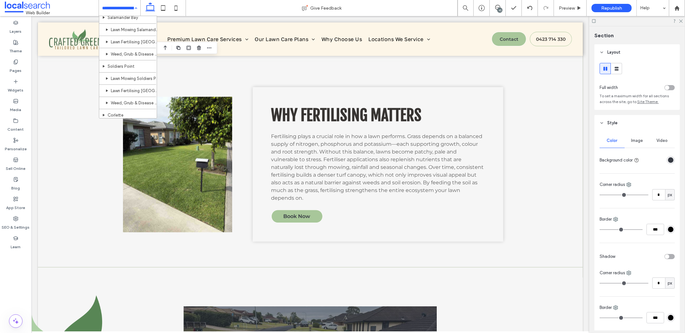
scroll to position [170, 0]
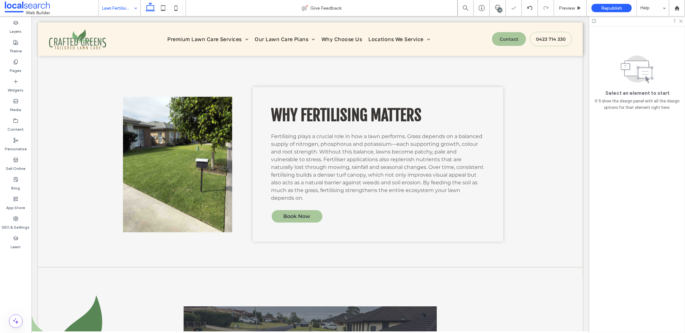
click at [125, 10] on input at bounding box center [118, 8] width 32 height 16
click at [120, 13] on input at bounding box center [118, 8] width 32 height 16
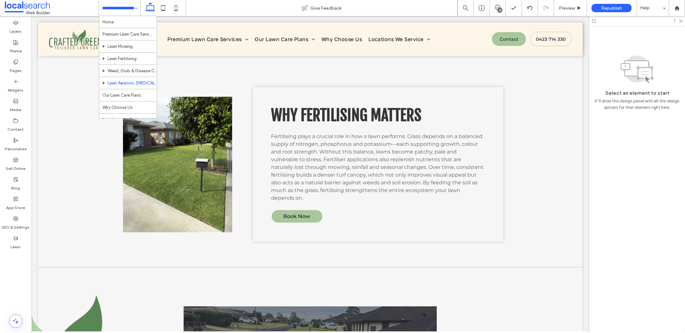
scroll to position [170, 0]
click at [107, 5] on input at bounding box center [118, 8] width 32 height 16
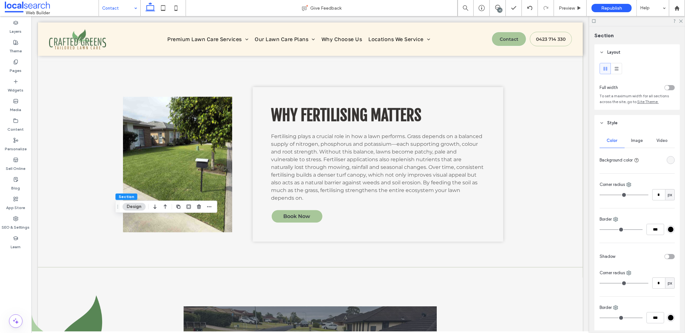
click at [668, 162] on div "rgba(246, 246, 246, 1)" at bounding box center [670, 159] width 5 height 5
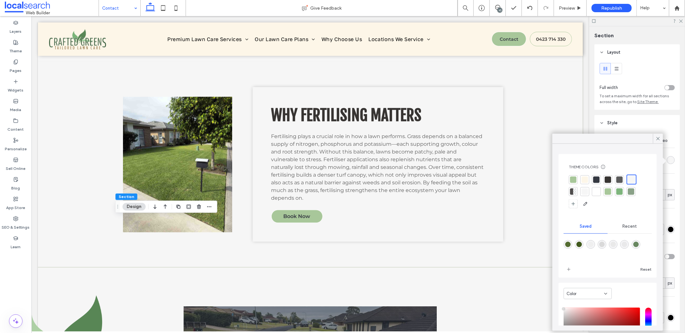
click at [595, 177] on div at bounding box center [596, 179] width 6 height 6
click at [636, 190] on div at bounding box center [608, 192] width 78 height 34
click at [635, 192] on div at bounding box center [631, 191] width 9 height 9
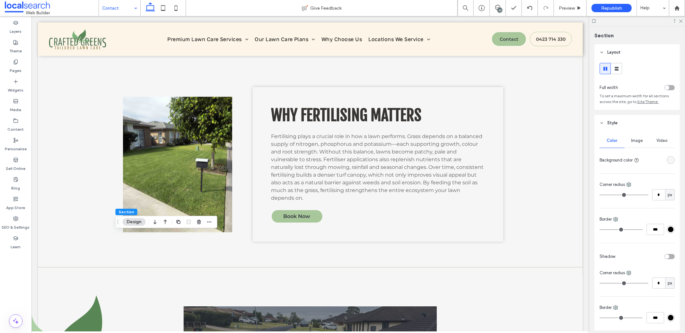
click at [671, 164] on div "Color Image Video Background color Corner radius * px Border *** Shadow Corner …" at bounding box center [637, 243] width 85 height 225
click at [668, 164] on div "rgba(246, 246, 246, 1)" at bounding box center [671, 160] width 8 height 8
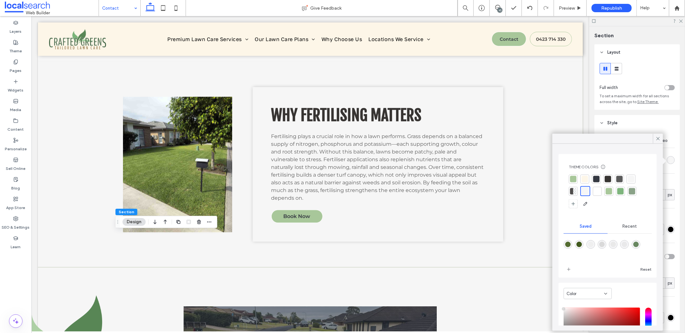
click at [574, 182] on div at bounding box center [573, 179] width 6 height 6
click at [630, 192] on div at bounding box center [631, 192] width 6 height 6
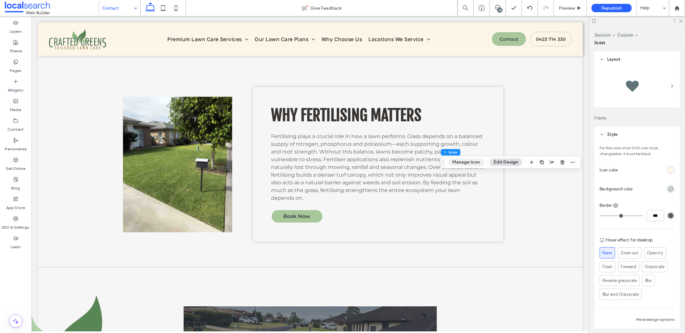
click at [471, 164] on button "Manage Icon" at bounding box center [466, 162] width 36 height 8
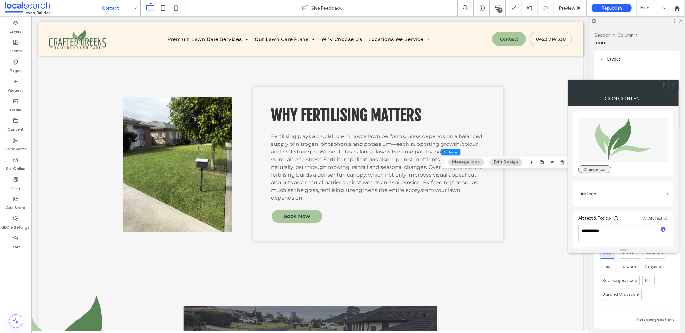
click at [595, 167] on button "Change Icon" at bounding box center [594, 169] width 33 height 8
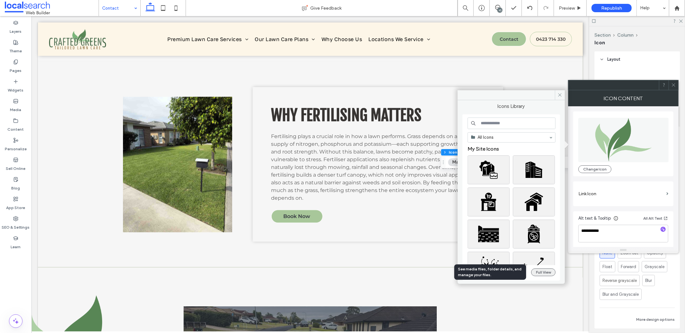
click at [539, 274] on button "Full View" at bounding box center [543, 273] width 24 height 8
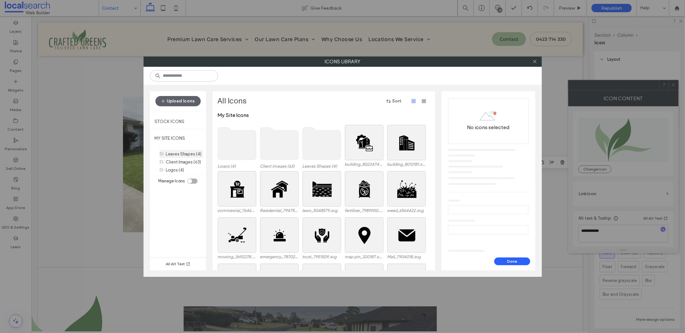
click at [188, 157] on div "Leaves Shapes (4)" at bounding box center [184, 154] width 37 height 7
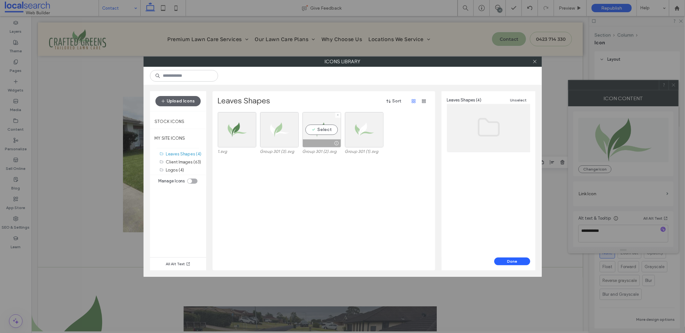
click at [325, 129] on div "Select" at bounding box center [322, 129] width 39 height 35
click at [512, 257] on div "Icon Unselect Name: Group 301 (2).svg Size: 560 x 432" at bounding box center [489, 174] width 94 height 166
click at [511, 262] on button "Done" at bounding box center [512, 262] width 36 height 8
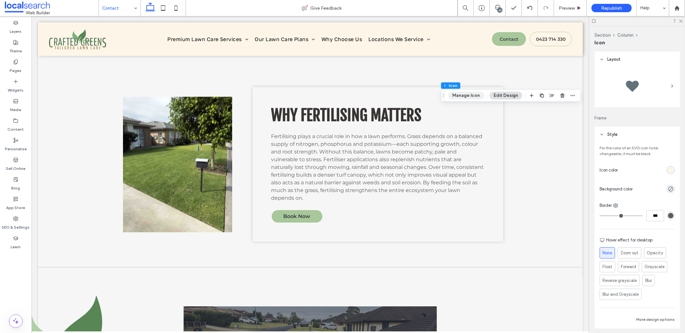
click at [471, 94] on button "Manage Icon" at bounding box center [466, 96] width 36 height 8
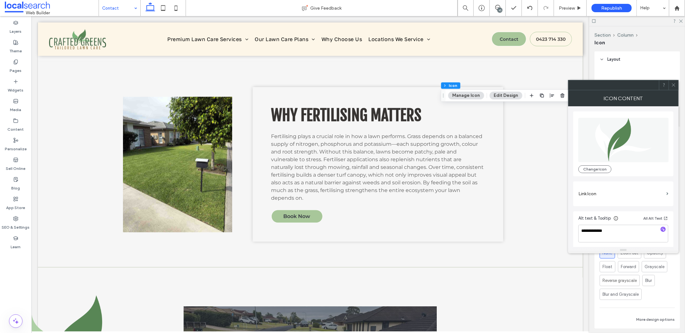
click at [596, 164] on div "Group 301 (2) Change Icon" at bounding box center [623, 144] width 90 height 58
click at [596, 165] on div "Group 301 (2) Change Icon" at bounding box center [623, 144] width 90 height 58
click at [602, 169] on button "Change Icon" at bounding box center [594, 169] width 33 height 8
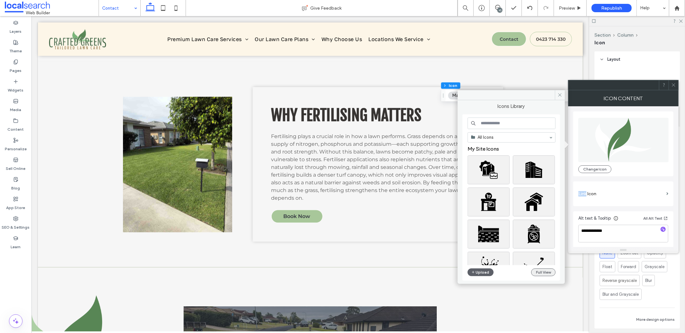
click at [550, 273] on button "Full View" at bounding box center [543, 273] width 24 height 8
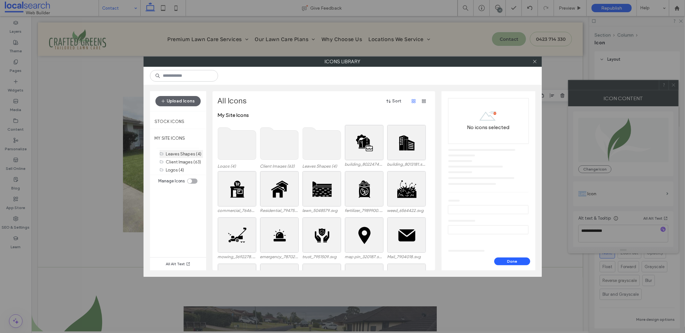
click at [191, 152] on label "Leaves Shapes (4)" at bounding box center [184, 154] width 36 height 5
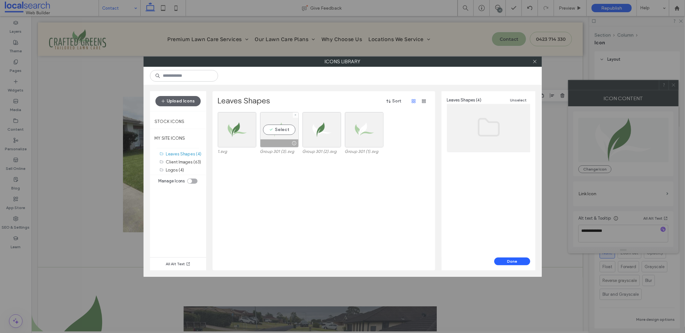
click at [271, 143] on div at bounding box center [279, 143] width 38 height 8
click at [510, 258] on button "Done" at bounding box center [512, 262] width 36 height 8
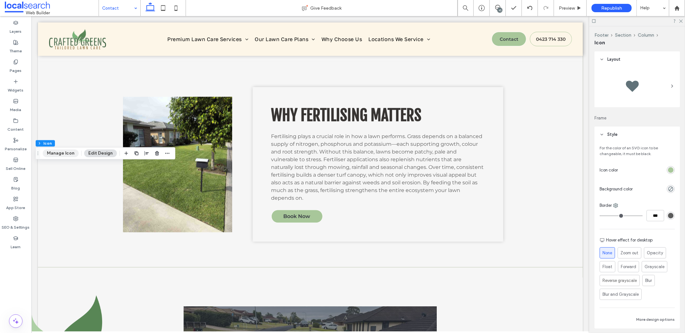
click at [68, 155] on button "Manage Icon" at bounding box center [61, 153] width 36 height 8
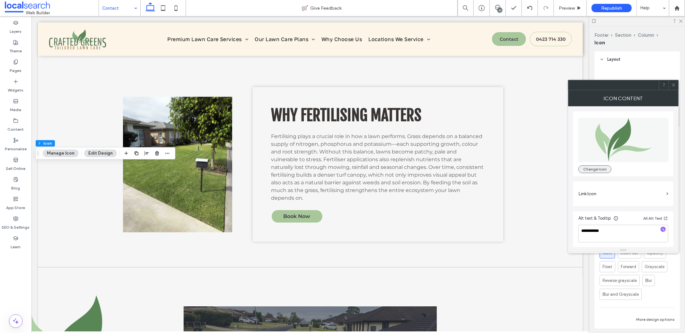
click at [600, 168] on button "Change Icon" at bounding box center [594, 169] width 33 height 8
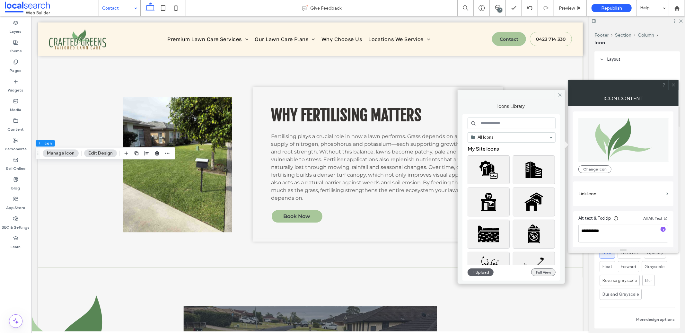
click at [549, 273] on button "Full View" at bounding box center [543, 273] width 24 height 8
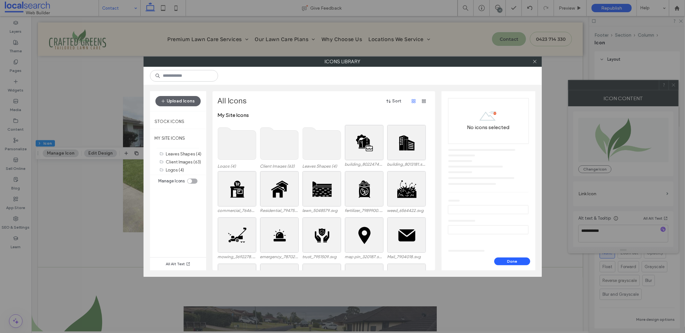
click at [332, 152] on use at bounding box center [322, 144] width 38 height 32
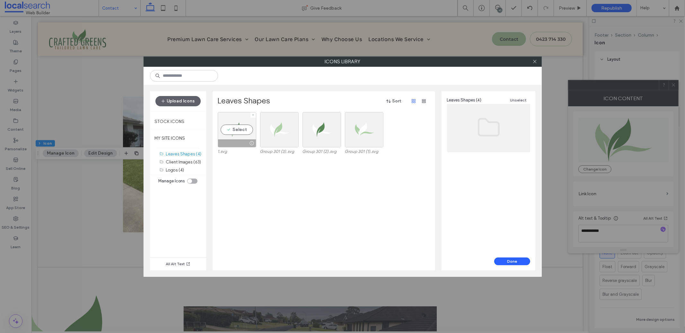
click at [232, 144] on div at bounding box center [237, 143] width 38 height 8
click at [515, 260] on button "Done" at bounding box center [512, 262] width 36 height 8
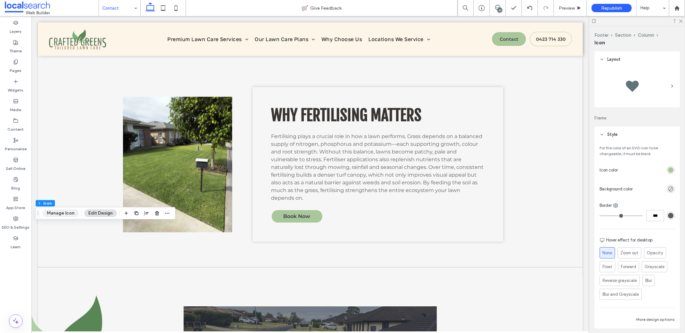
click at [60, 214] on button "Manage Icon" at bounding box center [61, 213] width 36 height 8
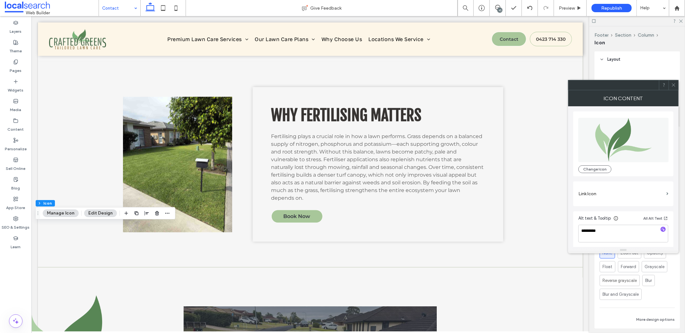
click at [621, 137] on use at bounding box center [623, 140] width 57 height 44
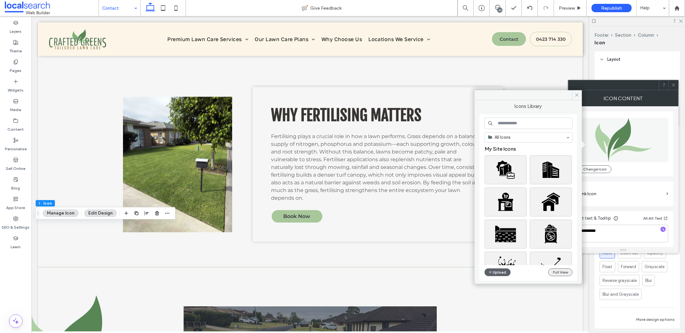
click at [565, 270] on button "Full View" at bounding box center [560, 273] width 24 height 8
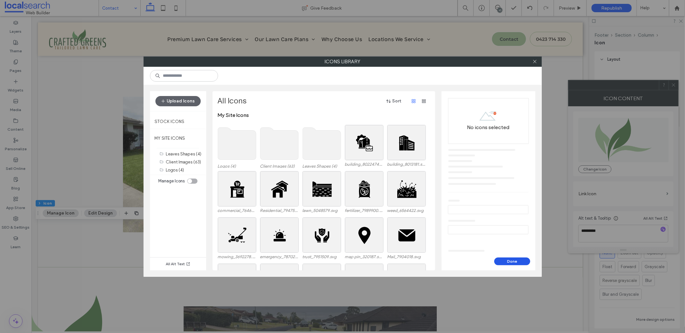
click at [505, 260] on button "Done" at bounding box center [512, 262] width 36 height 8
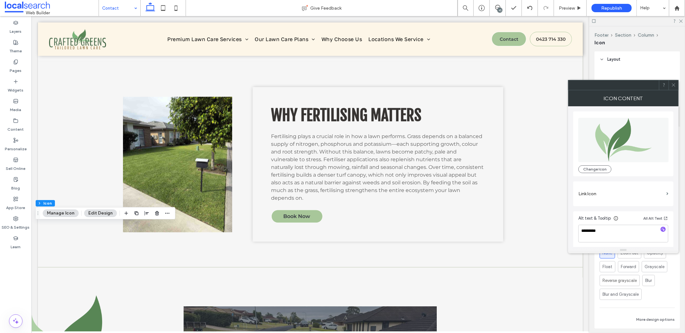
scroll to position [1, 0]
click at [675, 85] on icon at bounding box center [673, 85] width 5 height 5
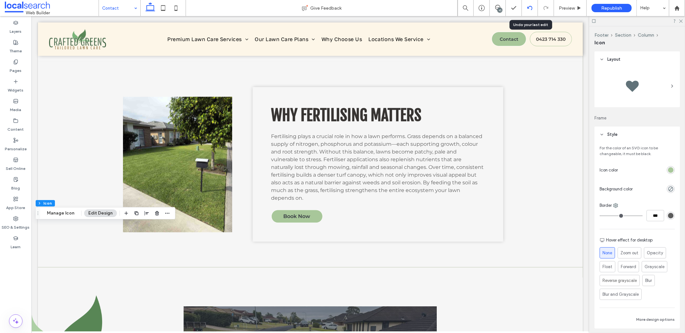
click at [529, 7] on use at bounding box center [529, 8] width 5 height 4
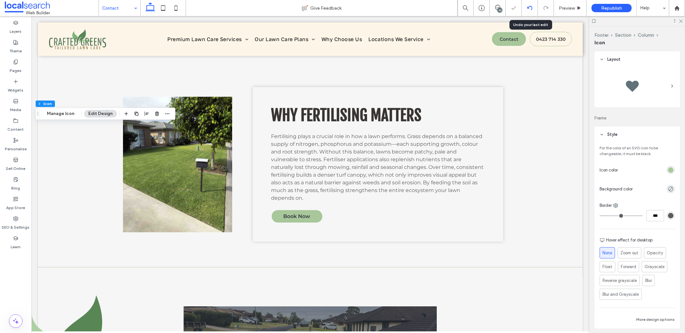
click at [529, 4] on div at bounding box center [530, 8] width 16 height 16
click at [528, 8] on use at bounding box center [529, 8] width 5 height 4
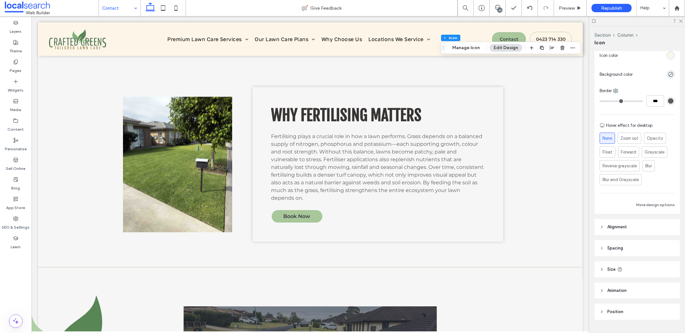
scroll to position [130, 0]
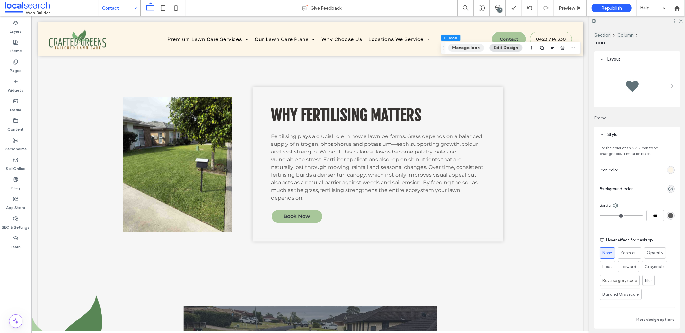
click at [460, 46] on button "Manage Icon" at bounding box center [466, 48] width 36 height 8
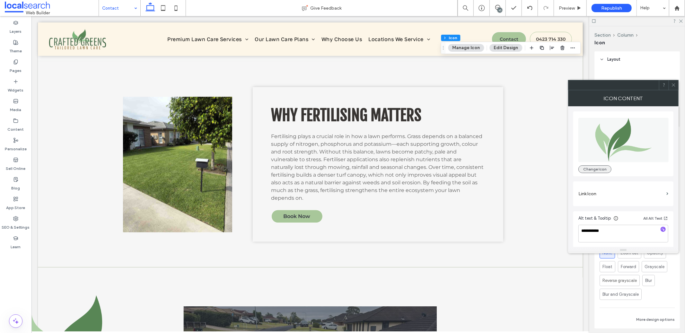
click at [600, 170] on button "Change Icon" at bounding box center [594, 169] width 33 height 8
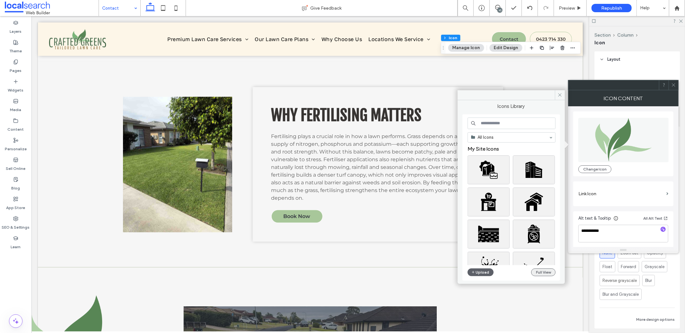
click at [547, 272] on button "Full View" at bounding box center [543, 273] width 24 height 8
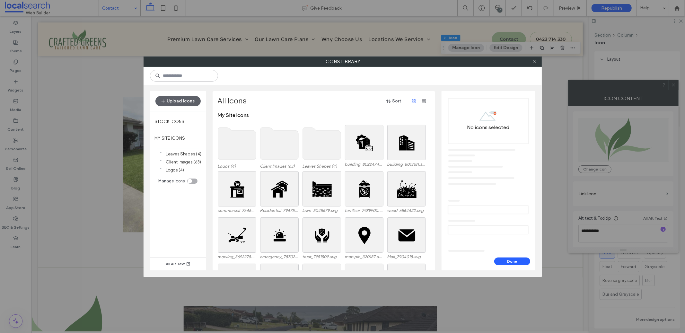
click at [316, 140] on use at bounding box center [322, 144] width 38 height 32
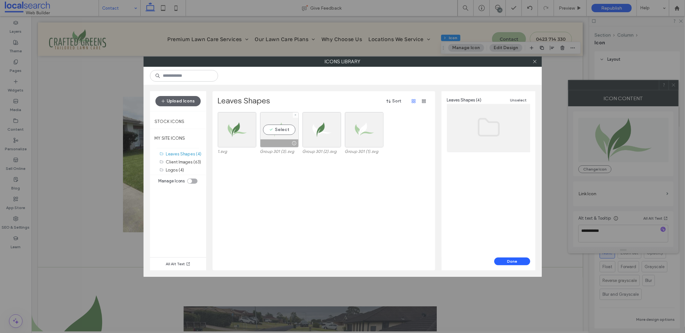
click at [278, 140] on div at bounding box center [279, 143] width 38 height 8
click at [511, 263] on button "Done" at bounding box center [512, 262] width 36 height 8
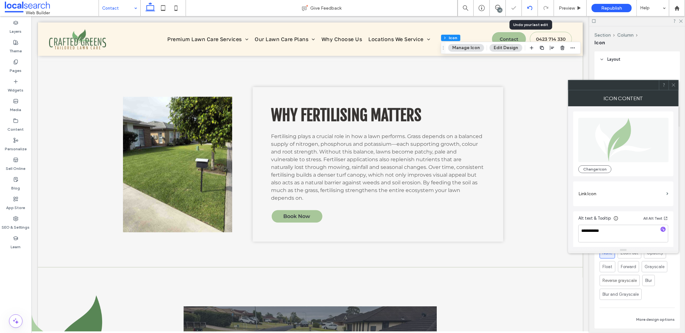
click at [528, 9] on icon at bounding box center [529, 7] width 5 height 5
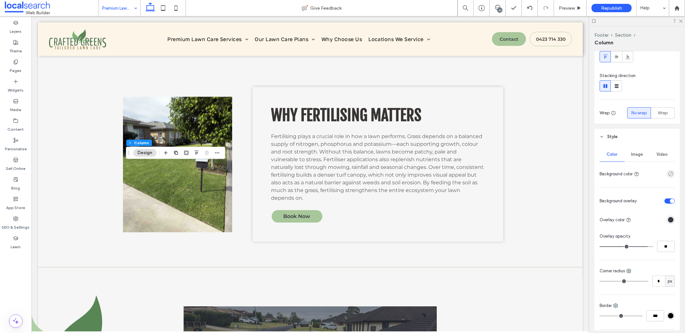
scroll to position [55, 0]
click at [605, 138] on header "Style" at bounding box center [637, 139] width 85 height 16
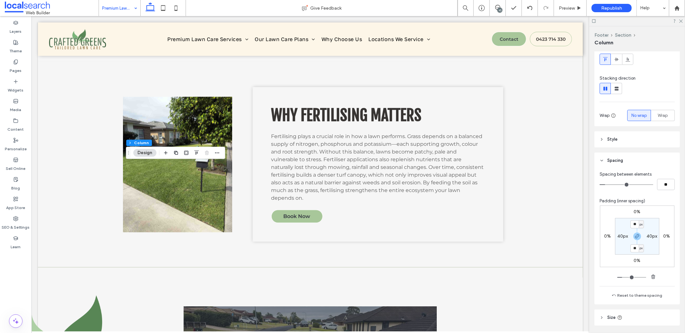
click at [600, 160] on icon at bounding box center [602, 160] width 4 height 4
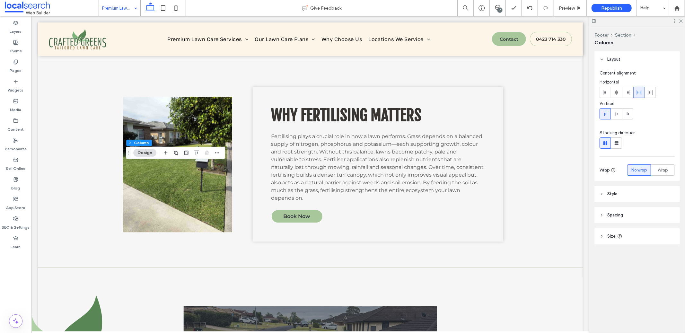
click at [599, 249] on div "Layout Content alignment Horizontal Vertical Stacking direction Wrap No wrap Wr…" at bounding box center [640, 160] width 90 height 219
click at [602, 242] on header "Size" at bounding box center [637, 236] width 85 height 16
click at [607, 198] on header "Style" at bounding box center [637, 194] width 85 height 16
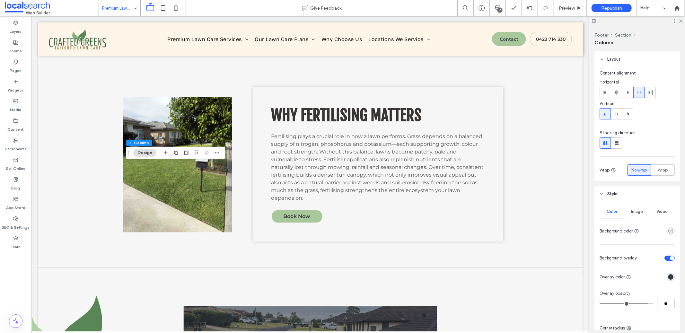
click at [607, 198] on header "Style" at bounding box center [637, 194] width 85 height 16
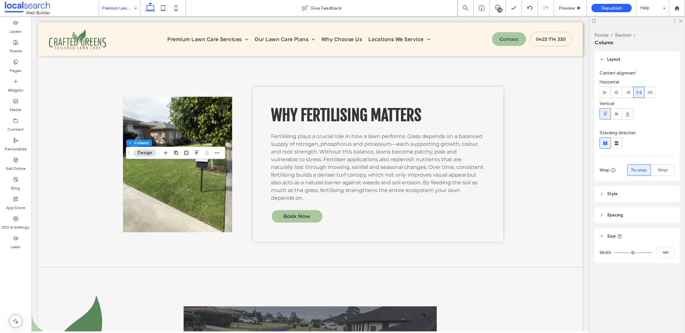
click at [607, 213] on header "Spacing" at bounding box center [637, 215] width 85 height 16
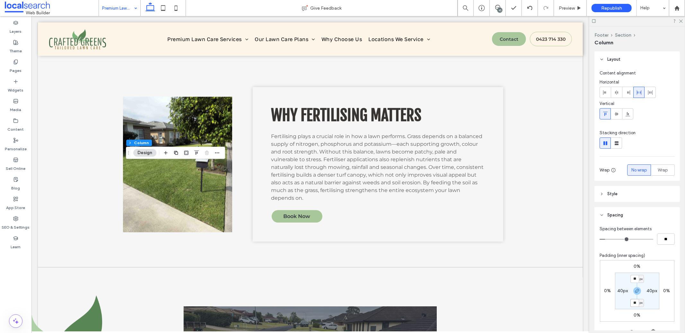
click at [631, 304] on input "**" at bounding box center [635, 303] width 8 height 8
click at [638, 292] on span "button" at bounding box center [637, 291] width 8 height 8
click at [636, 304] on label "50px" at bounding box center [637, 302] width 10 height 5
type input "***"
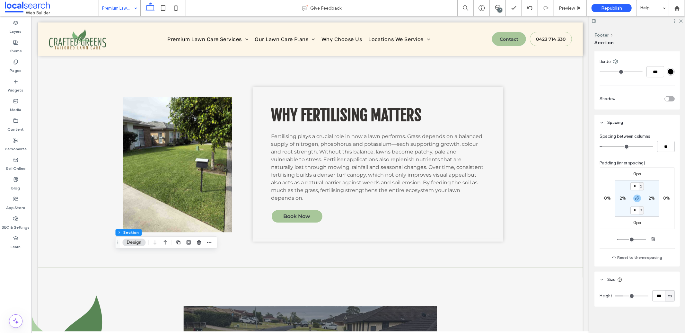
scroll to position [255, 0]
click at [656, 295] on input "***" at bounding box center [658, 293] width 13 height 11
type input "***"
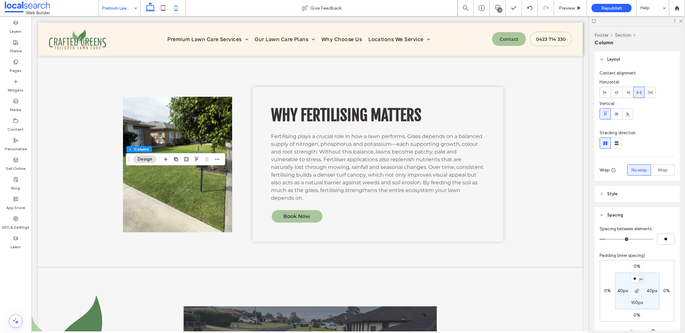
click at [171, 7] on icon at bounding box center [176, 8] width 13 height 13
type input "**"
type input "****"
type input "**"
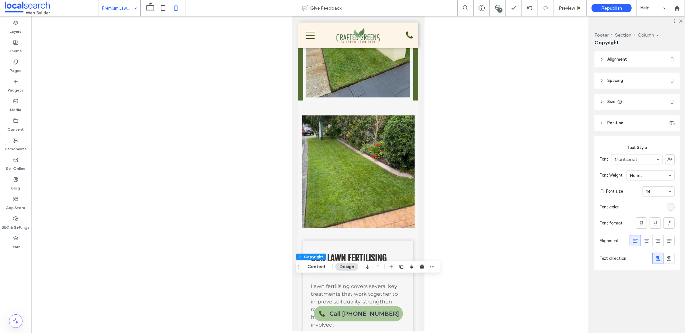
click at [627, 102] on header "Size" at bounding box center [637, 102] width 85 height 16
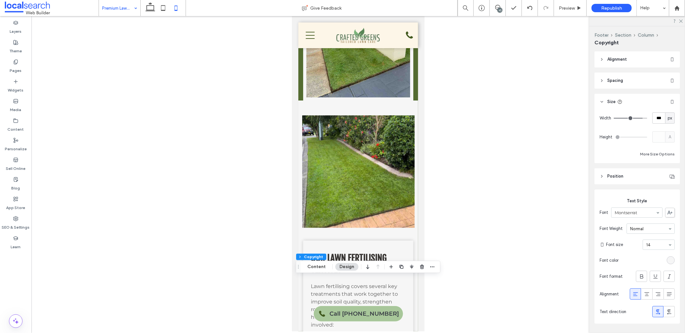
click at [667, 117] on div "px" at bounding box center [670, 118] width 6 height 6
click at [666, 143] on span "%" at bounding box center [666, 140] width 4 height 6
type input "**"
click at [660, 117] on input "****" at bounding box center [658, 117] width 13 height 11
type input "**"
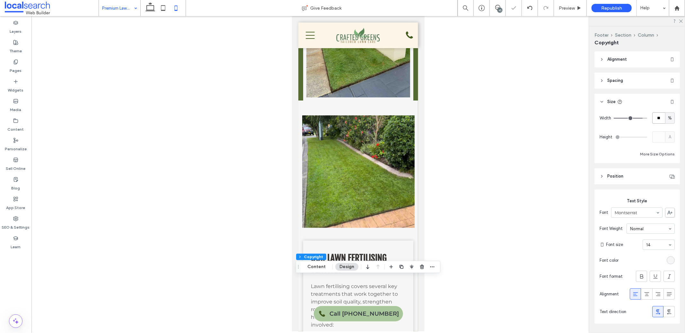
type input "**"
click at [567, 161] on div at bounding box center [358, 173] width 654 height 315
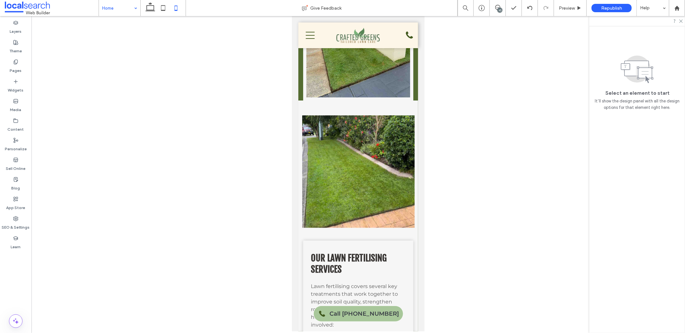
click at [151, 11] on div at bounding box center [342, 166] width 685 height 333
click at [146, 9] on icon at bounding box center [150, 8] width 13 height 13
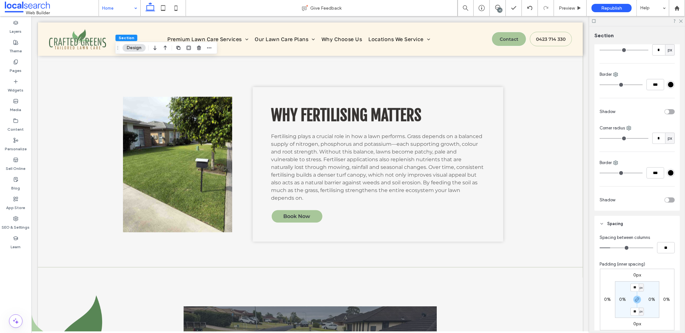
scroll to position [270, 0]
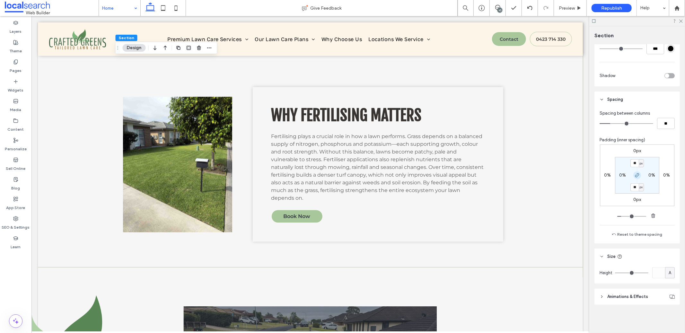
click at [635, 173] on icon "button" at bounding box center [637, 175] width 5 height 5
click at [634, 185] on label "40px" at bounding box center [637, 186] width 11 height 5
type input "**"
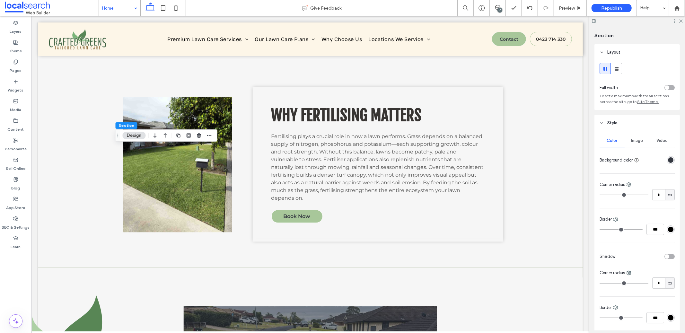
click at [606, 116] on header "Style" at bounding box center [637, 123] width 85 height 16
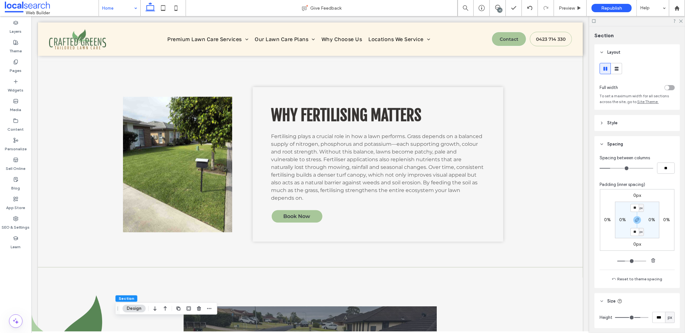
click at [498, 8] on div "10" at bounding box center [500, 10] width 5 height 5
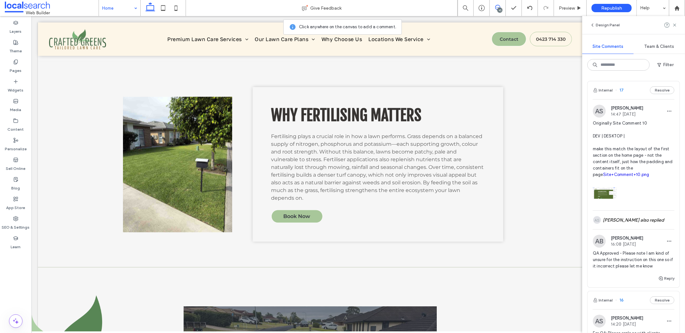
click at [499, 5] on icon at bounding box center [497, 7] width 5 height 5
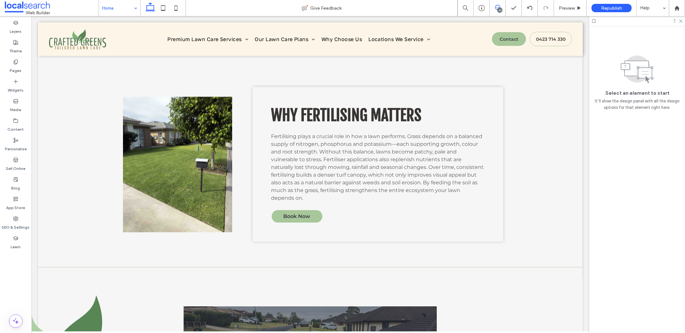
click at [499, 7] on use at bounding box center [497, 7] width 5 height 5
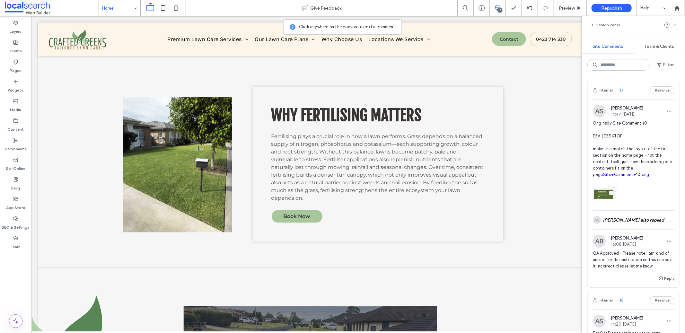
click at [499, 7] on use at bounding box center [497, 7] width 5 height 5
